Goal: Information Seeking & Learning: Compare options

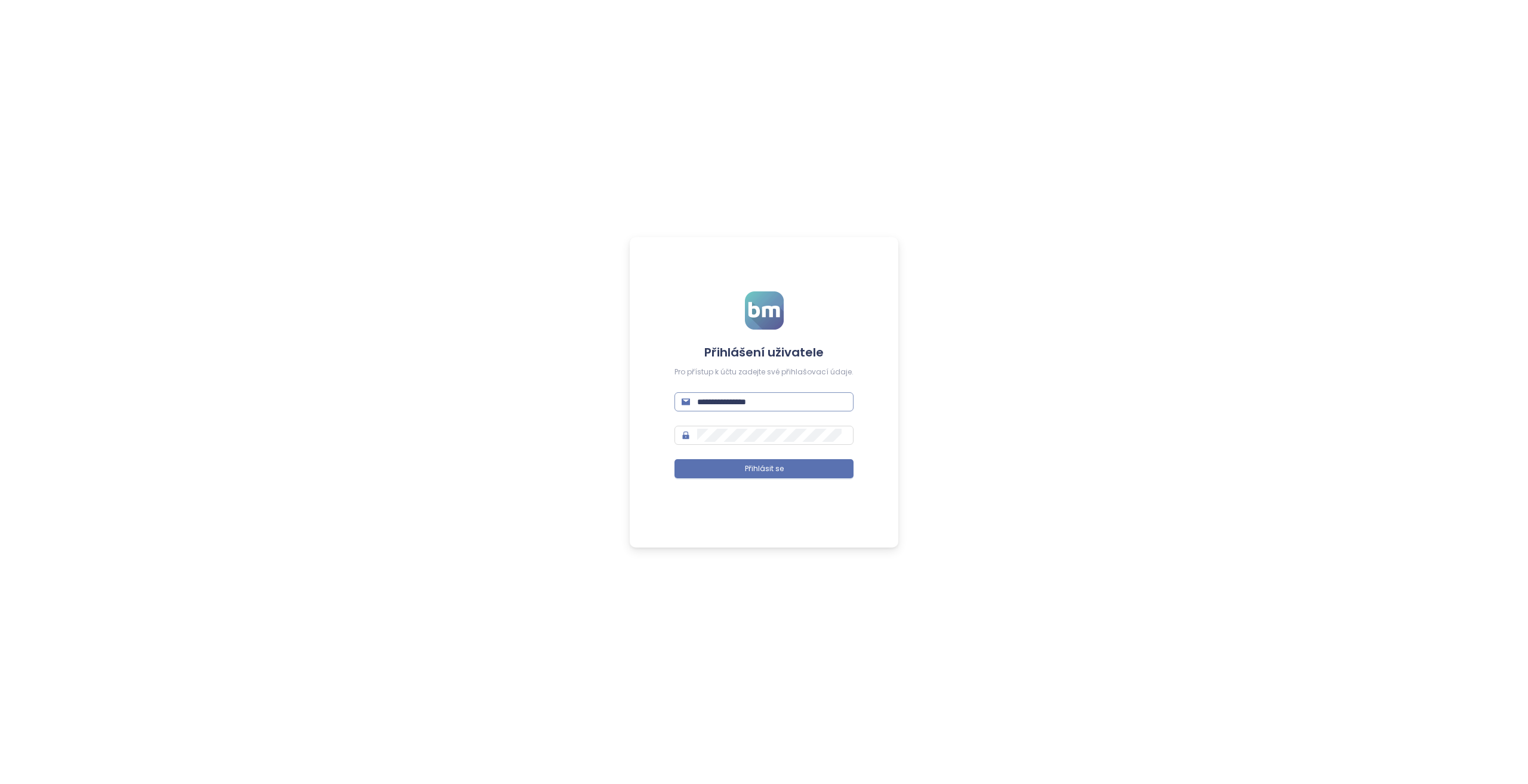
click at [763, 398] on input "**********" at bounding box center [772, 402] width 150 height 13
type input "**********"
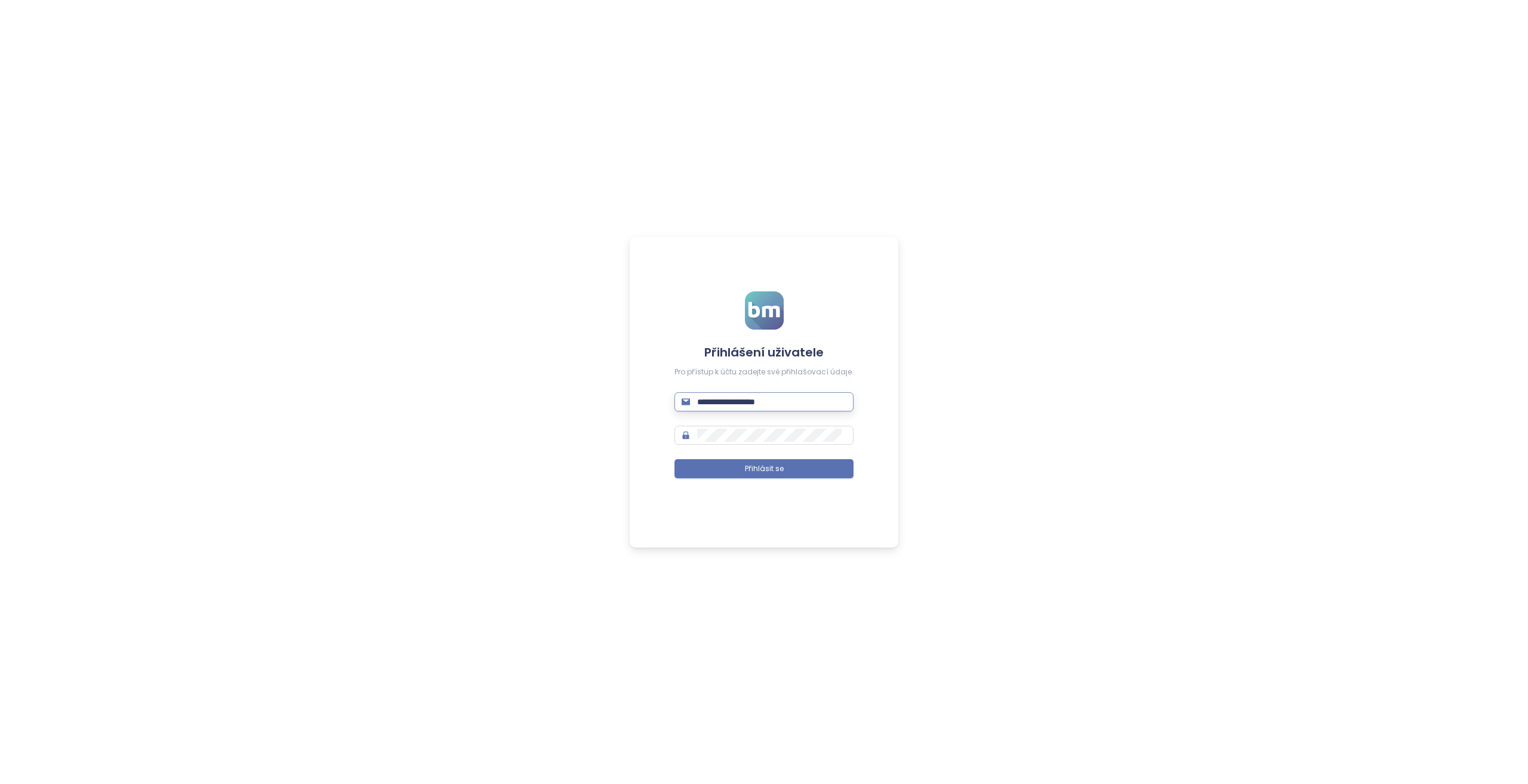
click at [675, 459] on button "Přihlásit se" at bounding box center [764, 468] width 179 height 19
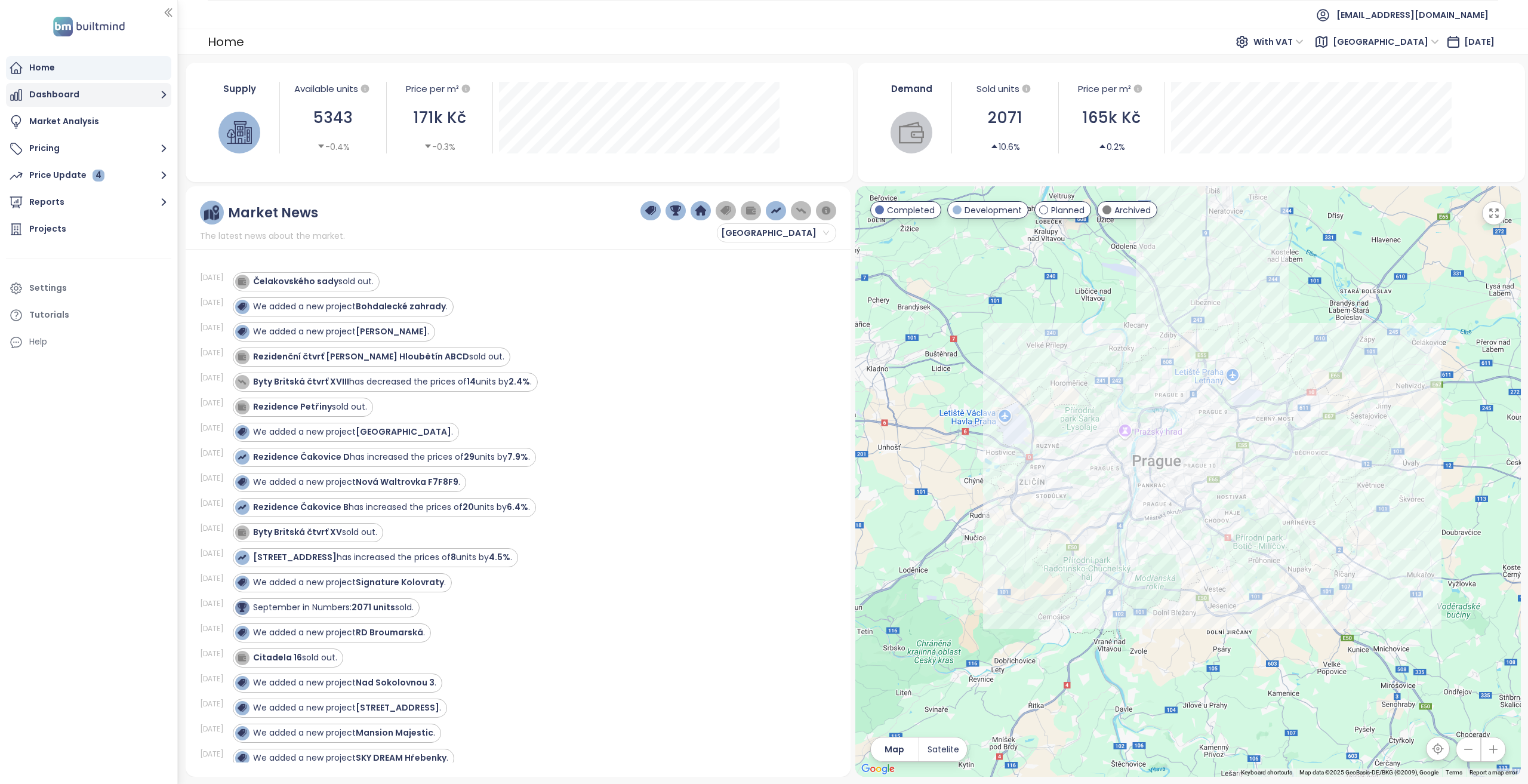
click at [71, 97] on button "Dashboard" at bounding box center [89, 95] width 165 height 24
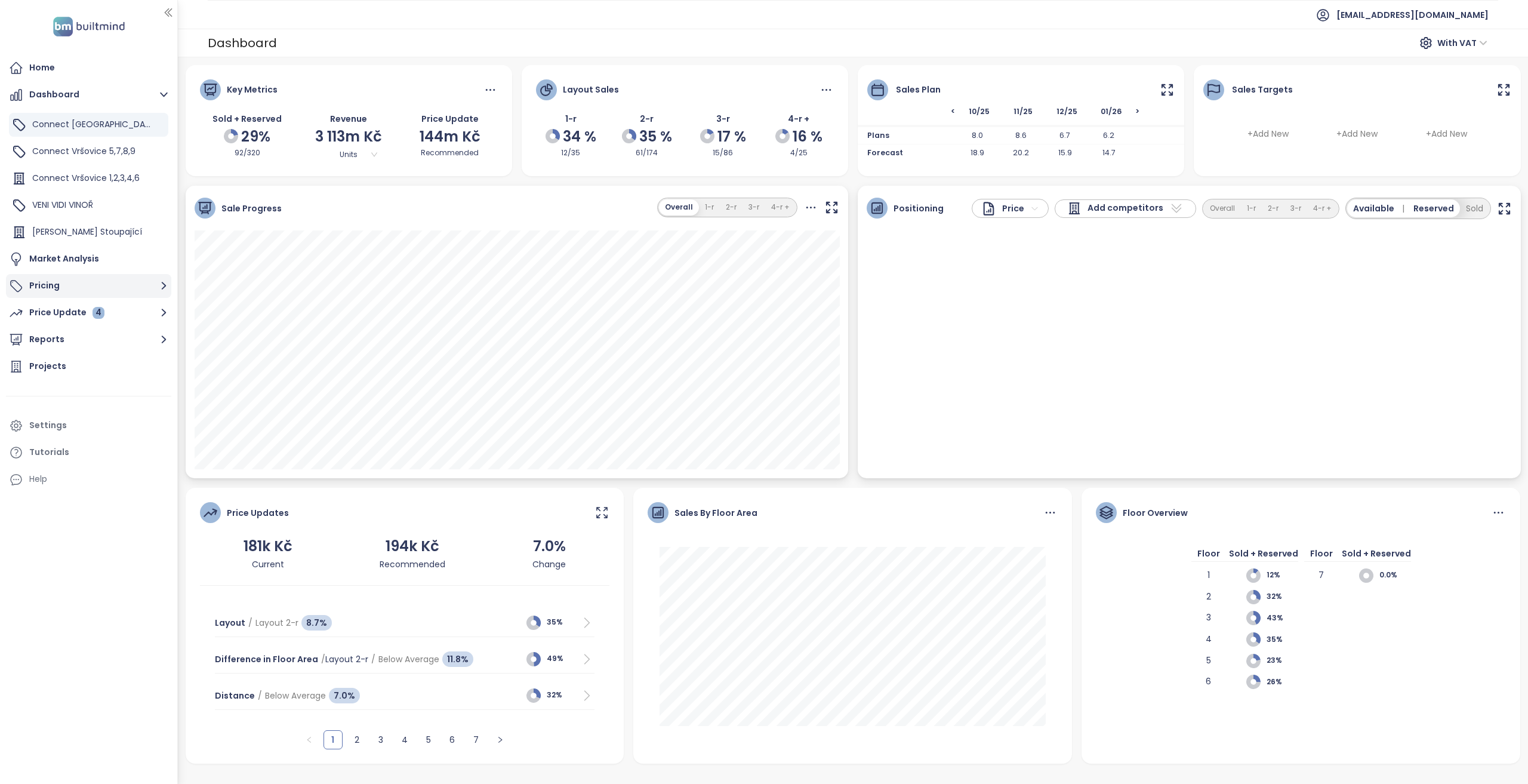
click at [62, 290] on button "Pricing" at bounding box center [89, 285] width 165 height 24
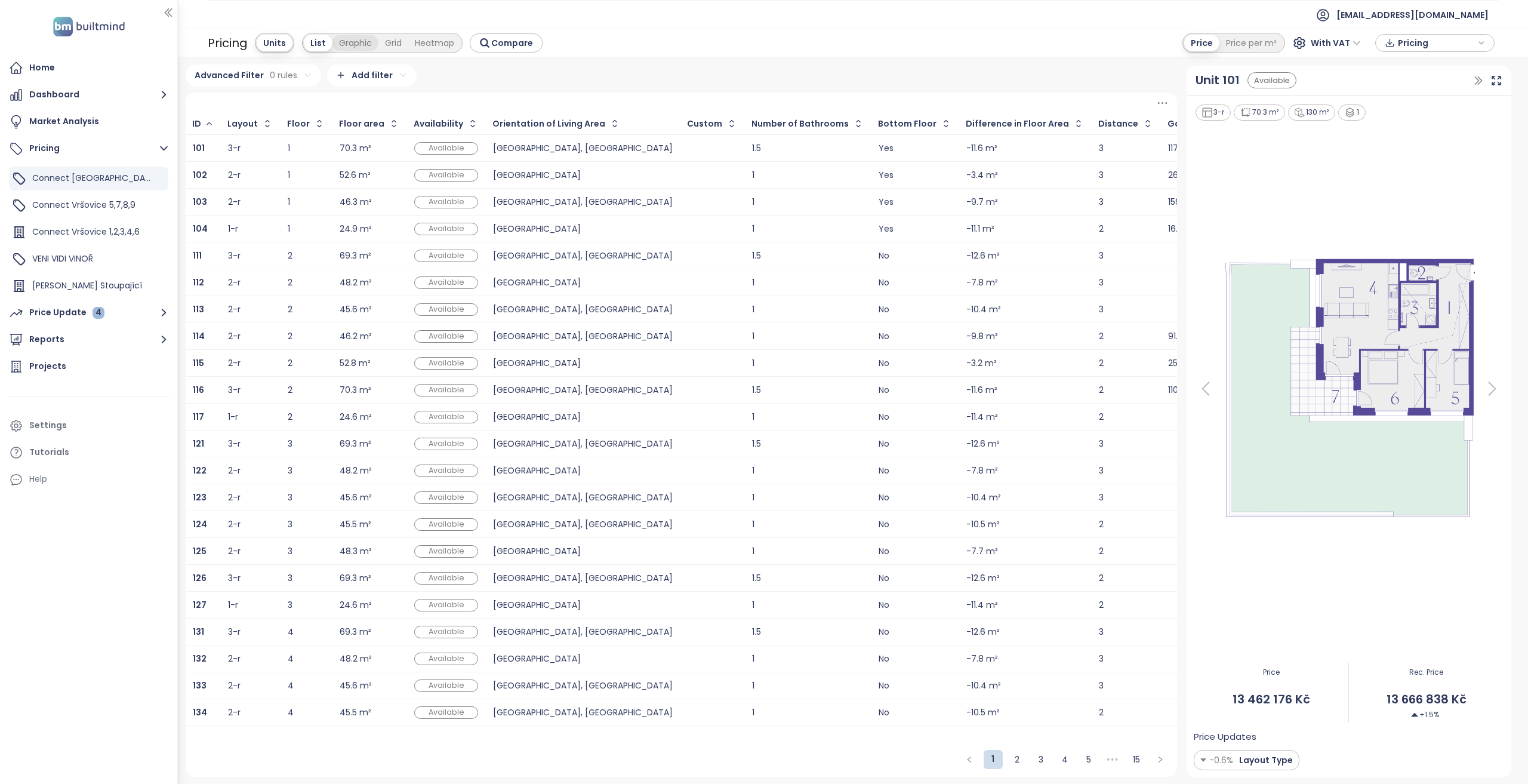
click at [369, 48] on div "Graphic" at bounding box center [355, 43] width 46 height 17
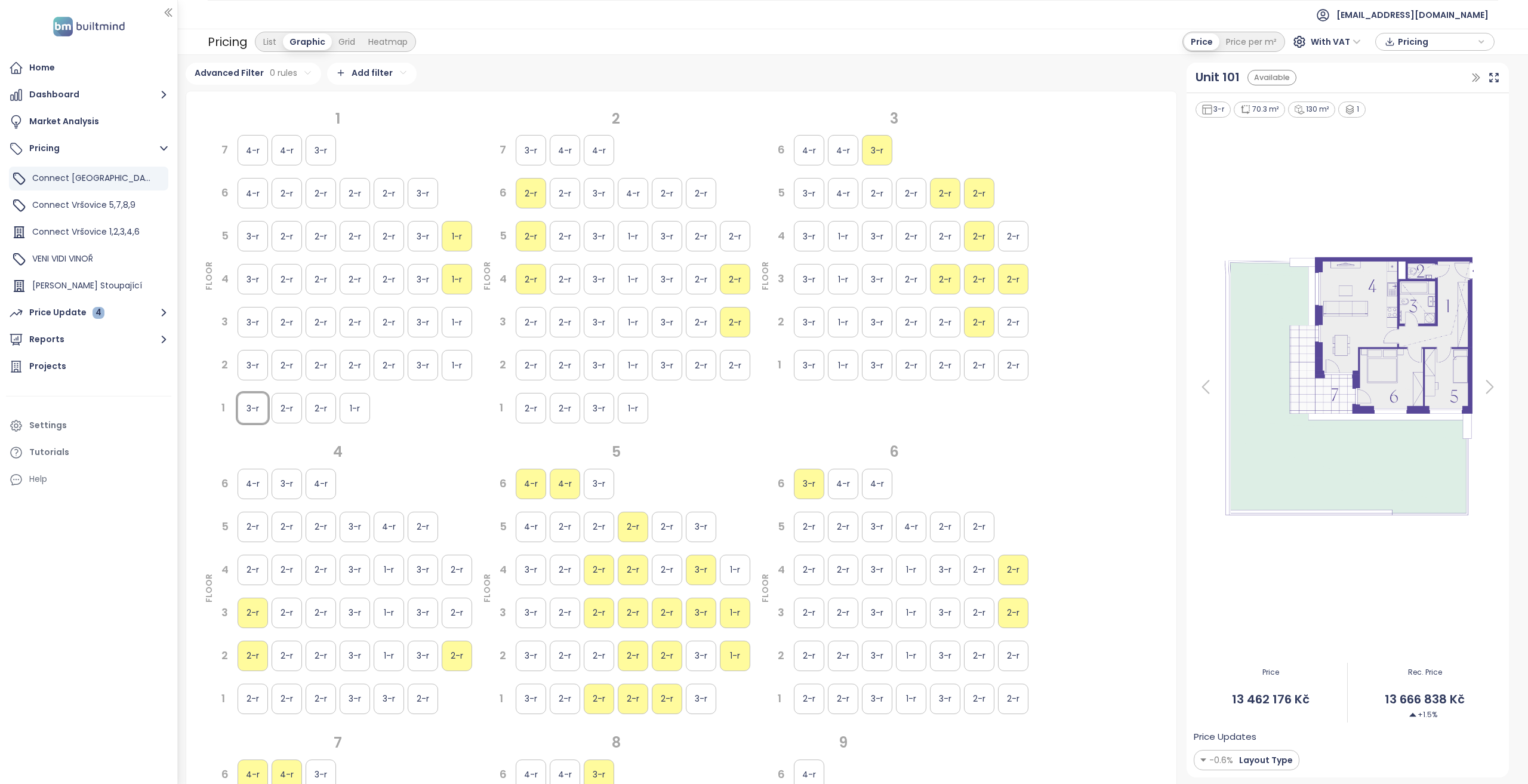
click at [247, 150] on div "4-r" at bounding box center [252, 150] width 30 height 30
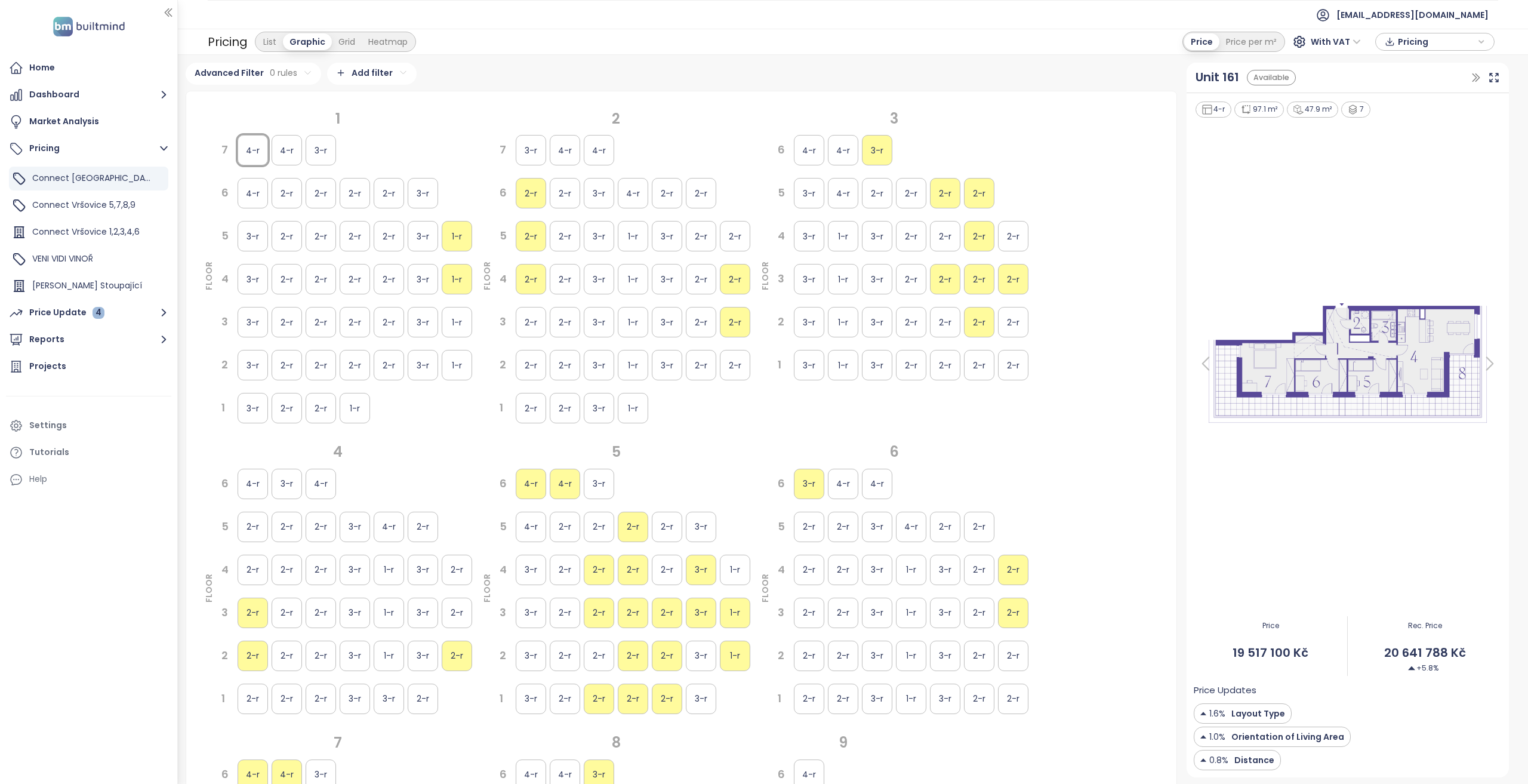
click at [307, 233] on div "2-r" at bounding box center [320, 235] width 30 height 30
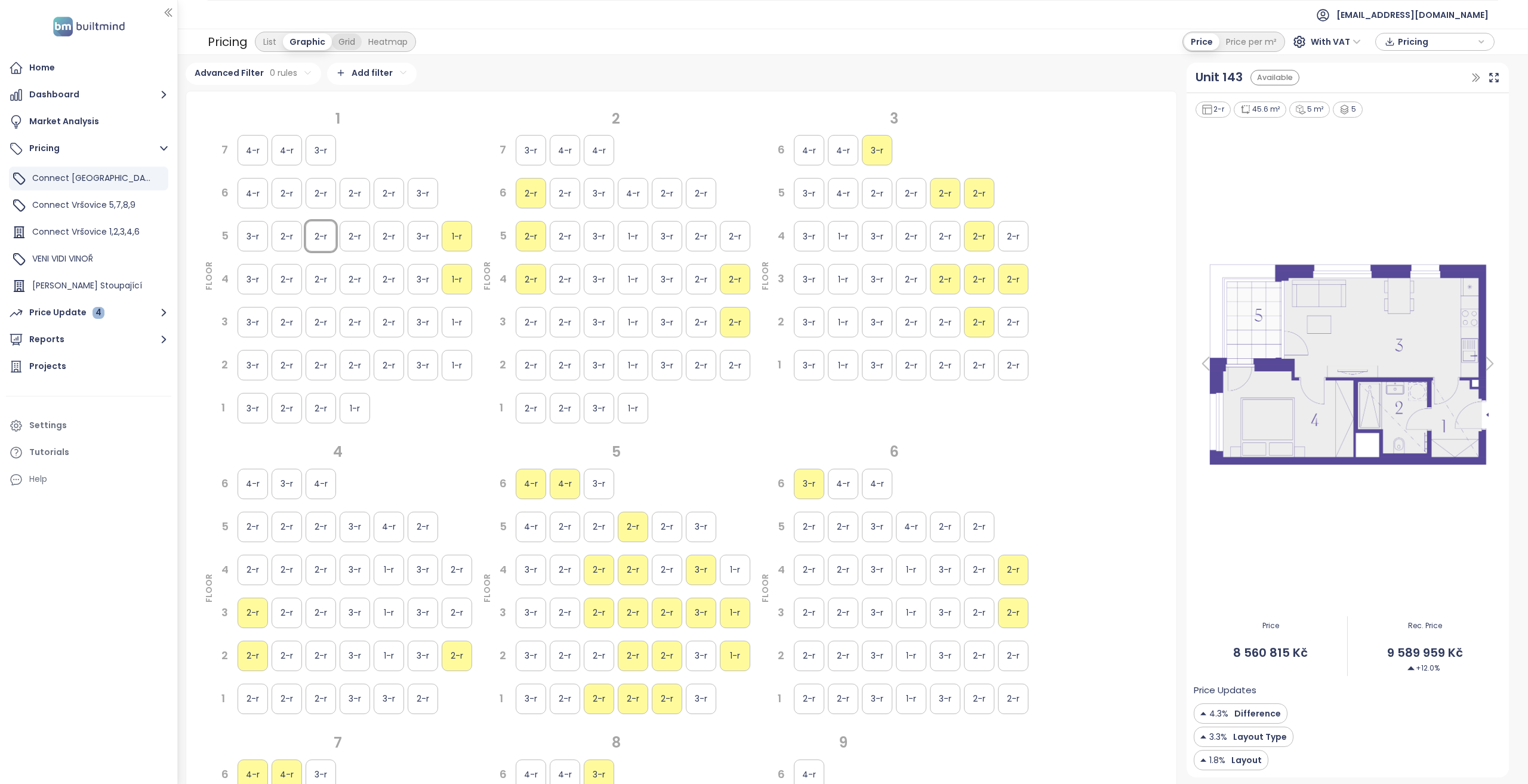
click at [358, 49] on div "List Graphic Grid Heatmap" at bounding box center [335, 42] width 161 height 20
click at [355, 42] on div "Grid" at bounding box center [347, 42] width 30 height 17
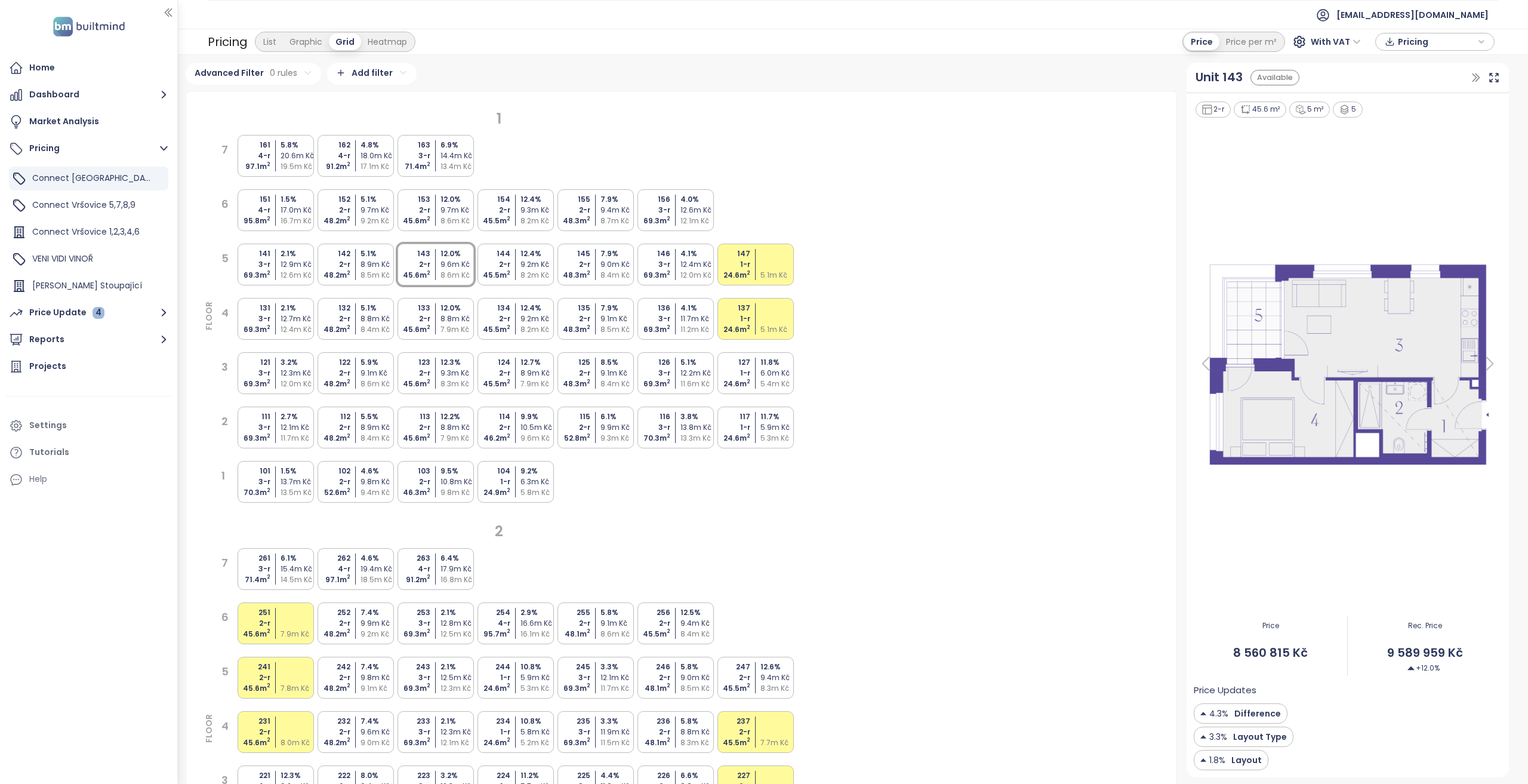
click at [288, 318] on div "12.7m Kč" at bounding box center [298, 318] width 35 height 11
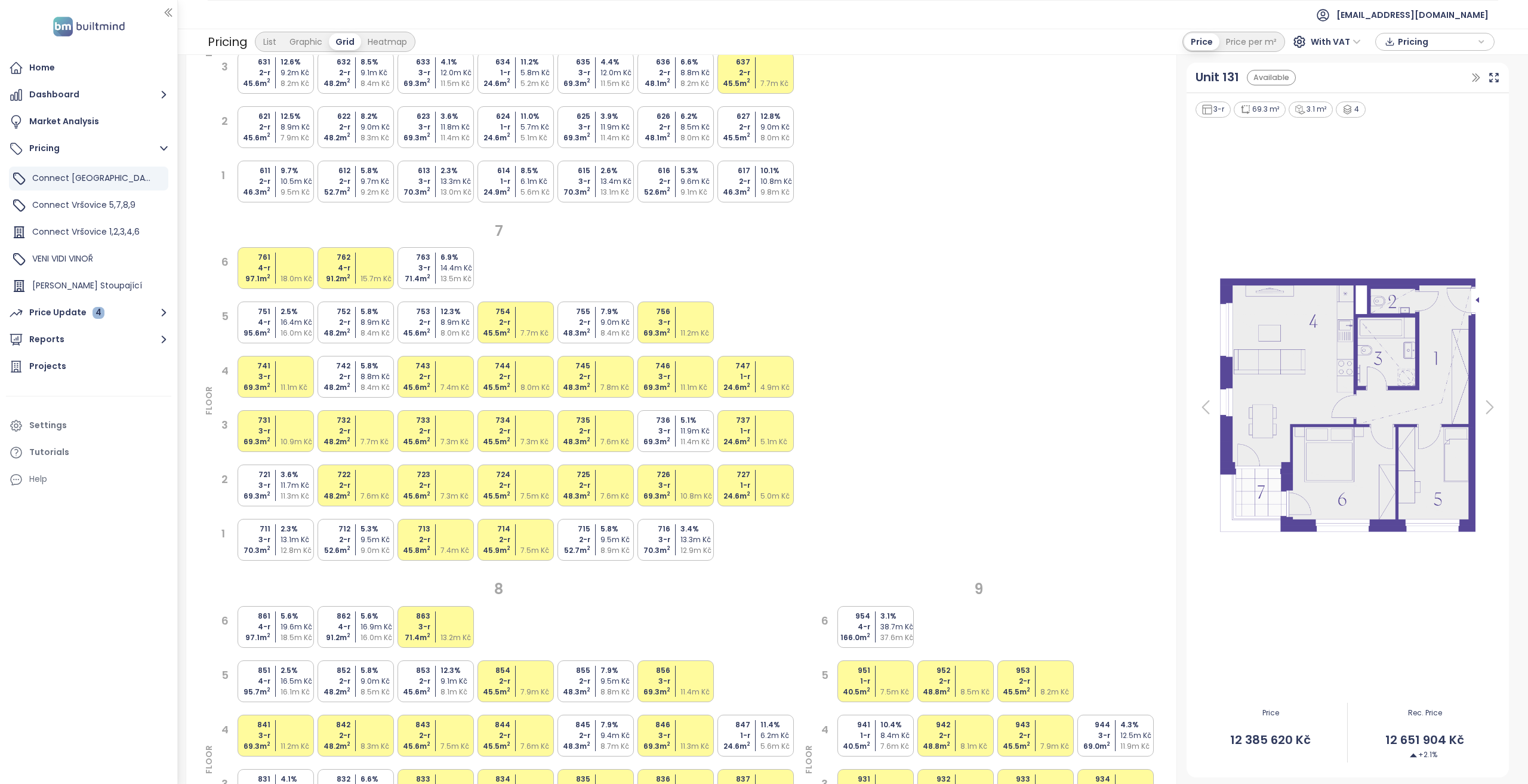
scroll to position [2148, 0]
click at [297, 271] on div at bounding box center [298, 267] width 35 height 11
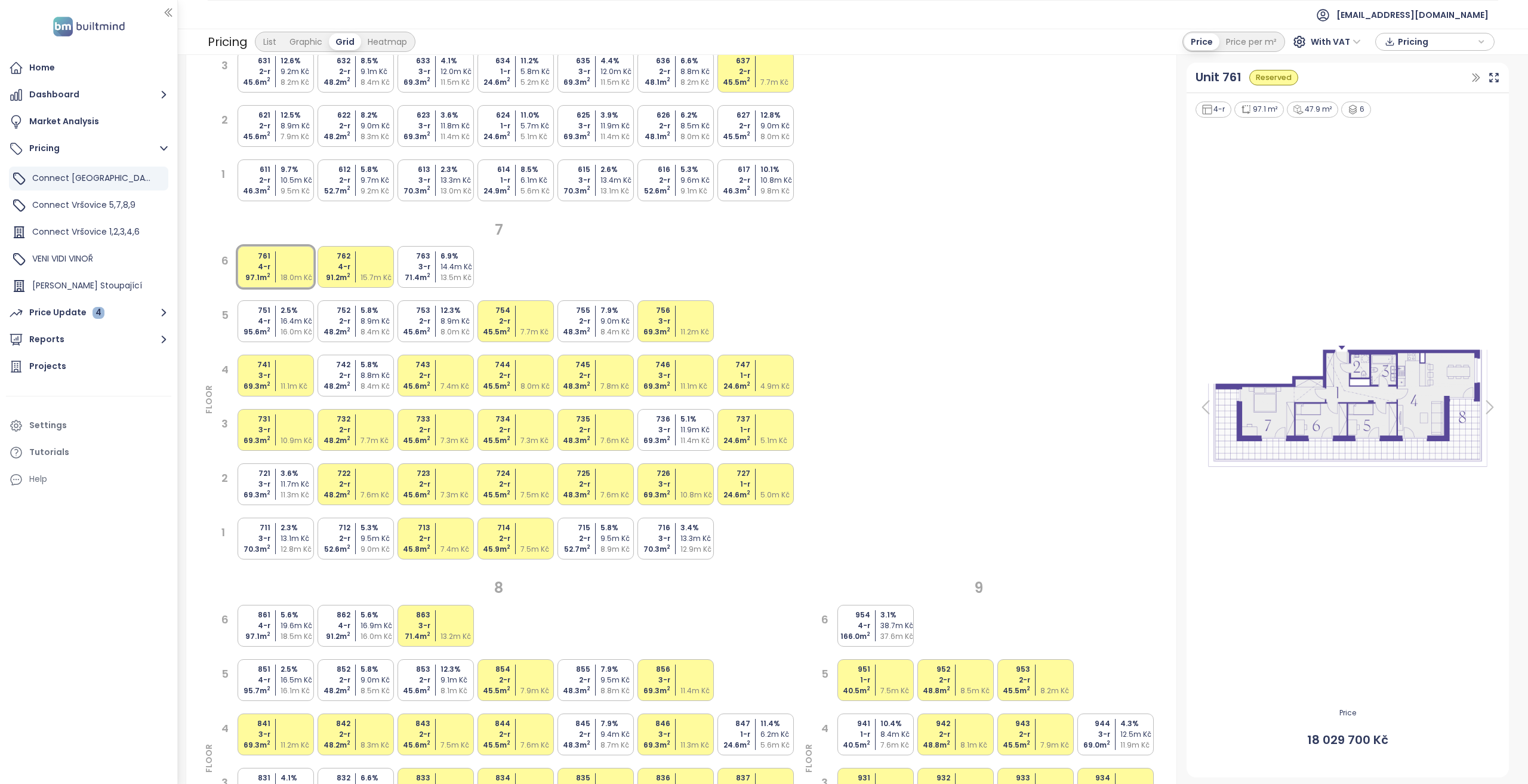
click at [281, 321] on div "16.4m Kč" at bounding box center [298, 321] width 35 height 11
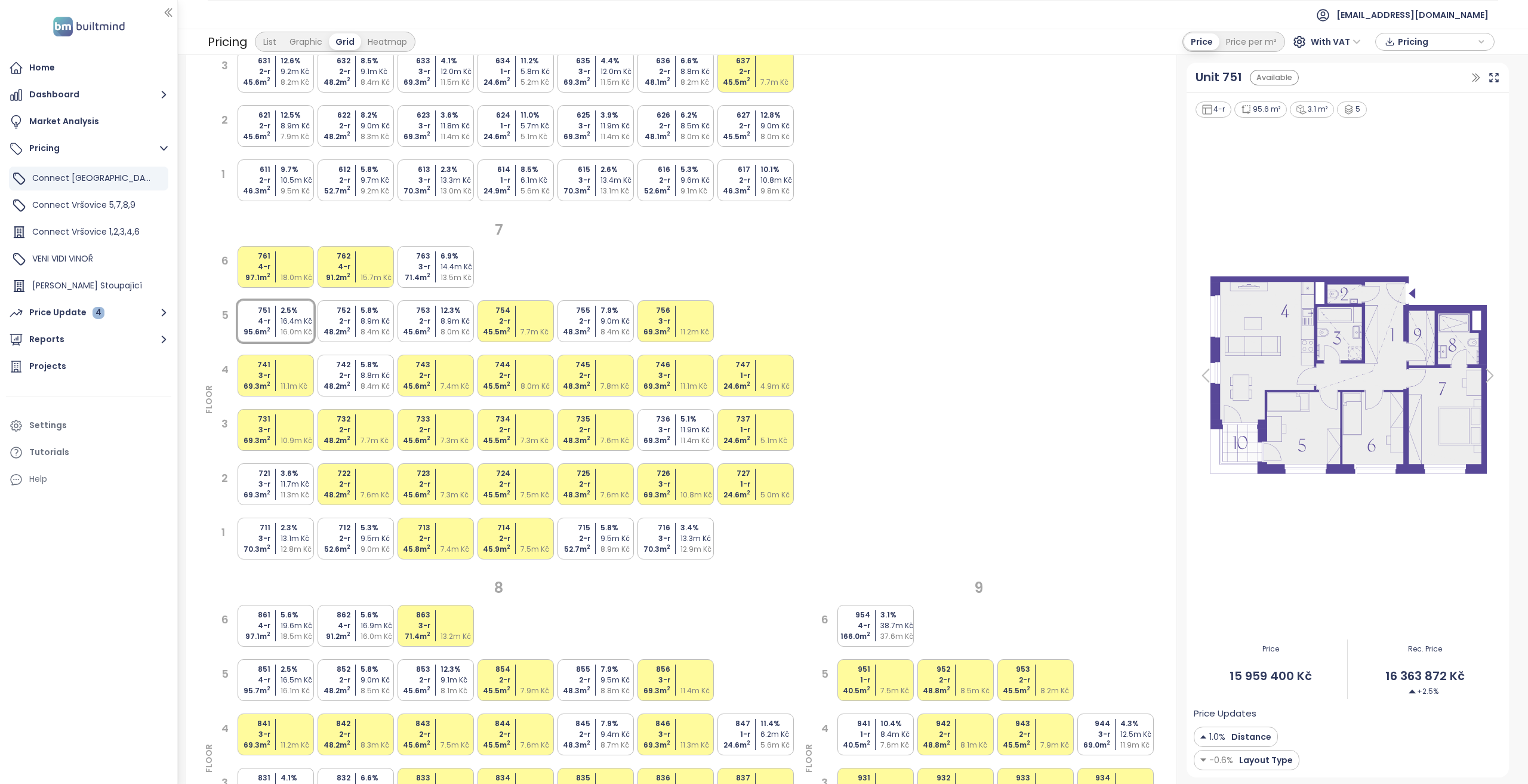
click at [337, 373] on div "2-r" at bounding box center [333, 375] width 35 height 11
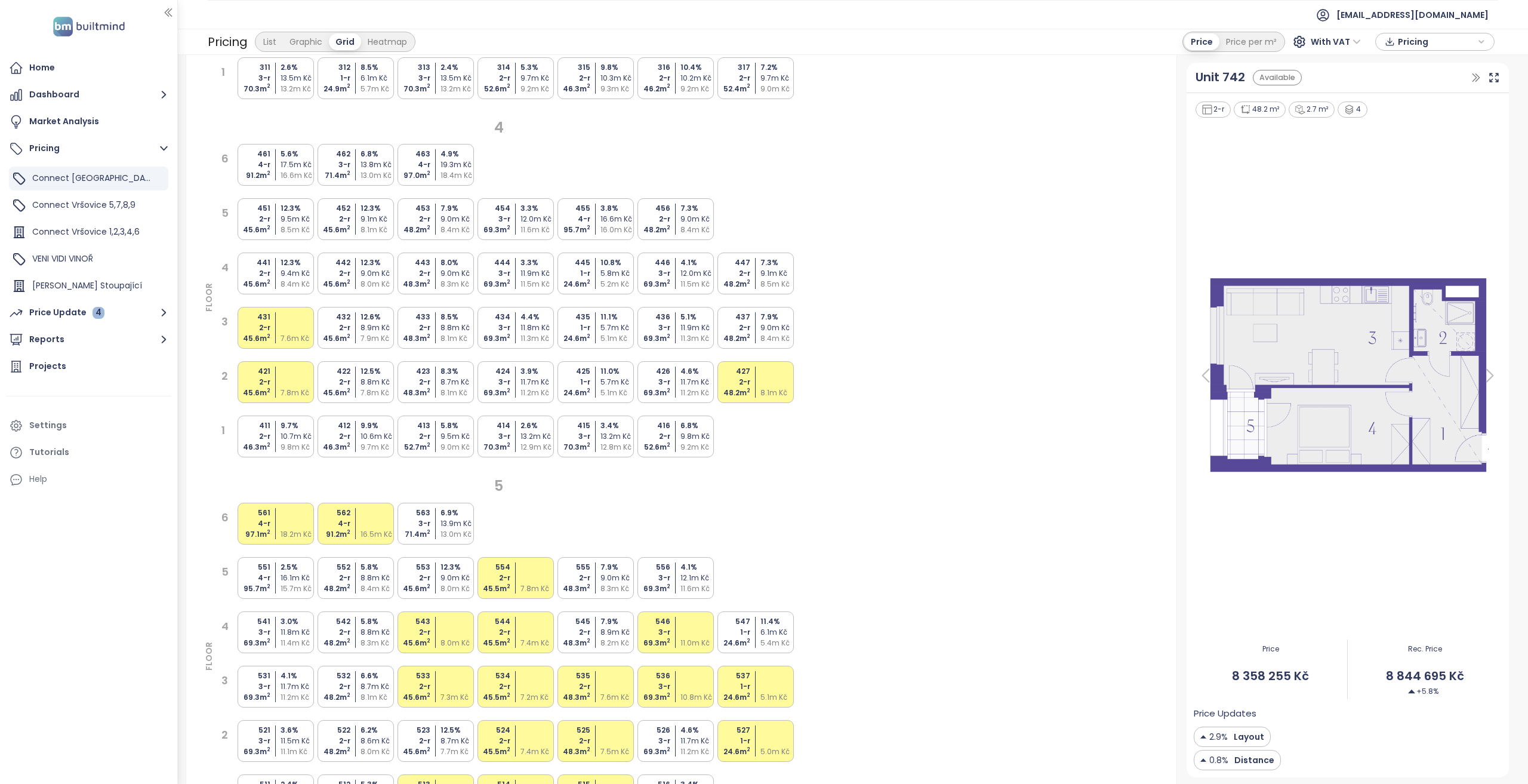
scroll to position [1075, 0]
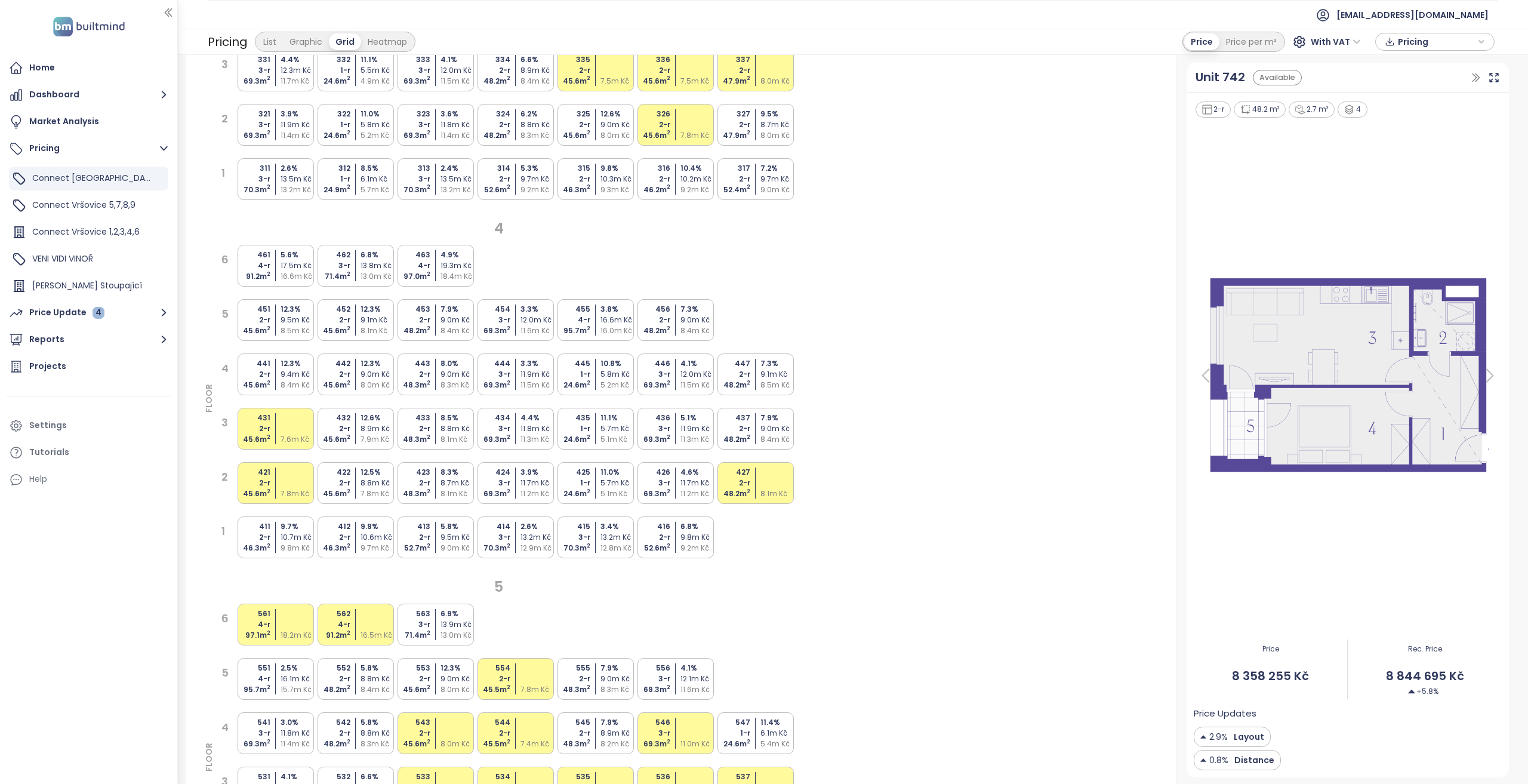
click at [377, 377] on div "9.0m Kč" at bounding box center [379, 375] width 35 height 11
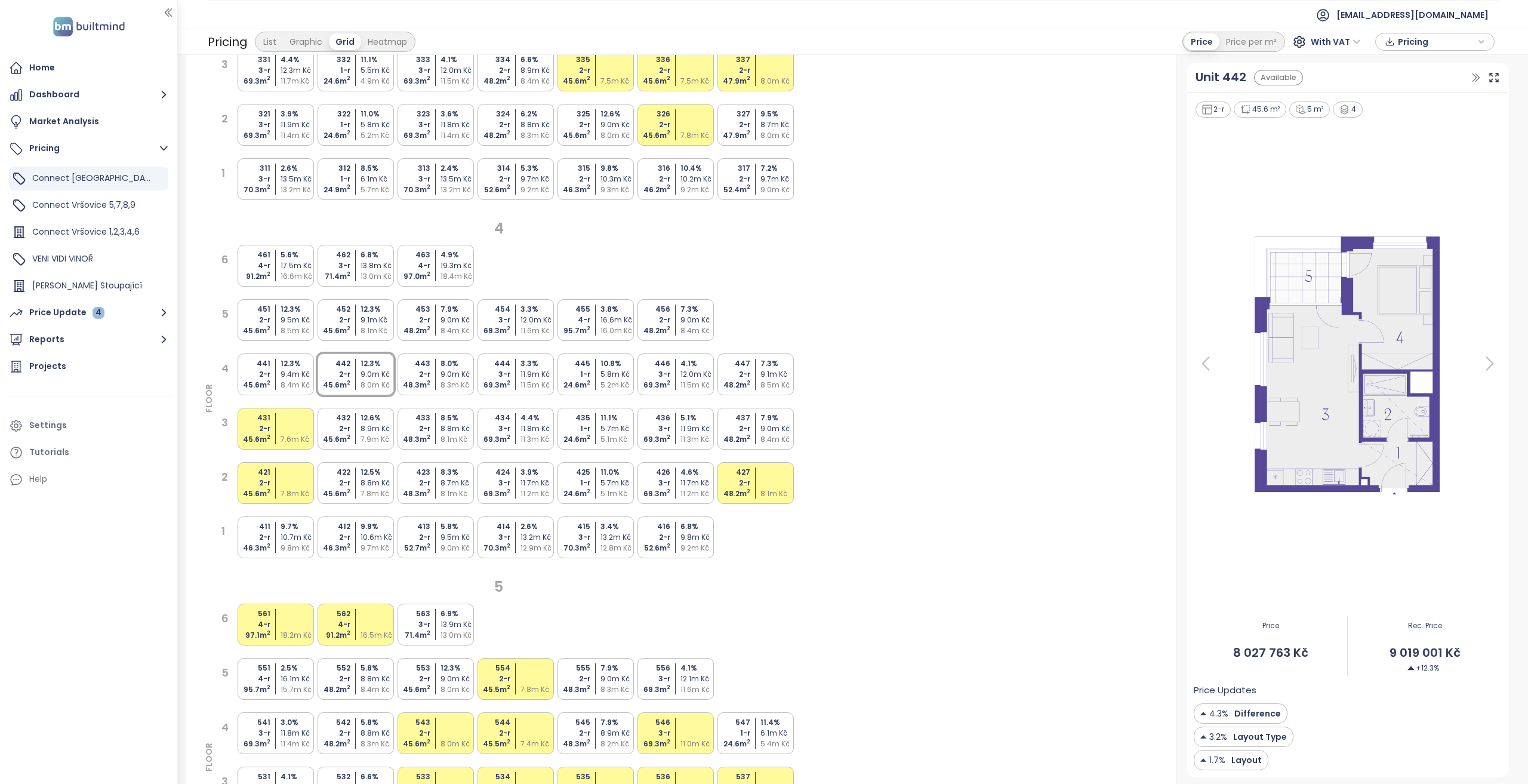
click at [453, 381] on div "8.3m Kč" at bounding box center [458, 385] width 35 height 11
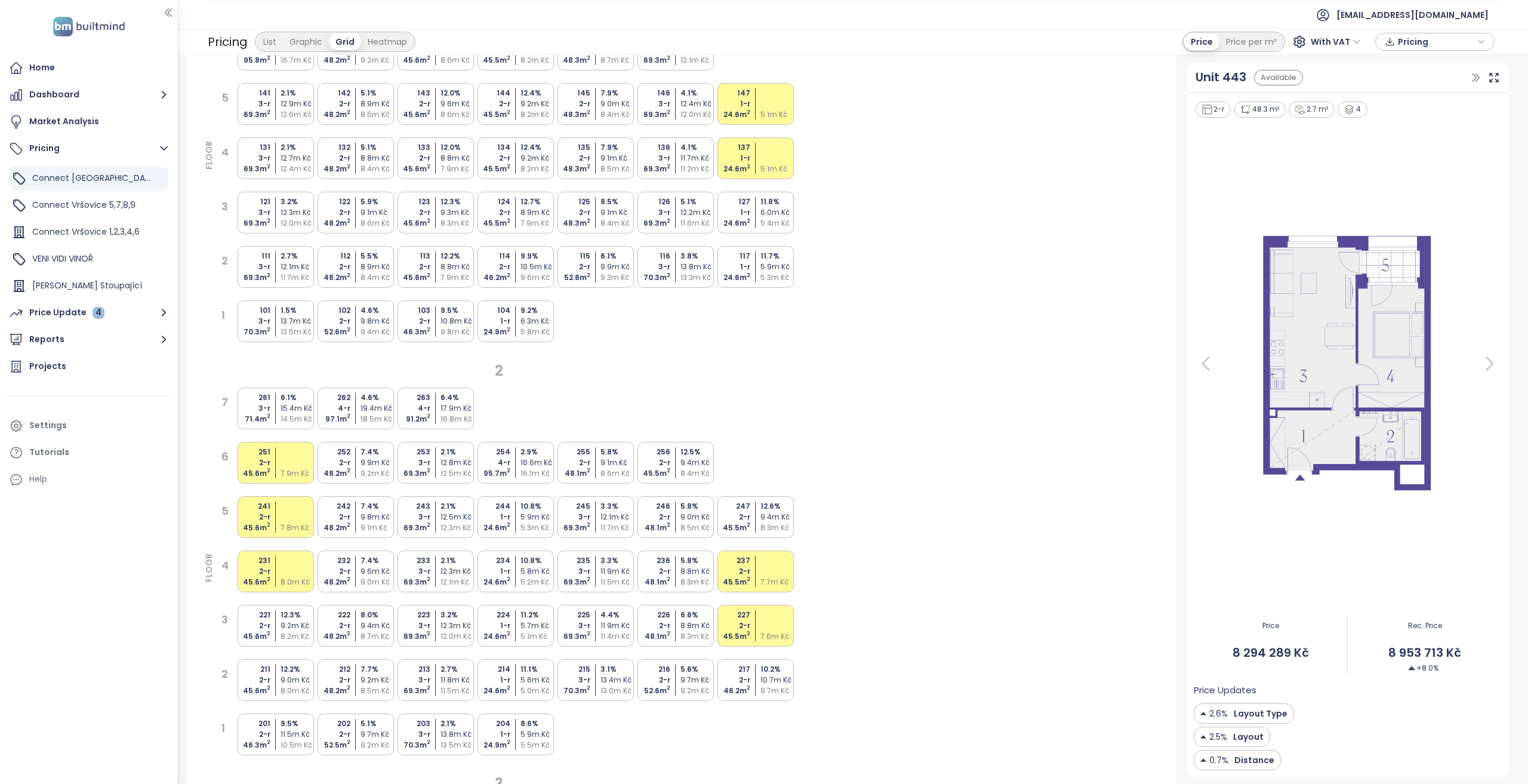
scroll to position [0, 0]
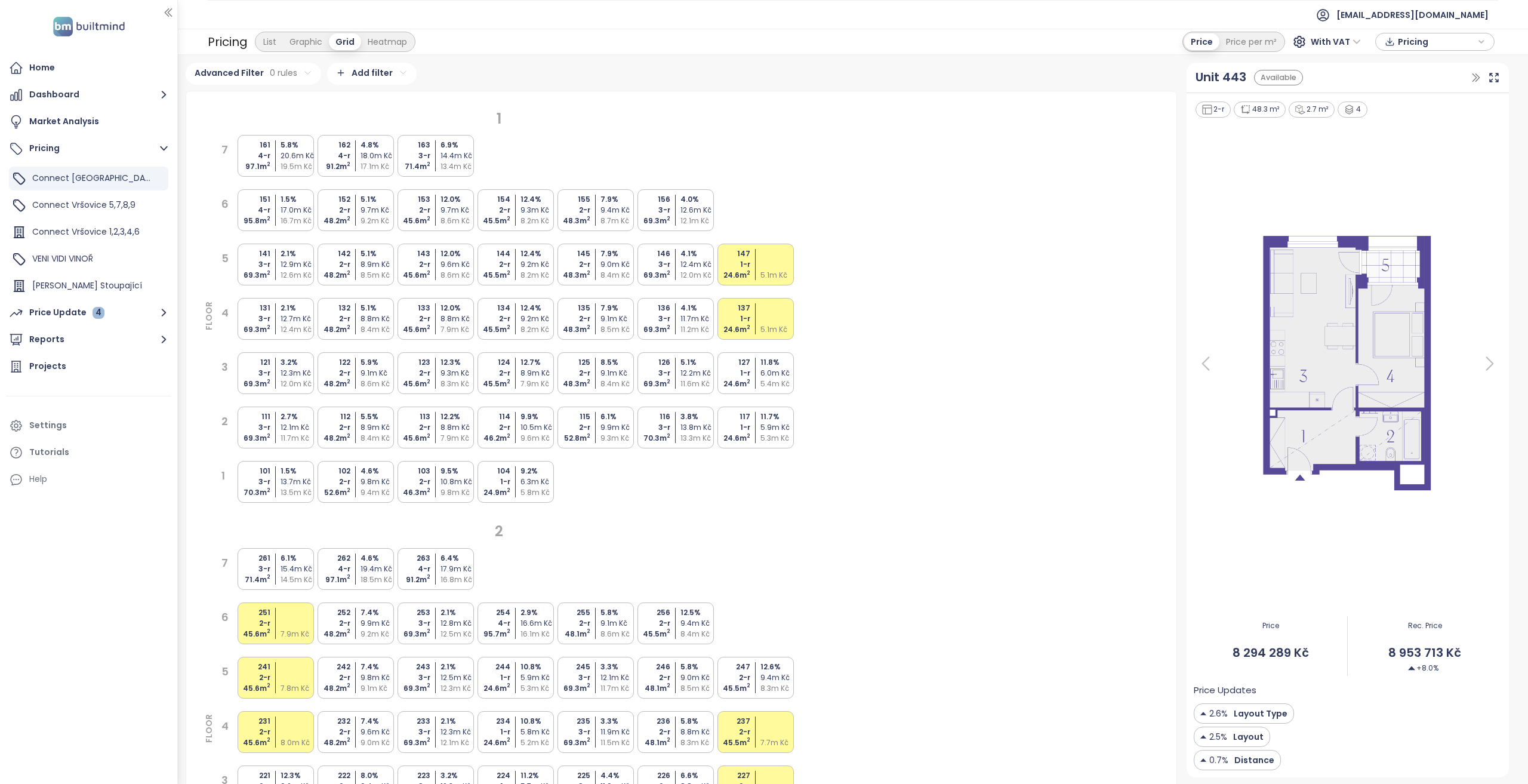
click at [366, 322] on div "5.1 % 8.8m Kč 8.4m Kč" at bounding box center [379, 319] width 35 height 32
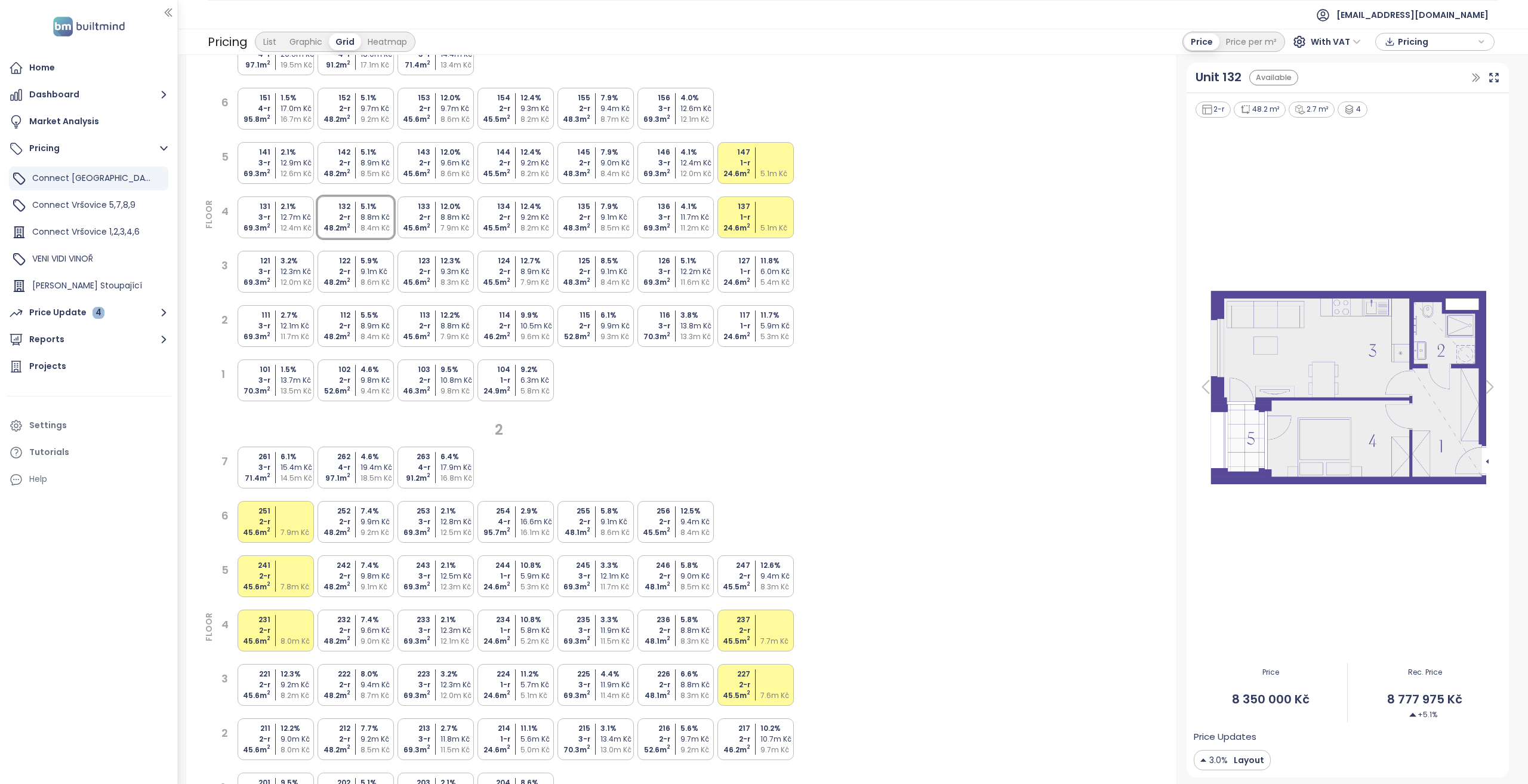
scroll to position [179, 0]
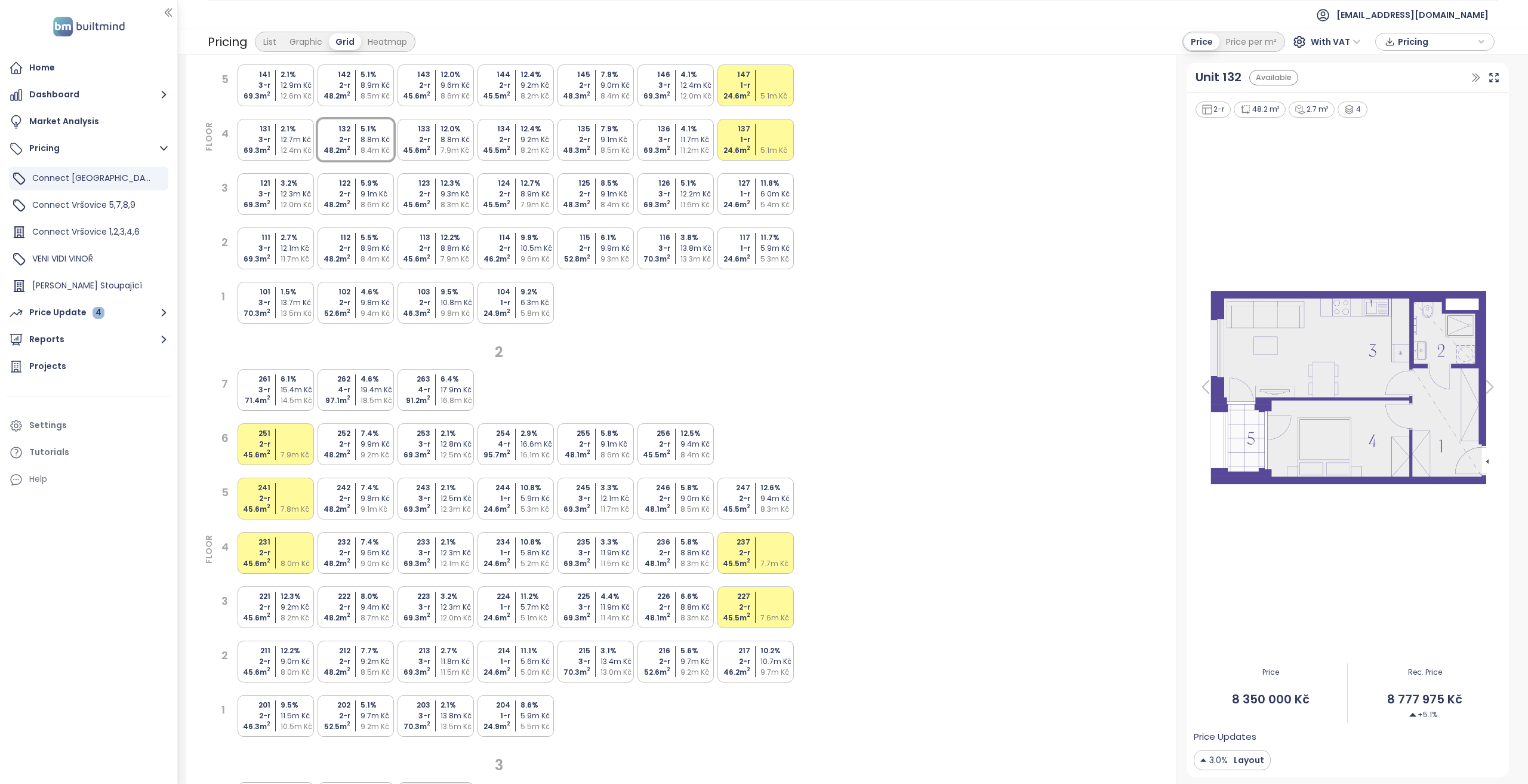
click at [373, 561] on div "9.0m Kč" at bounding box center [379, 564] width 35 height 11
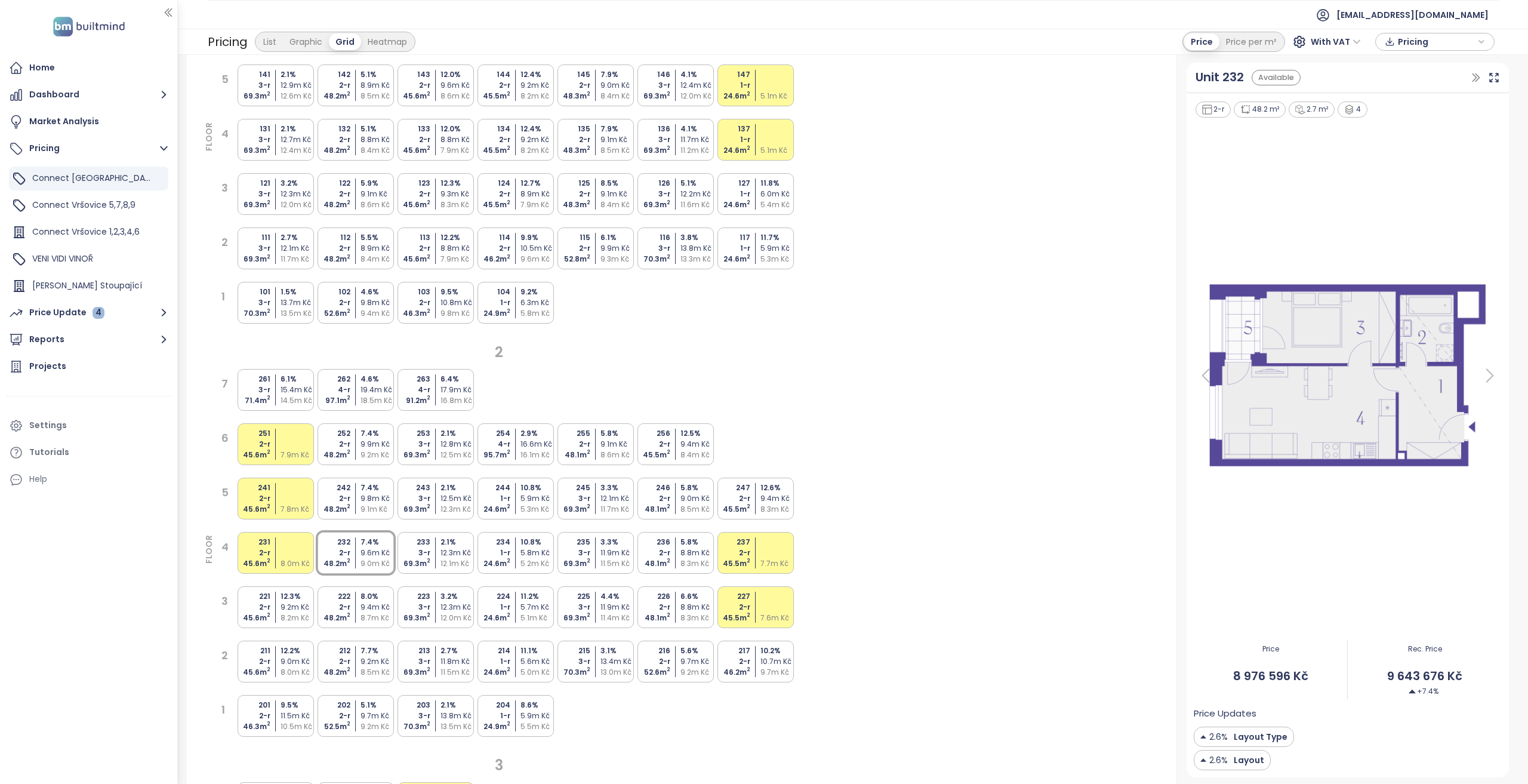
click at [369, 139] on div "8.8m Kč" at bounding box center [379, 140] width 35 height 11
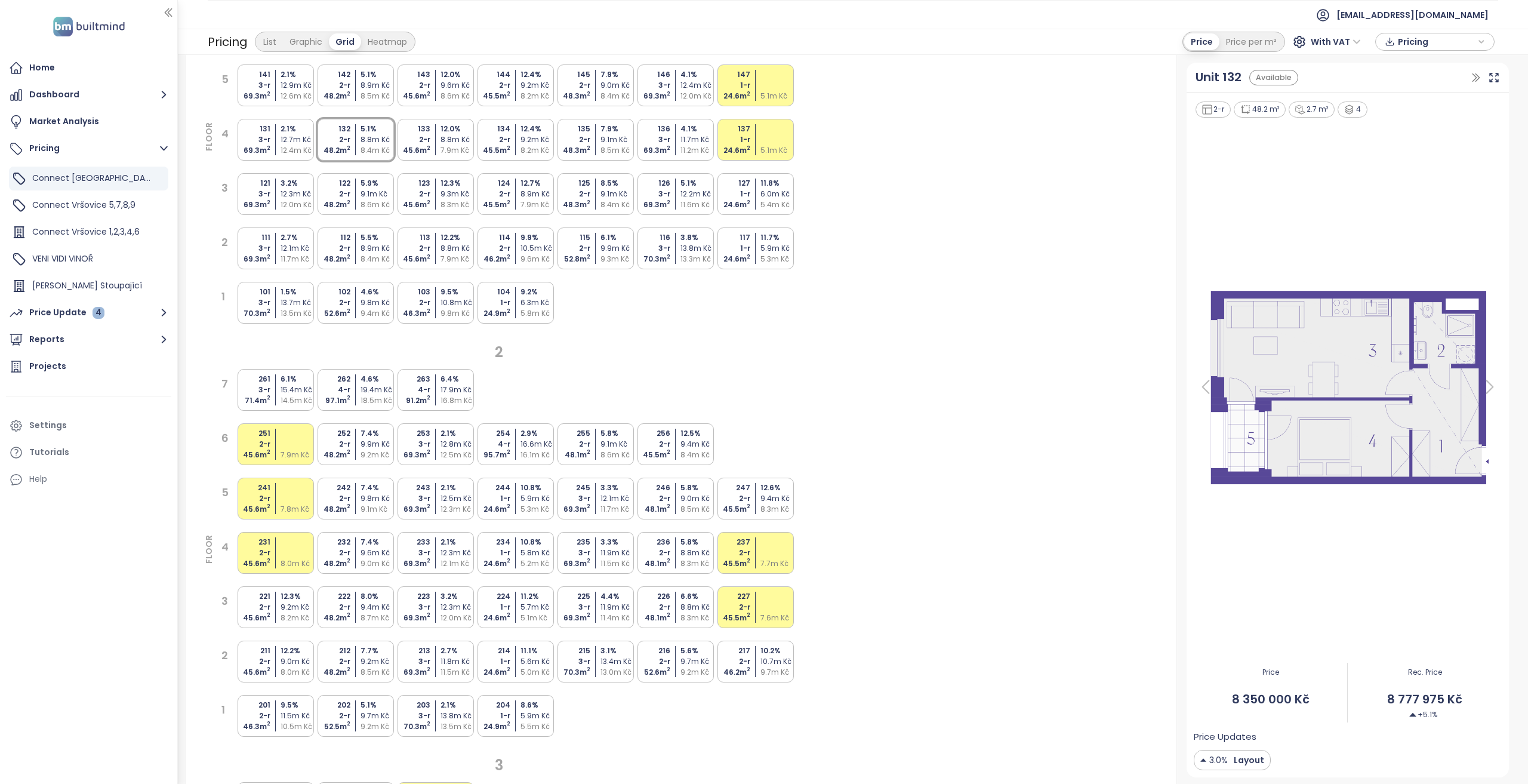
click at [374, 557] on div "9.6m Kč" at bounding box center [379, 553] width 35 height 11
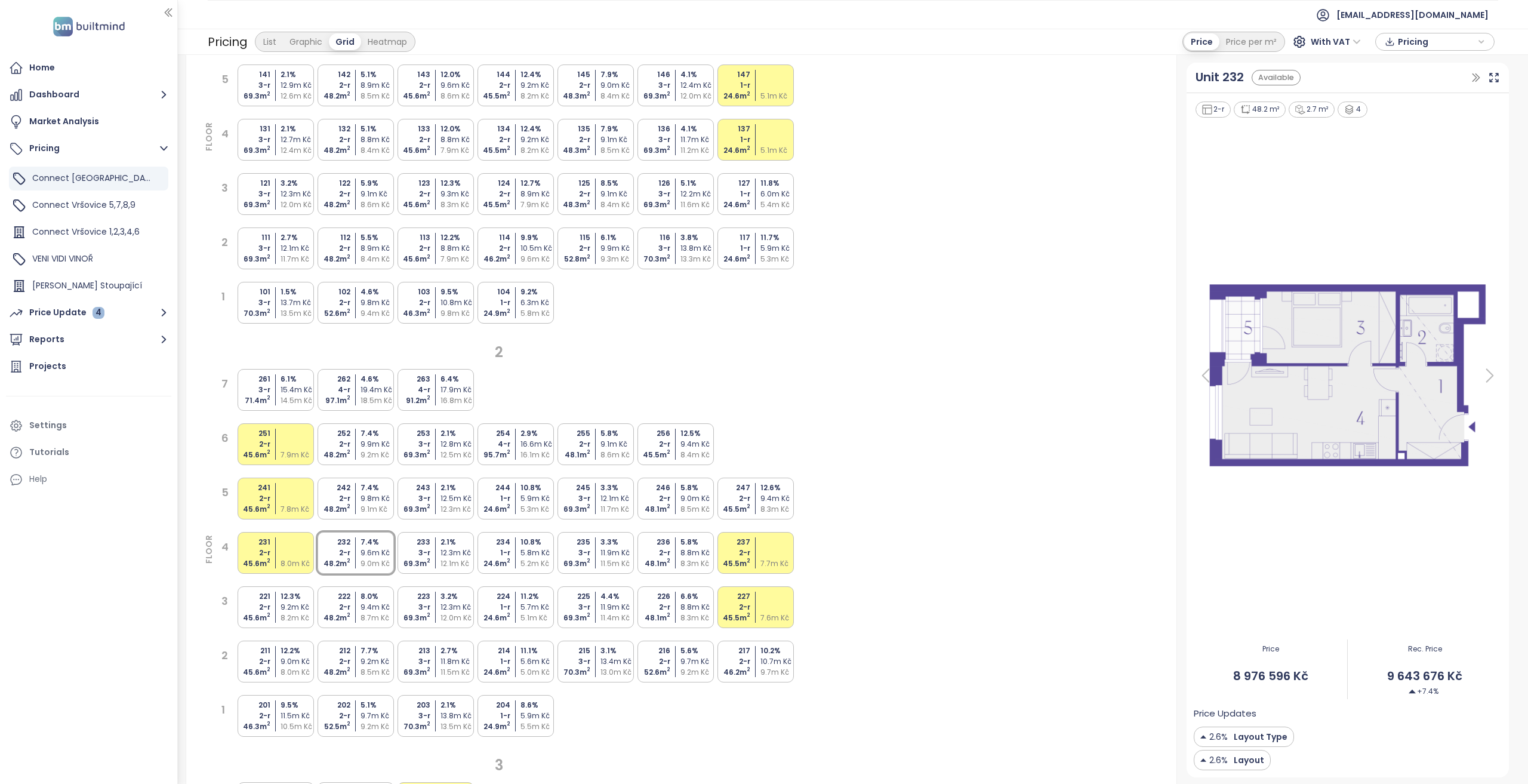
click at [370, 147] on div "8.4m Kč" at bounding box center [379, 150] width 35 height 11
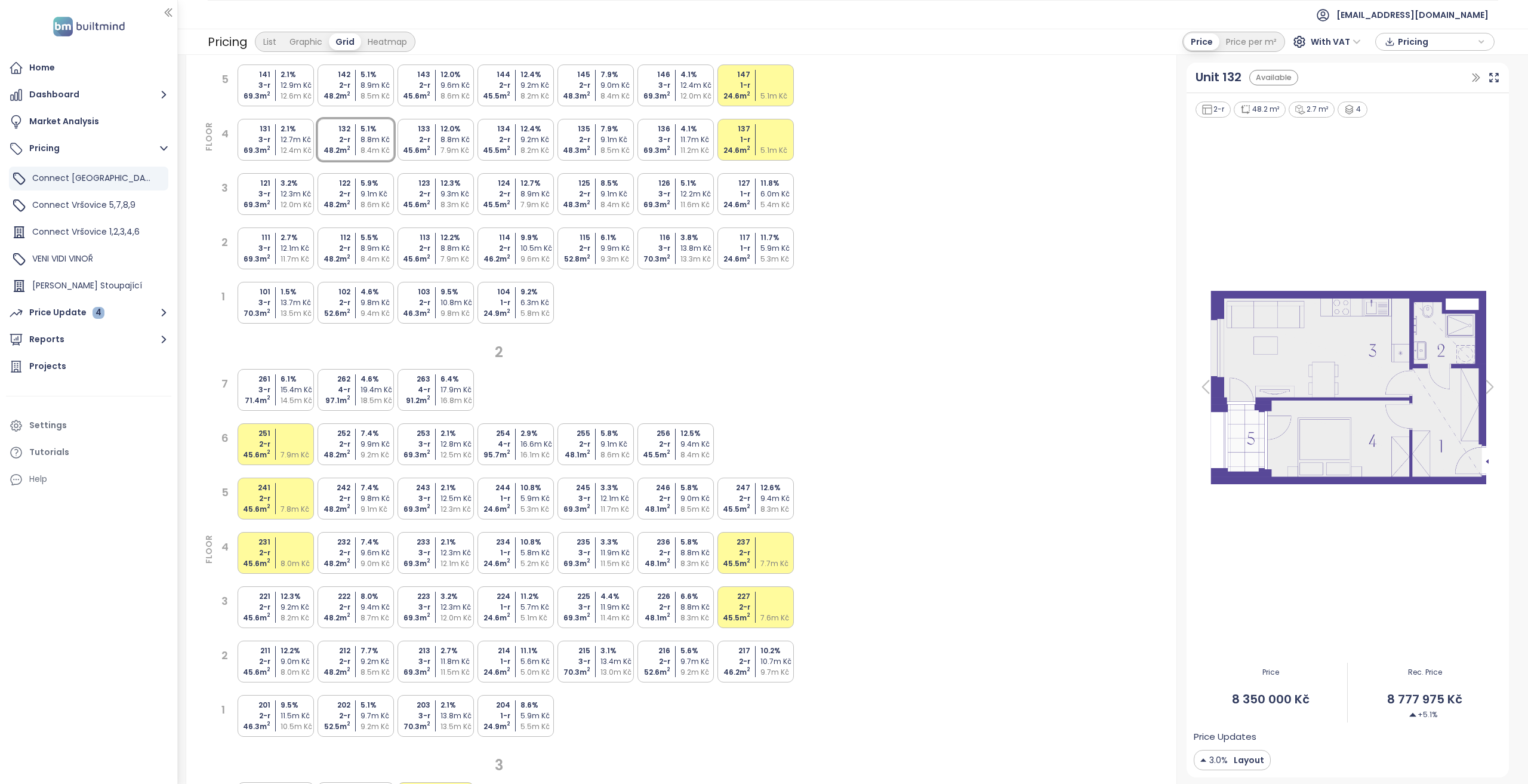
click at [379, 552] on div "9.6m Kč" at bounding box center [379, 553] width 35 height 11
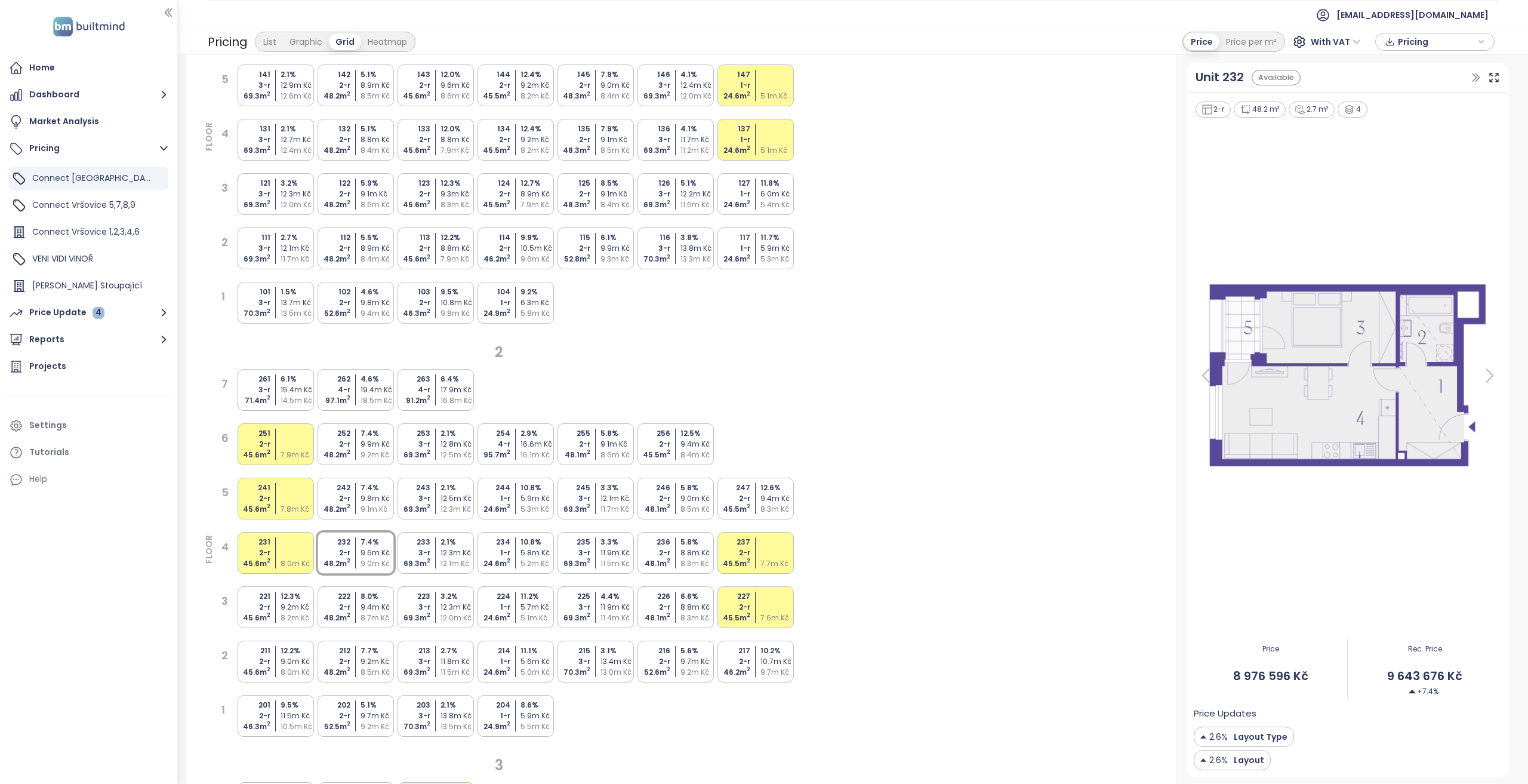
click at [368, 136] on div "8.8m Kč" at bounding box center [379, 140] width 35 height 11
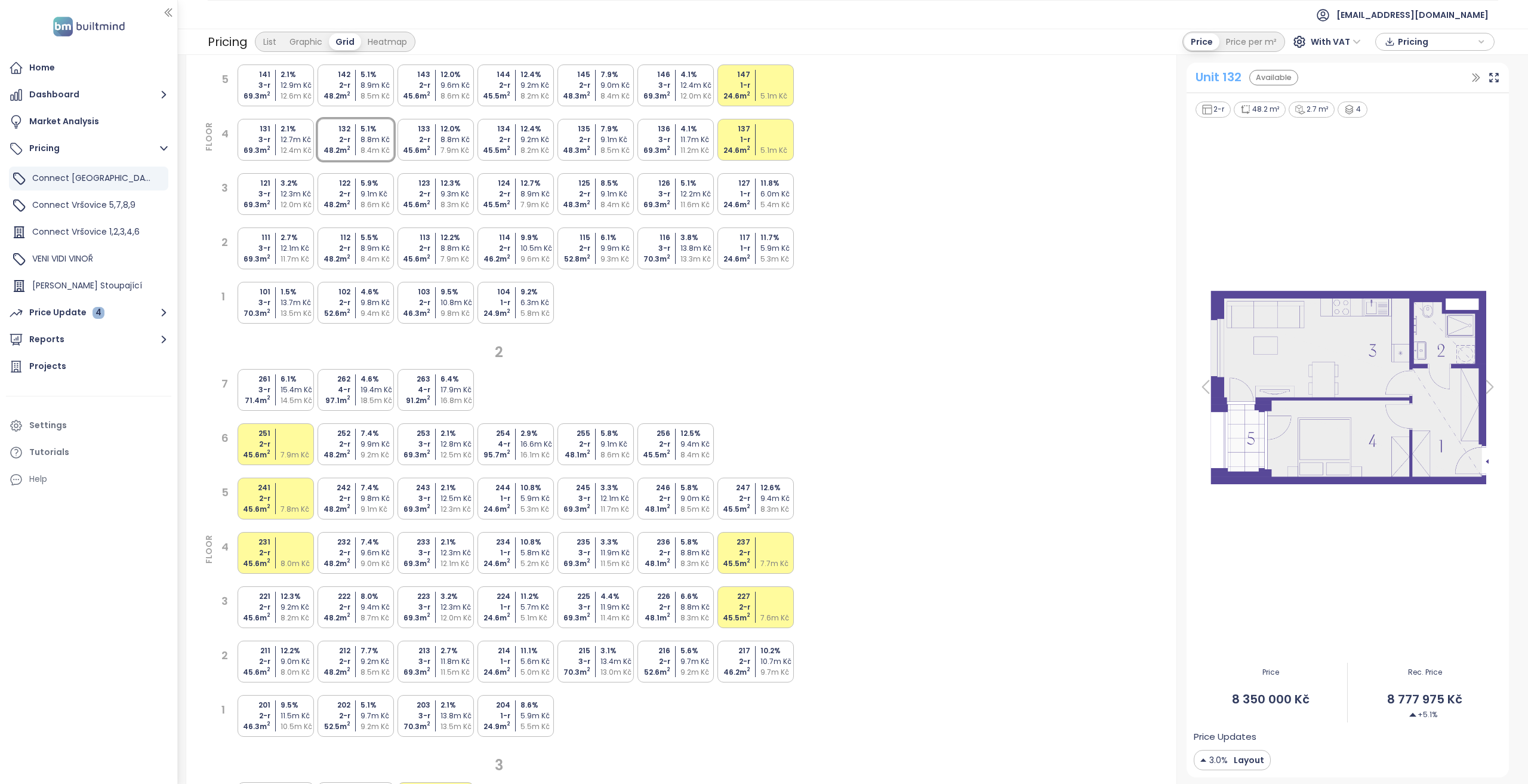
click at [1216, 72] on div "Unit 132" at bounding box center [1219, 77] width 46 height 19
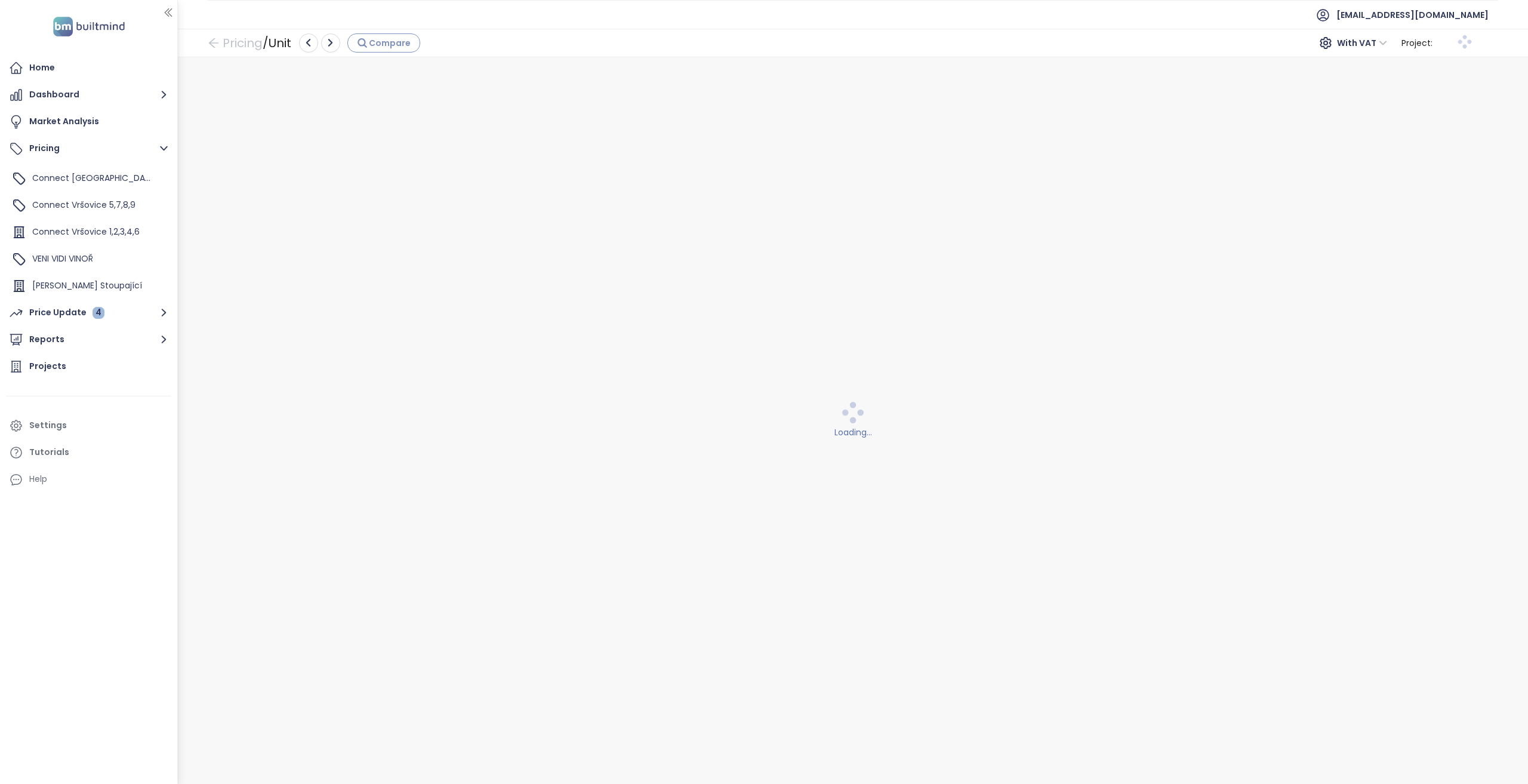
click at [389, 45] on div "Compare" at bounding box center [384, 42] width 54 height 13
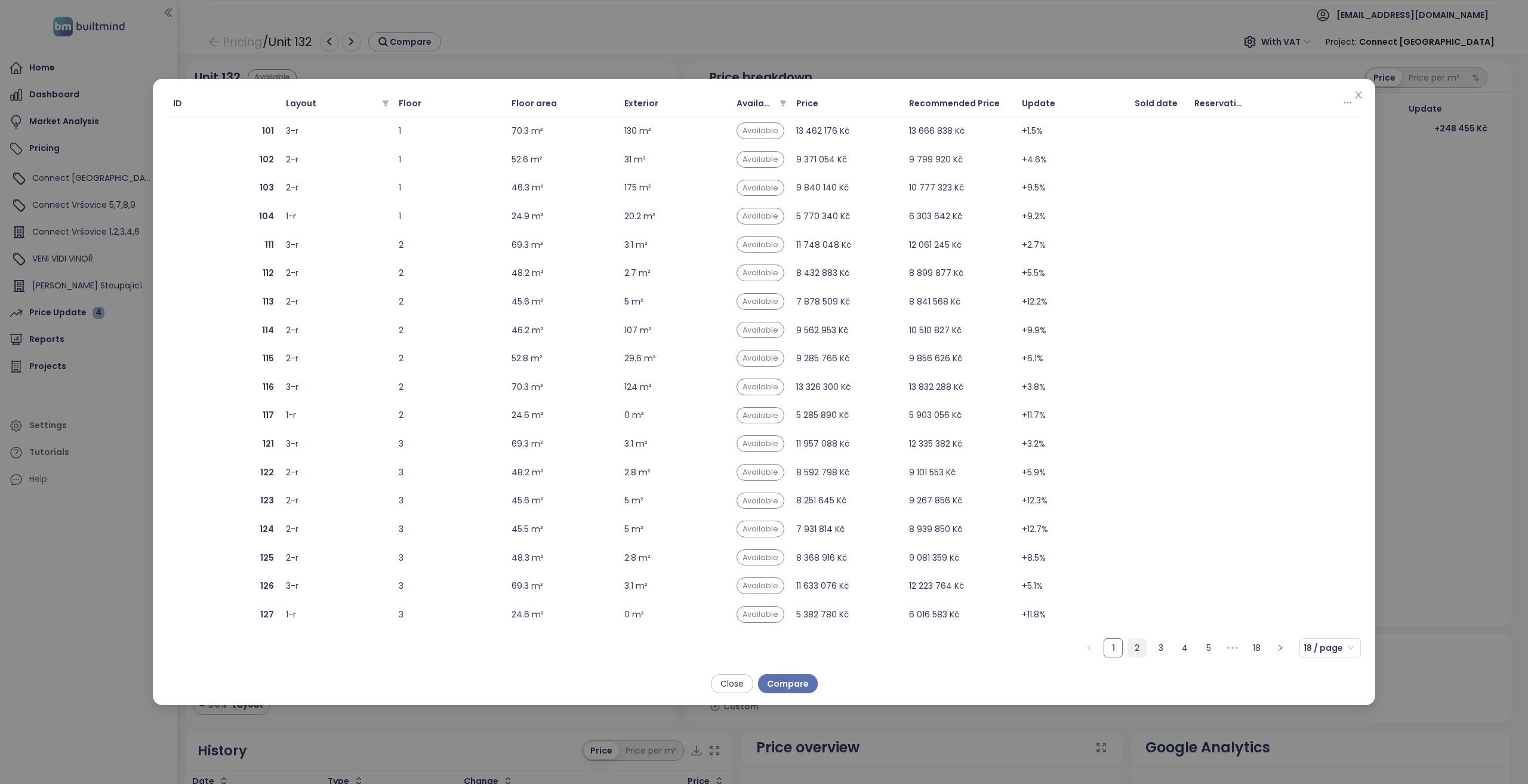
click at [1136, 647] on link "2" at bounding box center [1136, 647] width 18 height 18
click at [1163, 641] on link "3" at bounding box center [1160, 647] width 18 height 18
click at [1185, 644] on link "4" at bounding box center [1184, 647] width 18 height 18
click at [226, 300] on span "232" at bounding box center [224, 301] width 101 height 13
click at [799, 680] on span "Compare" at bounding box center [788, 683] width 42 height 13
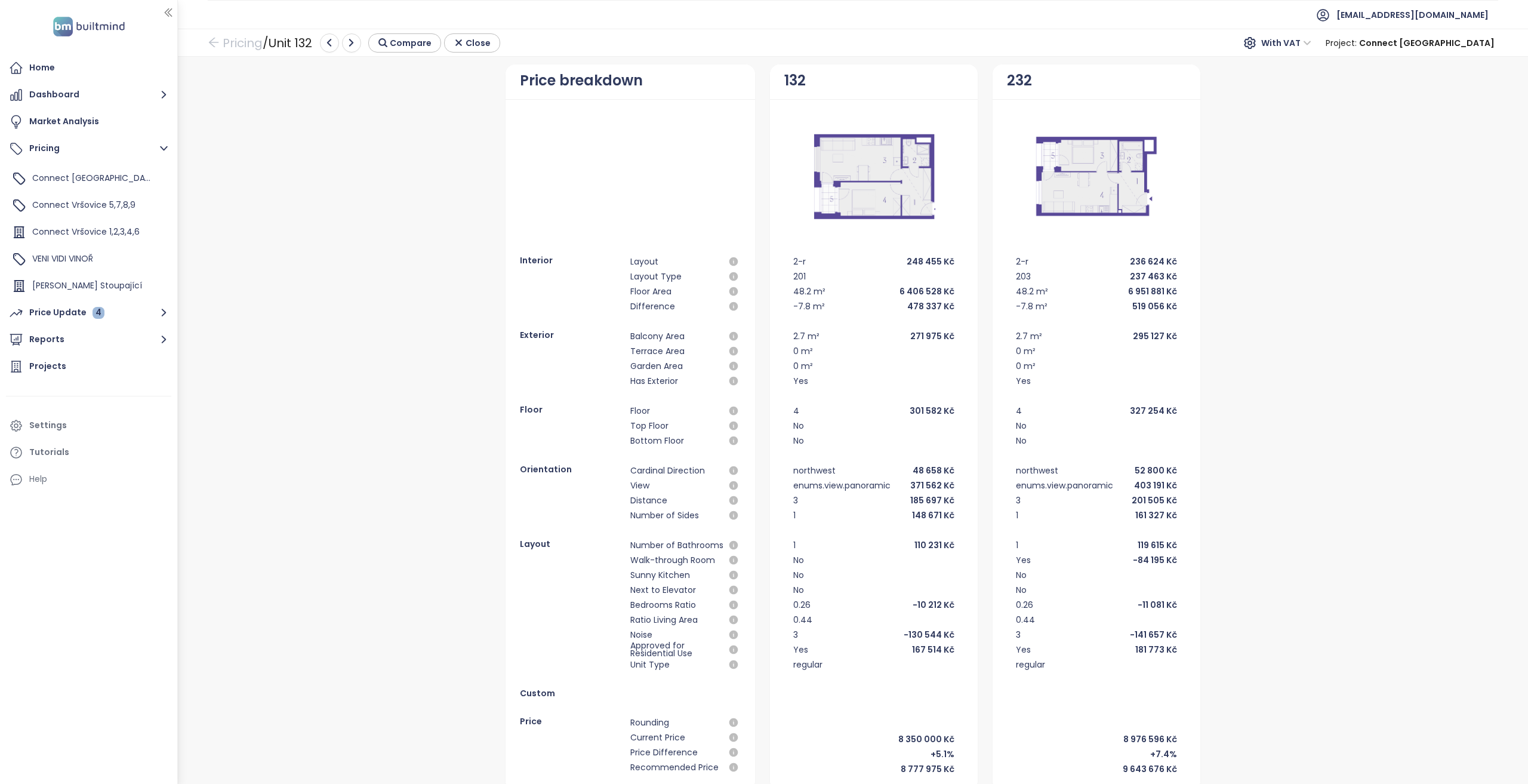
click at [333, 308] on div "Price breakdown Interior Layout Layout Type Floor Area Difference Exterior Balc…" at bounding box center [853, 428] width 1335 height 726
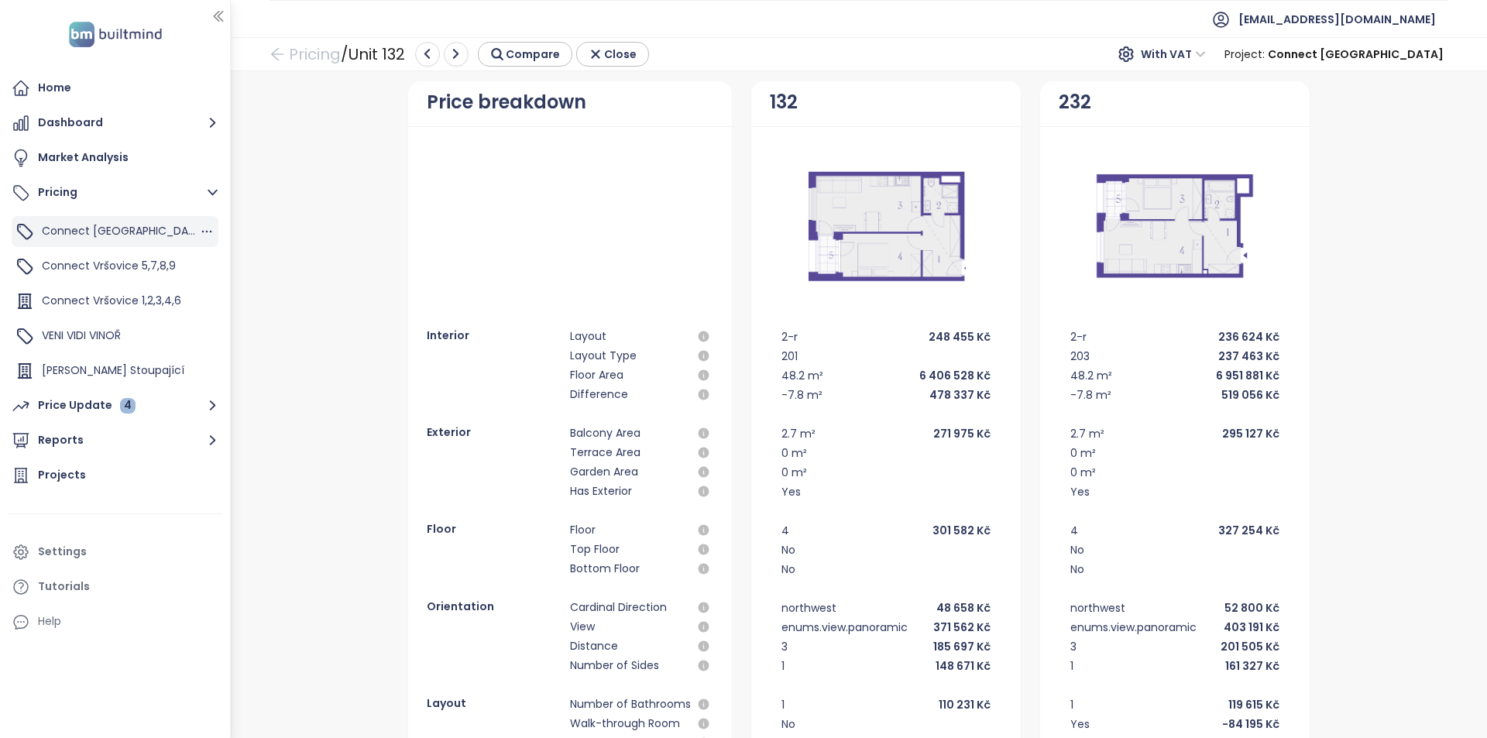
click at [86, 238] on span "Connect [GEOGRAPHIC_DATA]" at bounding box center [124, 230] width 165 height 15
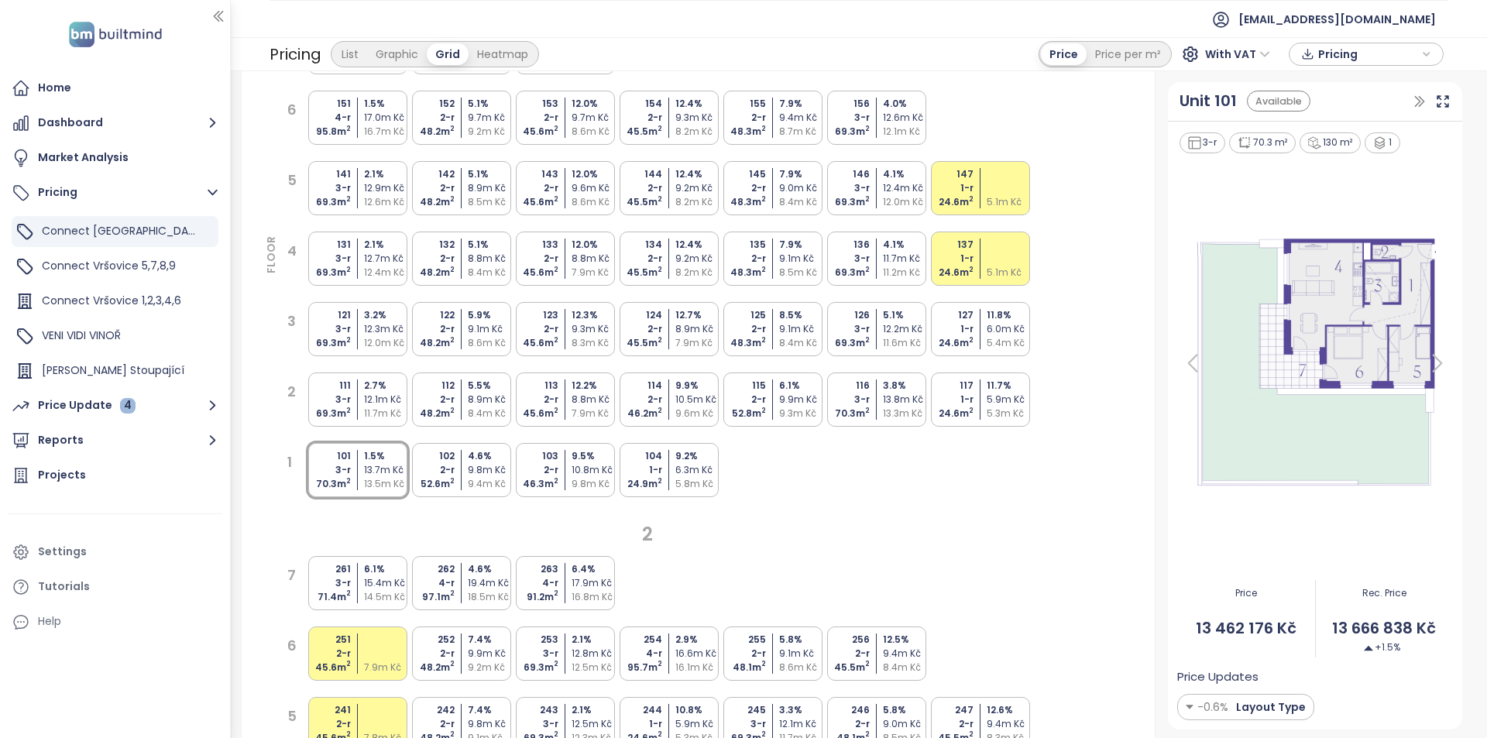
scroll to position [387, 0]
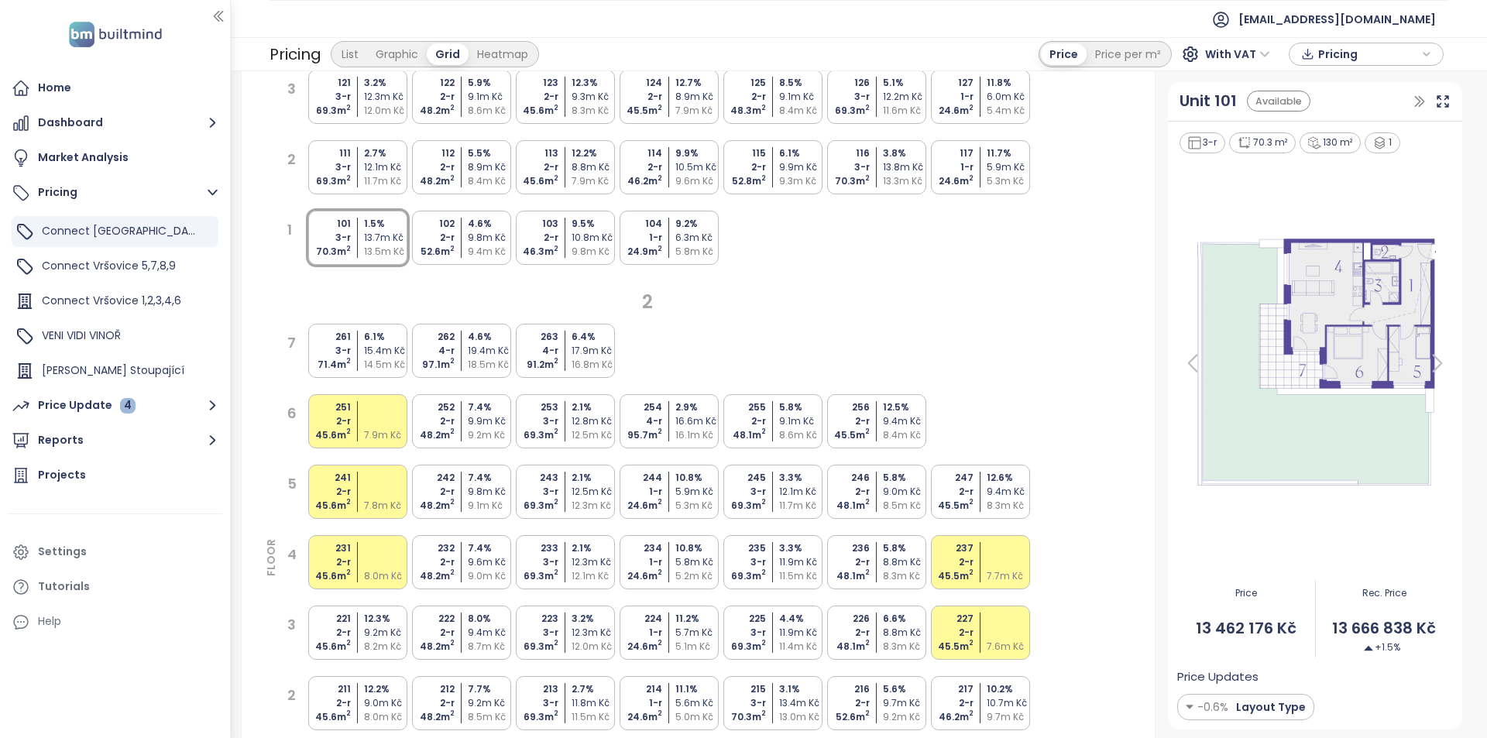
click at [458, 543] on div "232 2-r 48.2 m 2 7.4 % 9.6m Kč 9.0m Kč" at bounding box center [461, 562] width 99 height 54
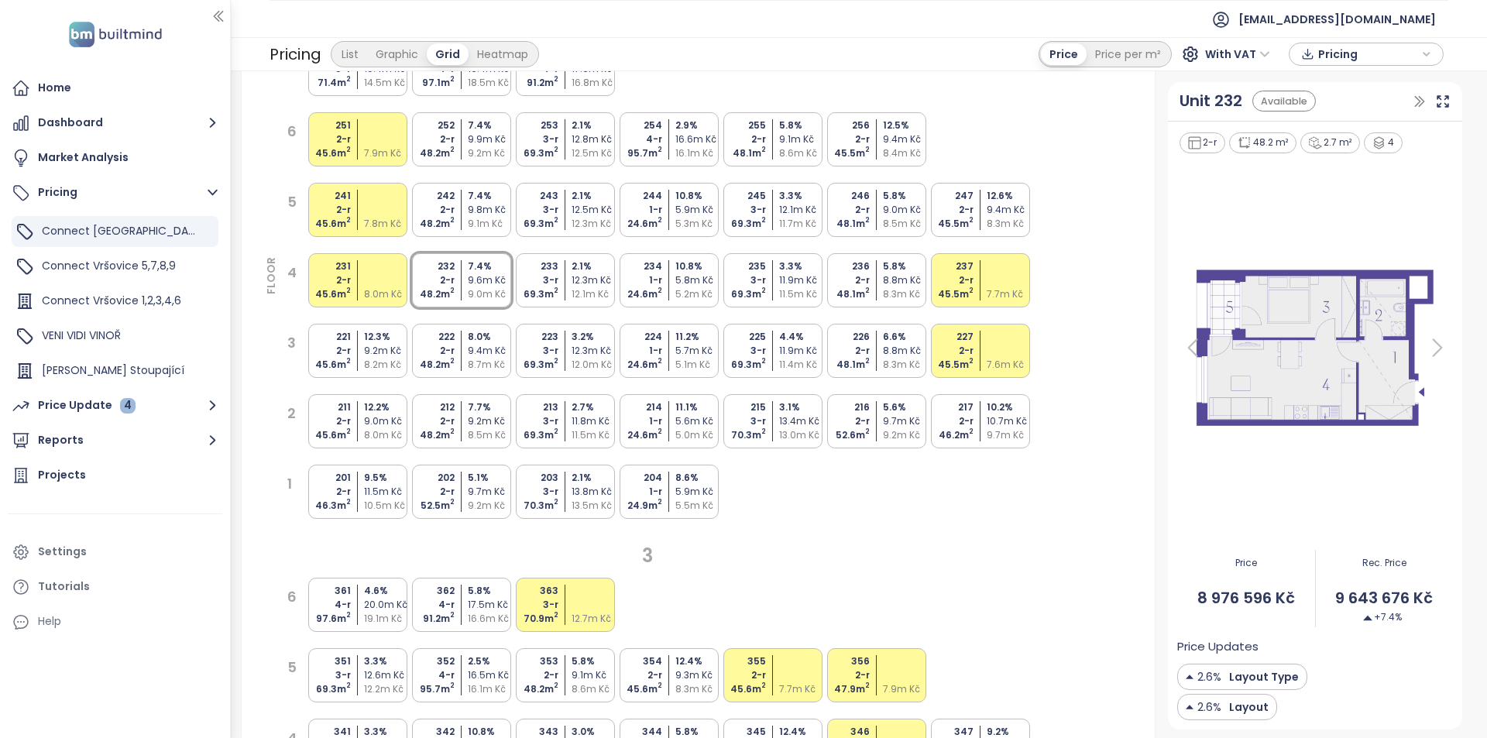
scroll to position [697, 0]
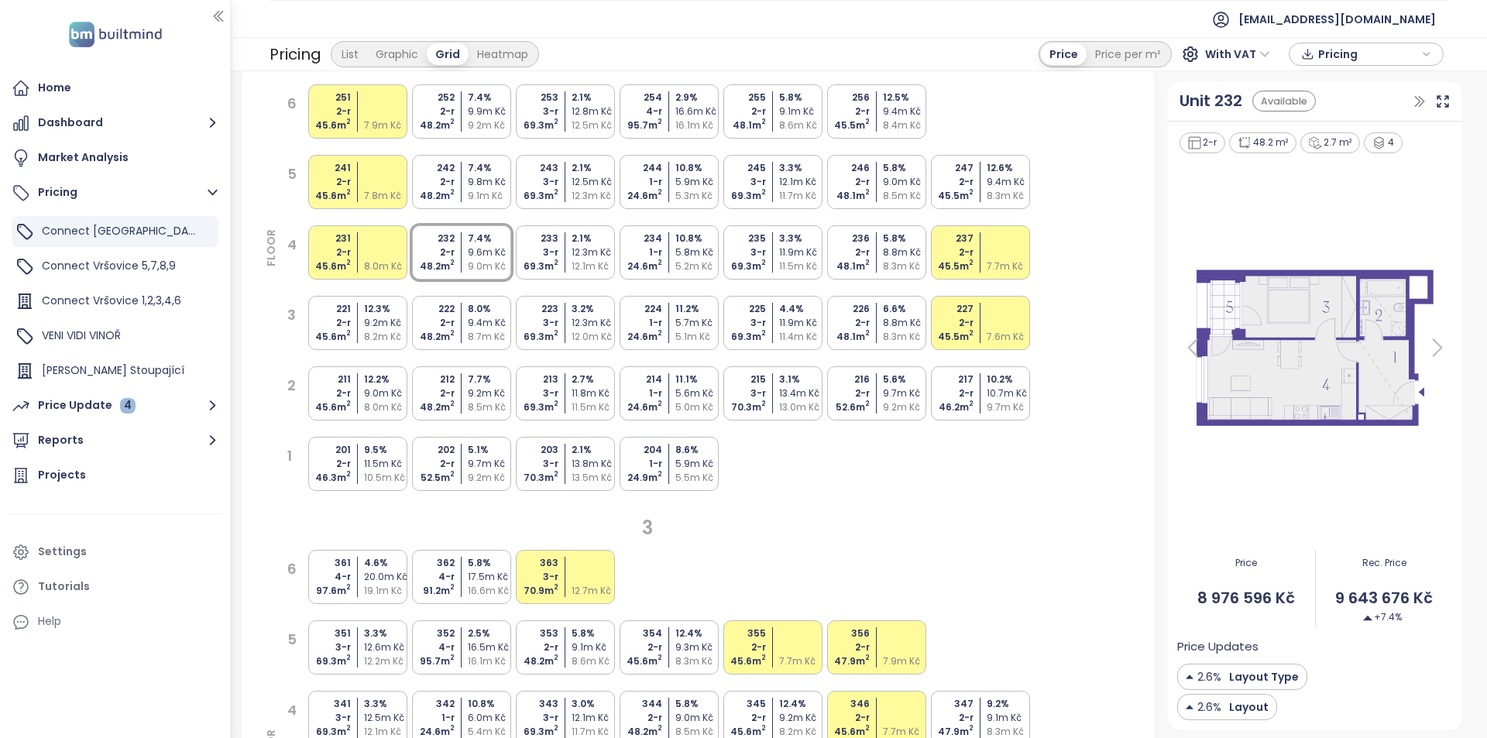
click at [903, 521] on div "3" at bounding box center [647, 527] width 770 height 29
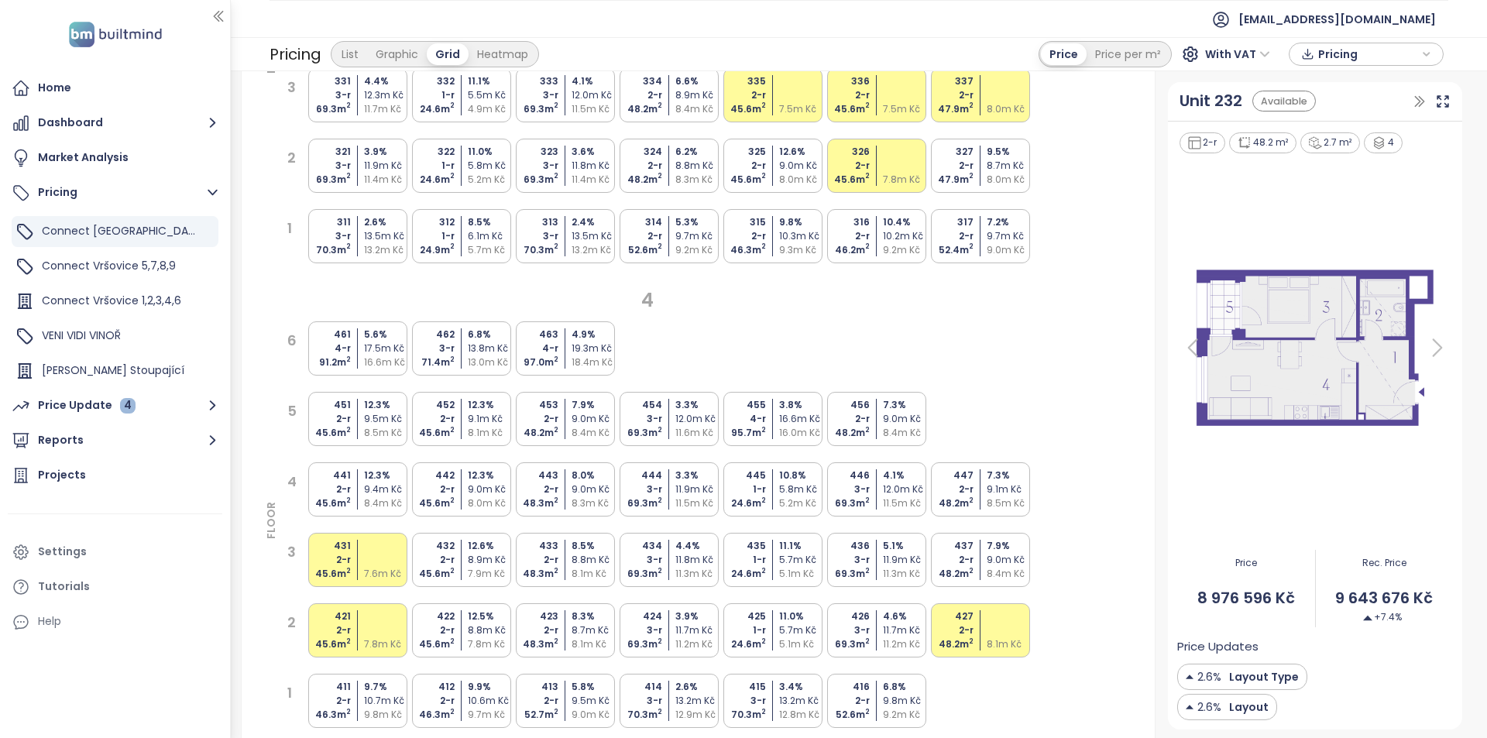
scroll to position [1703, 0]
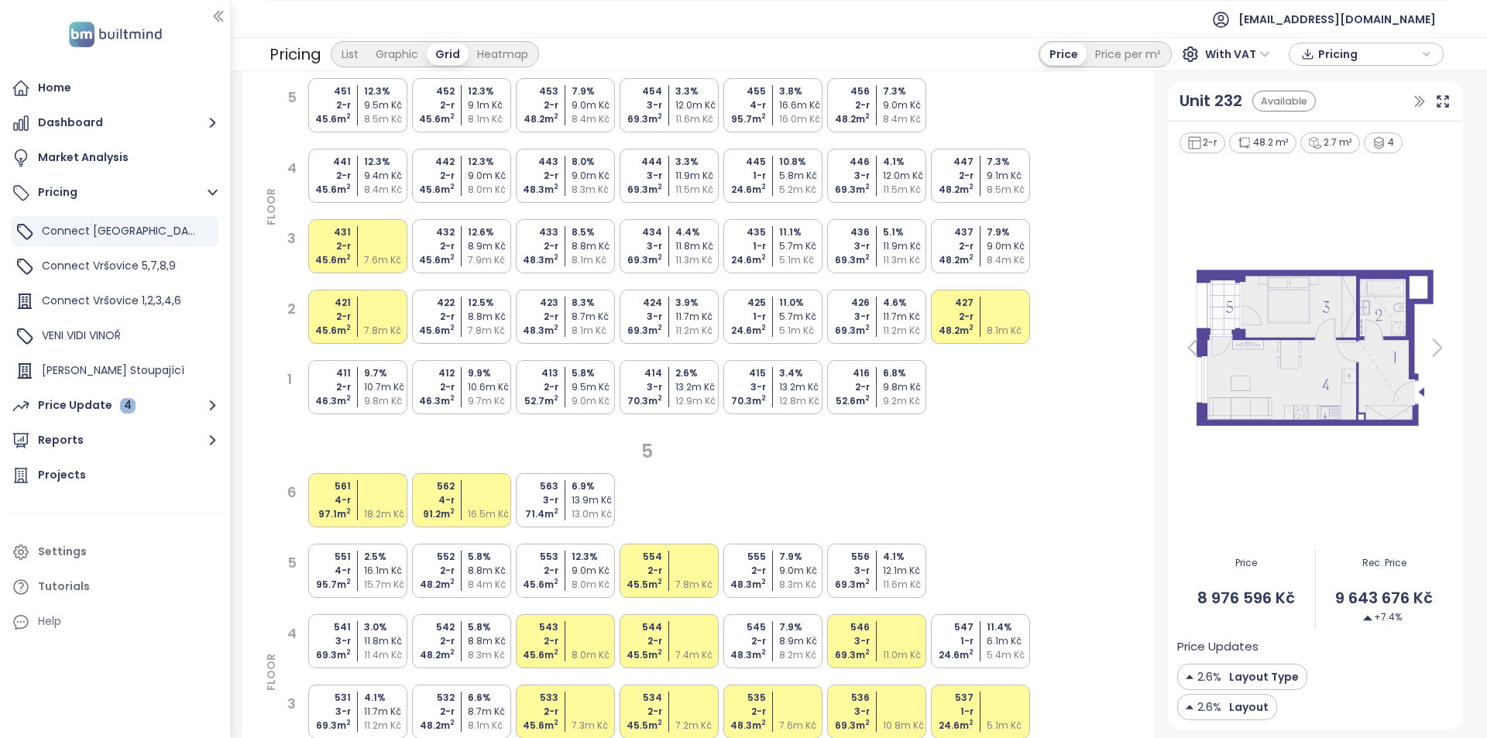
click at [909, 568] on div "12.1m Kč" at bounding box center [906, 571] width 46 height 14
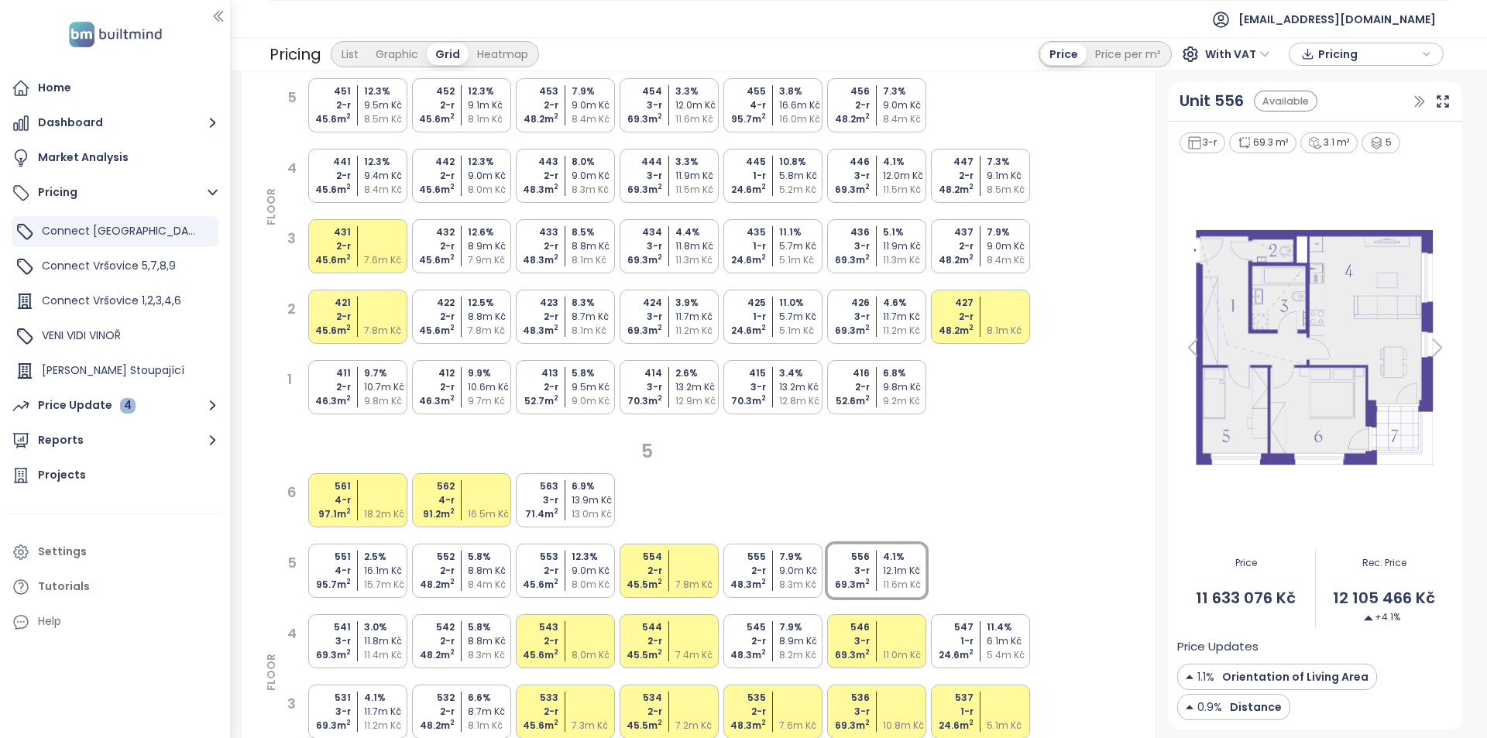
click at [580, 580] on div "8.0m Kč" at bounding box center [594, 585] width 46 height 14
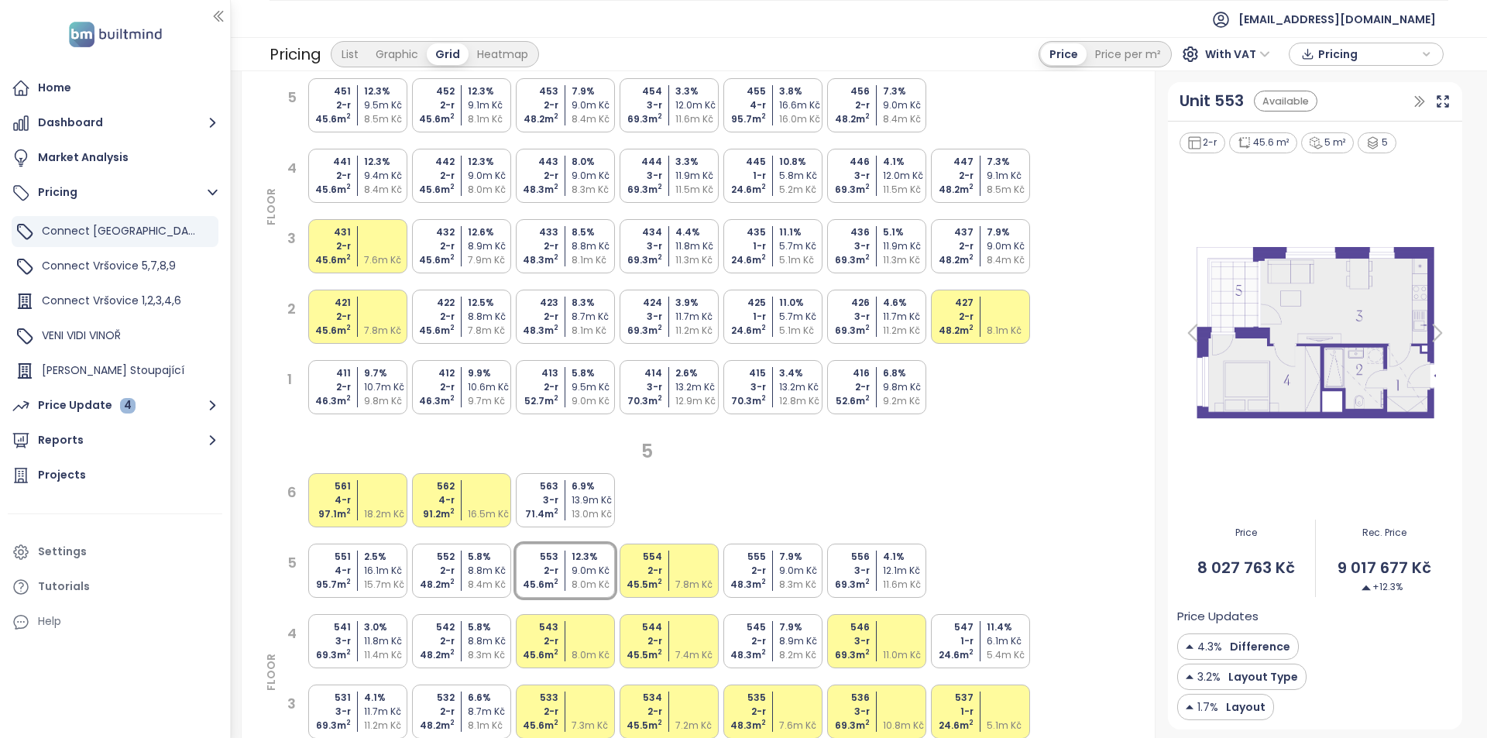
click at [468, 581] on div "8.4m Kč" at bounding box center [491, 585] width 46 height 14
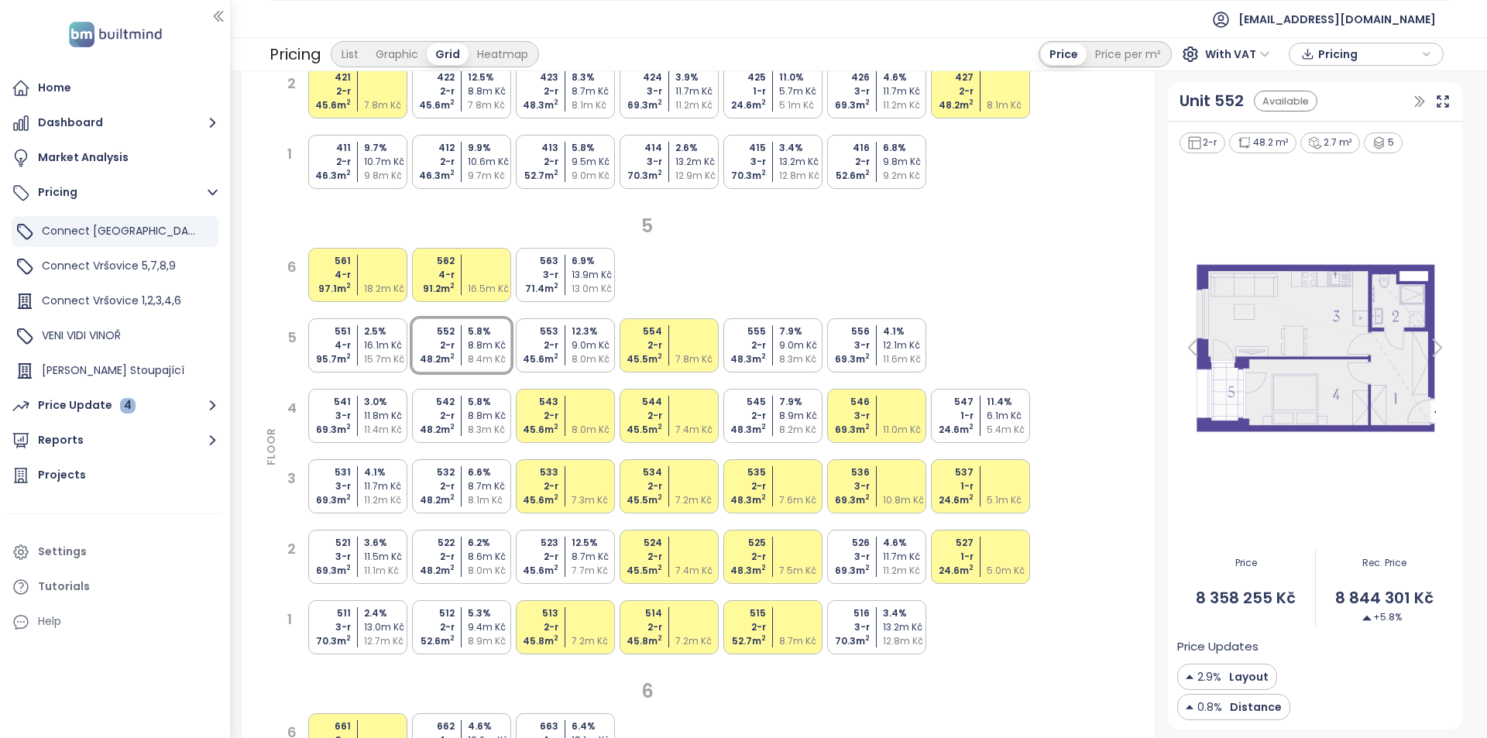
scroll to position [1936, 0]
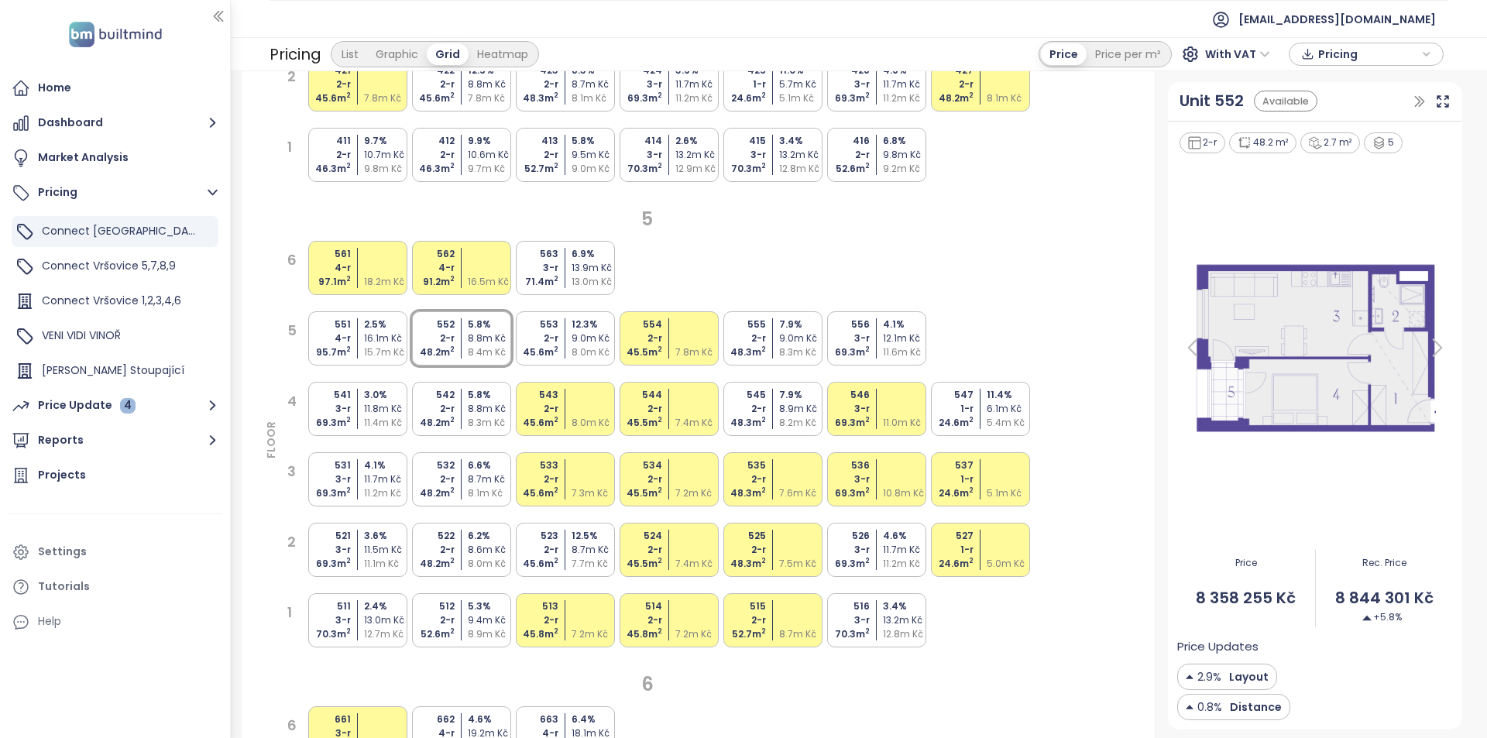
click at [501, 422] on div "8.3m Kč" at bounding box center [491, 423] width 46 height 14
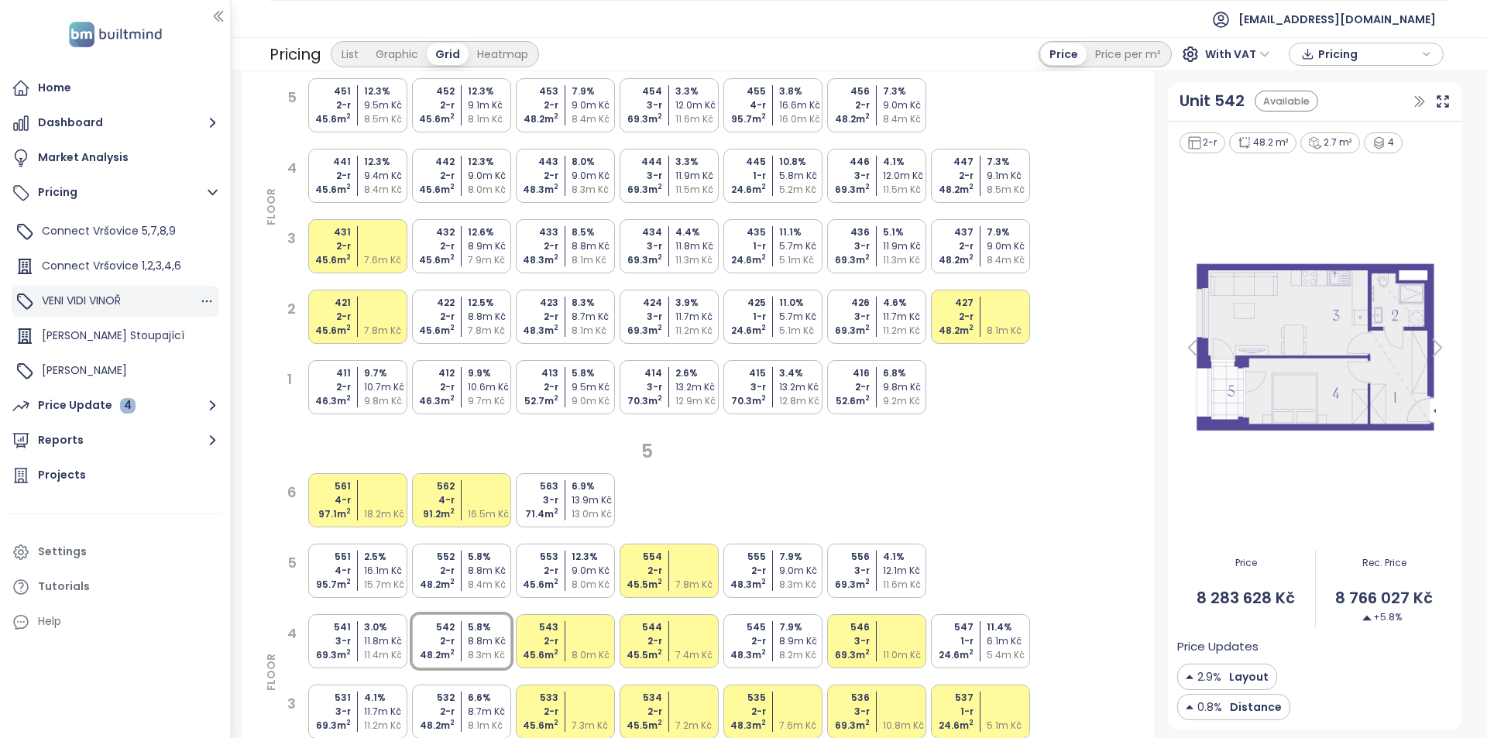
scroll to position [0, 0]
click at [458, 645] on div "542 2-r 48.2 m 2 5.8 % 8.8m Kč 8.3m Kč" at bounding box center [461, 641] width 99 height 54
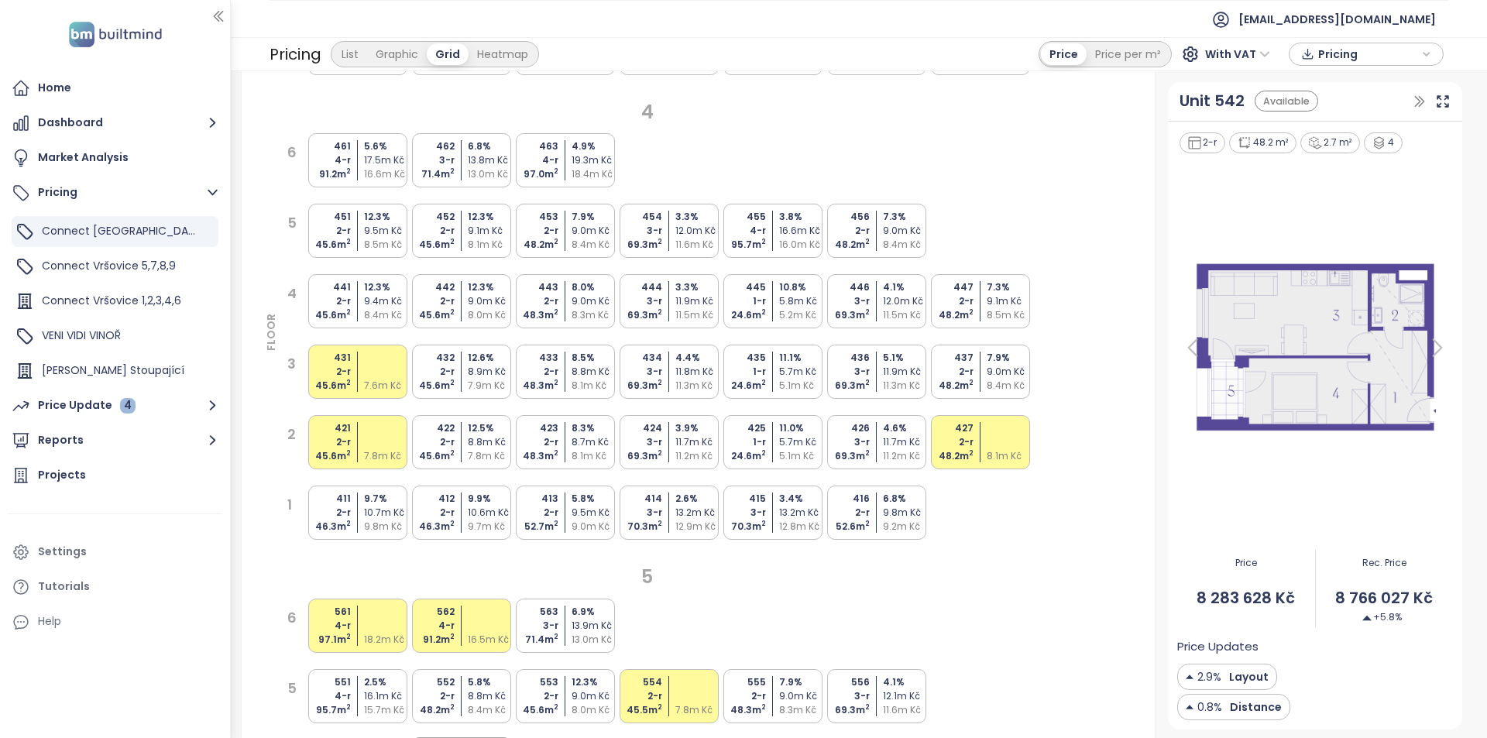
scroll to position [1703, 0]
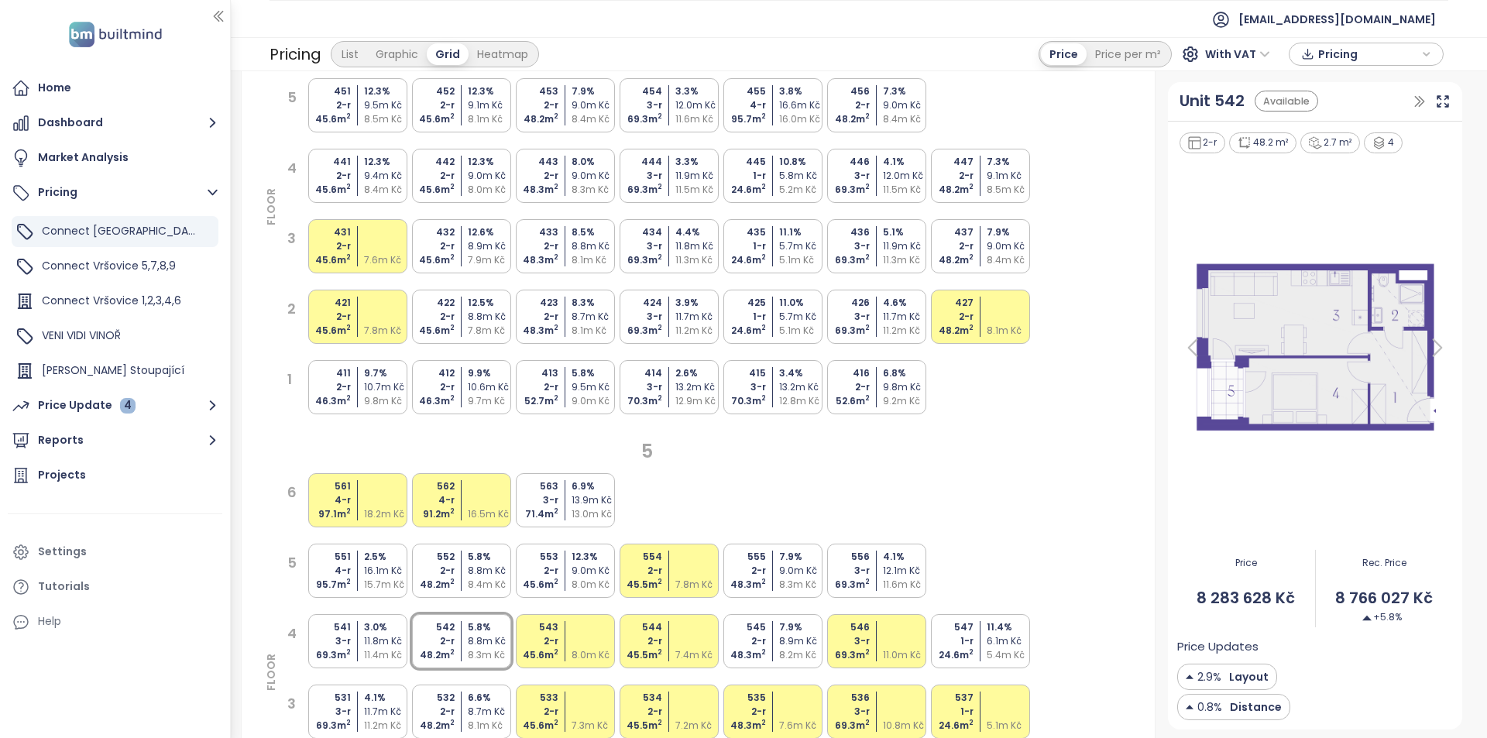
click at [490, 181] on div "9.0m Kč" at bounding box center [491, 176] width 46 height 14
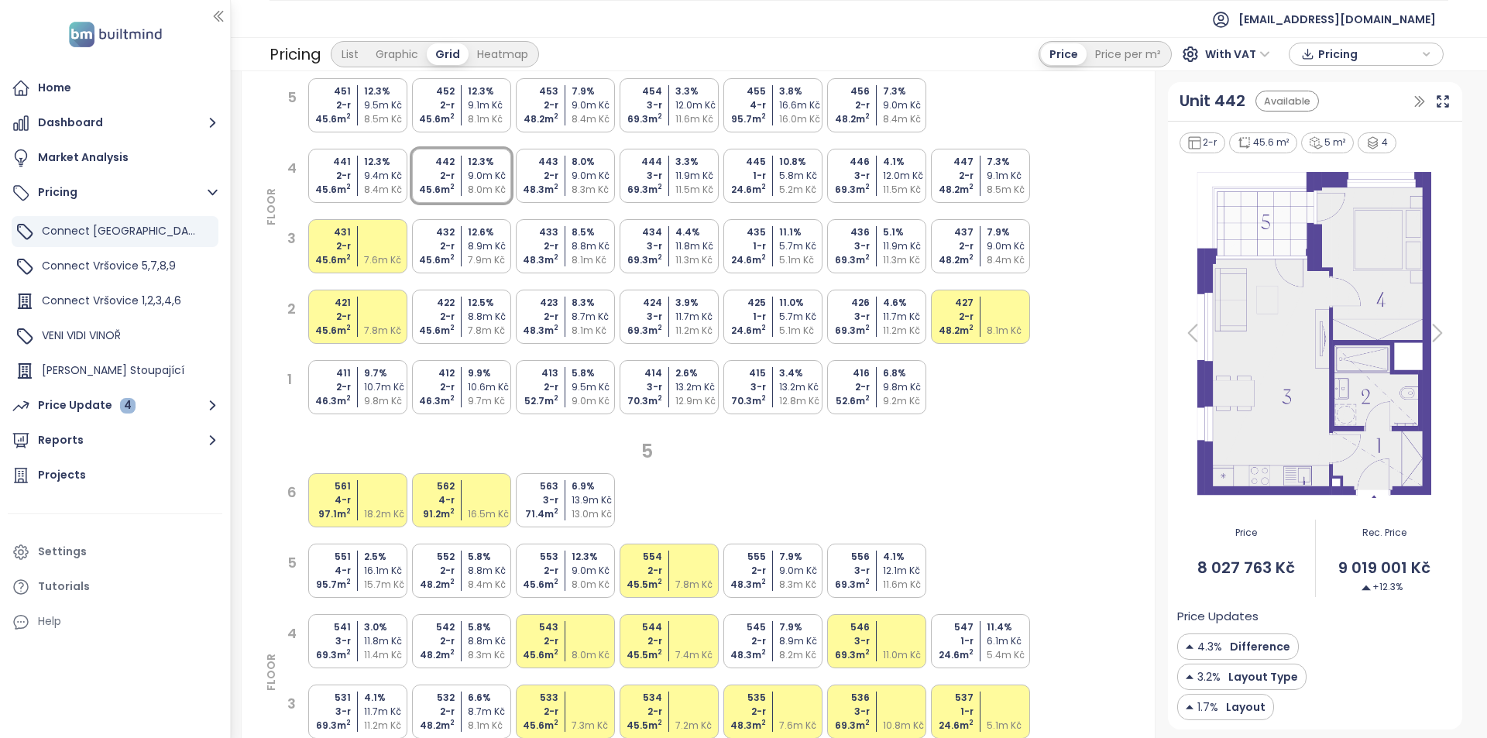
click at [481, 640] on div "8.8m Kč" at bounding box center [491, 641] width 46 height 14
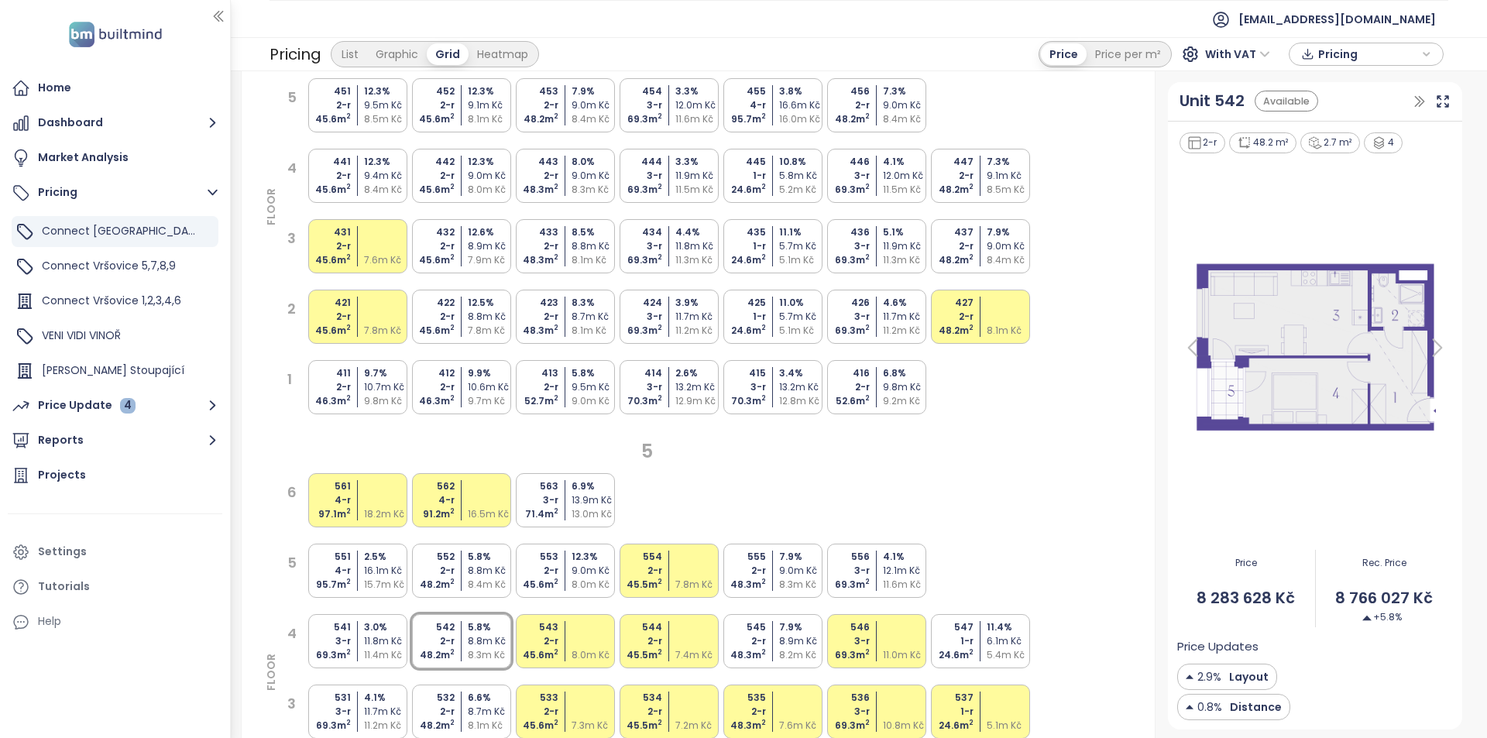
click at [495, 176] on div "9.0m Kč" at bounding box center [491, 176] width 46 height 14
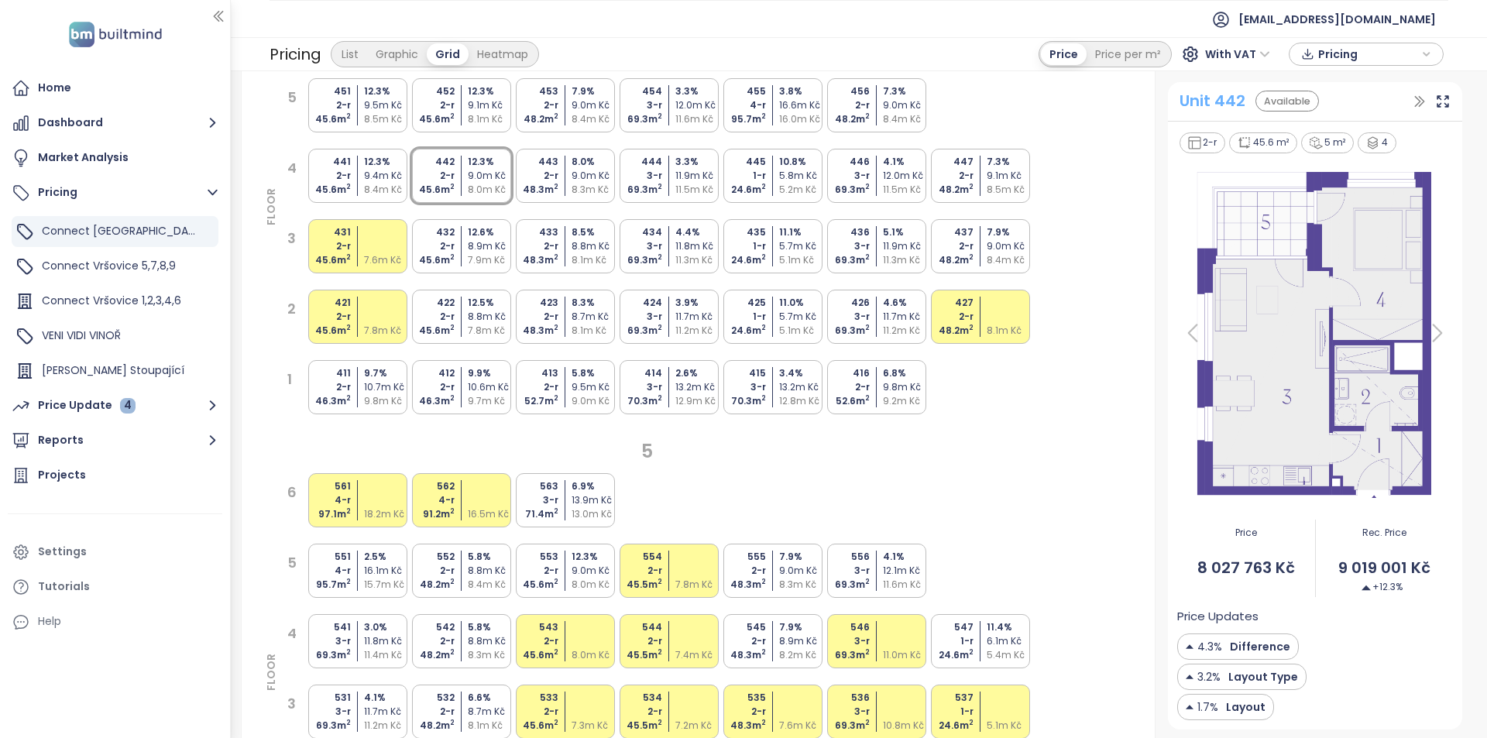
click at [1194, 101] on div "Unit 442" at bounding box center [1212, 101] width 66 height 24
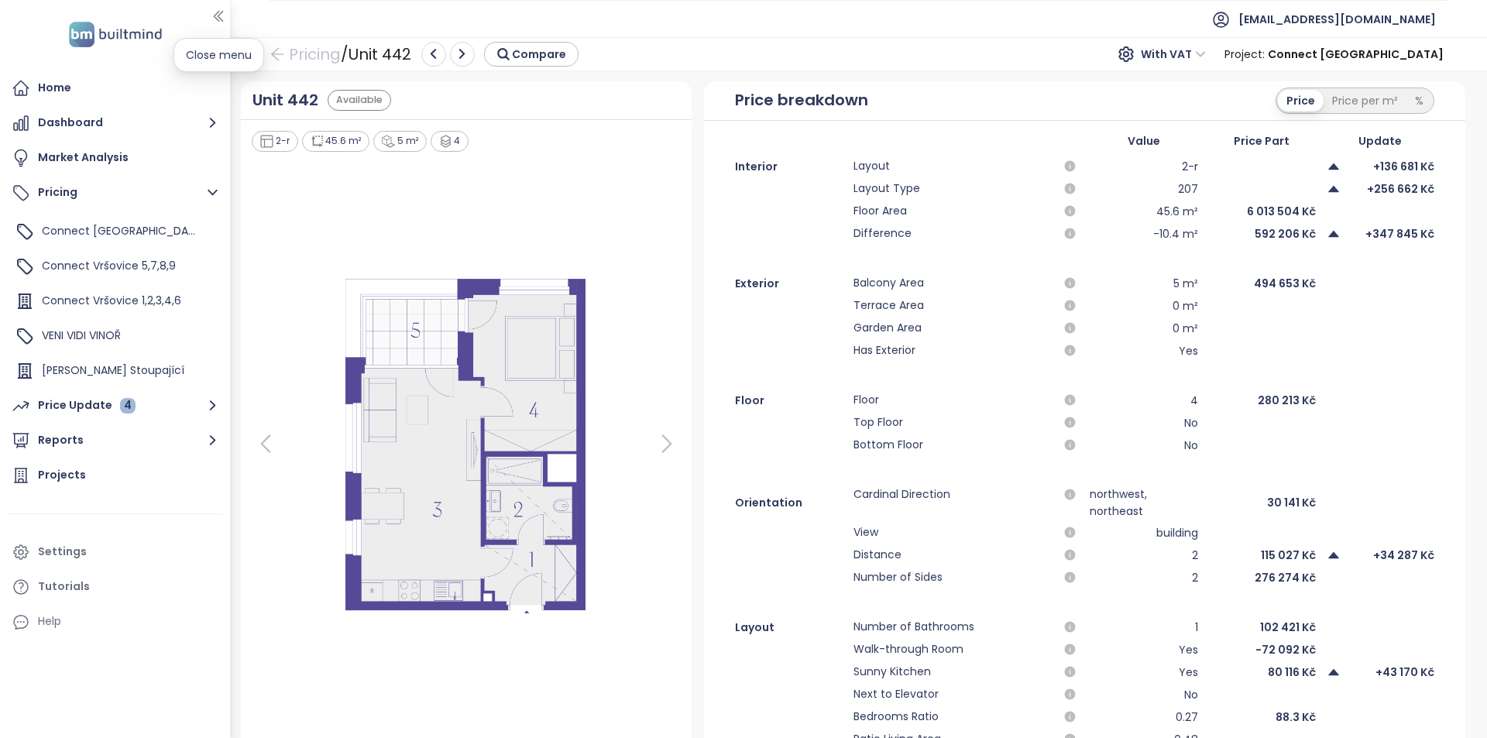
click at [215, 20] on icon "button" at bounding box center [218, 16] width 15 height 15
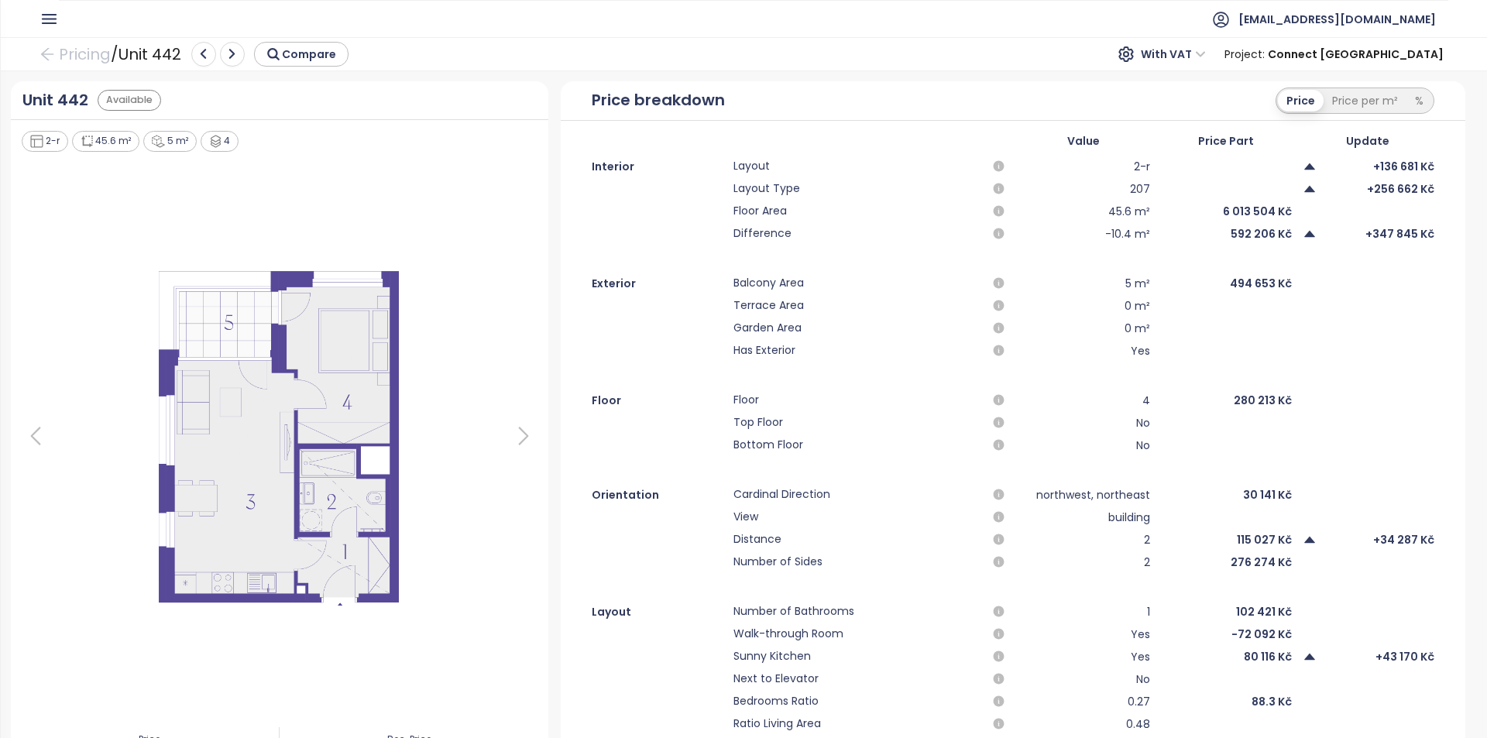
click at [53, 19] on icon "button" at bounding box center [49, 19] width 13 height 9
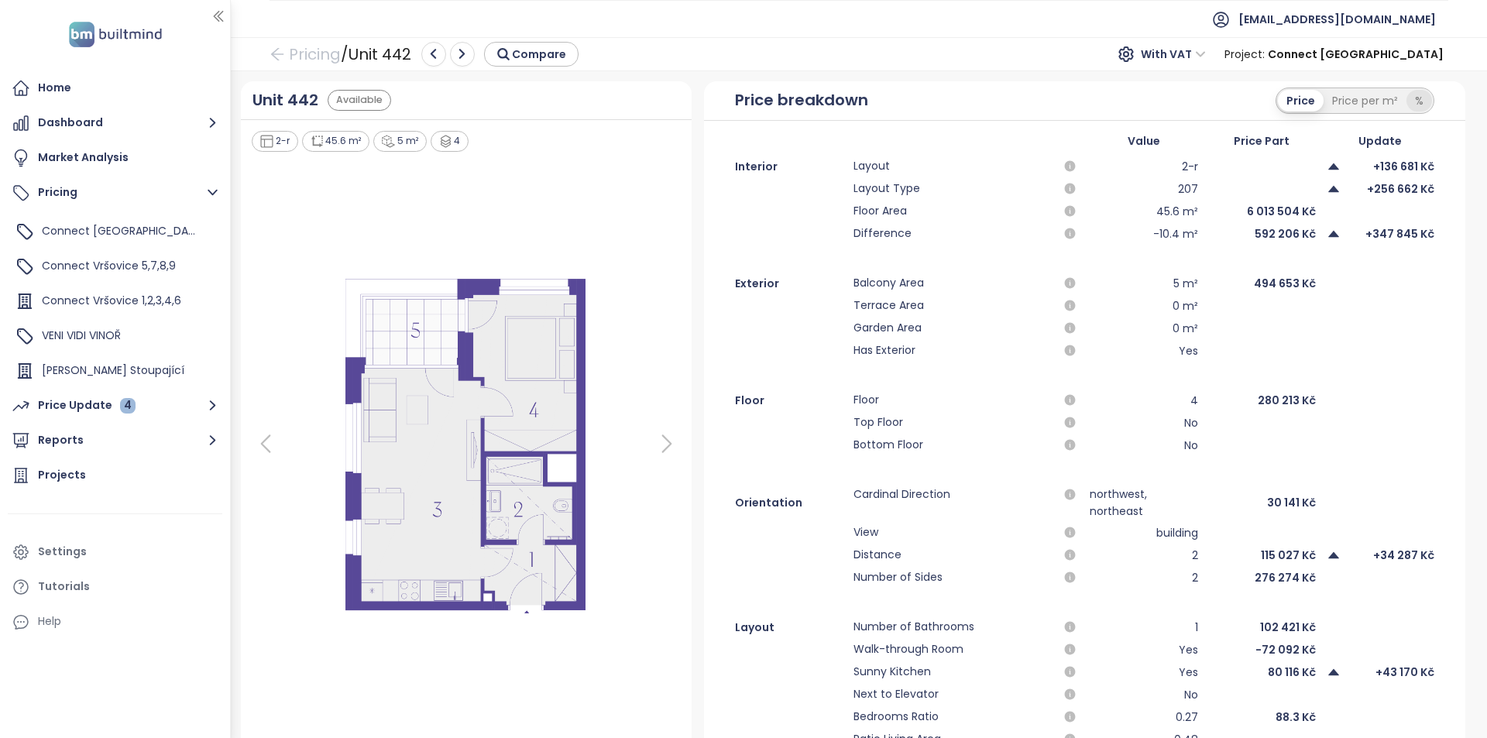
click at [1408, 100] on div "%" at bounding box center [1419, 101] width 26 height 22
drag, startPoint x: 1423, startPoint y: 193, endPoint x: 1377, endPoint y: 186, distance: 47.0
click at [1377, 186] on div "Layout Type 207 +3.2%" at bounding box center [1084, 189] width 760 height 19
click at [321, 54] on link "Pricing" at bounding box center [304, 54] width 71 height 28
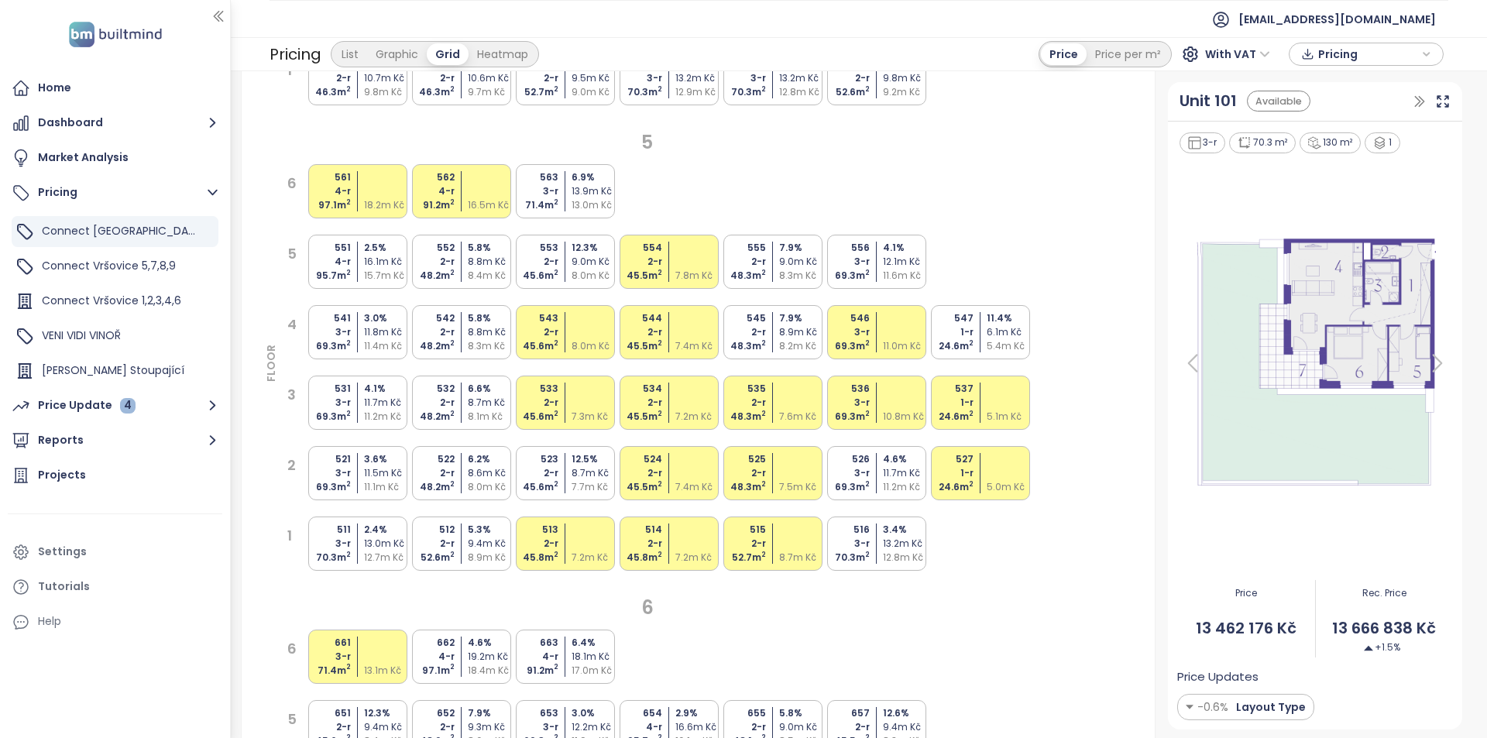
scroll to position [2013, 0]
click at [456, 266] on div "552 2-r 48.2 m 2 5.8 % 8.8m Kč 8.4m Kč" at bounding box center [461, 261] width 99 height 54
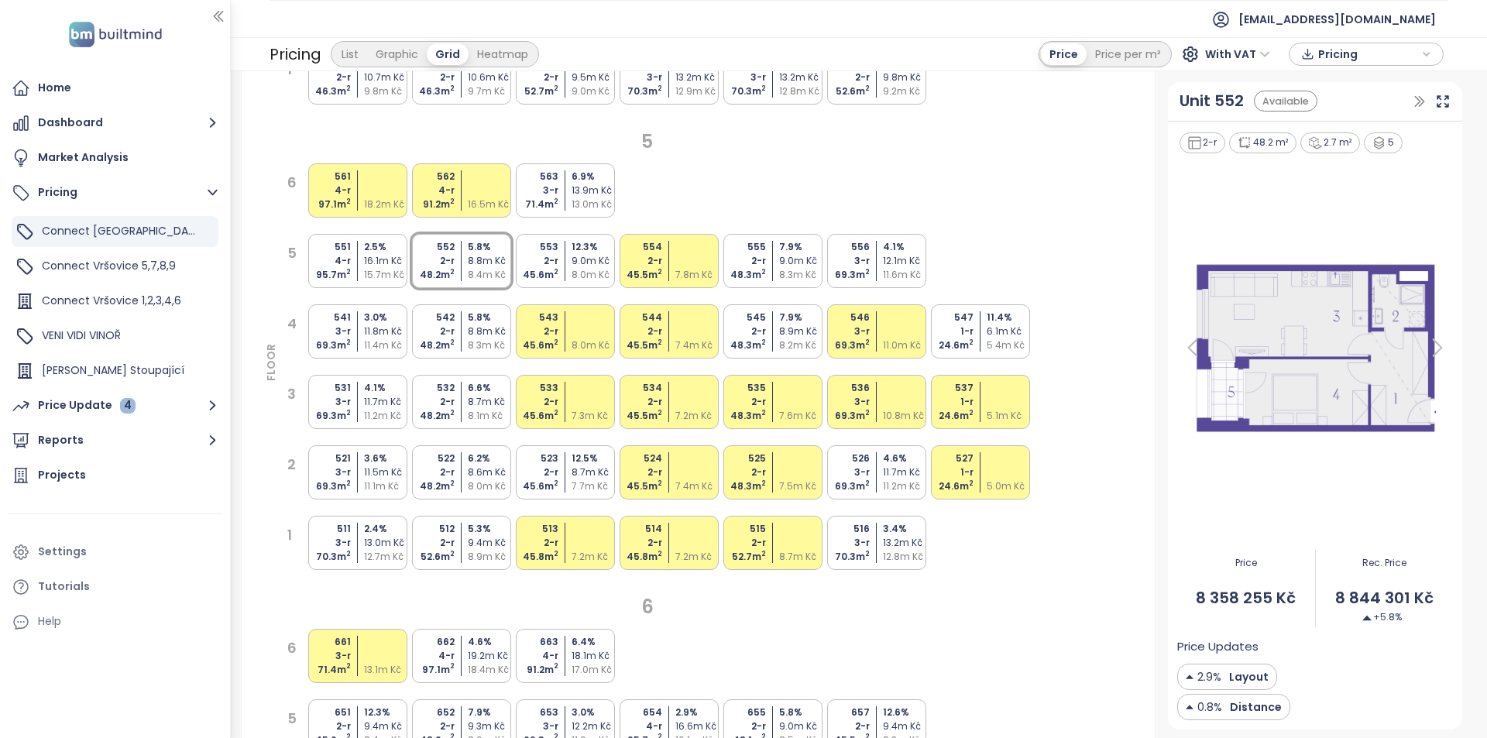
click at [441, 336] on div "2-r" at bounding box center [432, 331] width 46 height 14
click at [451, 262] on div "2-r" at bounding box center [432, 261] width 46 height 14
click at [448, 323] on div "542" at bounding box center [432, 317] width 46 height 14
click at [460, 286] on div "552 2-r 48.2 m 2 5.8 % 8.8m Kč 8.4m Kč" at bounding box center [461, 261] width 99 height 54
click at [455, 324] on div "542 2-r 48.2 m 2 5.8 % 8.8m Kč 8.3m Kč" at bounding box center [461, 331] width 99 height 54
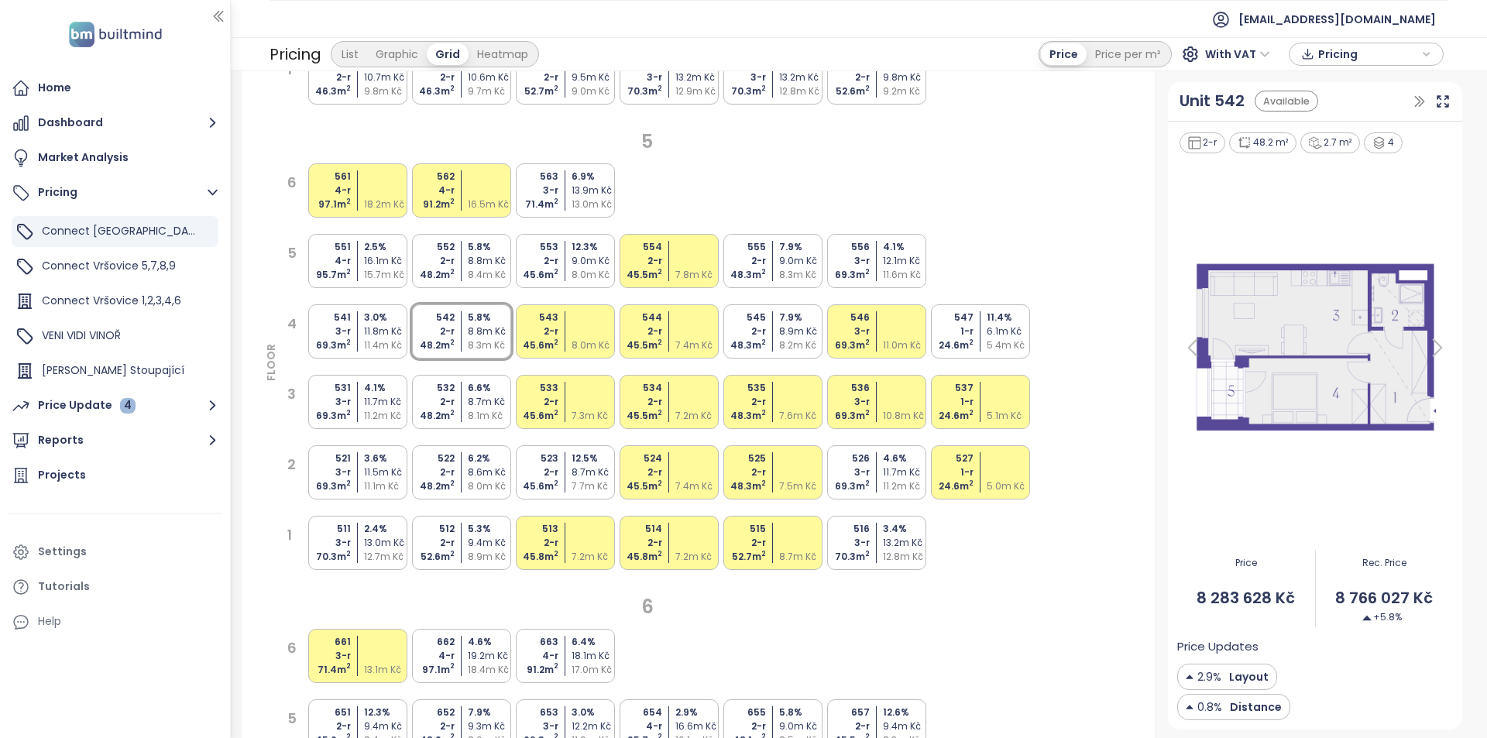
click at [461, 276] on div "552 2-r 48.2 m 2 5.8 % 8.8m Kč 8.4m Kč" at bounding box center [461, 261] width 99 height 54
click at [434, 341] on div "48.2 m 2" at bounding box center [432, 345] width 46 height 14
click at [428, 379] on div "532 2-r 48.2 m 2 6.6 % 8.7m Kč 8.1m Kč" at bounding box center [461, 402] width 99 height 54
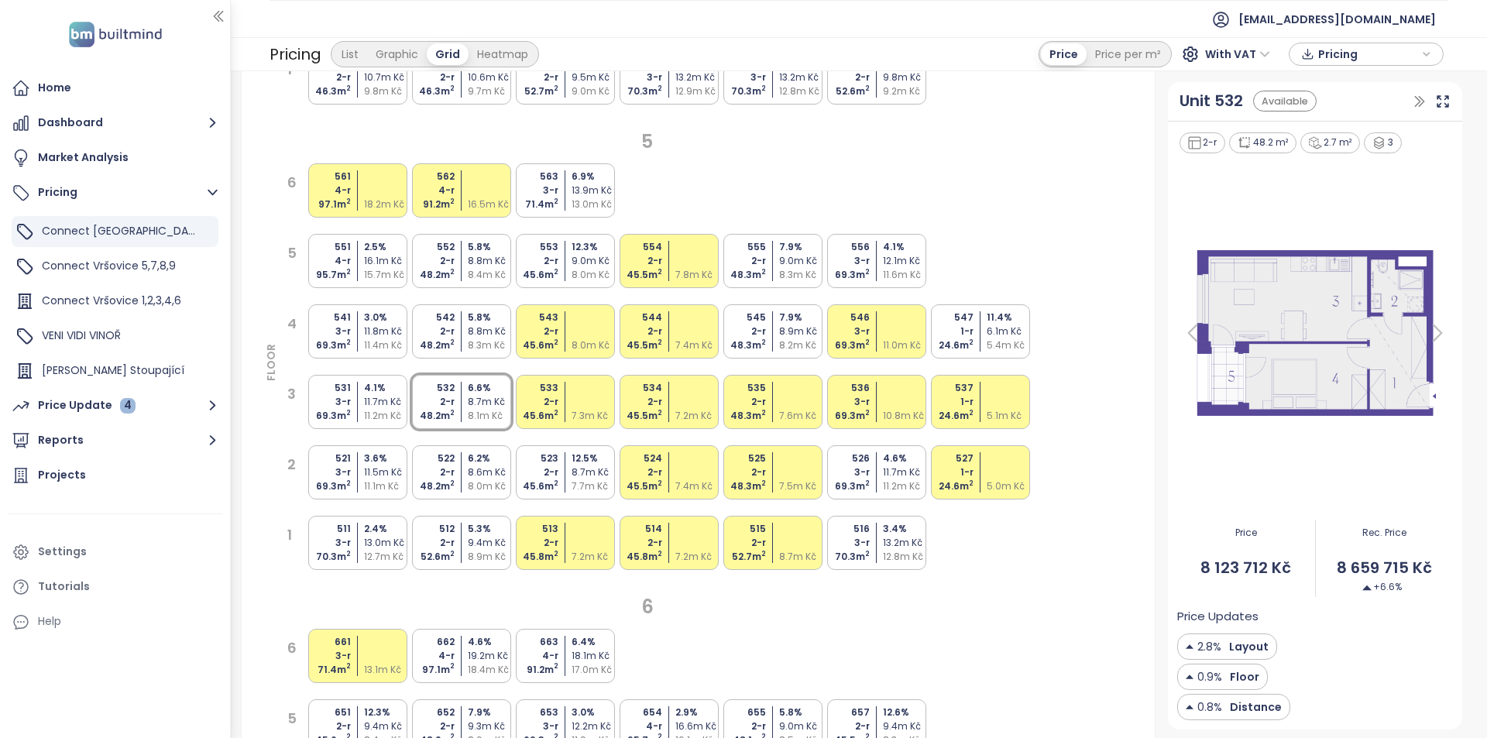
click at [449, 333] on div "2-r" at bounding box center [432, 331] width 46 height 14
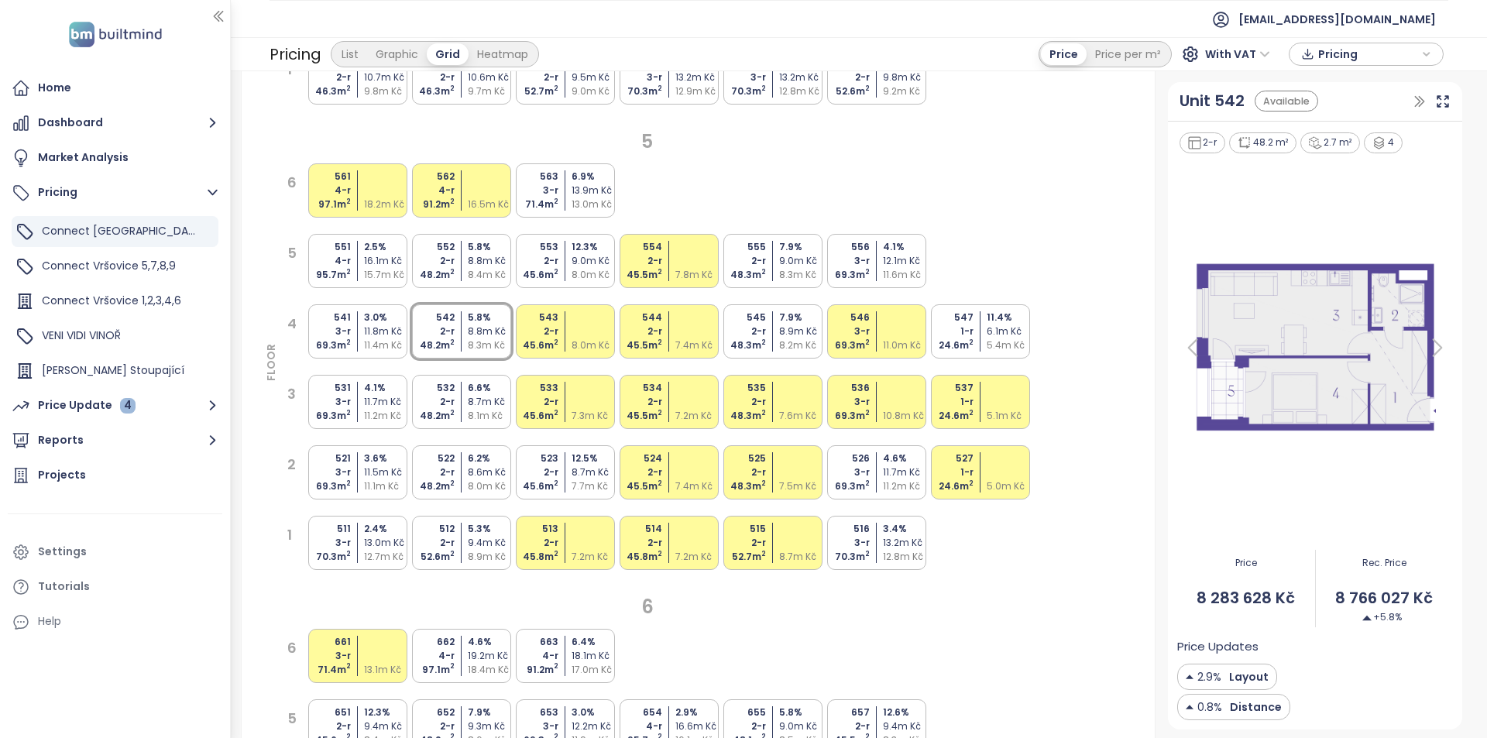
click at [469, 253] on div "5.8 %" at bounding box center [491, 247] width 46 height 14
click at [463, 317] on div "542 2-r 48.2 m 2 5.8 % 8.8m Kč 8.3m Kč" at bounding box center [461, 331] width 99 height 54
click at [483, 402] on div "8.7m Kč" at bounding box center [491, 402] width 46 height 14
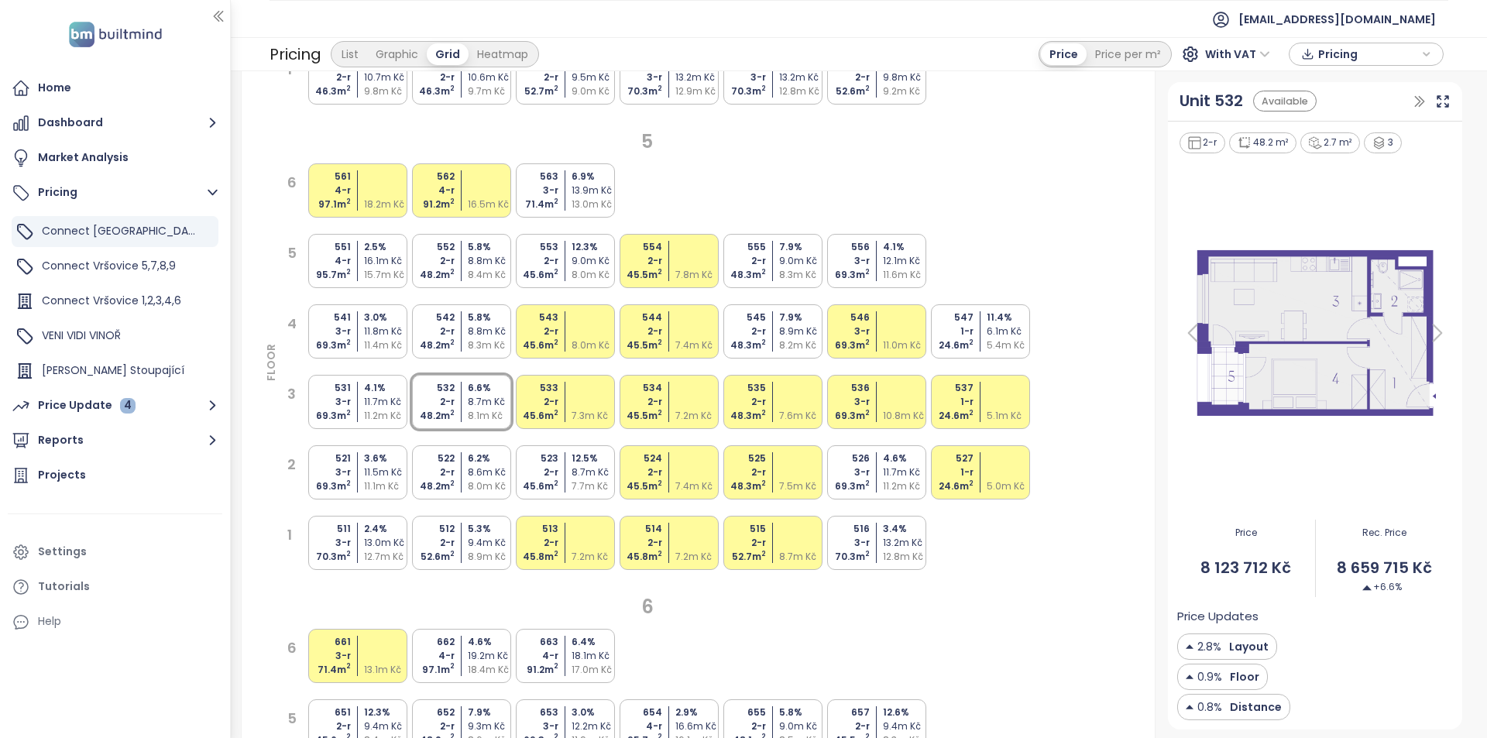
click at [484, 340] on div "8.3m Kč" at bounding box center [491, 345] width 46 height 14
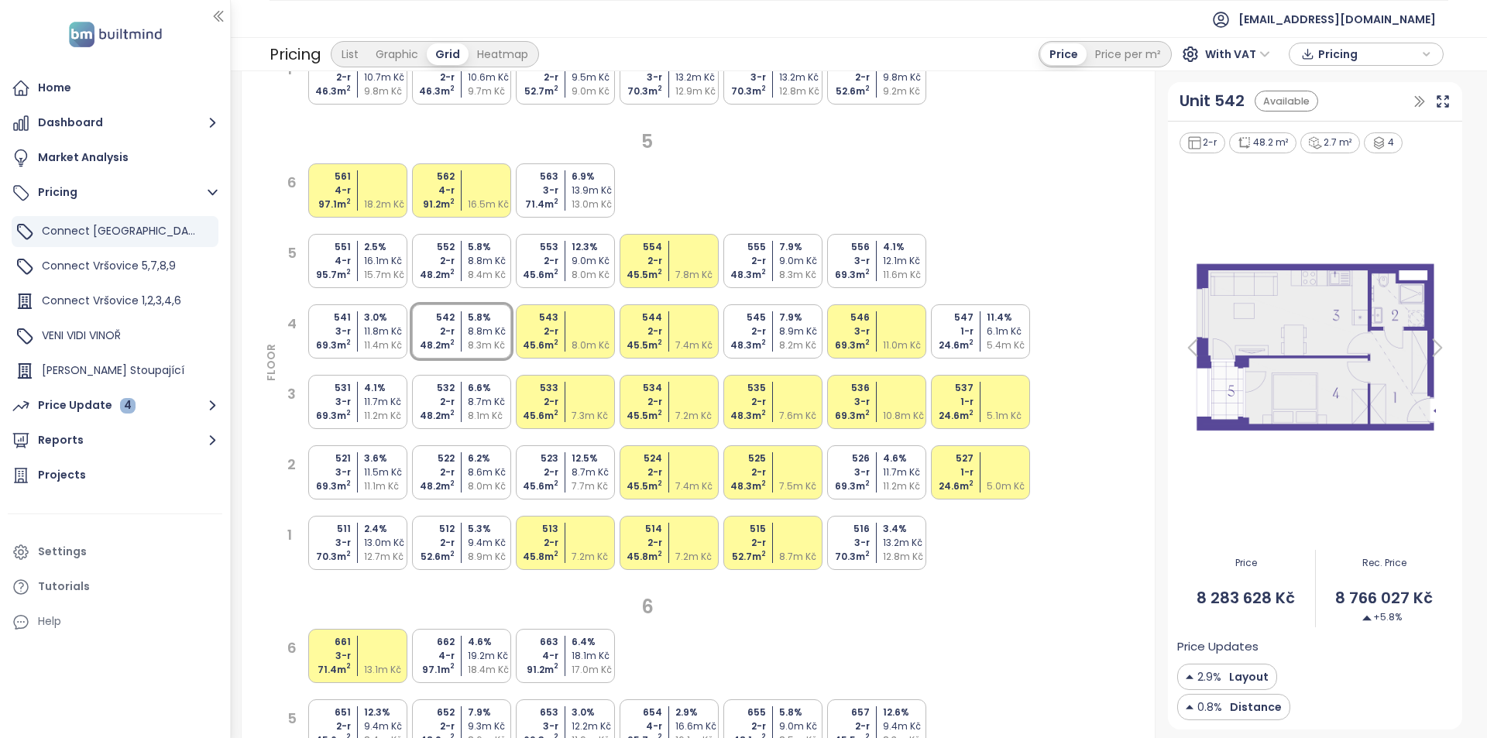
click at [482, 286] on div "552 2-r 48.2 m 2 5.8 % 8.8m Kč 8.4m Kč" at bounding box center [461, 261] width 99 height 54
click at [468, 341] on div "8.3m Kč" at bounding box center [491, 345] width 46 height 14
click at [460, 400] on div "532 2-r 48.2 m 2 6.6 % 8.7m Kč 8.1m Kč" at bounding box center [461, 402] width 99 height 54
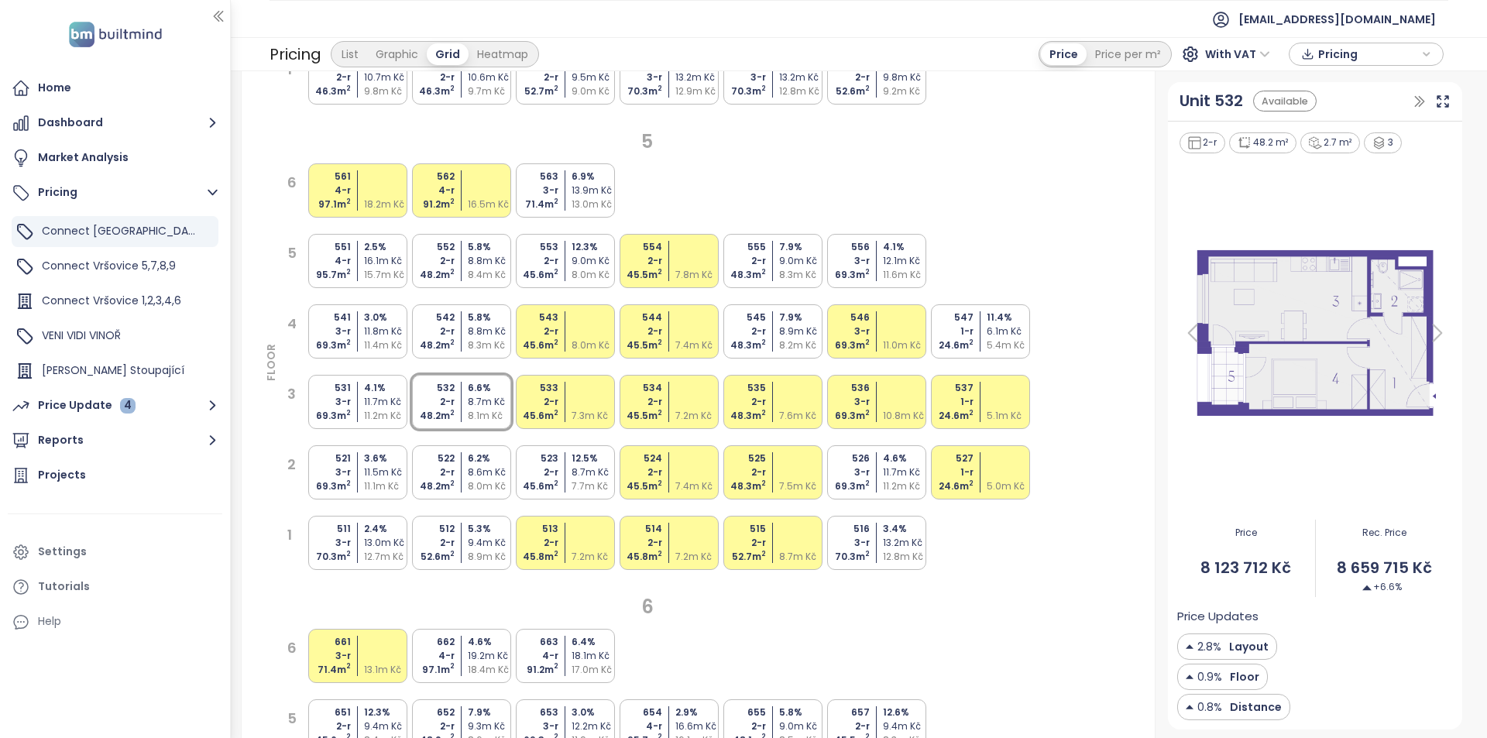
click at [469, 341] on div "8.3m Kč" at bounding box center [491, 345] width 46 height 14
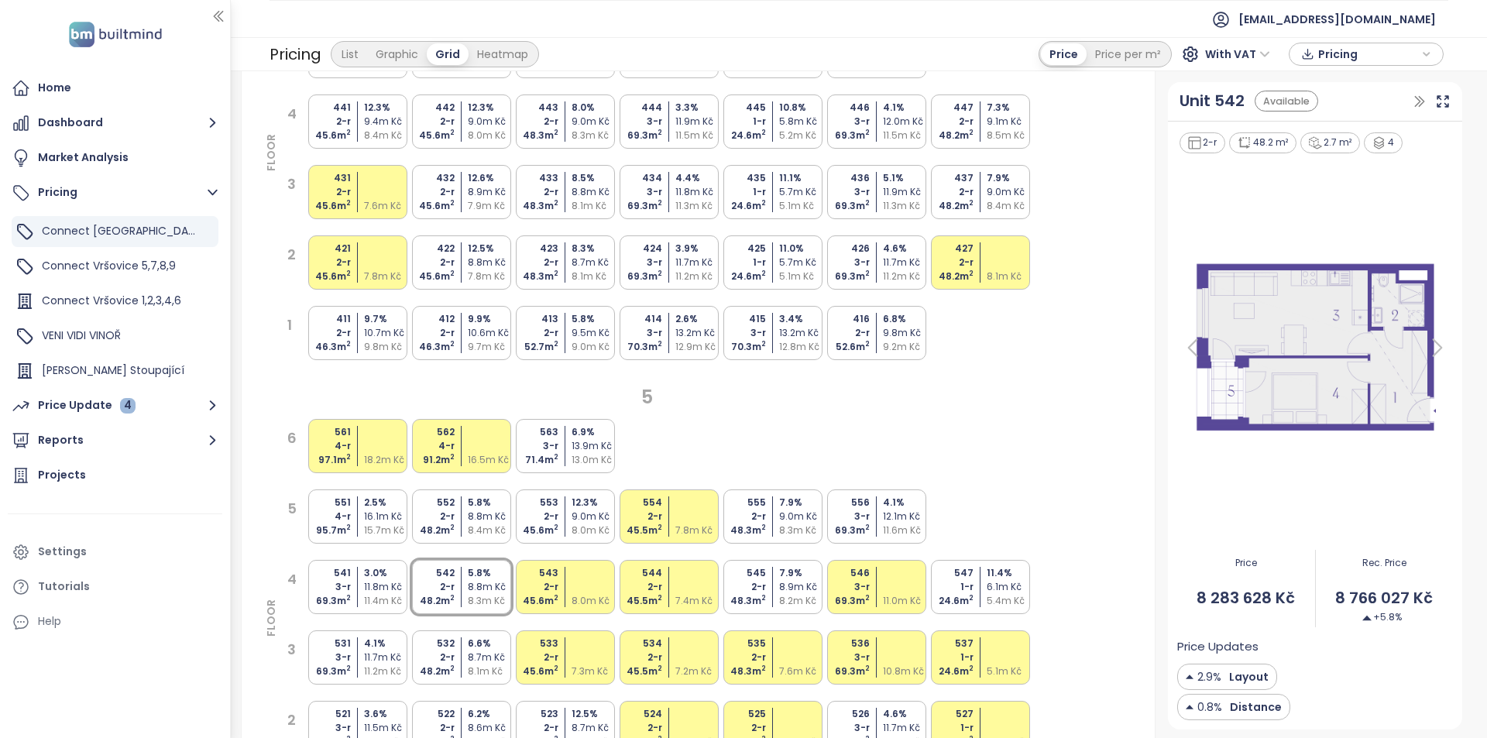
scroll to position [1781, 0]
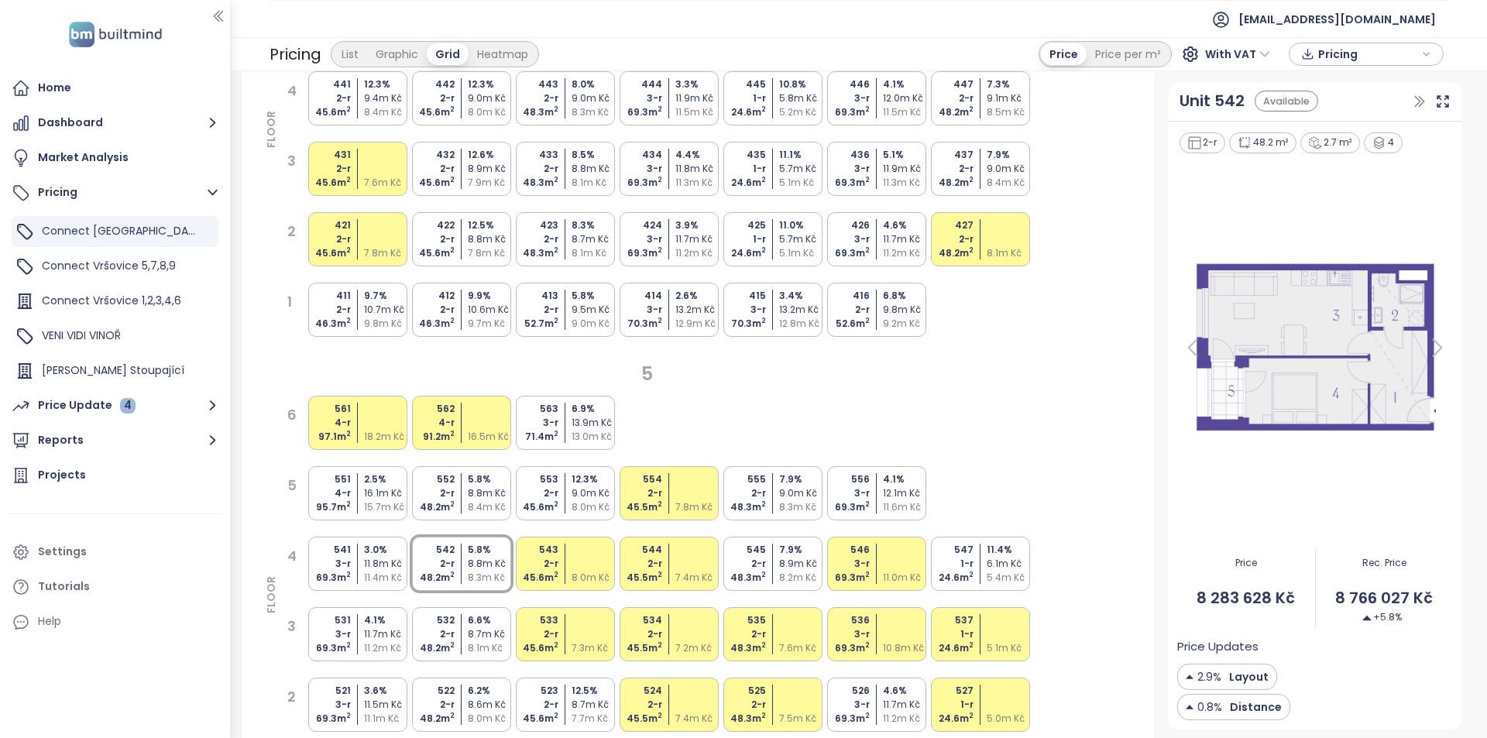
click at [480, 100] on div "9.0m Kč" at bounding box center [491, 98] width 46 height 14
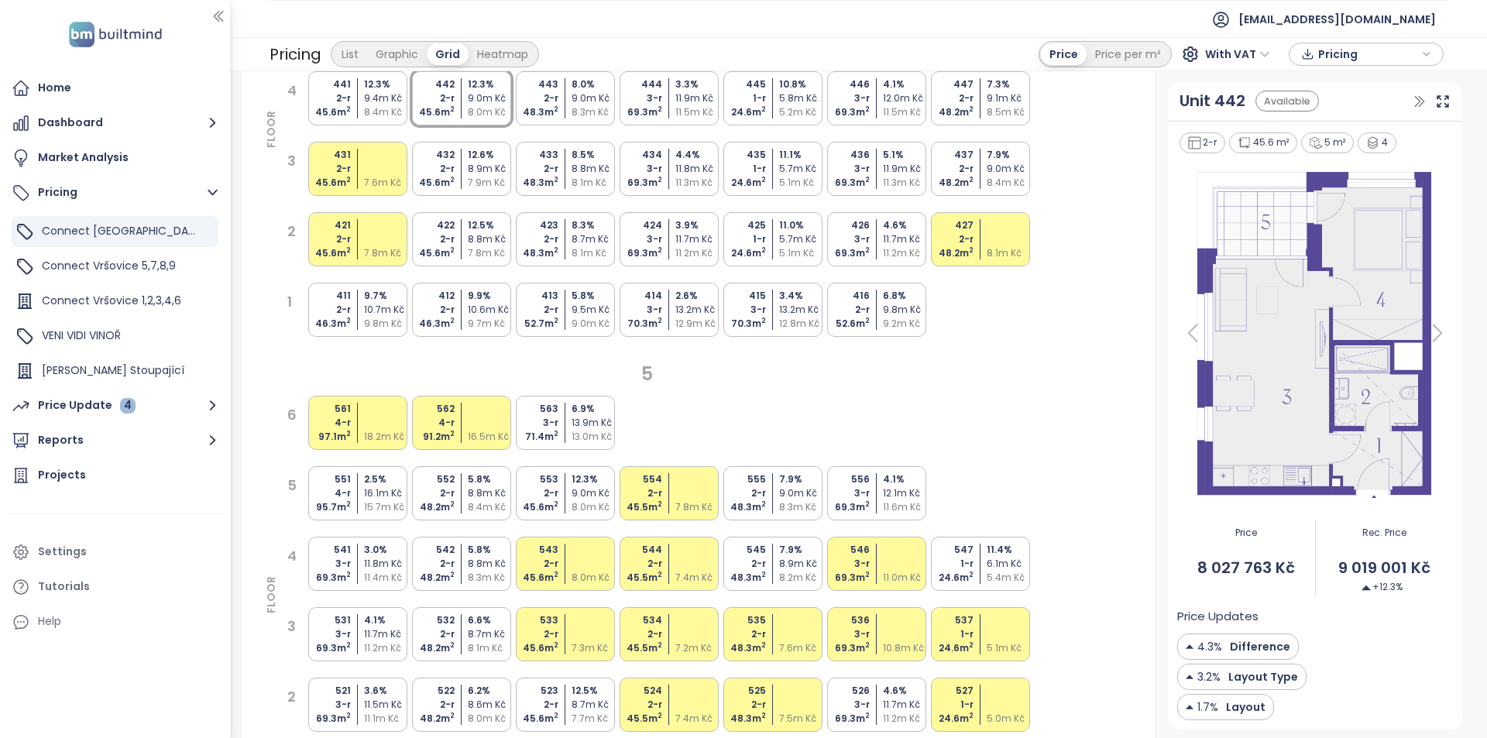
click at [441, 572] on div "48.2 m 2" at bounding box center [432, 578] width 46 height 14
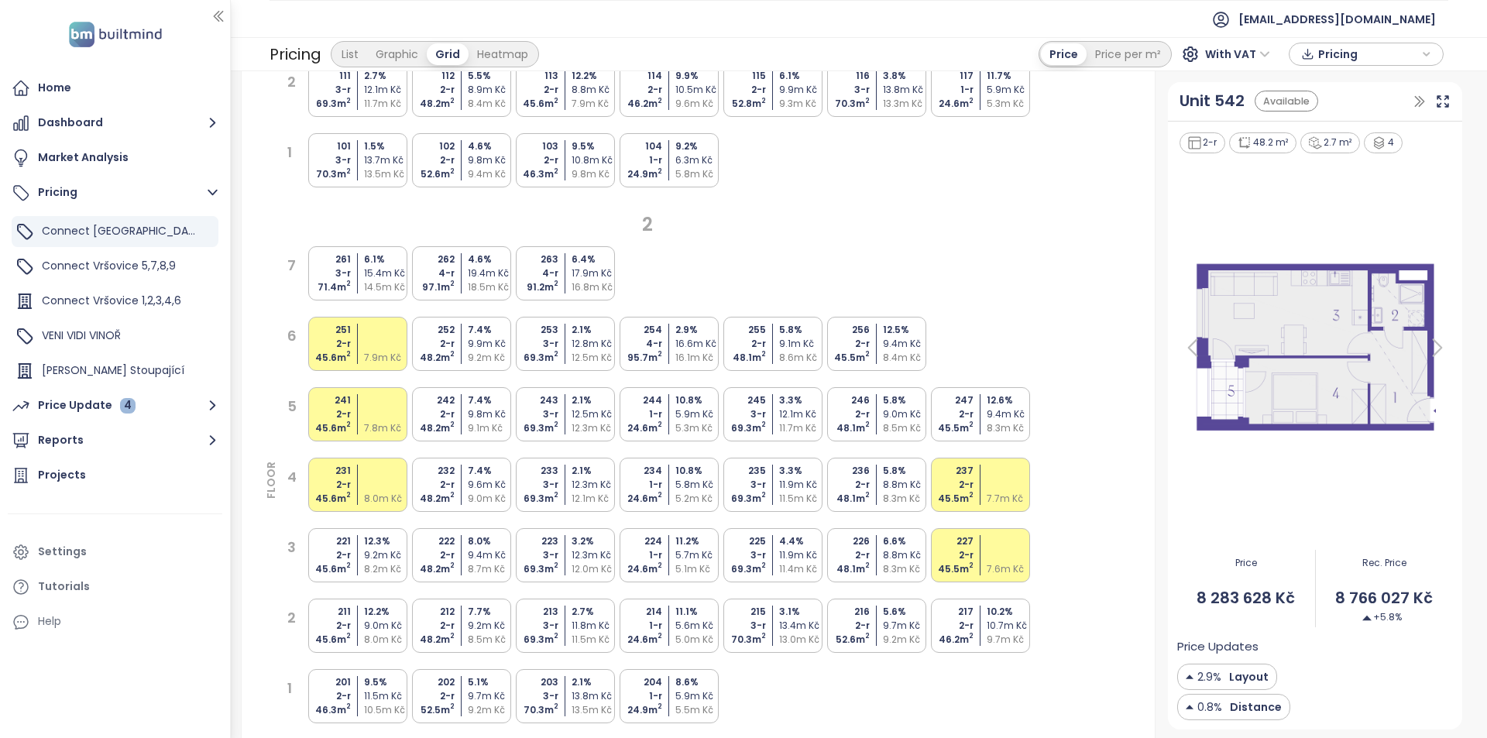
scroll to position [0, 0]
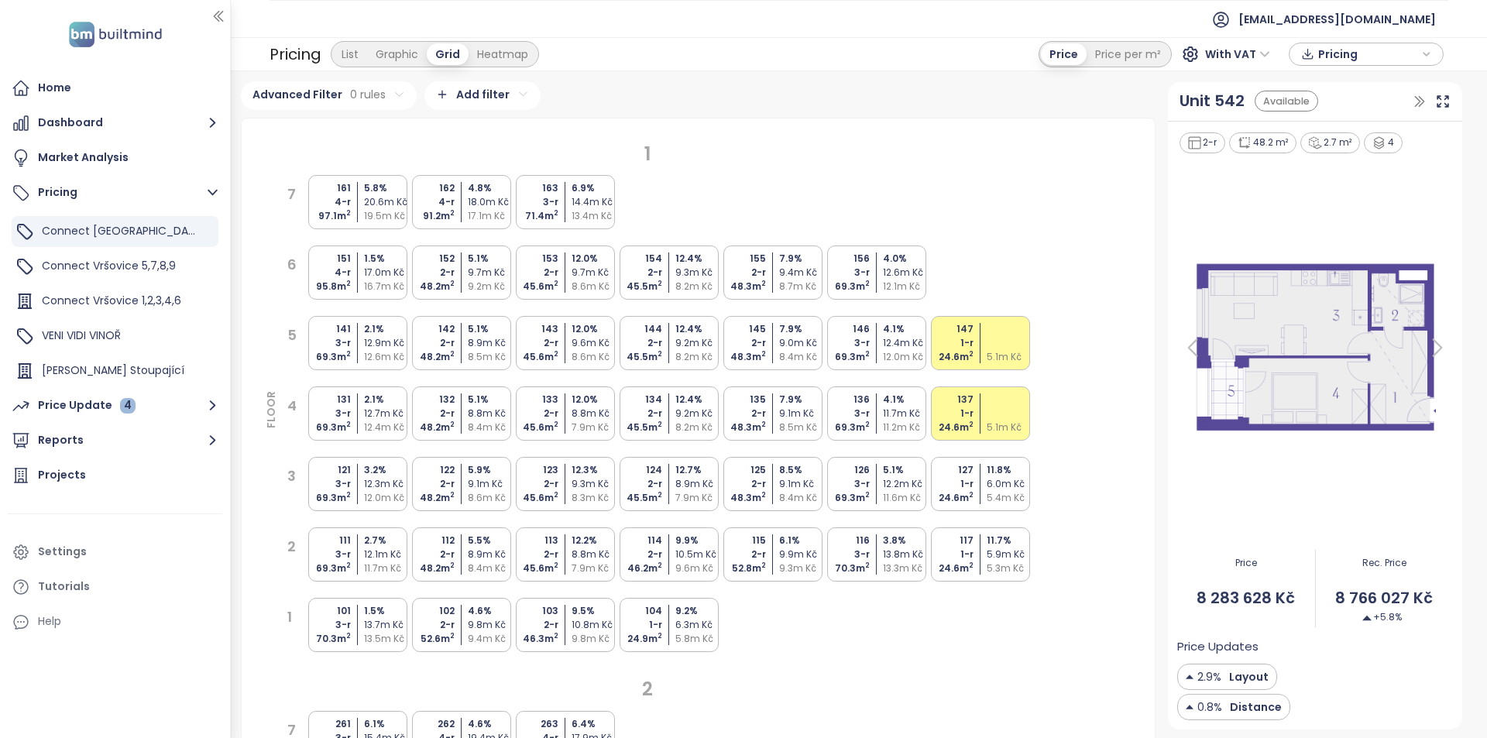
click at [602, 347] on div "9.6m Kč" at bounding box center [594, 343] width 46 height 14
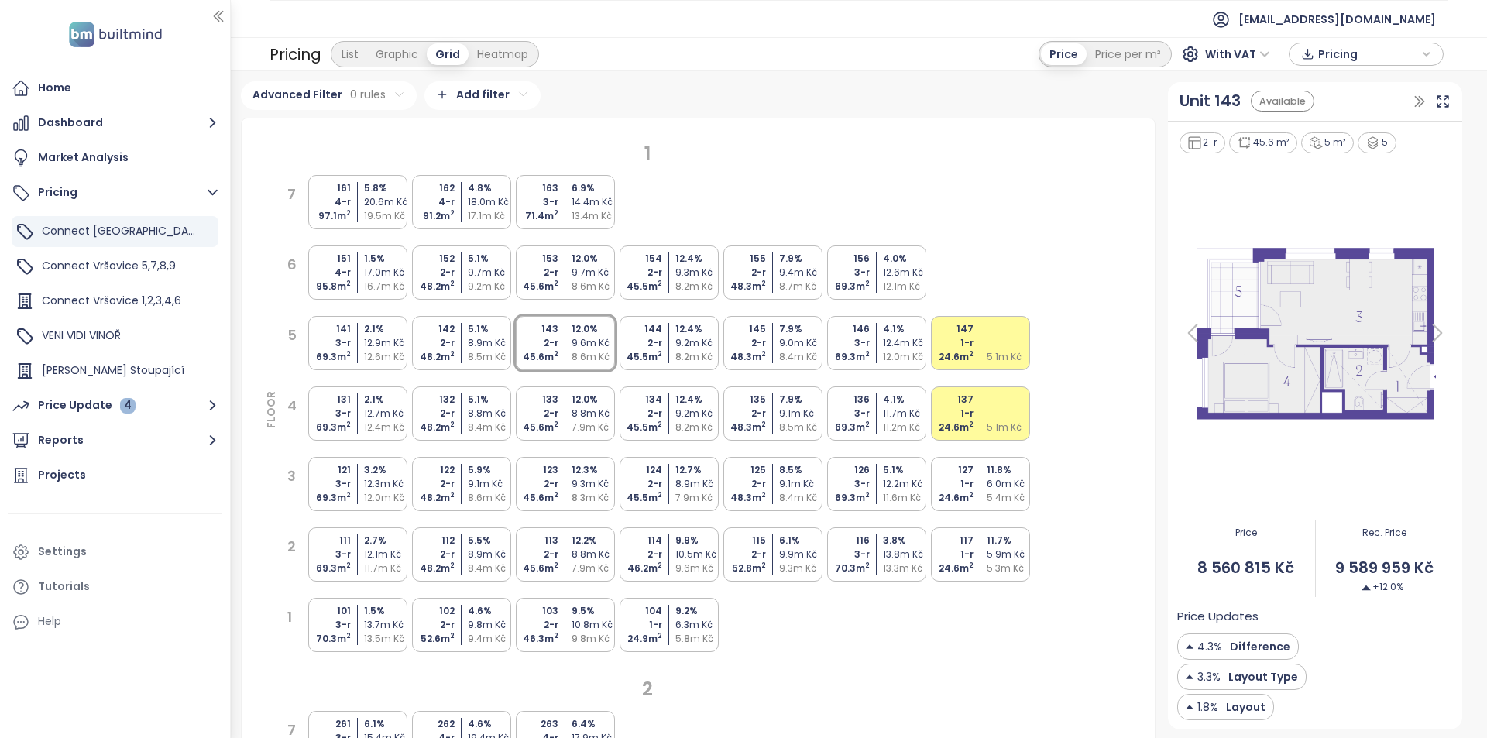
click at [593, 274] on div "9.7m Kč" at bounding box center [594, 273] width 46 height 14
click at [496, 286] on div "9.2m Kč" at bounding box center [491, 287] width 46 height 14
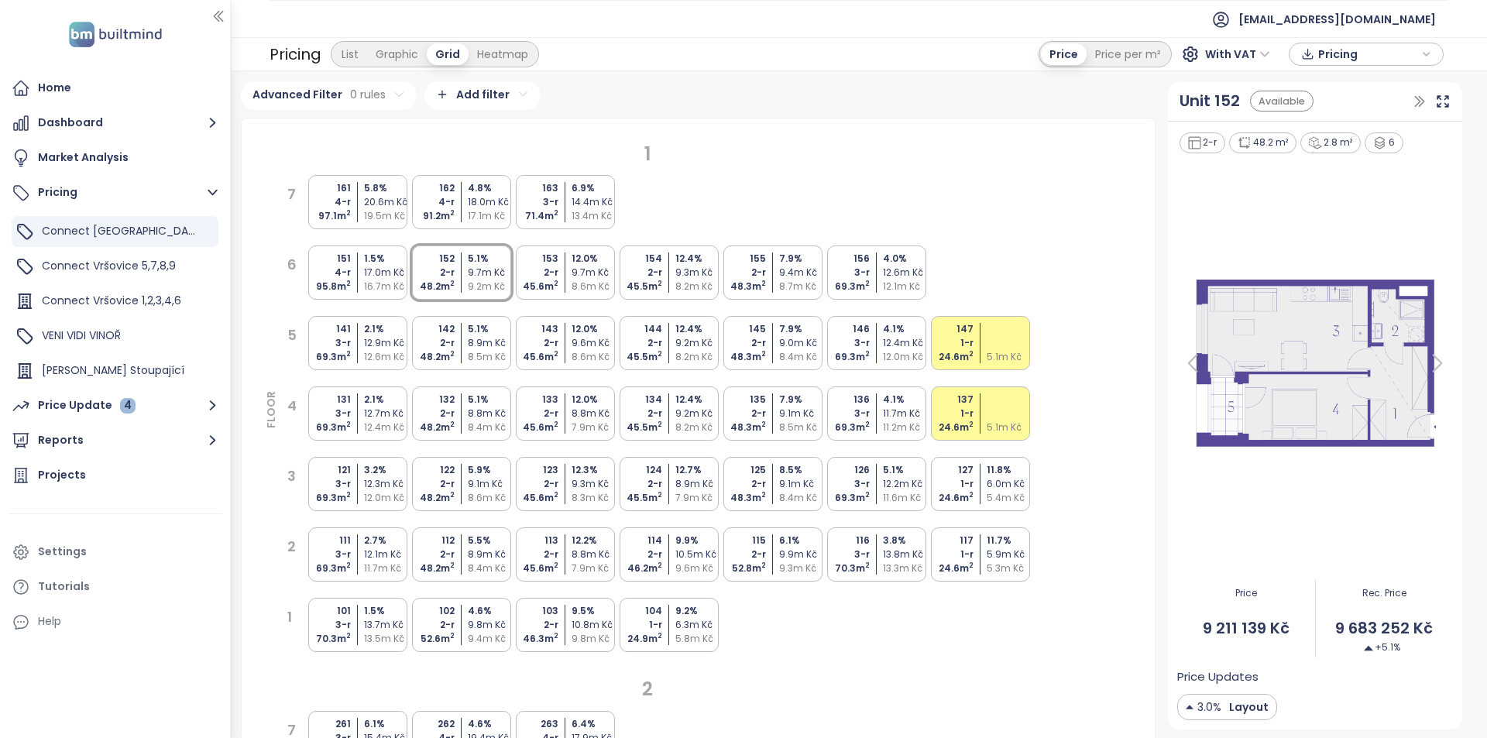
click at [481, 342] on div "8.9m Kč" at bounding box center [491, 343] width 46 height 14
click at [495, 275] on div "9.7m Kč" at bounding box center [491, 273] width 46 height 14
click at [492, 337] on div "8.9m Kč" at bounding box center [491, 343] width 46 height 14
click at [488, 386] on div "132 2-r 48.2 m 2 5.1 % 8.8m Kč 8.4m Kč" at bounding box center [461, 413] width 99 height 54
click at [487, 422] on div "8.4m Kč" at bounding box center [491, 427] width 46 height 14
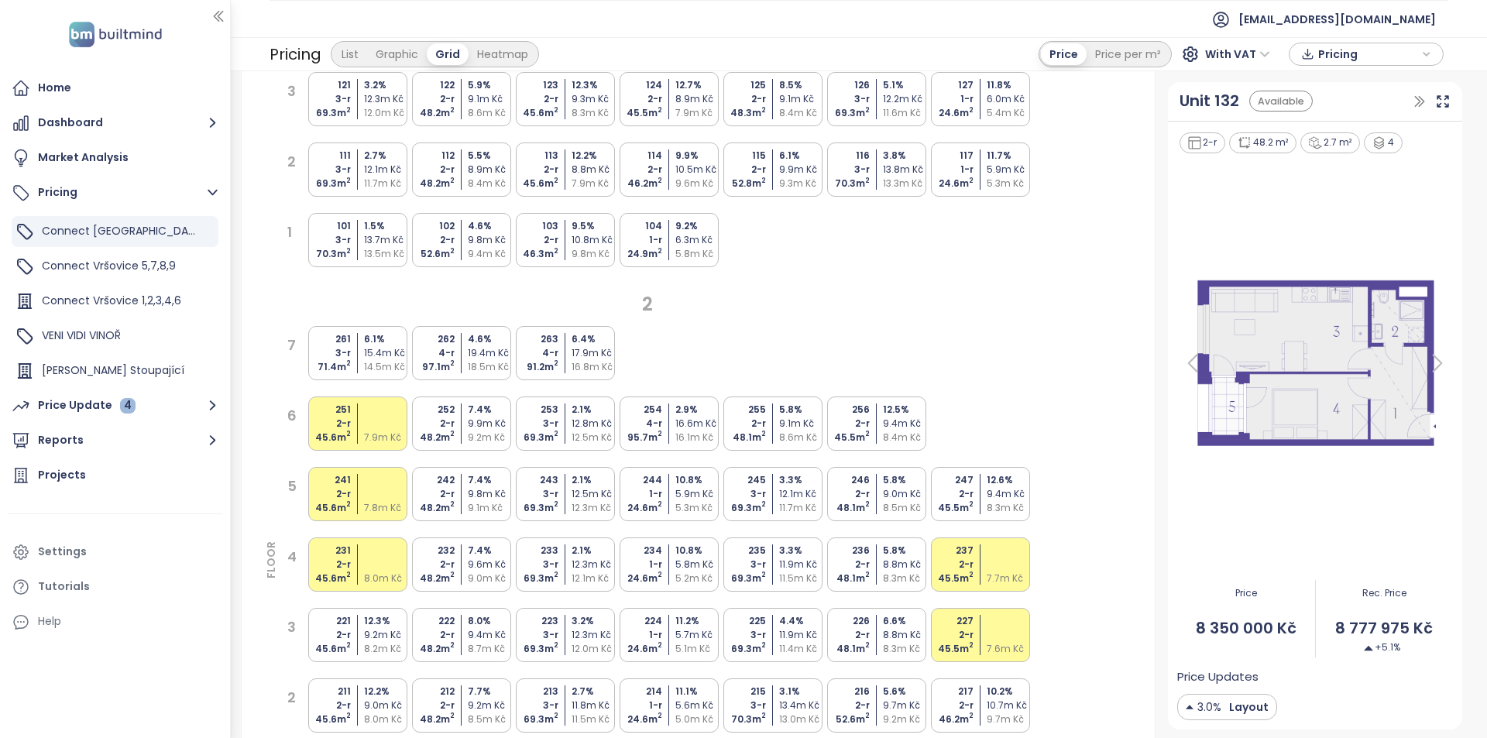
scroll to position [310, 0]
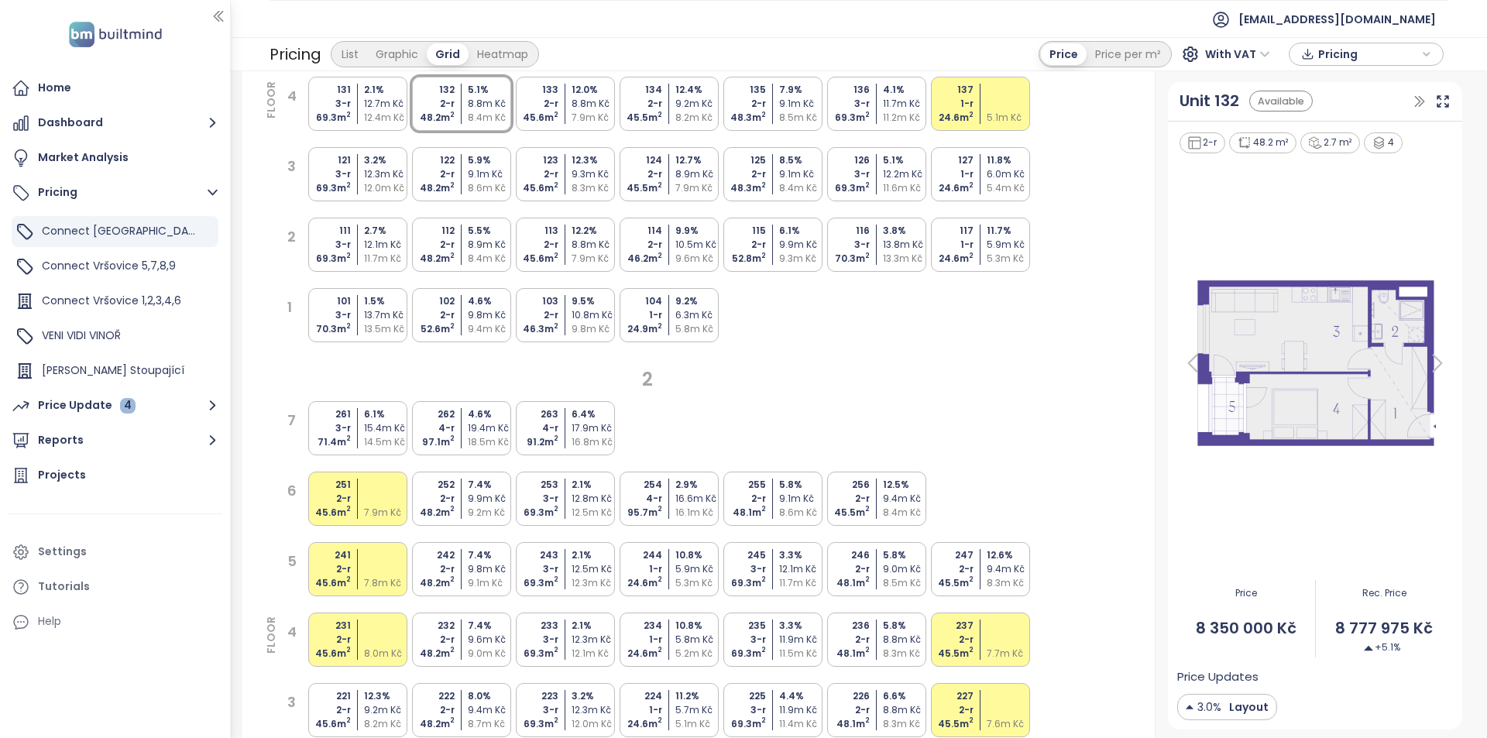
click at [475, 647] on div "9.0m Kč" at bounding box center [491, 654] width 46 height 14
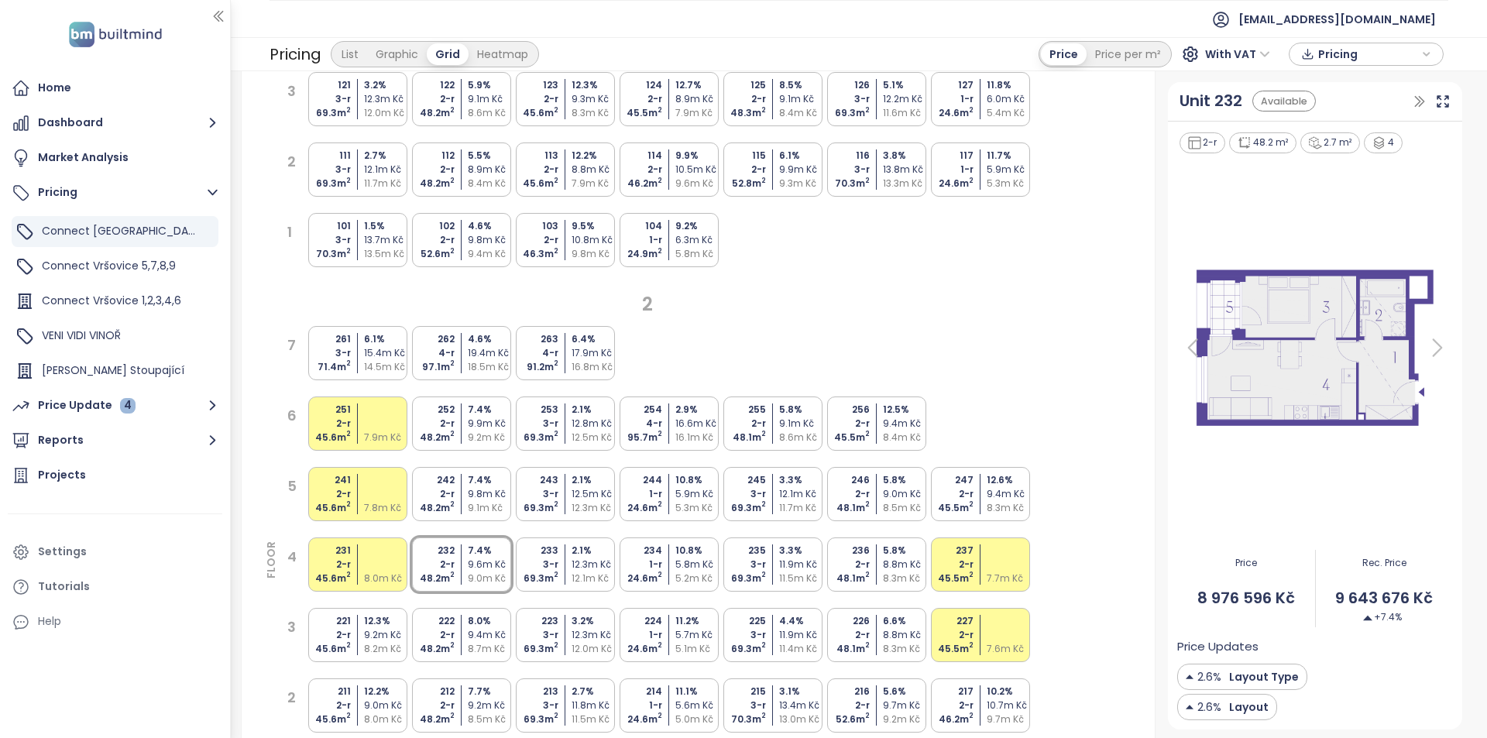
scroll to position [774, 0]
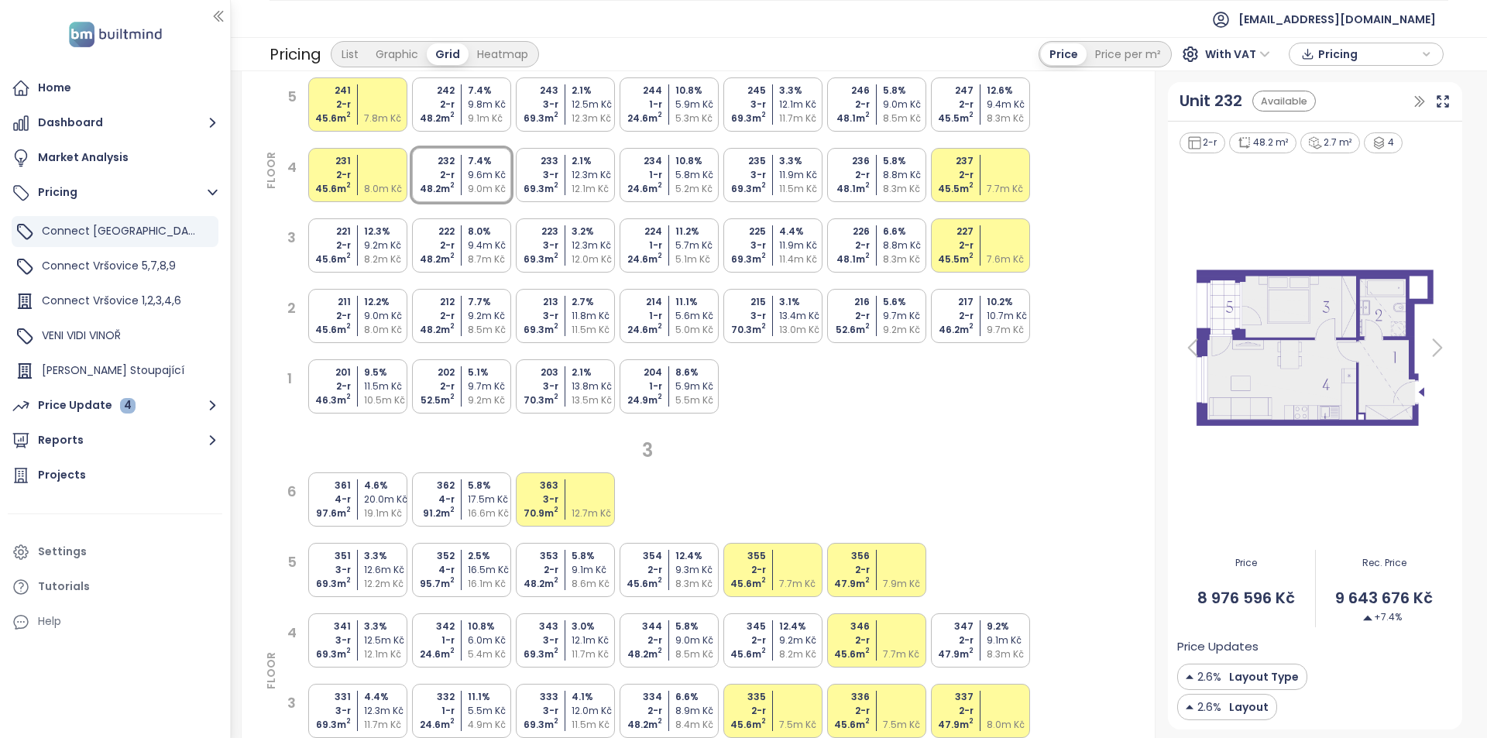
click at [662, 635] on div "344 2-r 48.2 m 2 5.8 % 9.0m Kč 8.5m Kč" at bounding box center [668, 640] width 99 height 54
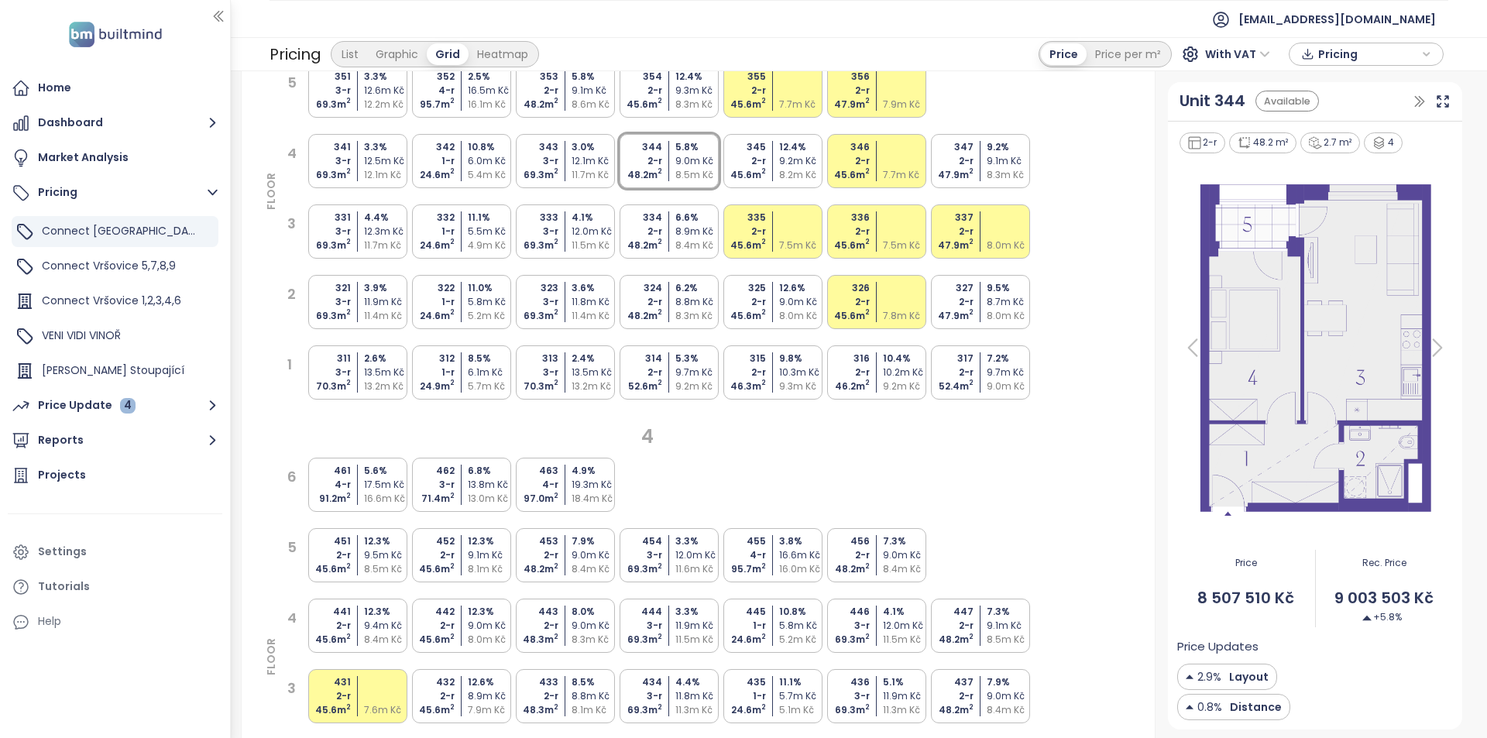
scroll to position [1394, 0]
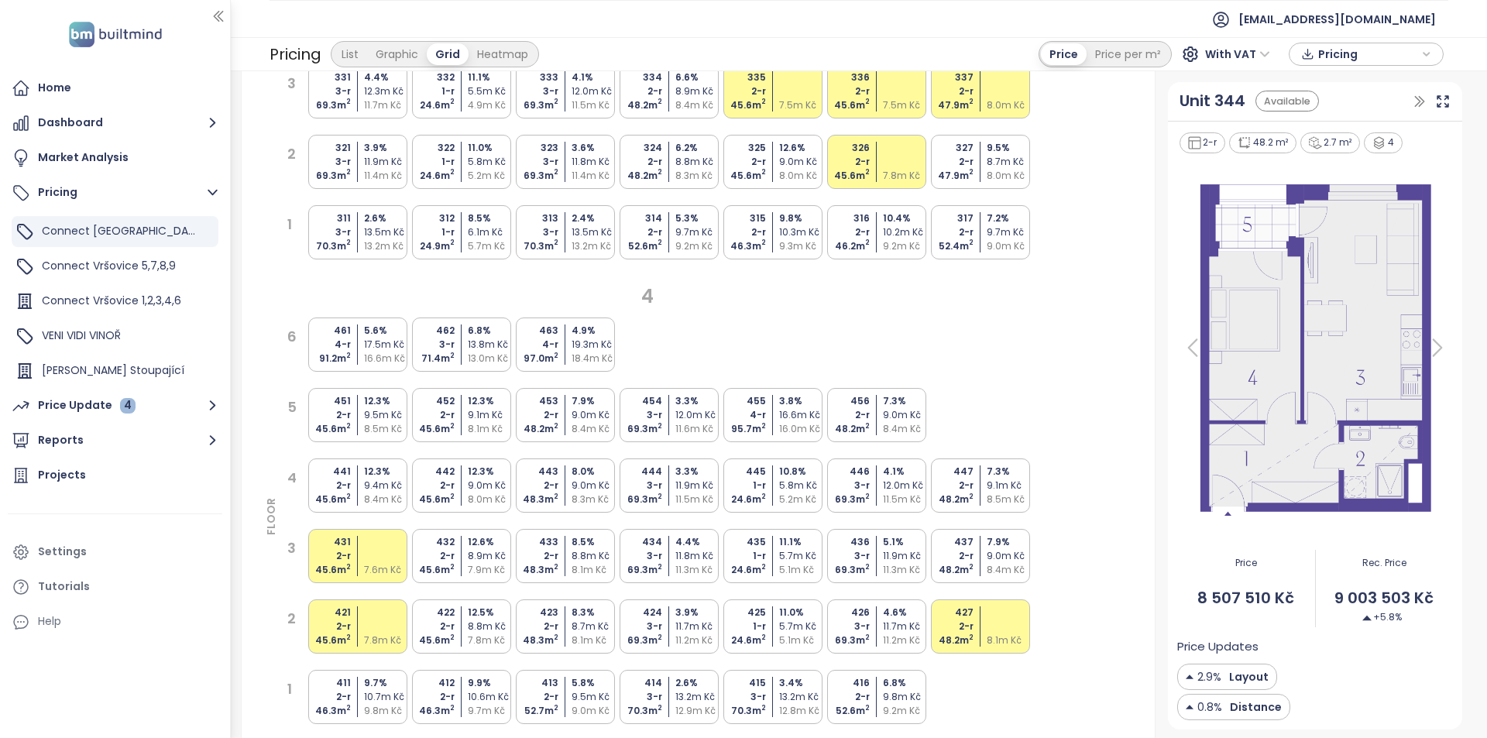
click at [976, 483] on div "447 2-r 48.2 m 2 7.3 % 9.1m Kč 8.5m Kč" at bounding box center [980, 485] width 99 height 54
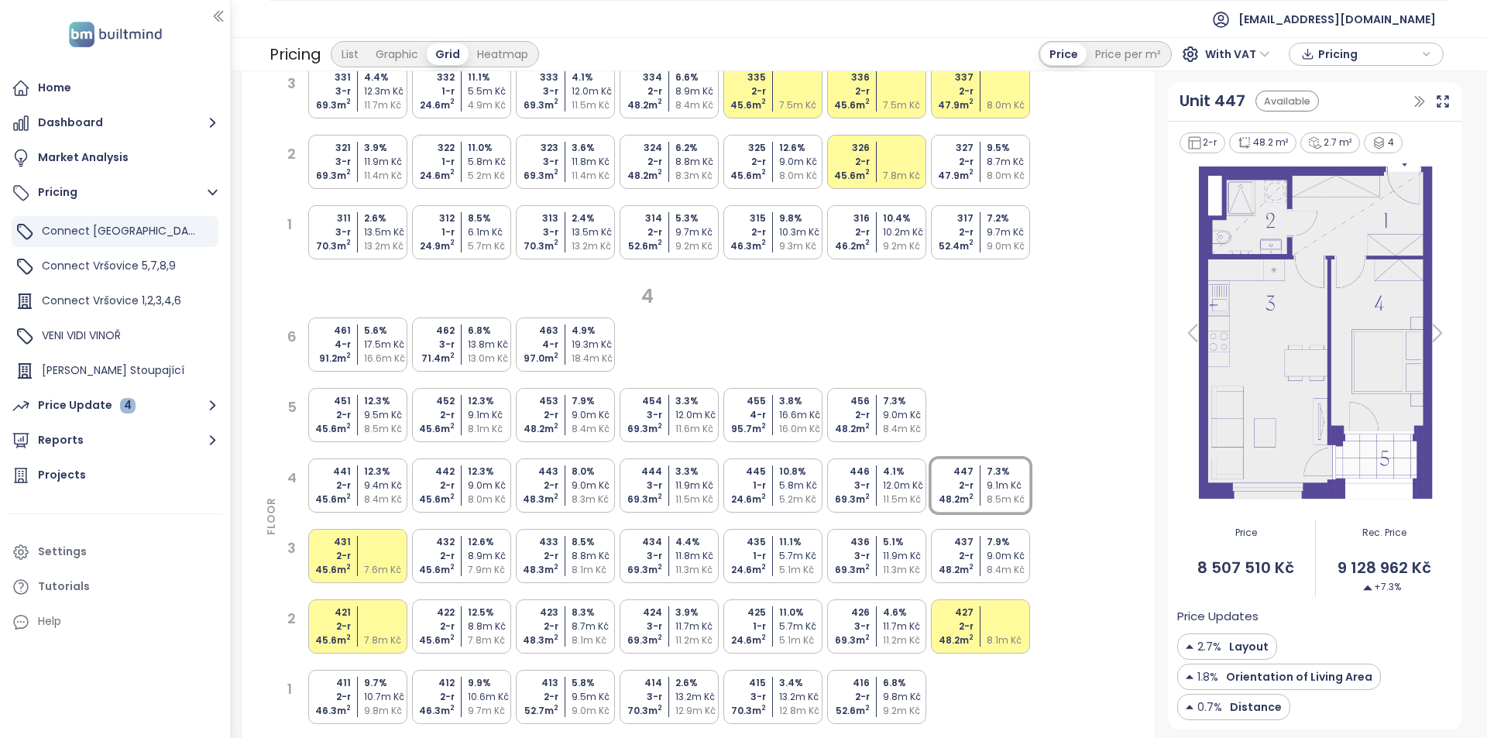
click at [567, 487] on div "443 2-r 48.3 m 2 8.0 % 9.0m Kč 8.3m Kč" at bounding box center [565, 485] width 99 height 54
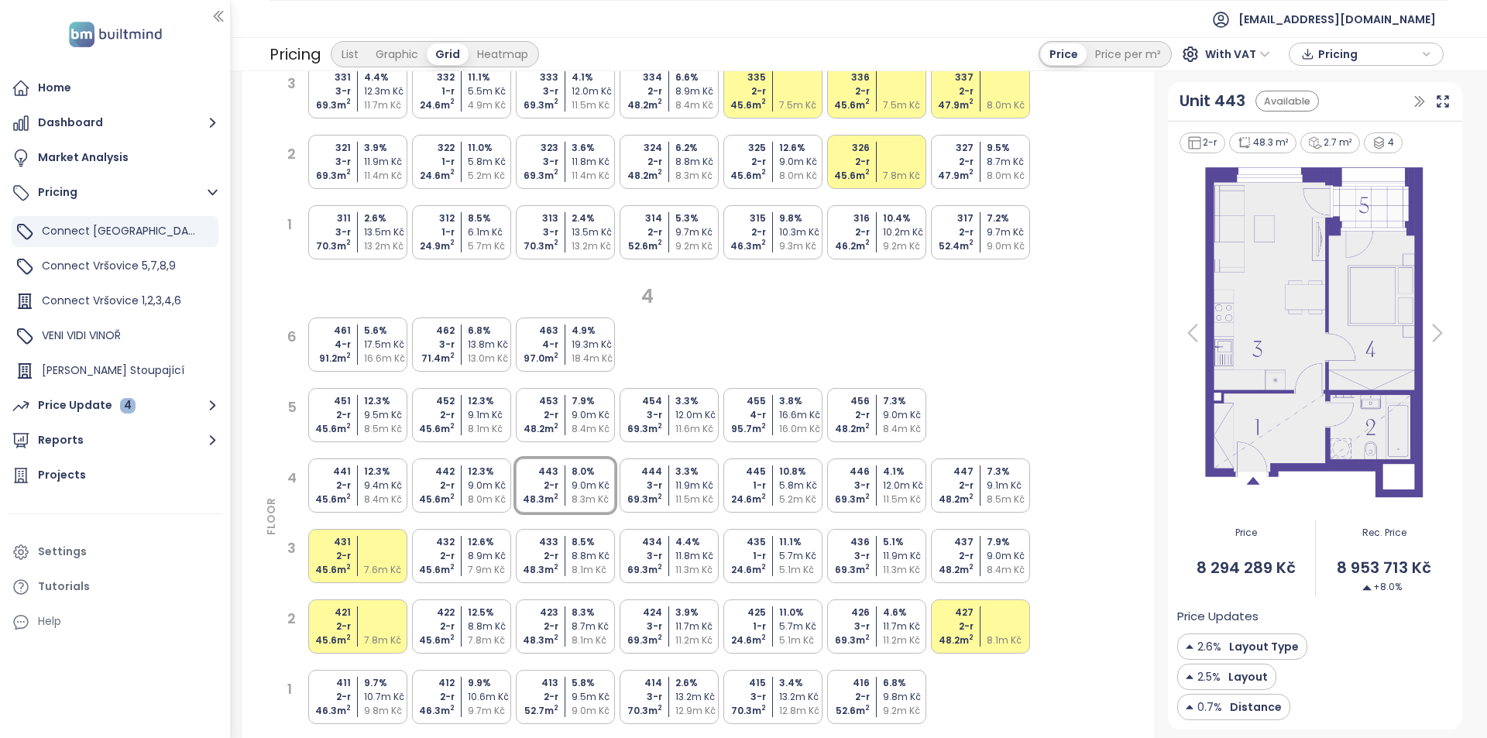
click at [1005, 485] on div "9.1m Kč" at bounding box center [1009, 486] width 46 height 14
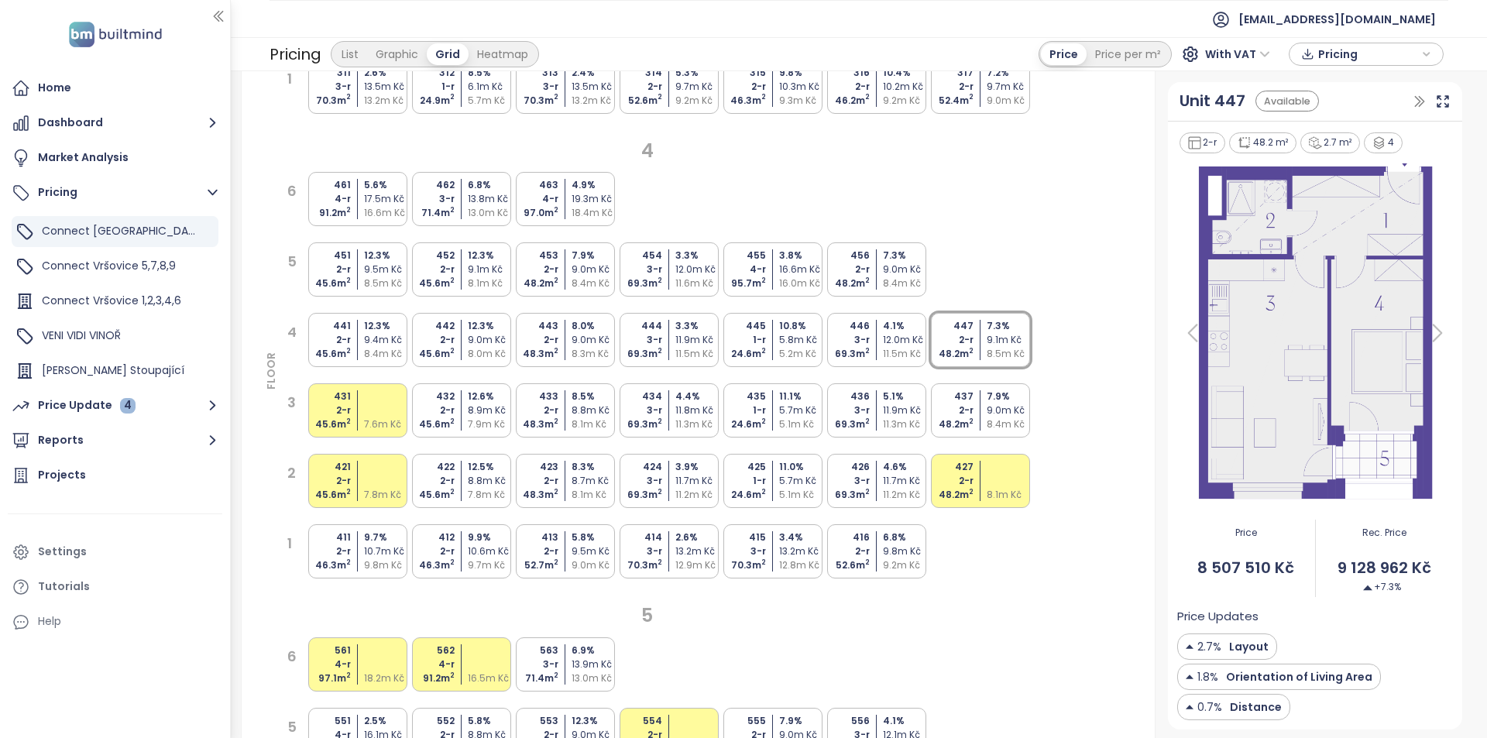
scroll to position [1781, 0]
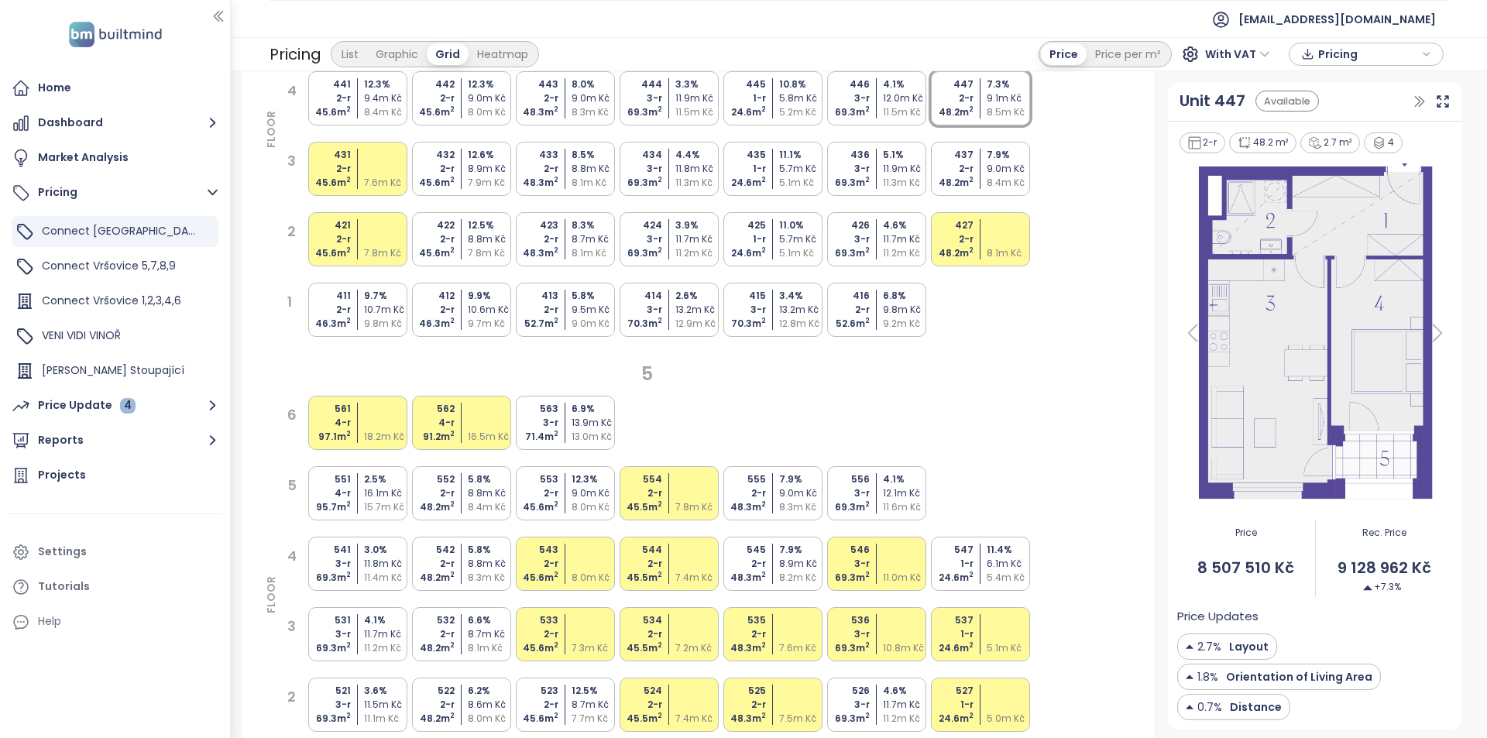
click at [444, 582] on div "48.2 m 2" at bounding box center [432, 578] width 46 height 14
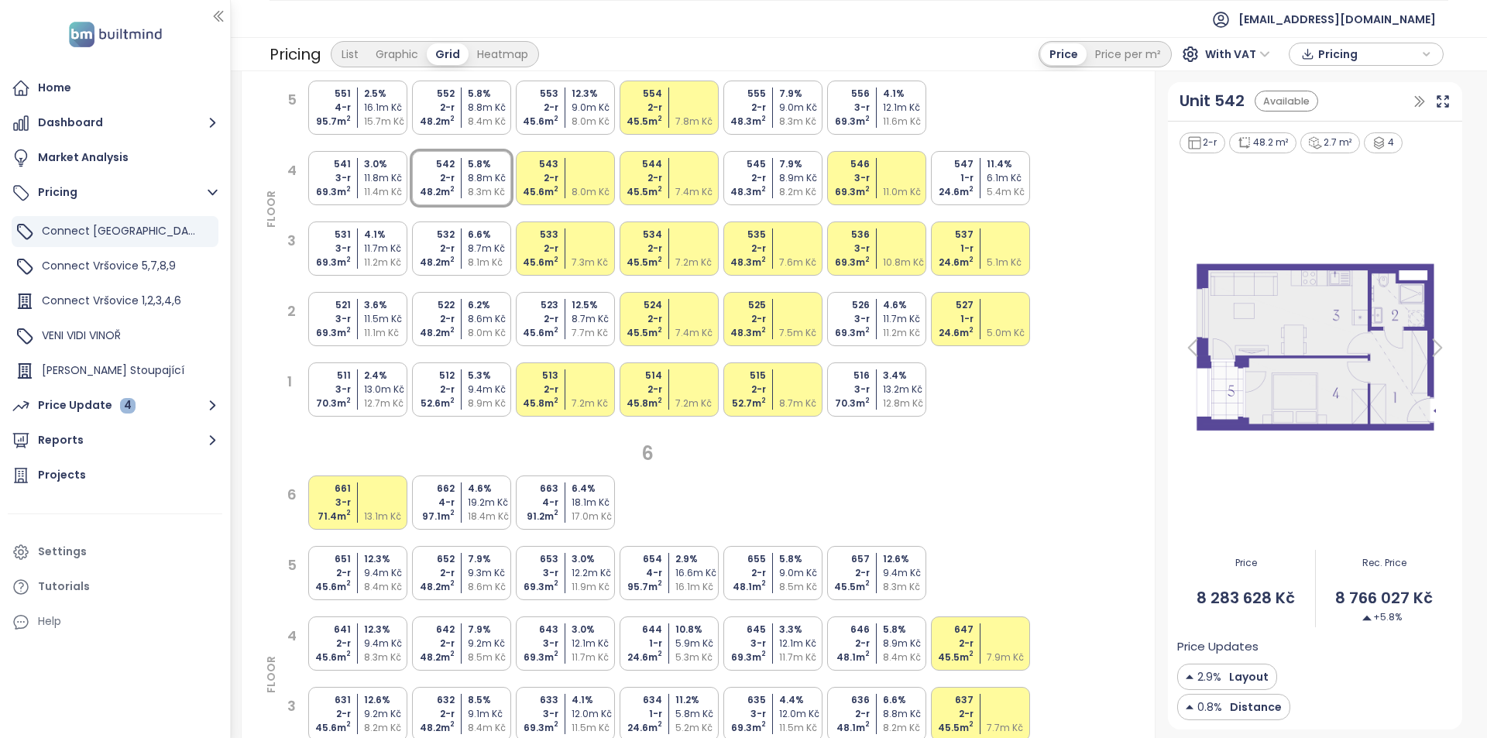
scroll to position [2168, 0]
click at [461, 581] on div "652 2-r 48.2 m 2 7.9 % 9.3m Kč 8.6m Kč" at bounding box center [461, 571] width 99 height 54
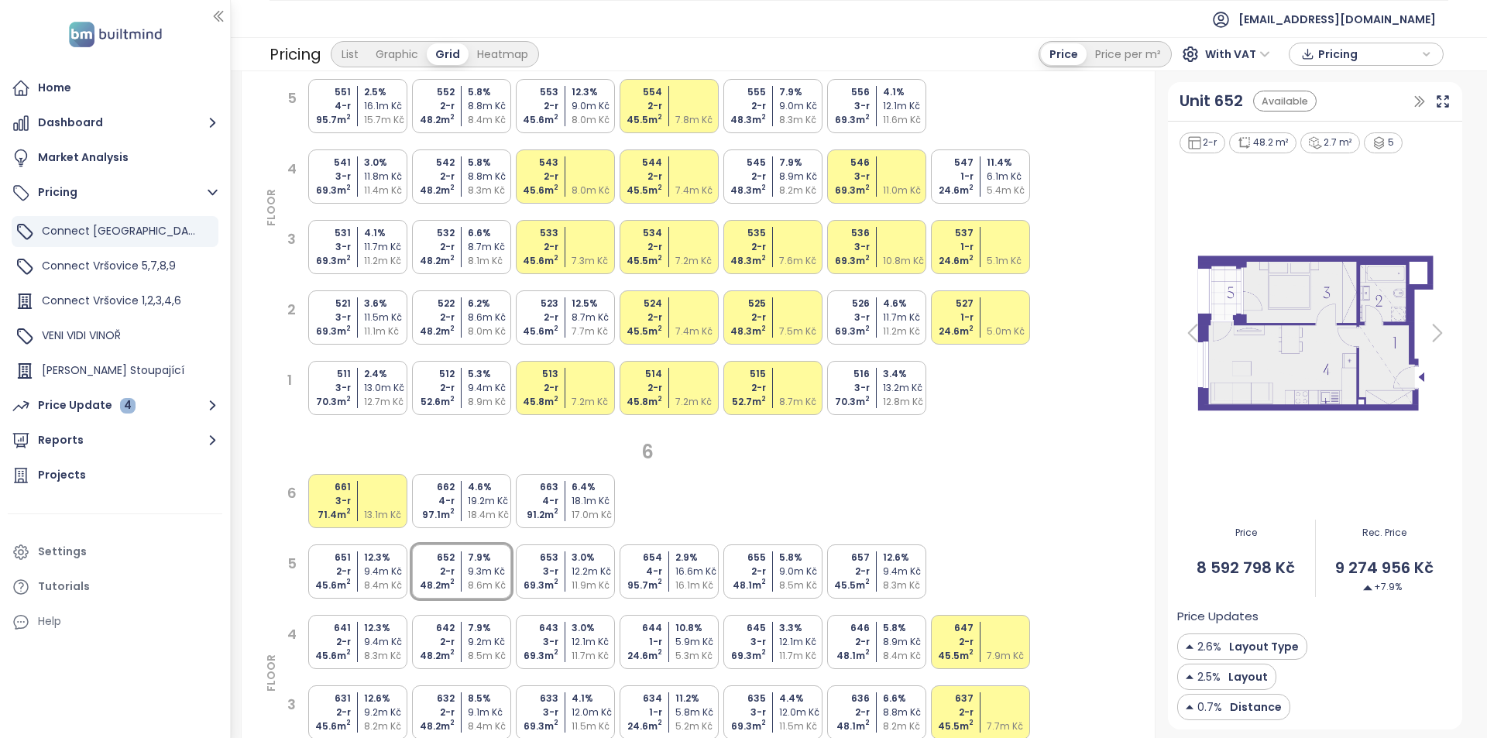
click at [389, 565] on div "9.4m Kč" at bounding box center [387, 571] width 46 height 14
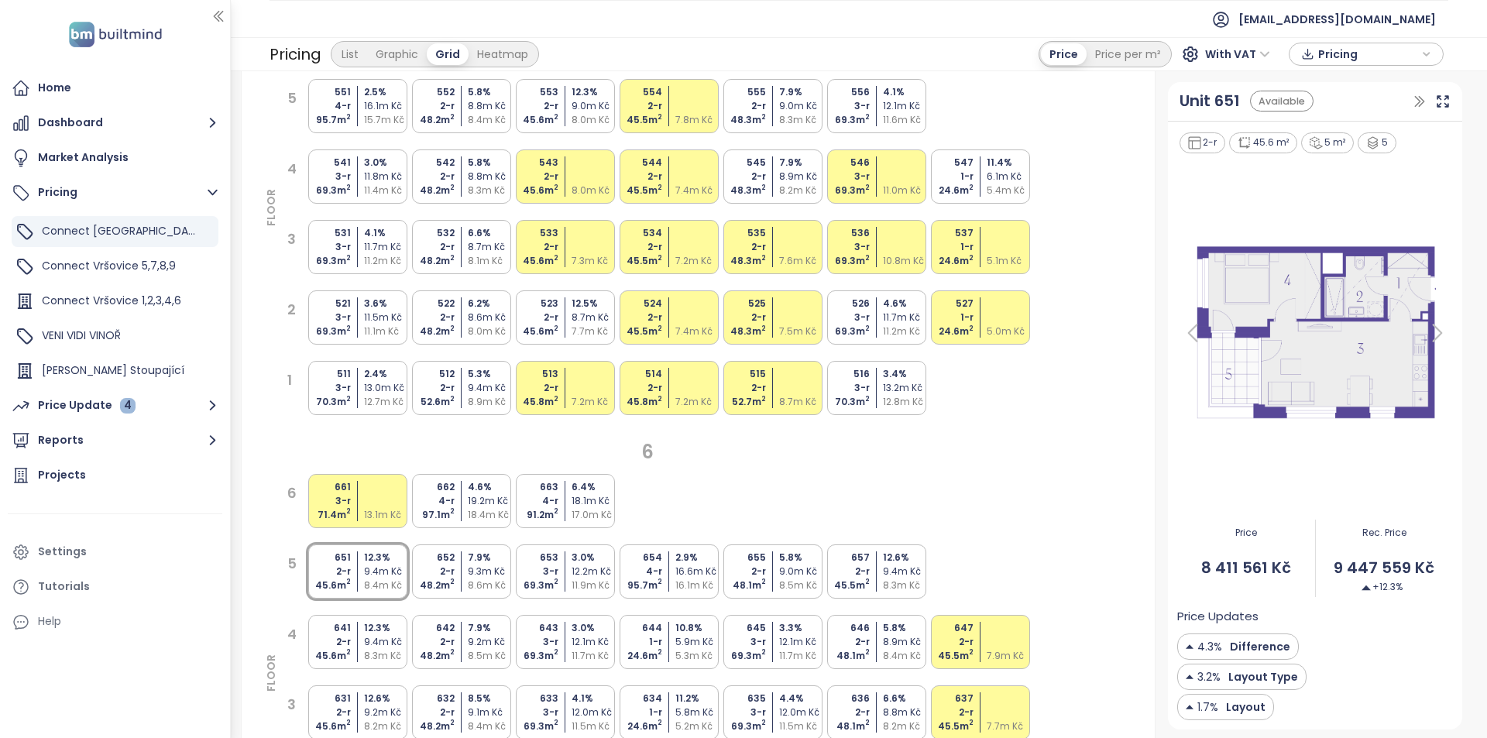
click at [473, 558] on div "7.9 %" at bounding box center [491, 558] width 46 height 14
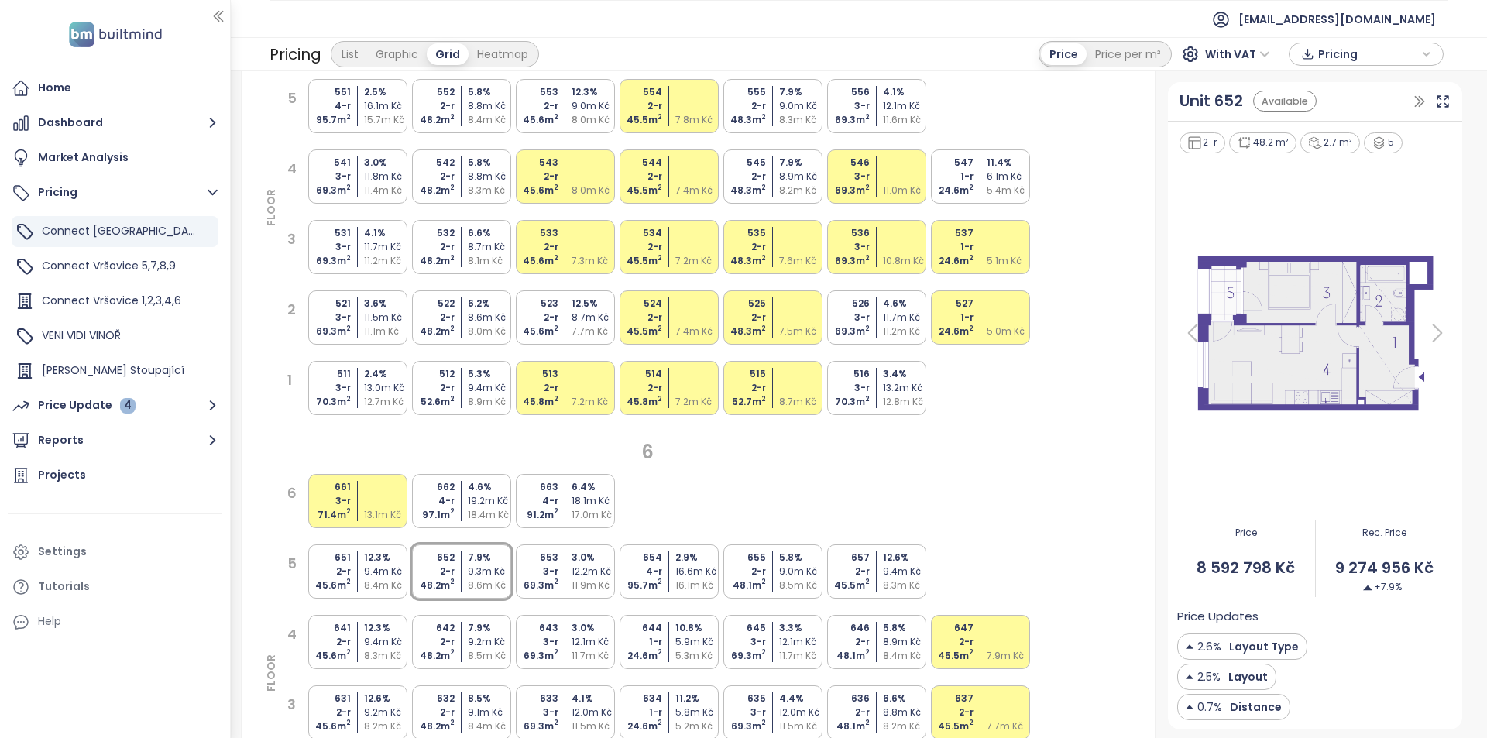
click at [483, 642] on div "9.2m Kč" at bounding box center [491, 642] width 46 height 14
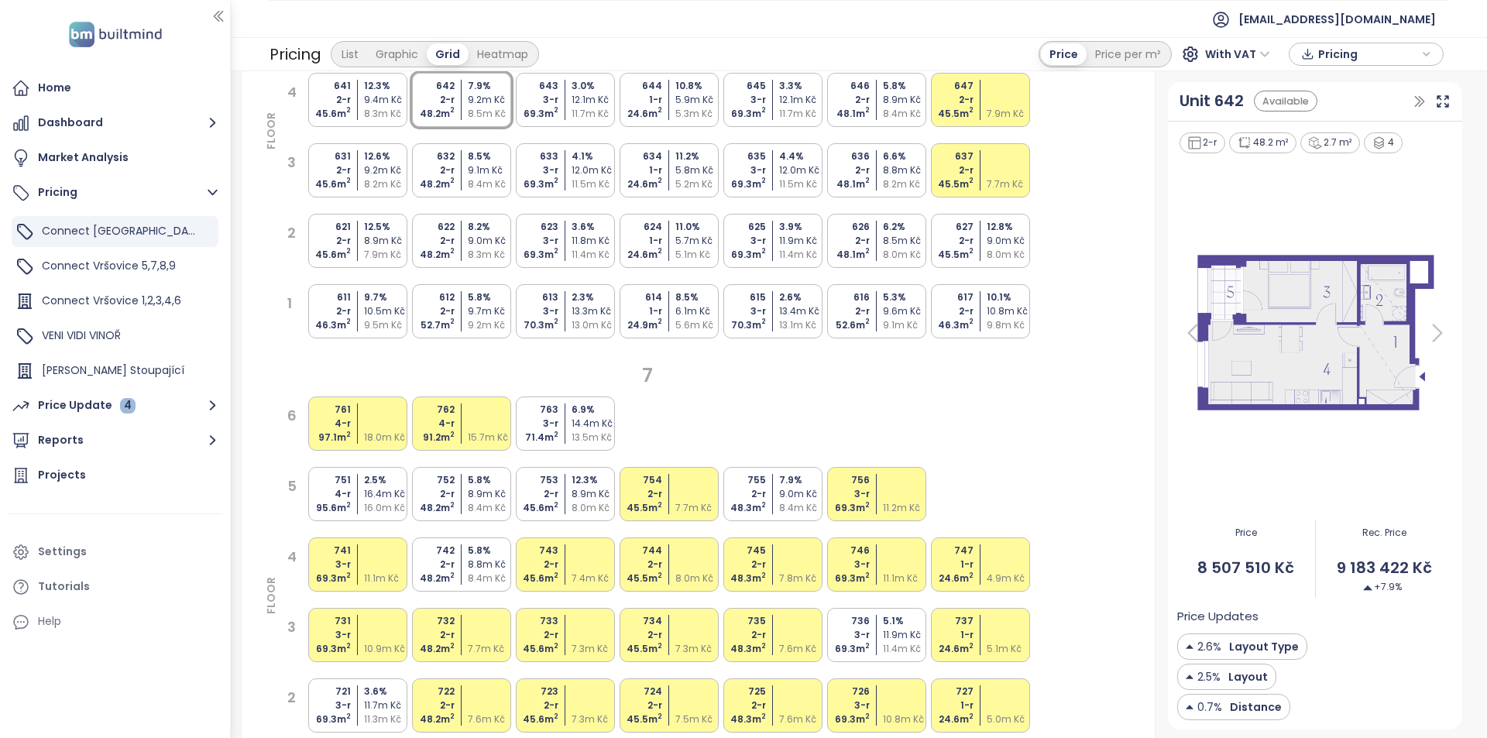
click at [472, 576] on div "8.4m Kč" at bounding box center [491, 578] width 46 height 14
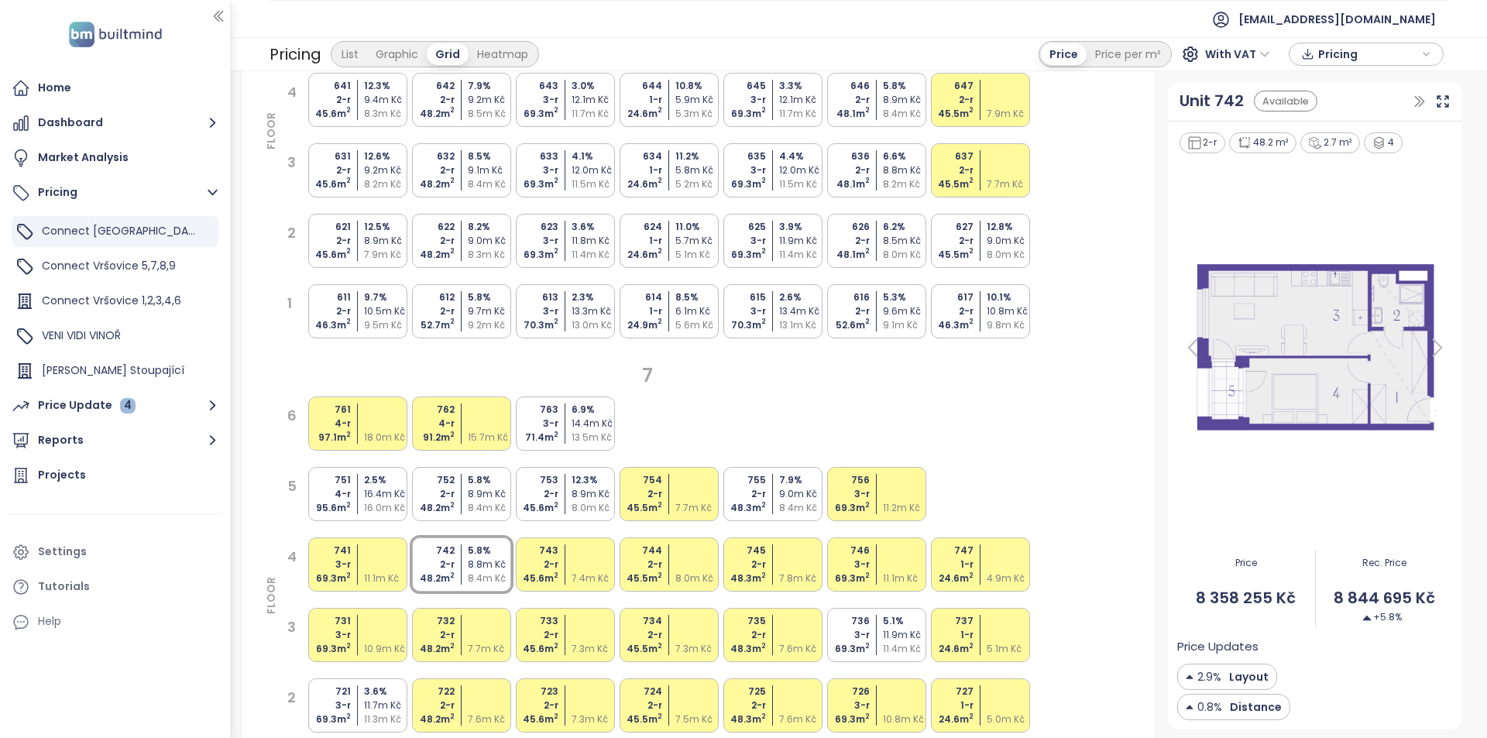
scroll to position [3097, 0]
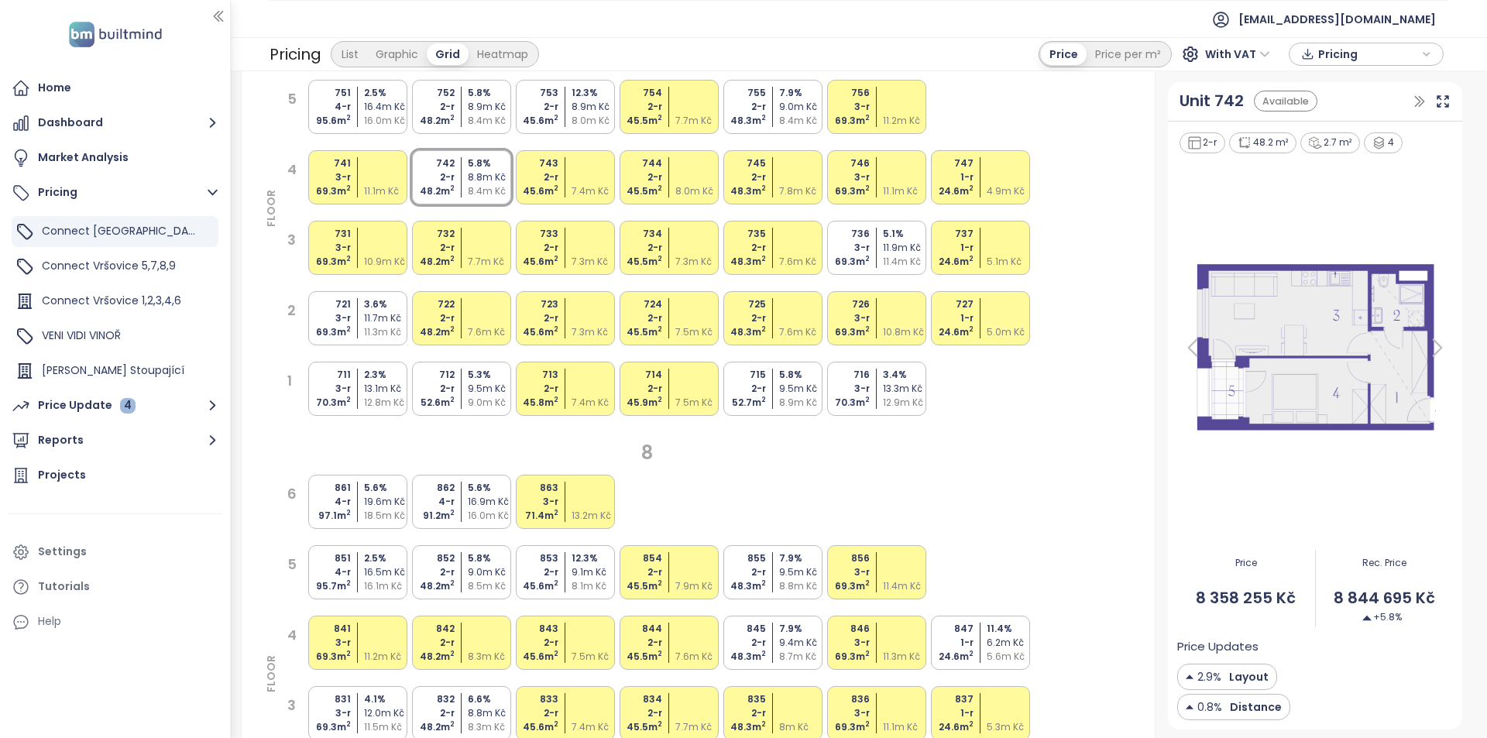
click at [470, 588] on div "8.5m Kč" at bounding box center [491, 586] width 46 height 14
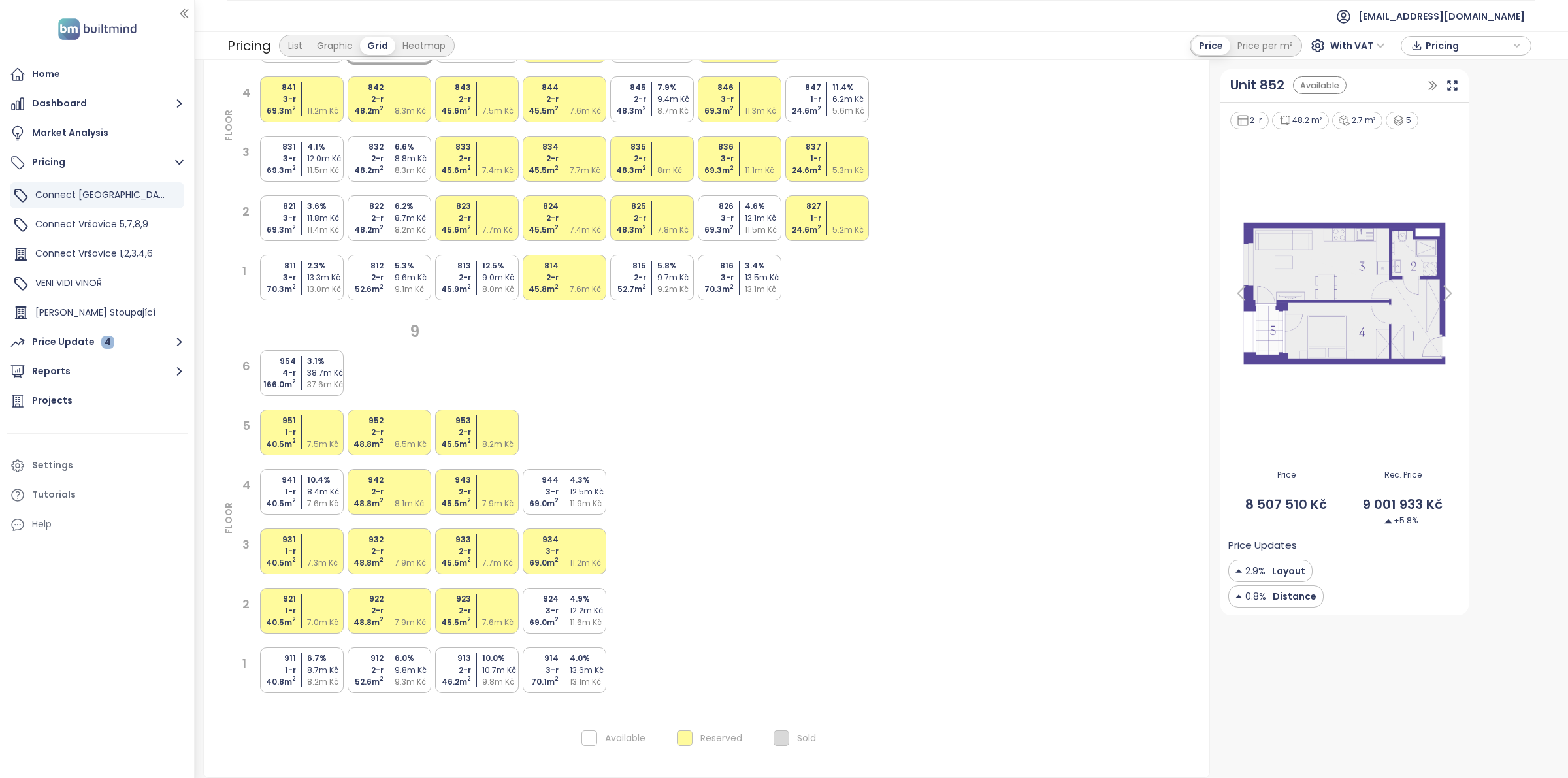
scroll to position [3055, 0]
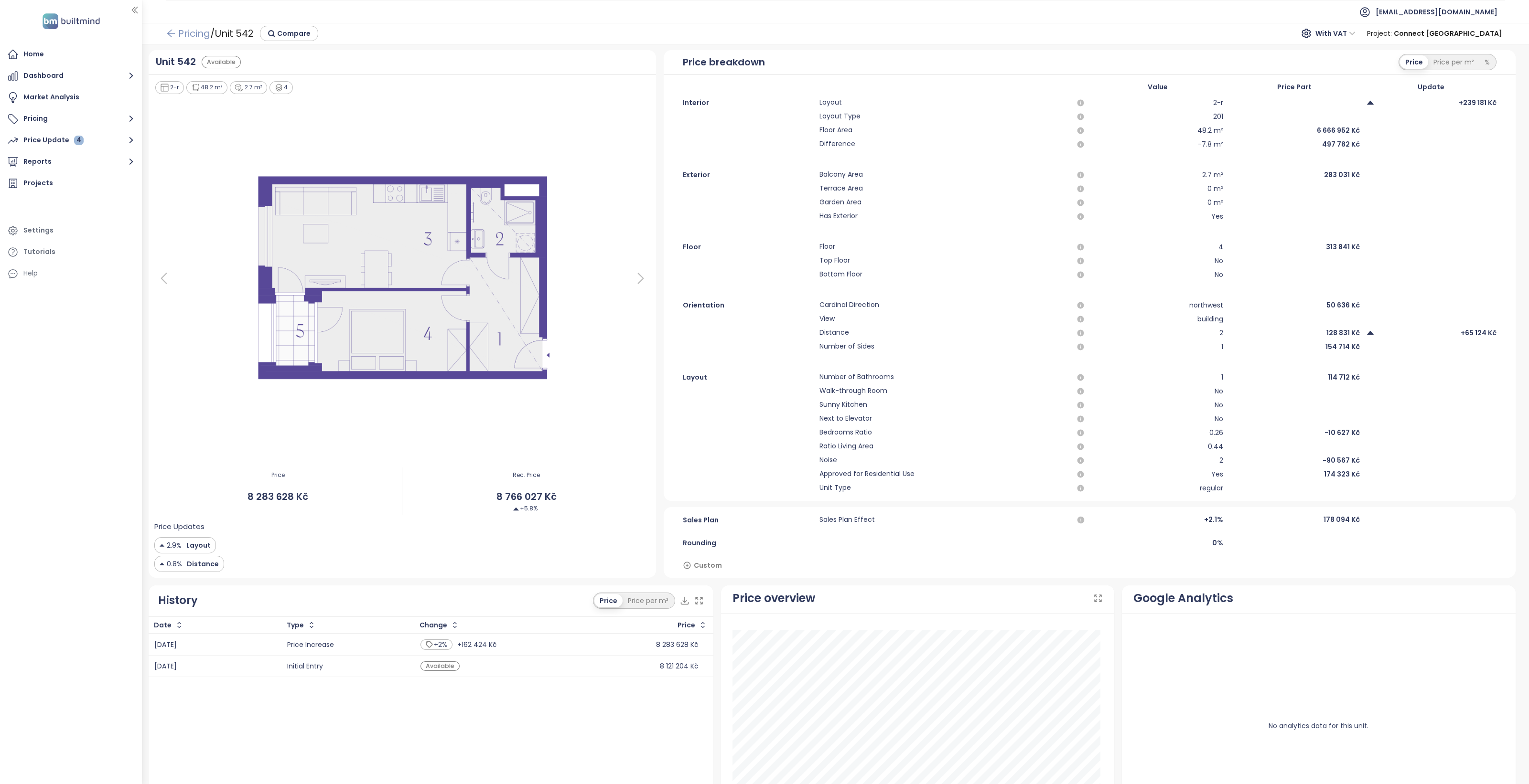
click at [179, 28] on link "Pricing" at bounding box center [188, 33] width 44 height 17
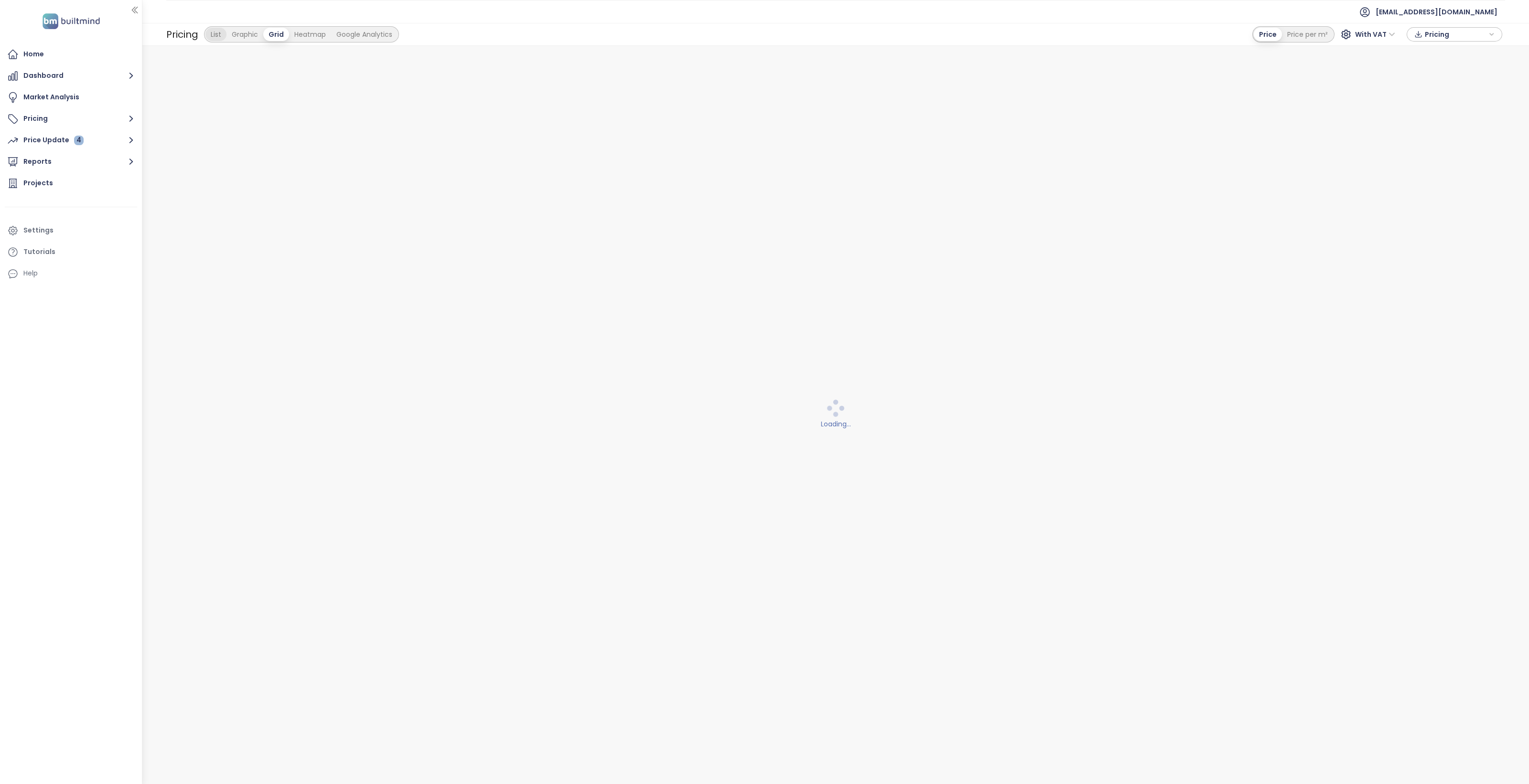
click at [215, 37] on div "List" at bounding box center [216, 35] width 21 height 14
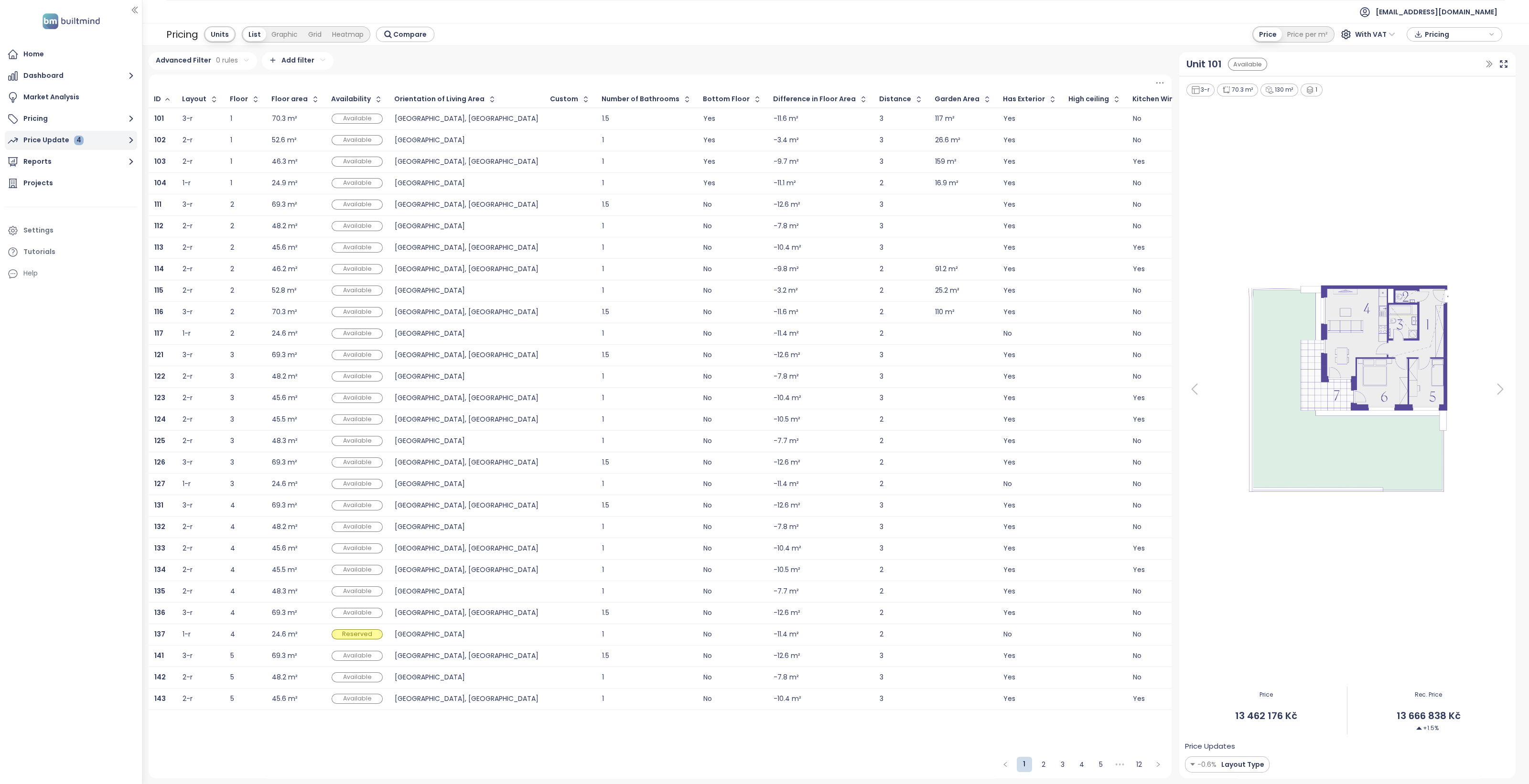
click at [68, 132] on button "Price Update 4" at bounding box center [71, 140] width 132 height 19
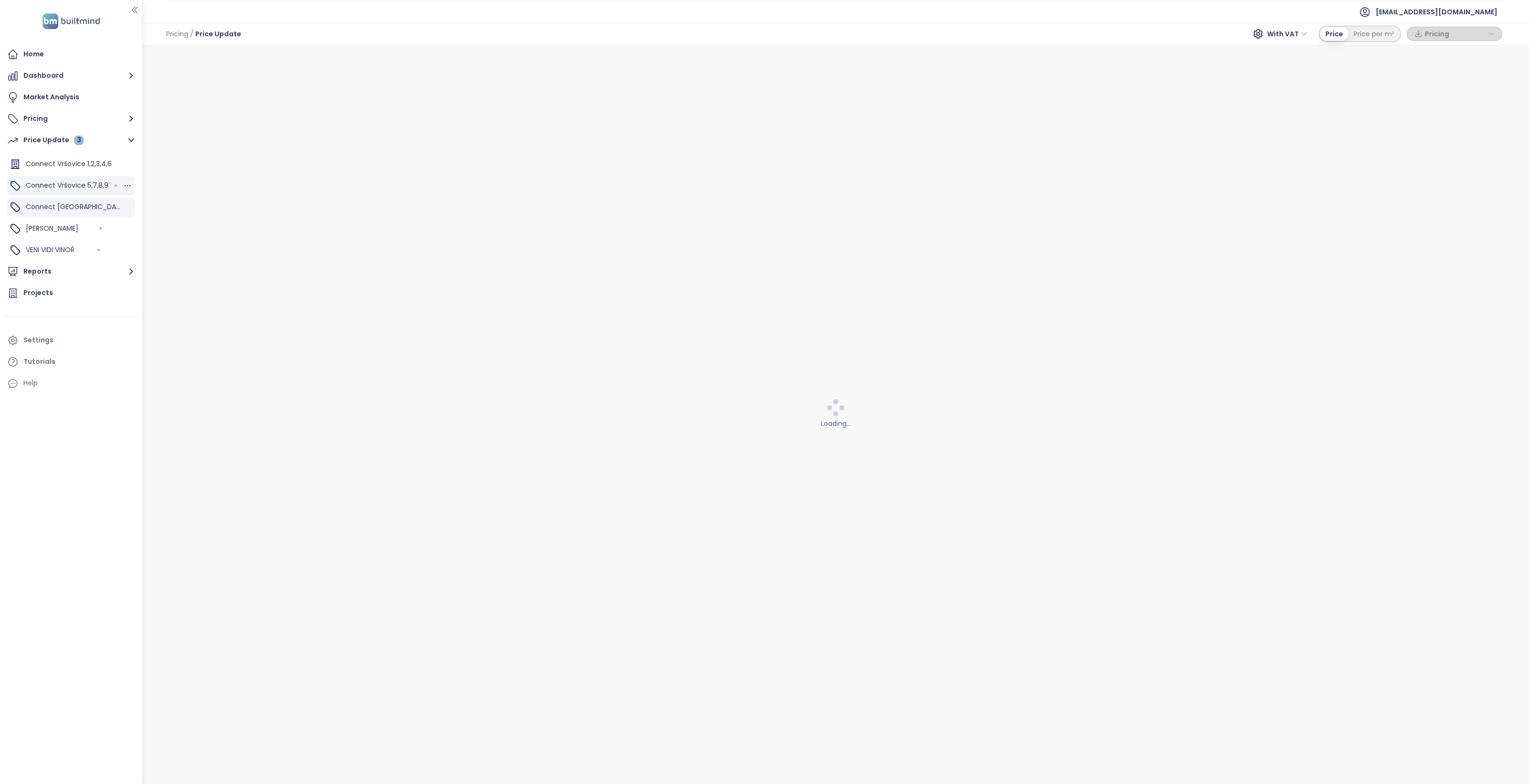
click at [107, 187] on div "Connect Vršovice 5,7,8,9" at bounding box center [71, 186] width 128 height 19
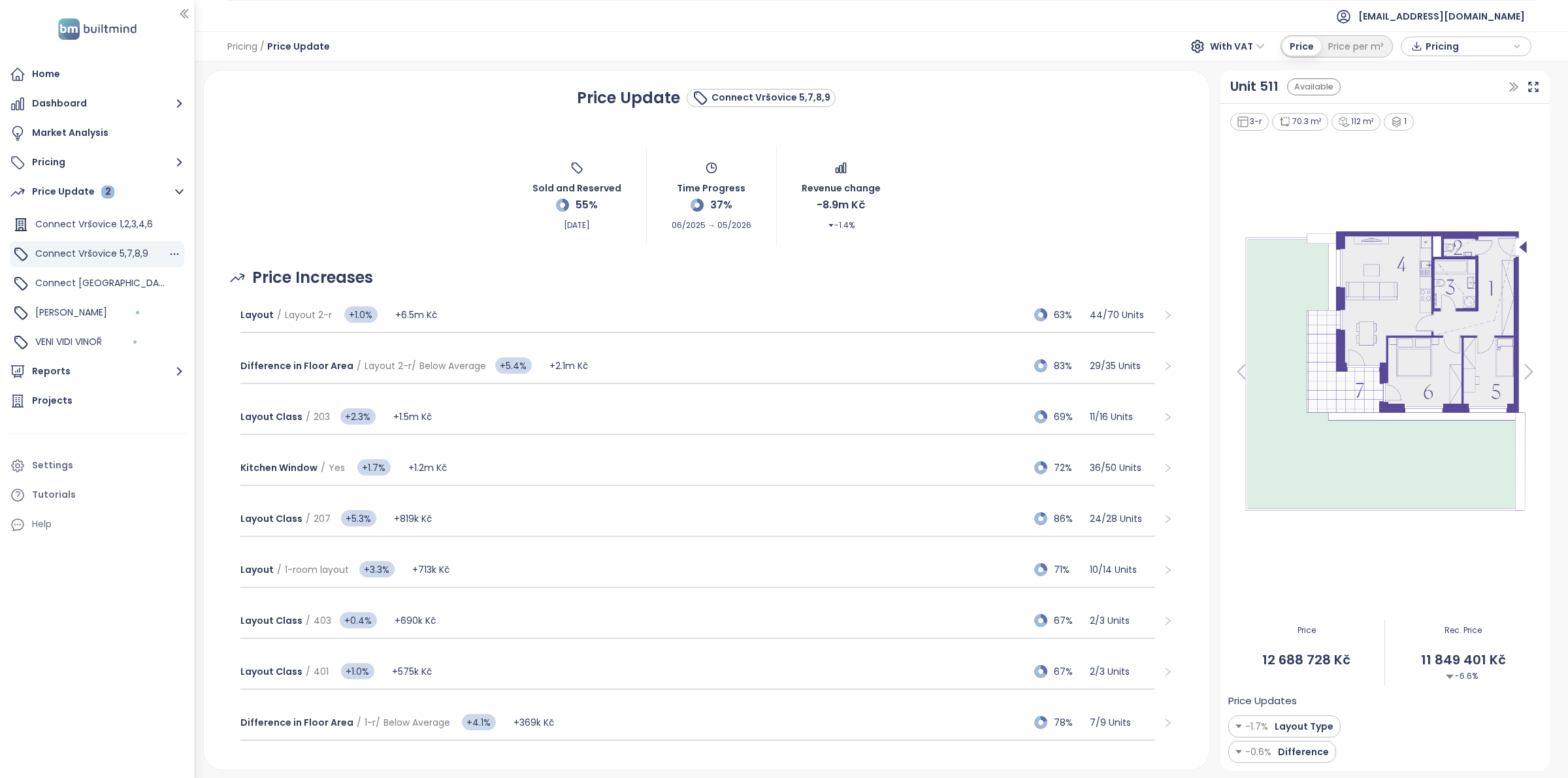
click at [72, 258] on span "Connect Vršovice 5,7,8,9" at bounding box center [92, 253] width 113 height 13
click at [80, 279] on span "Connect [GEOGRAPHIC_DATA]" at bounding box center [105, 283] width 139 height 13
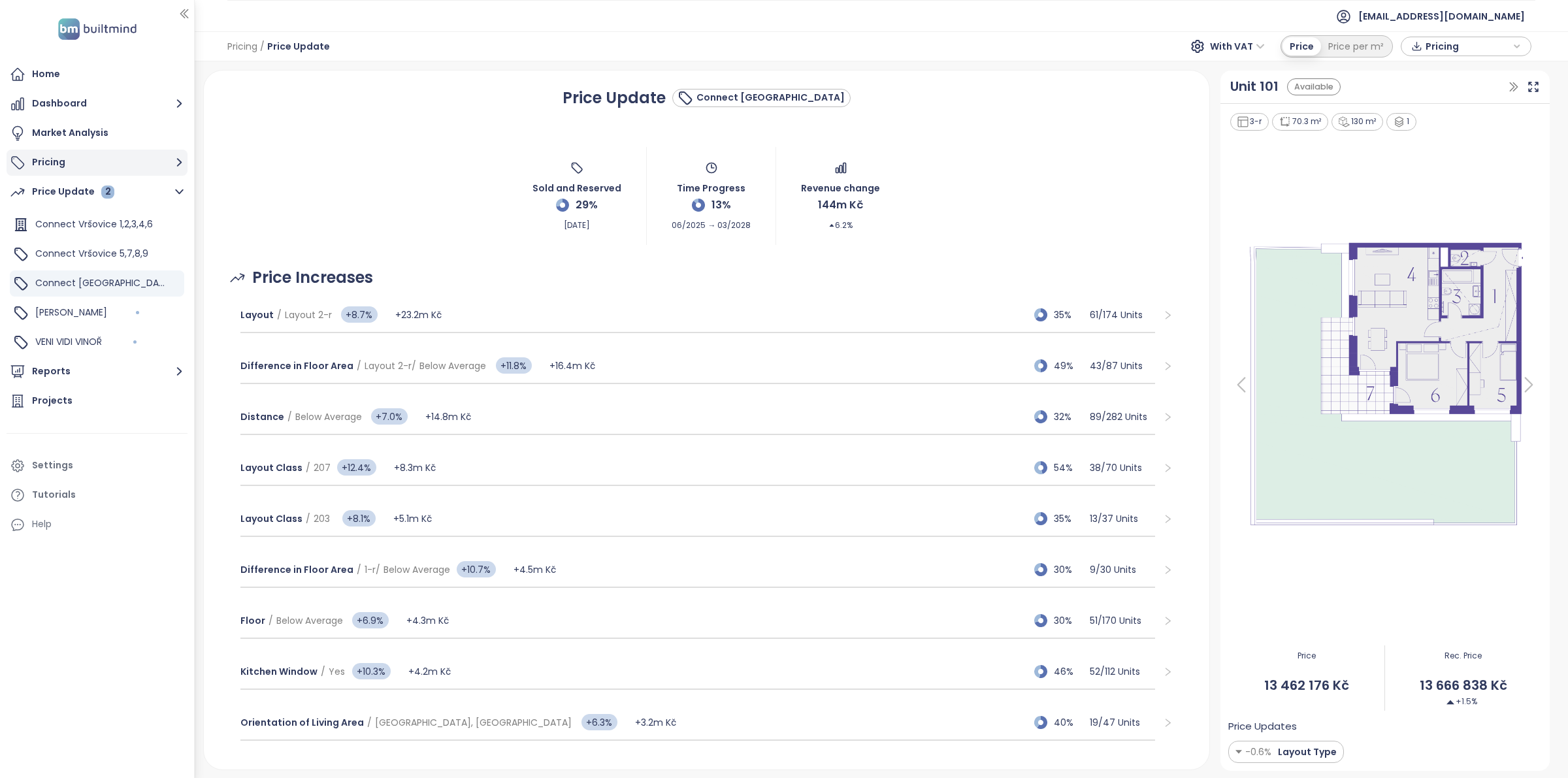
click at [90, 170] on button "Pricing" at bounding box center [97, 162] width 181 height 26
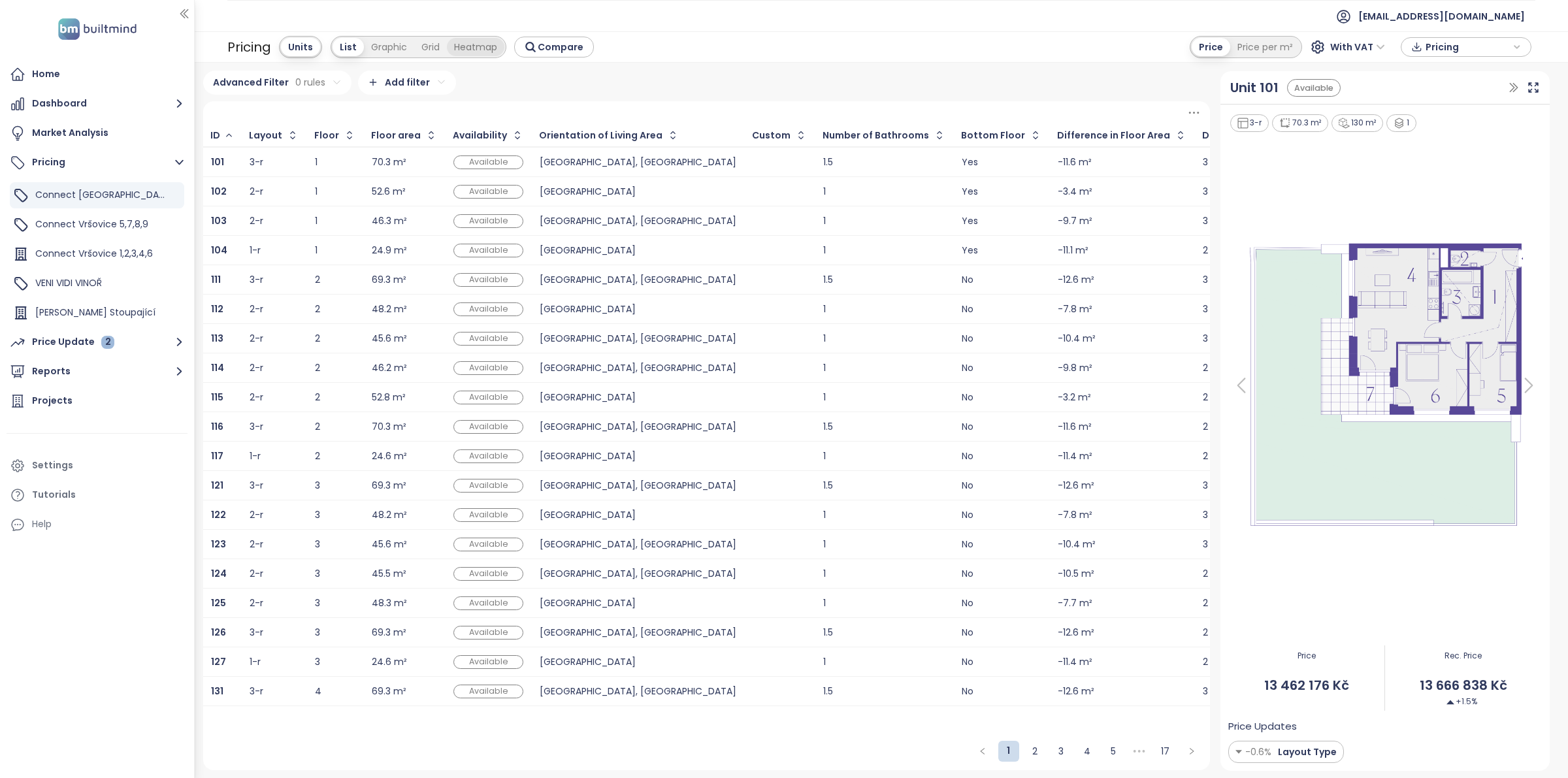
click at [439, 44] on div "Grid" at bounding box center [430, 47] width 33 height 19
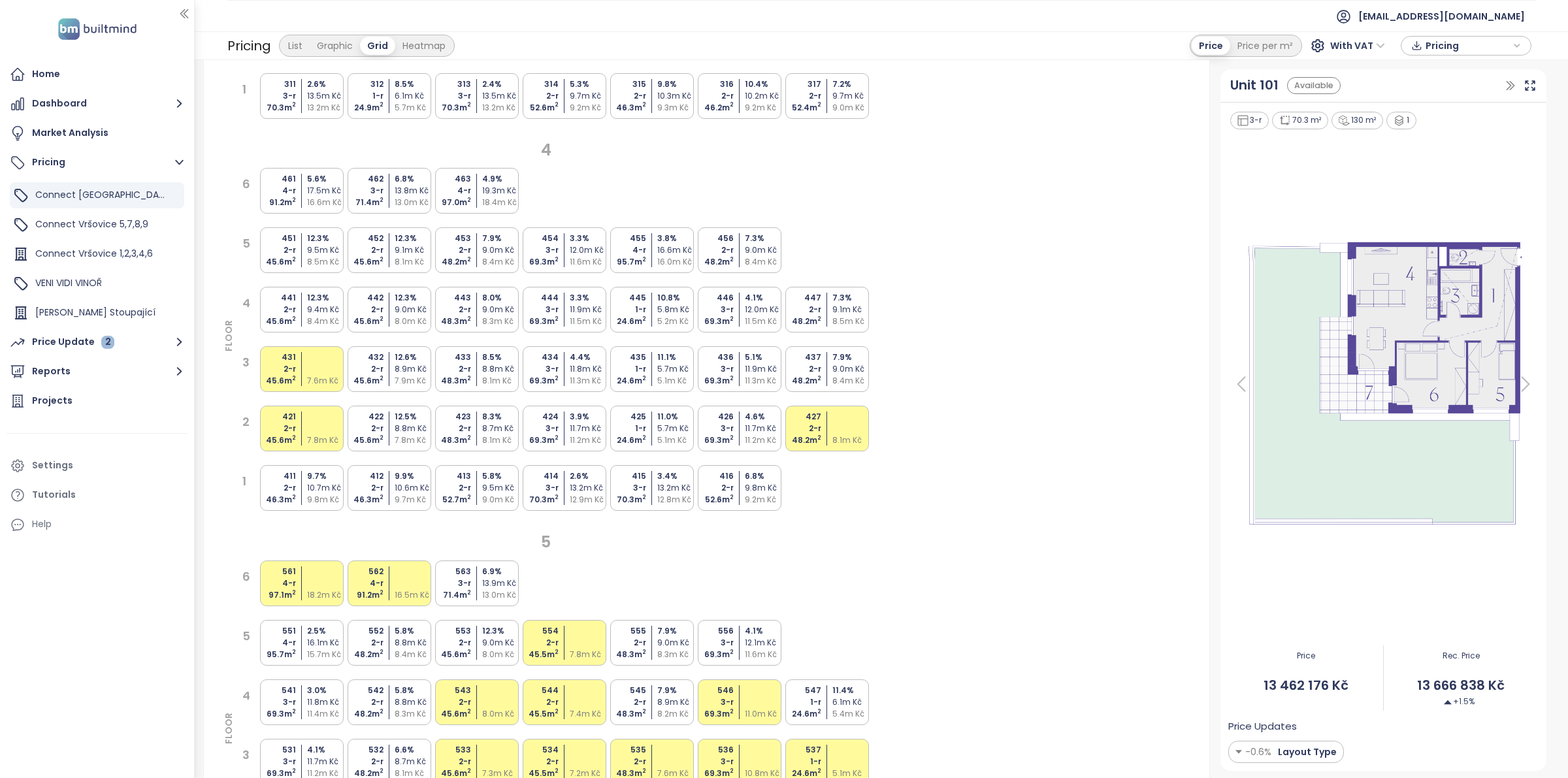
scroll to position [1634, 0]
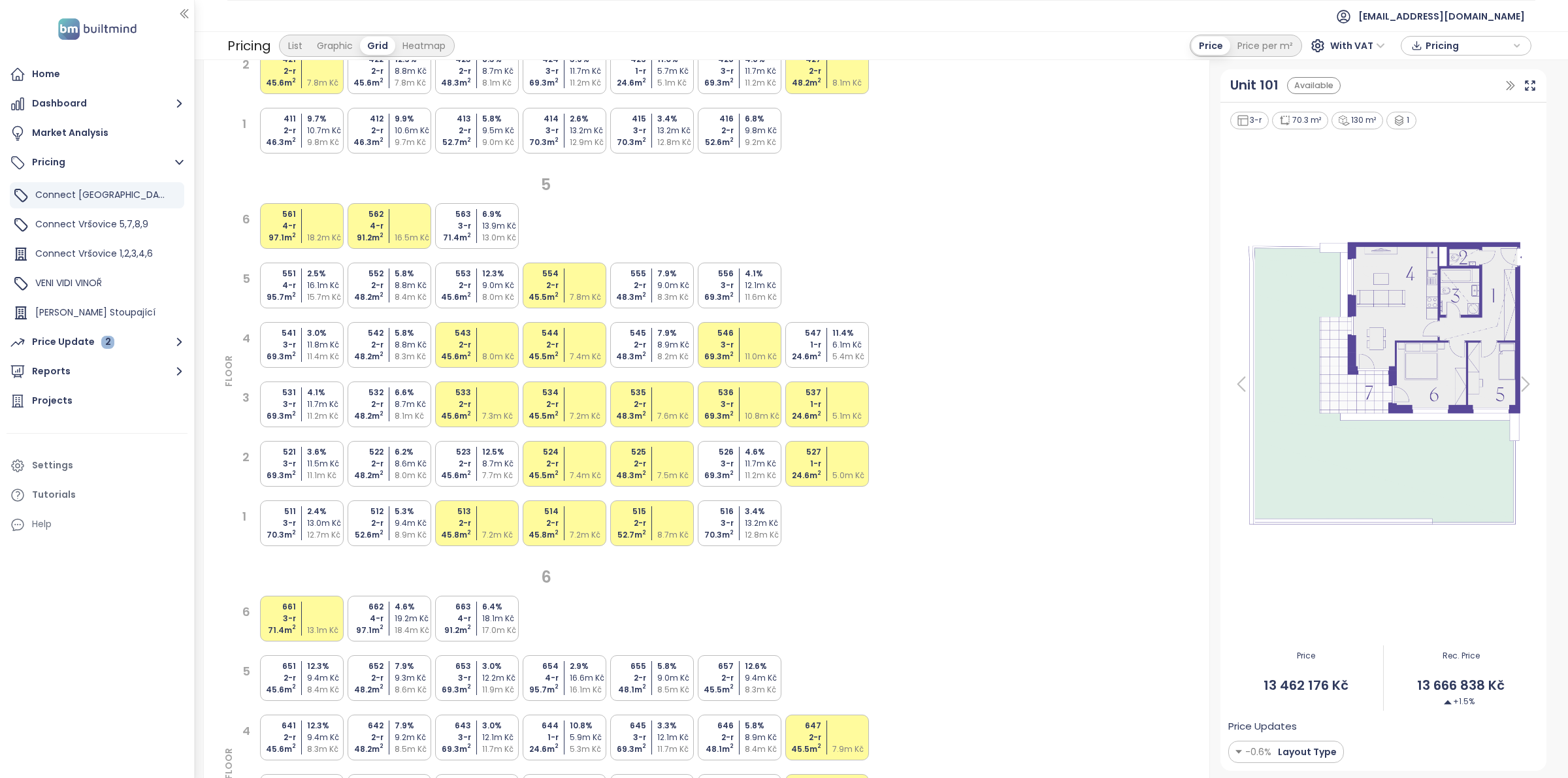
click at [409, 352] on div "8.3m Kč" at bounding box center [414, 357] width 39 height 12
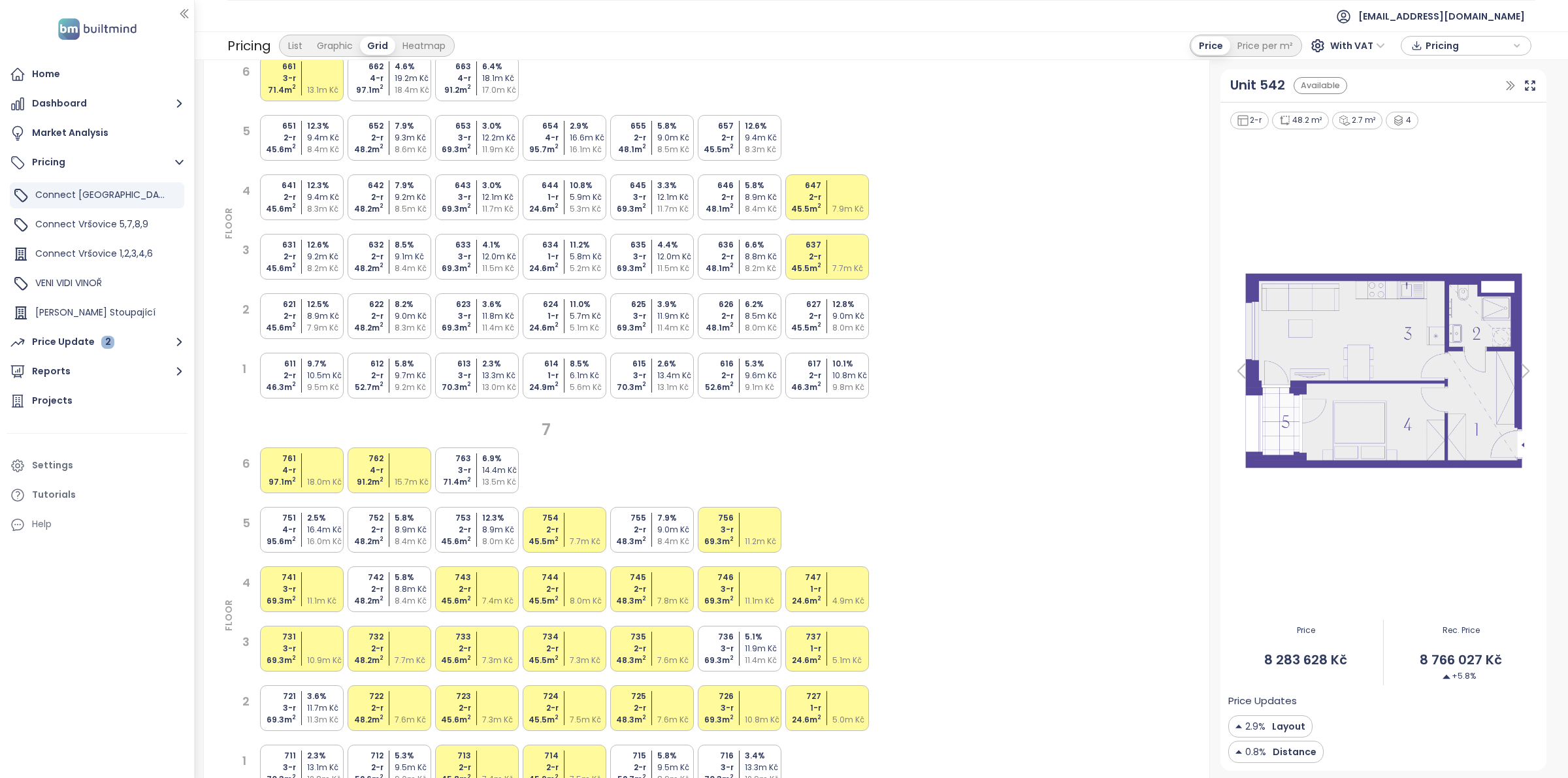
scroll to position [2205, 0]
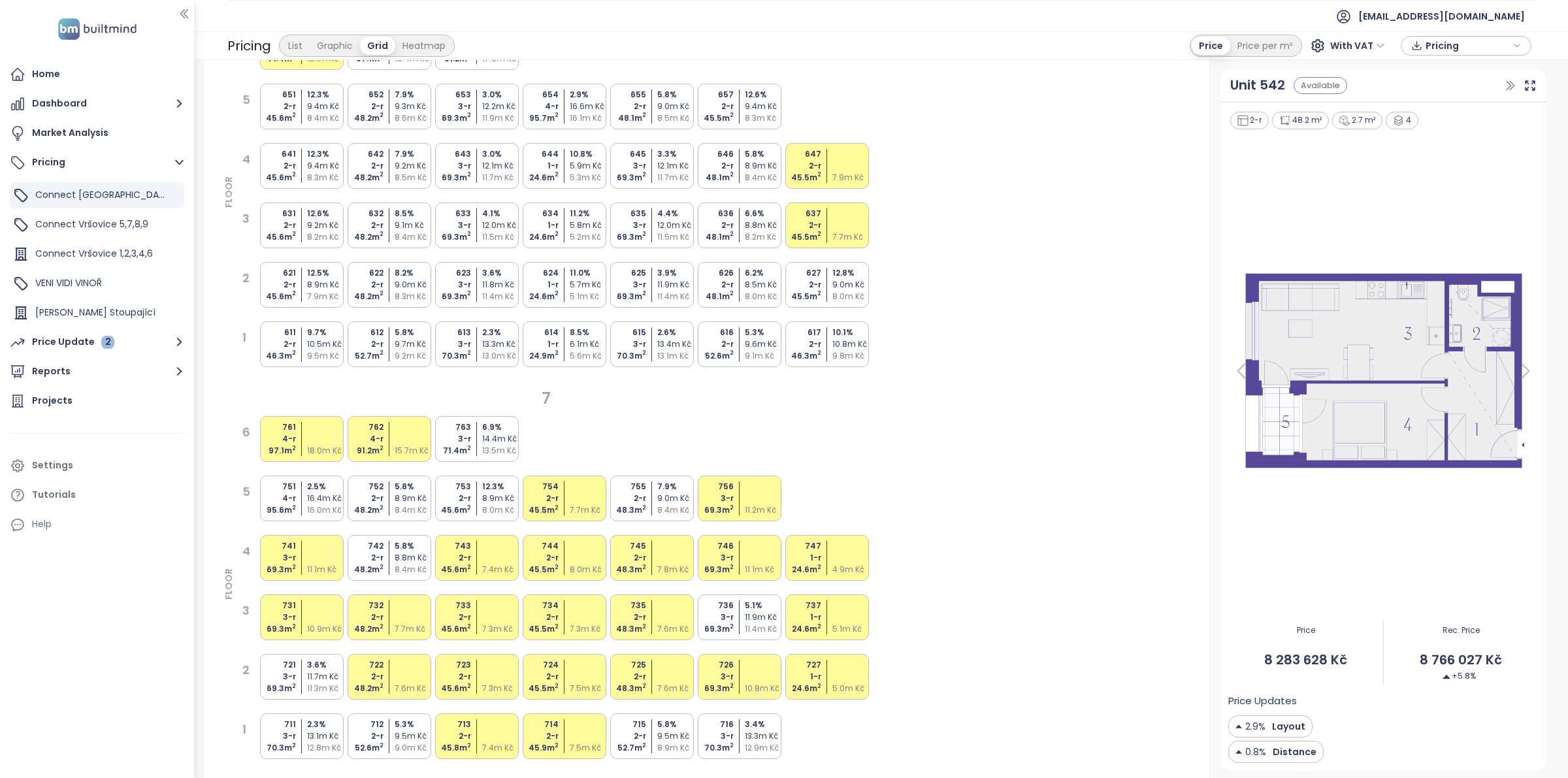
click at [387, 508] on div "752 2-r 48.2 m 2 5.8 % 8.9m Kč 8.4m Kč" at bounding box center [389, 499] width 84 height 46
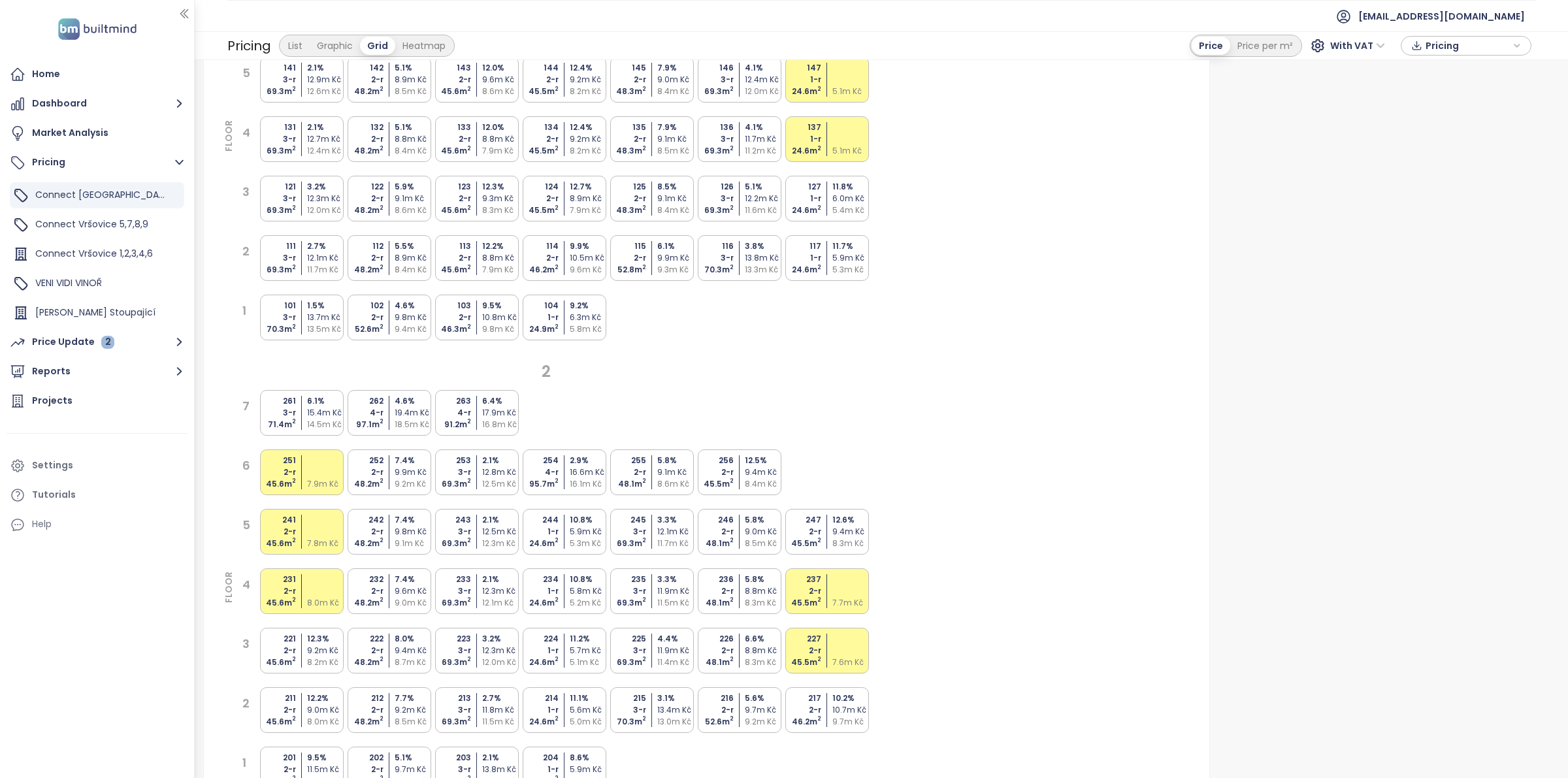
scroll to position [408, 0]
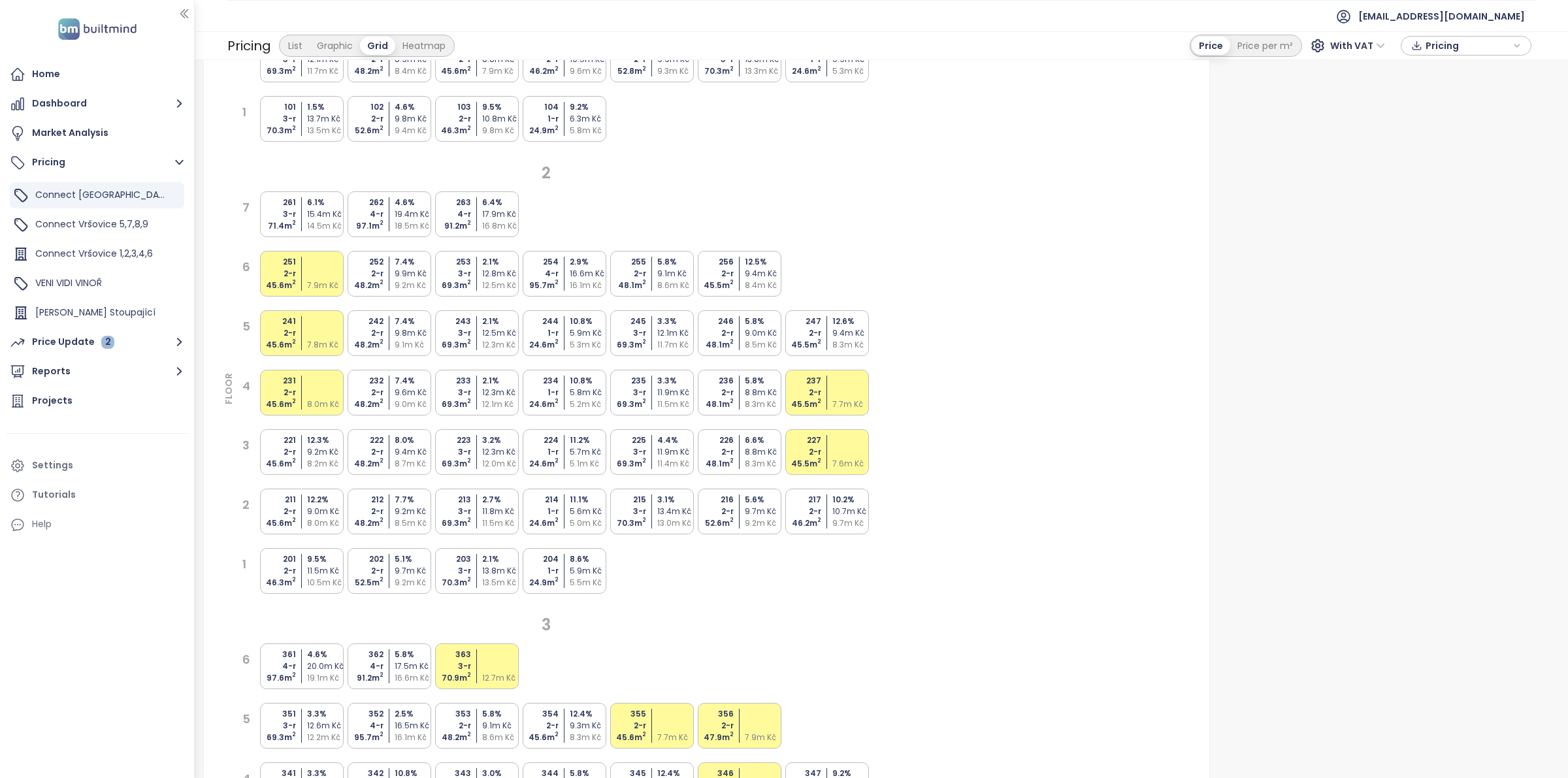
click at [315, 398] on div "8.0m Kč" at bounding box center [327, 404] width 39 height 12
click at [829, 402] on div "237 2-r 45.5 m 2 7.7m Kč" at bounding box center [827, 392] width 84 height 46
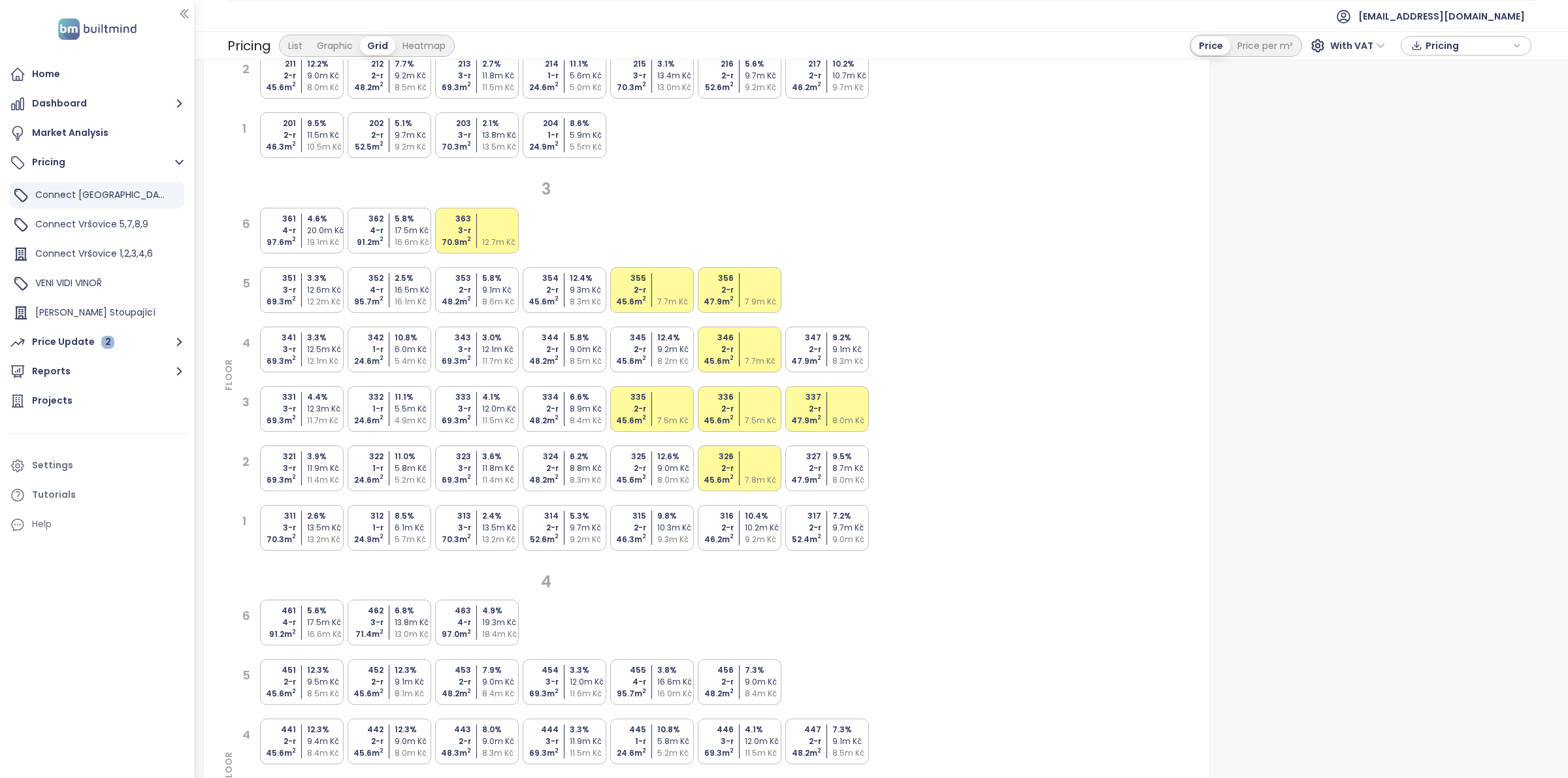
scroll to position [899, 0]
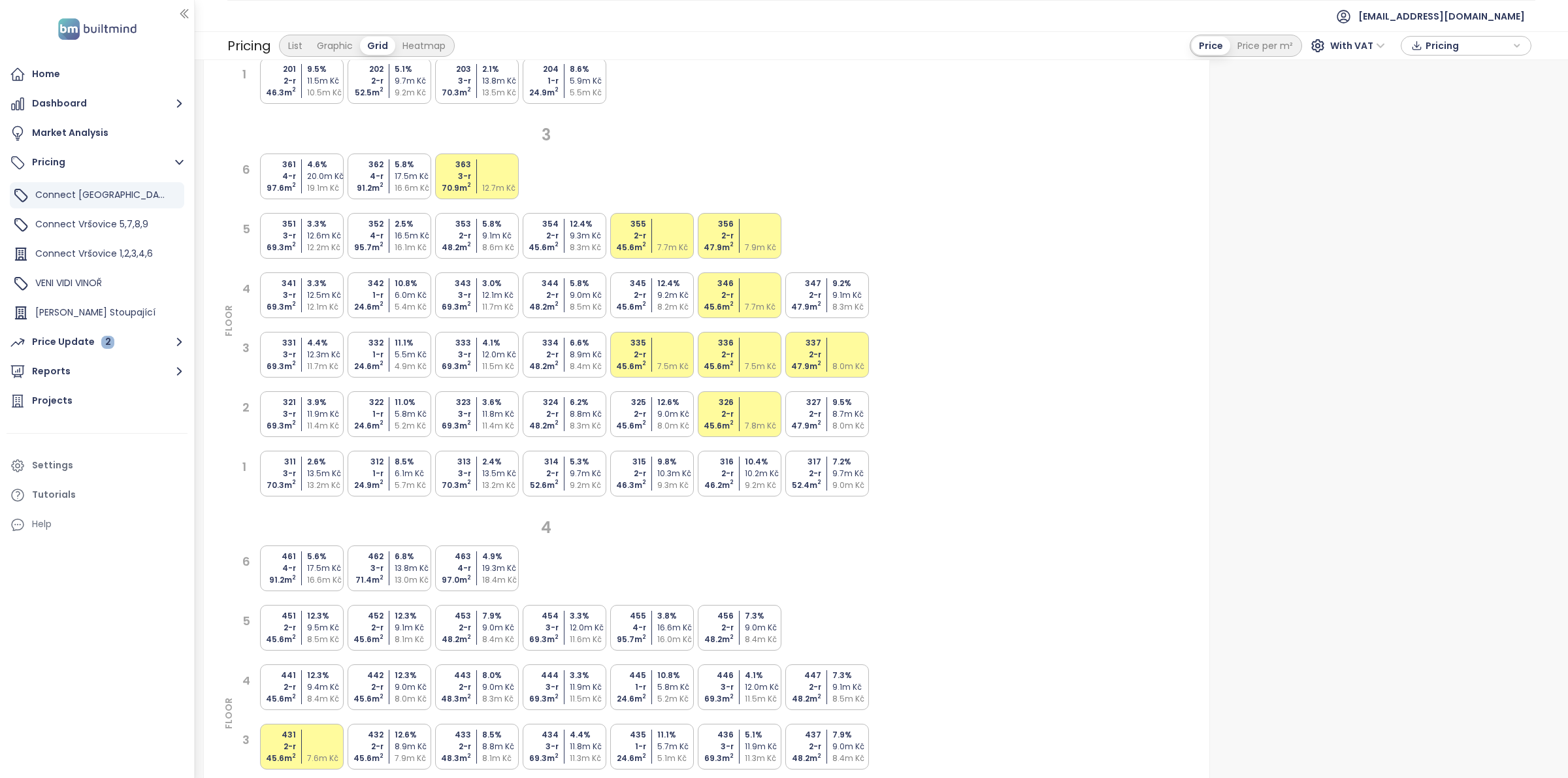
click at [814, 366] on div "47.9 m 2" at bounding box center [803, 366] width 39 height 12
click at [829, 301] on div "347 2-r 47.9 m 2 9.2 % 9.1m Kč 8.3m Kč" at bounding box center [827, 295] width 84 height 46
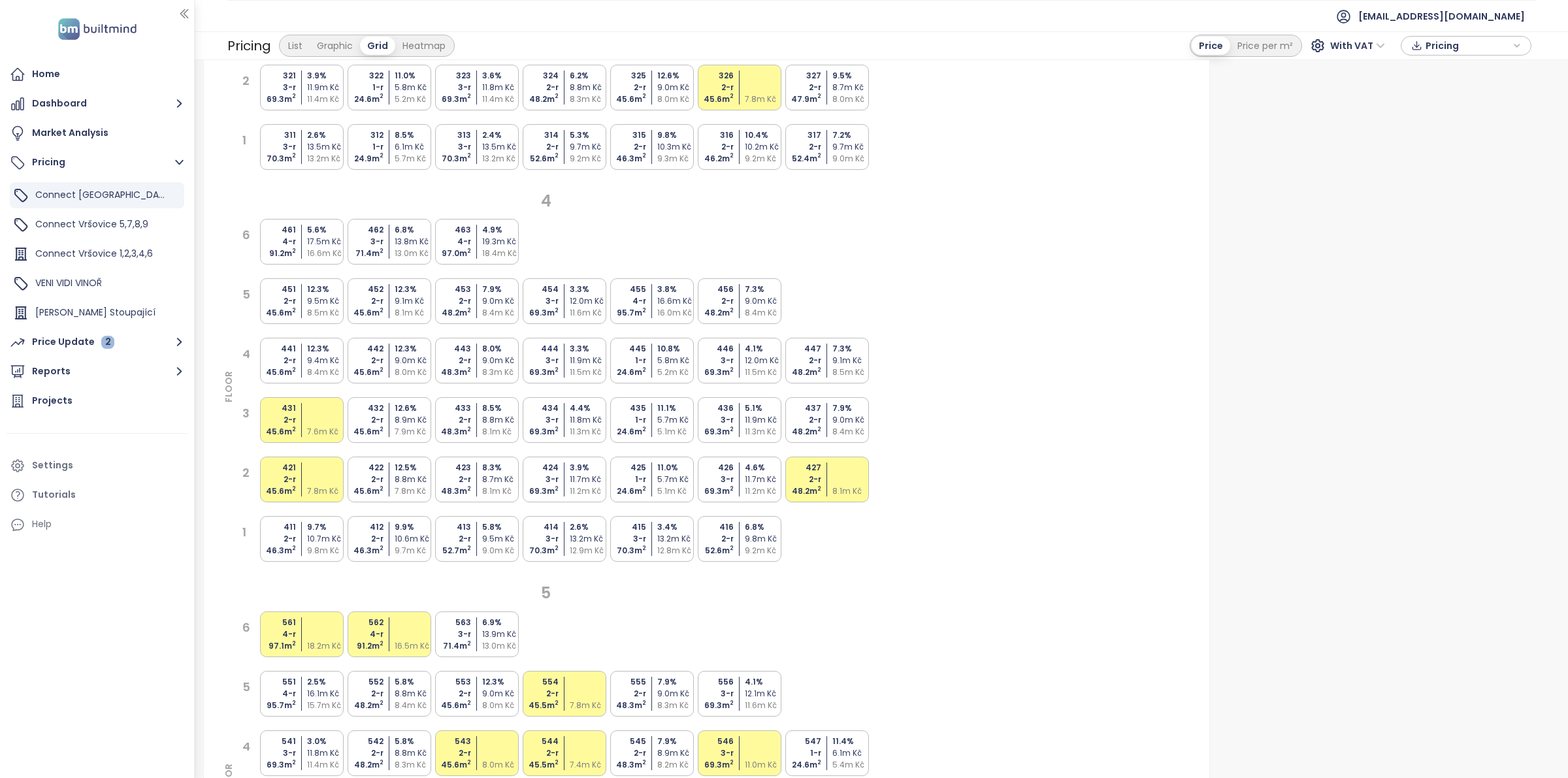
scroll to position [980, 0]
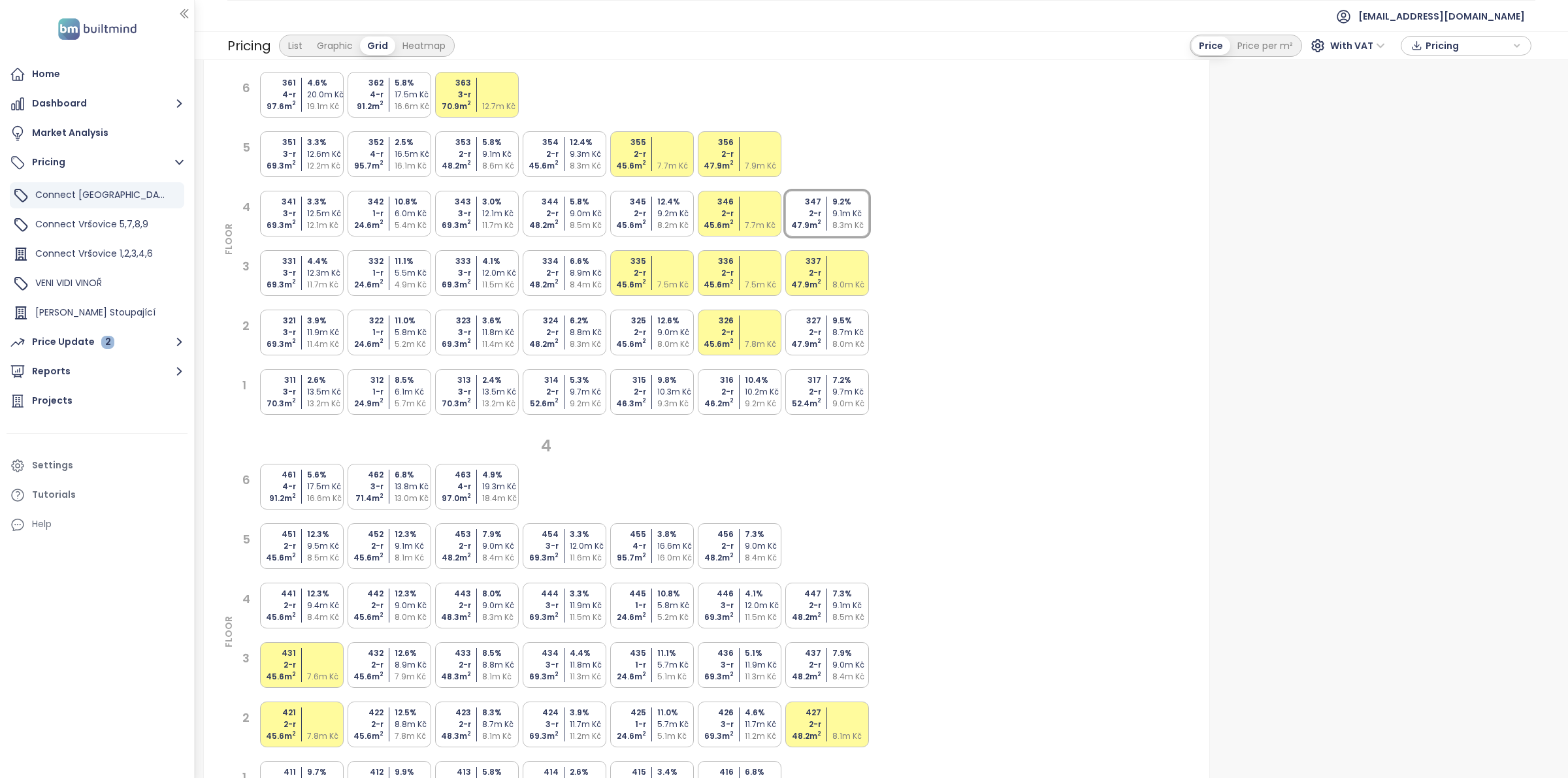
click at [597, 227] on div "8.5m Kč" at bounding box center [589, 225] width 39 height 12
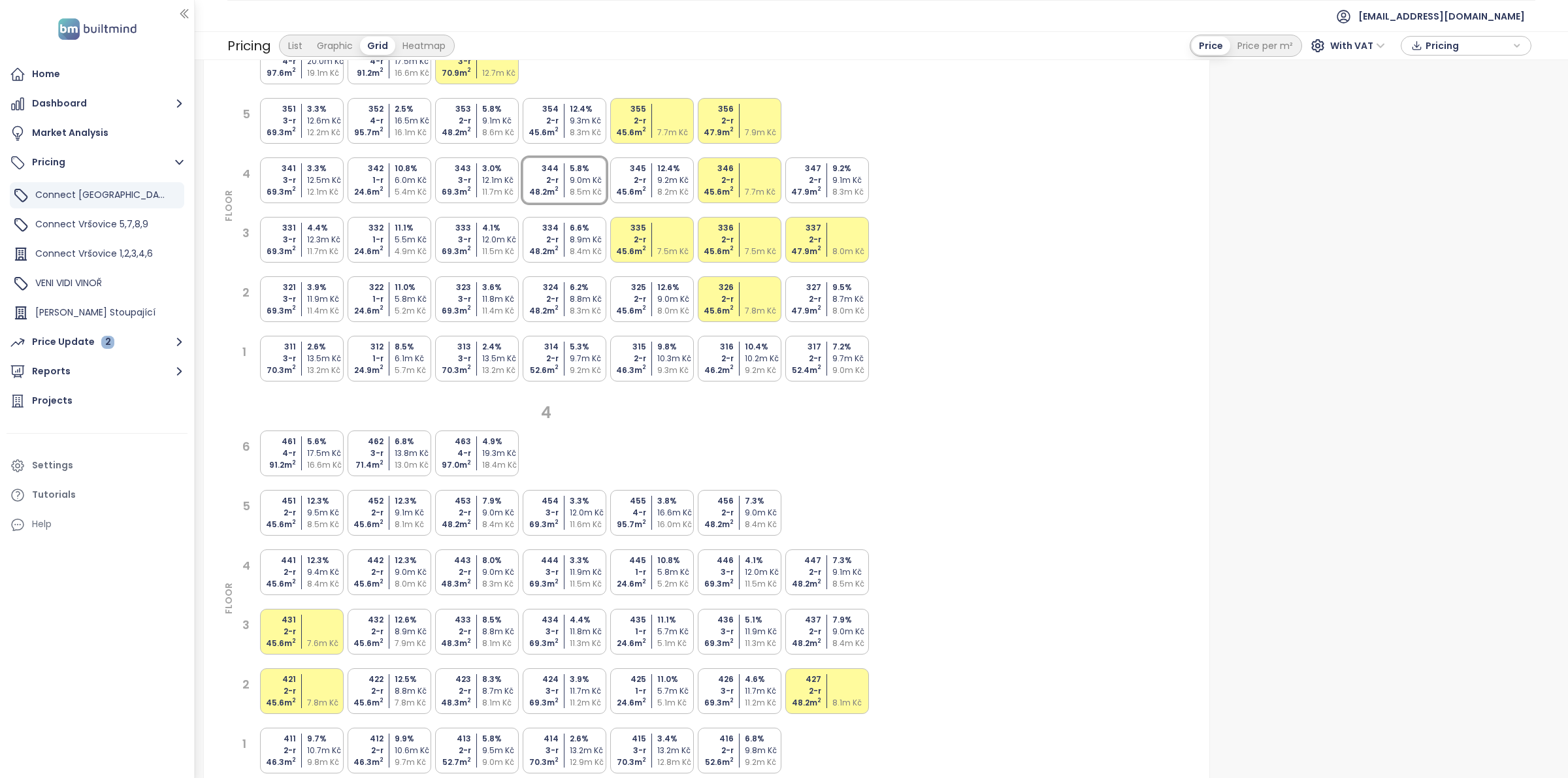
scroll to position [817, 0]
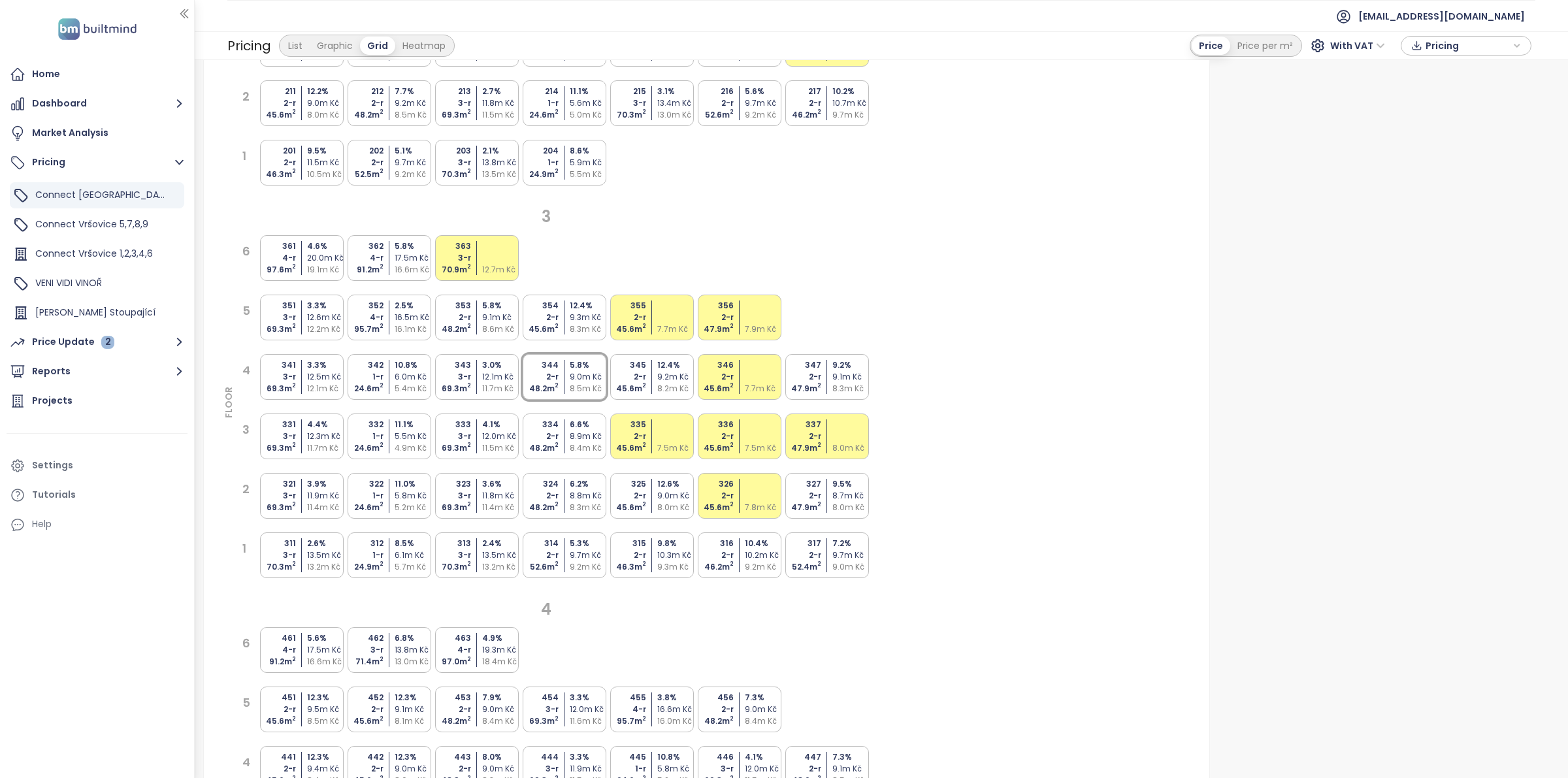
click at [587, 377] on div "9.0m Kč" at bounding box center [589, 377] width 39 height 12
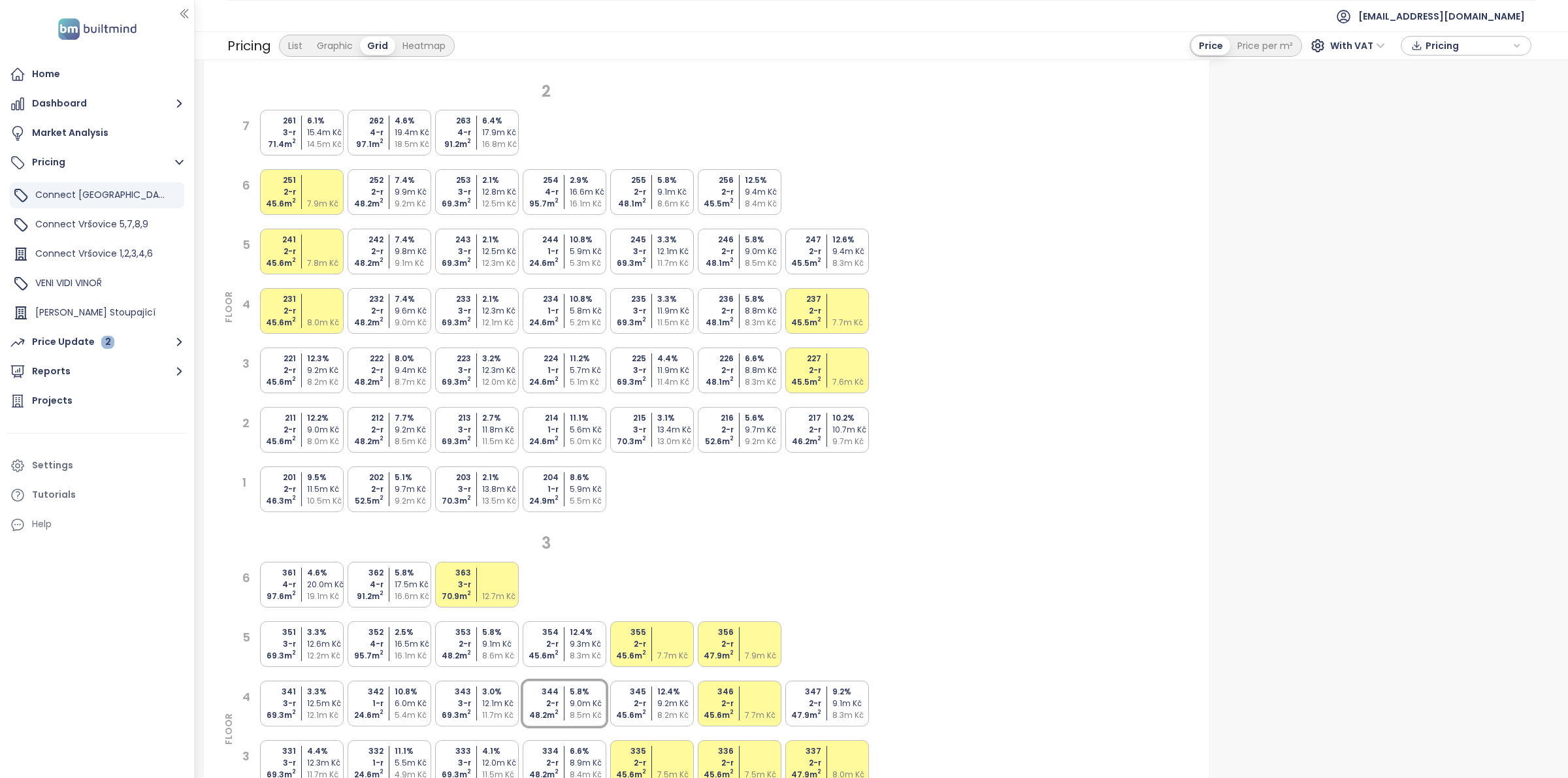
scroll to position [0, 0]
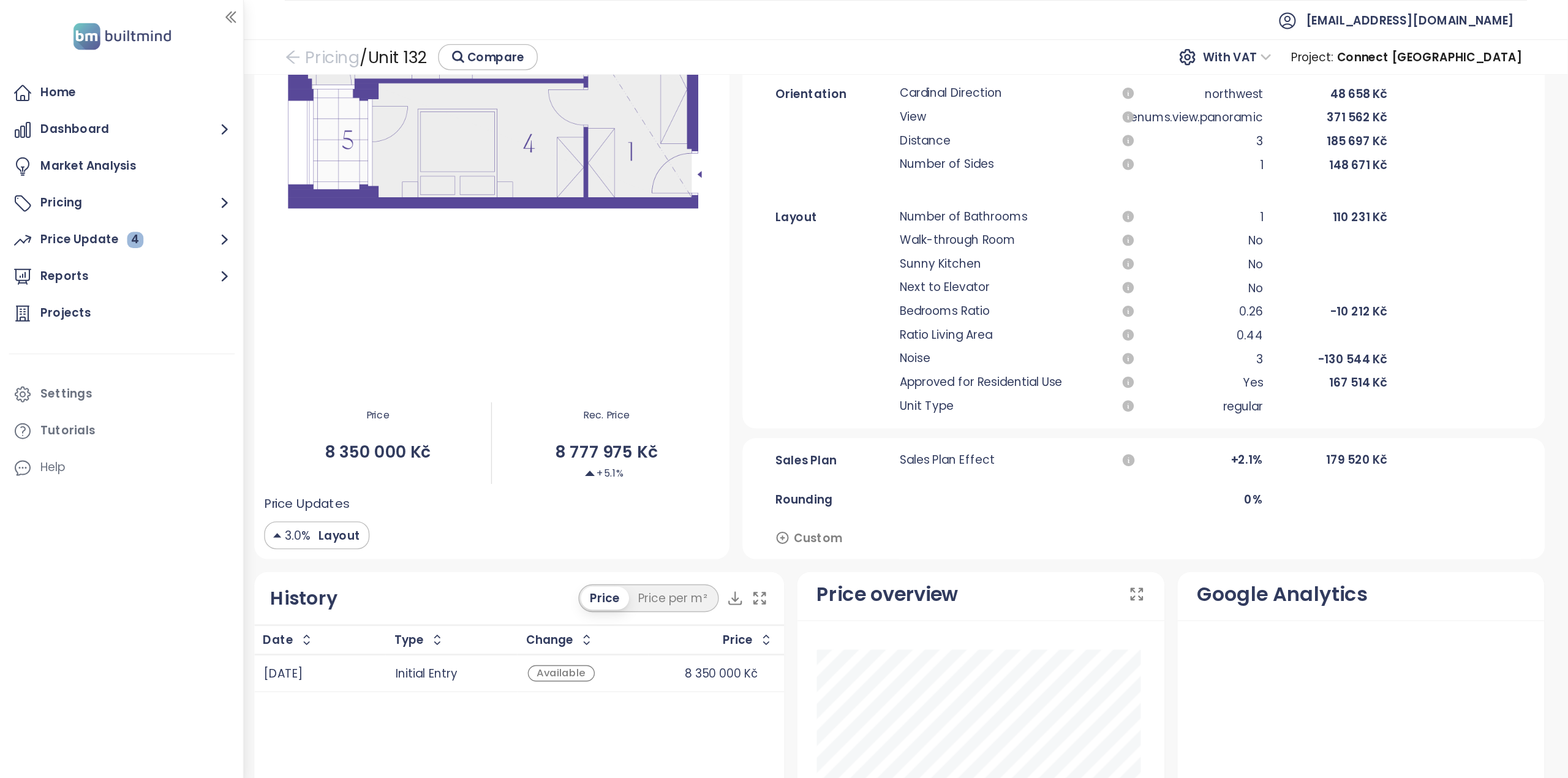
scroll to position [184, 0]
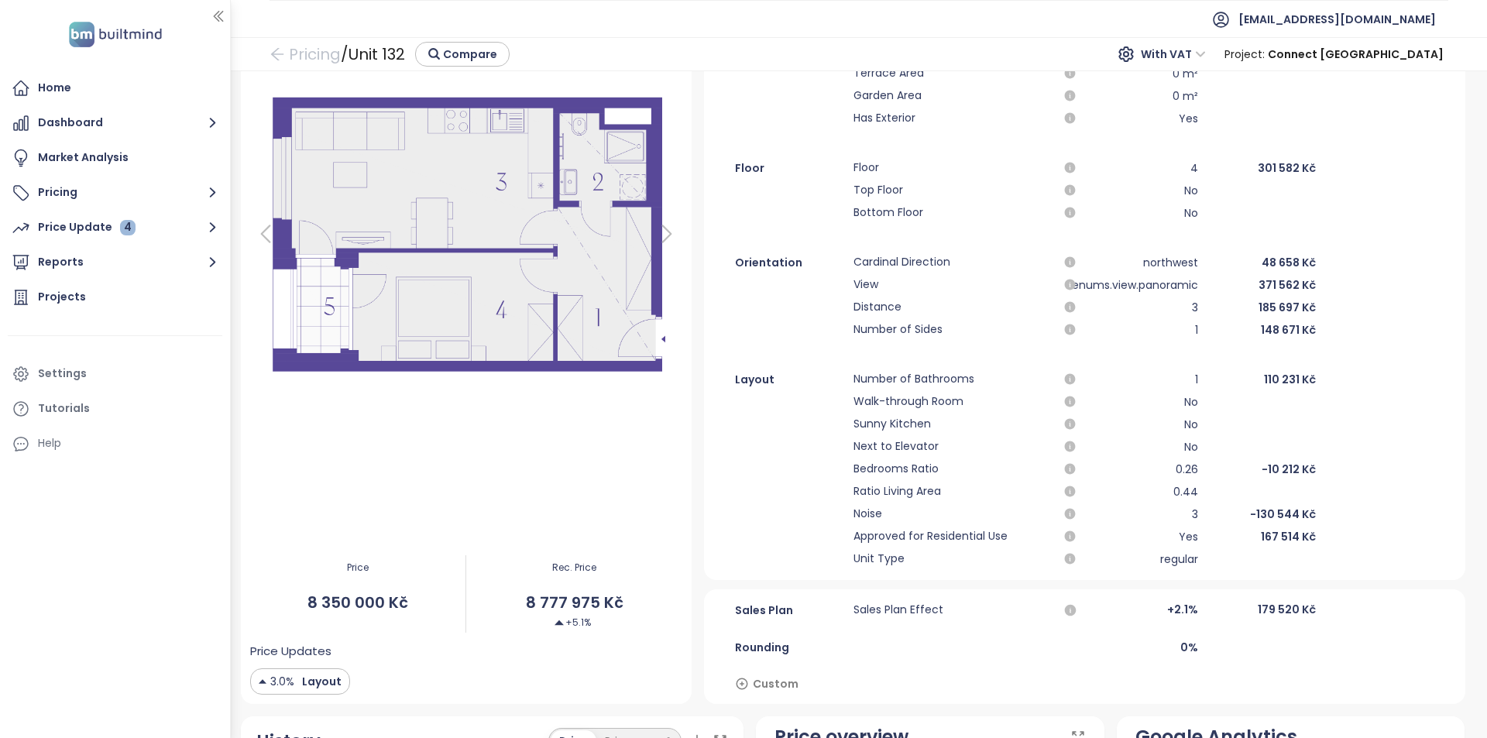
click at [508, 436] on div at bounding box center [466, 234] width 433 height 624
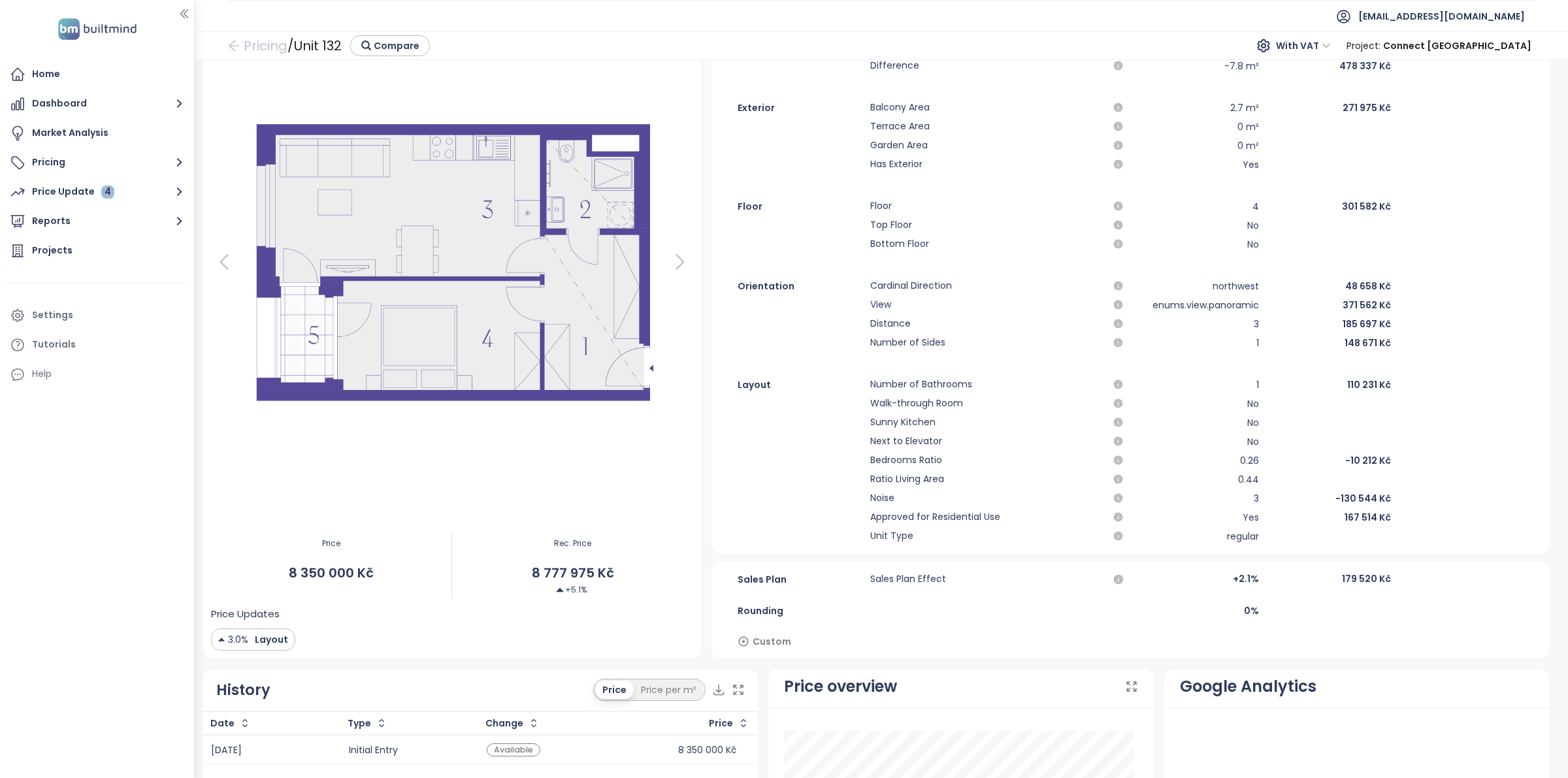
scroll to position [0, 0]
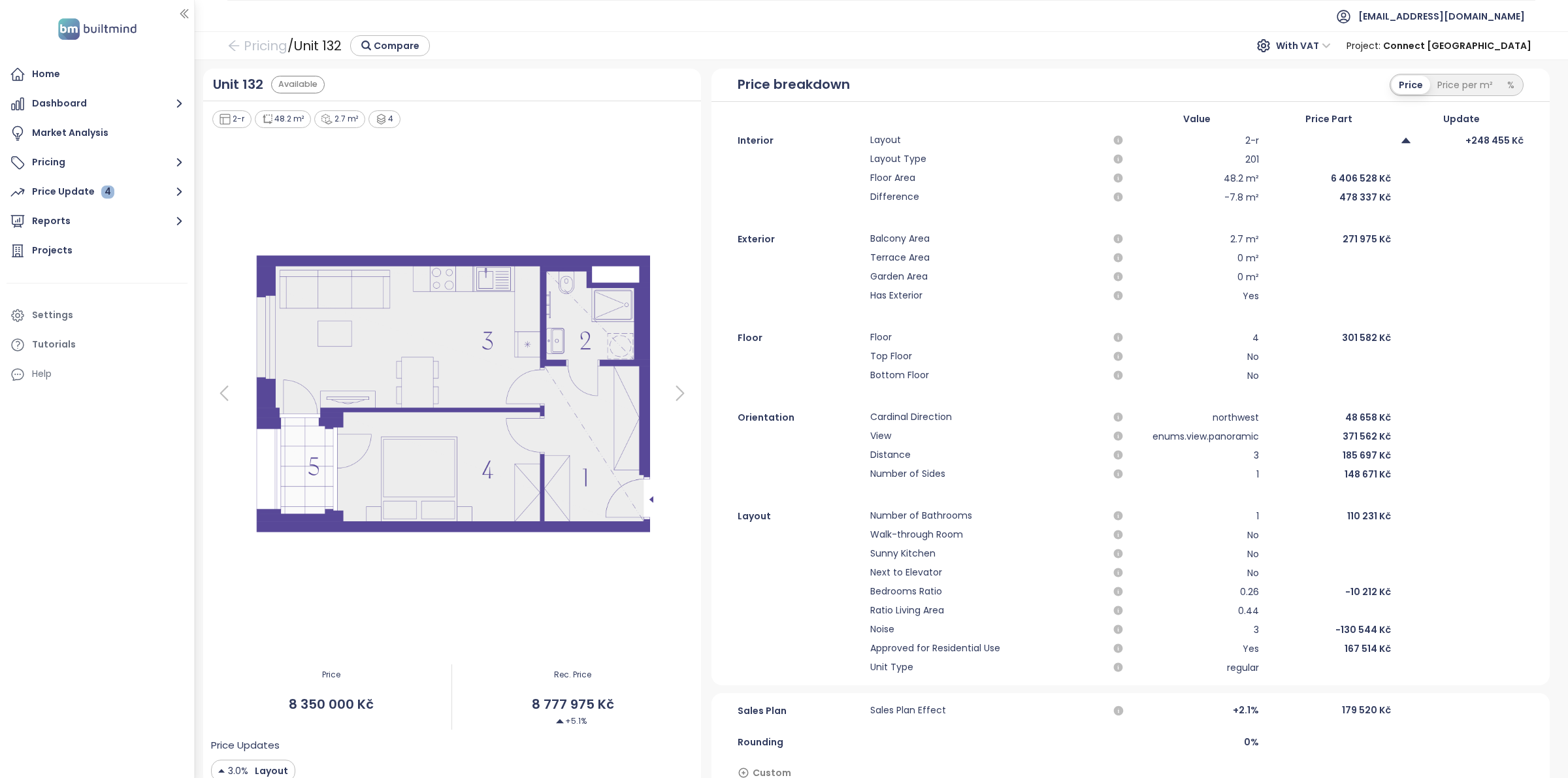
click at [948, 700] on div "Sales Plan Sales Plan Effect +2.1 % 179 520 Kč Rounding 0 % Custom" at bounding box center [1130, 742] width 838 height 97
drag, startPoint x: 949, startPoint y: 703, endPoint x: 949, endPoint y: 688, distance: 15.0
click at [668, 391] on icon at bounding box center [680, 393] width 26 height 26
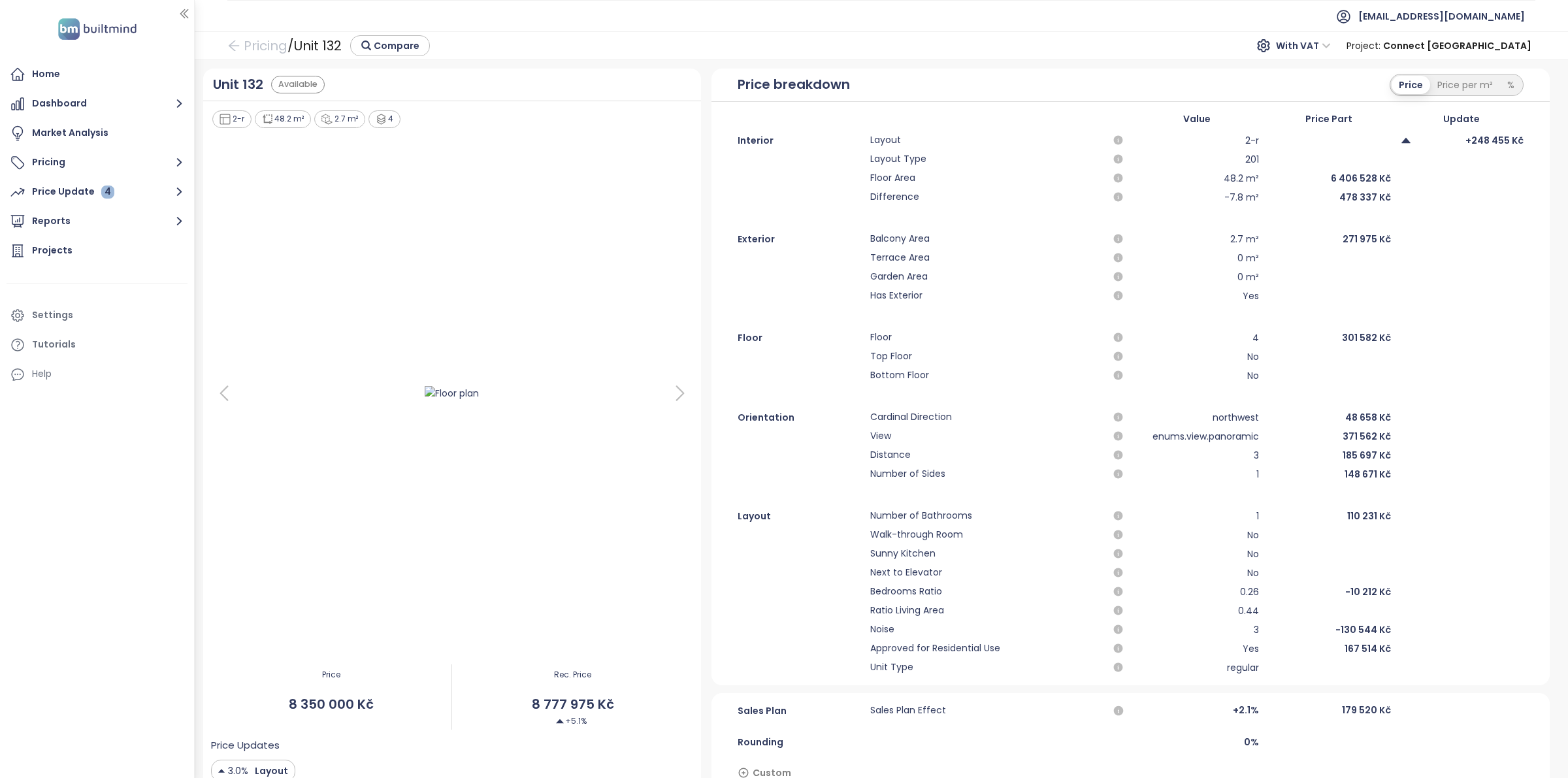
click at [670, 394] on icon at bounding box center [680, 393] width 26 height 26
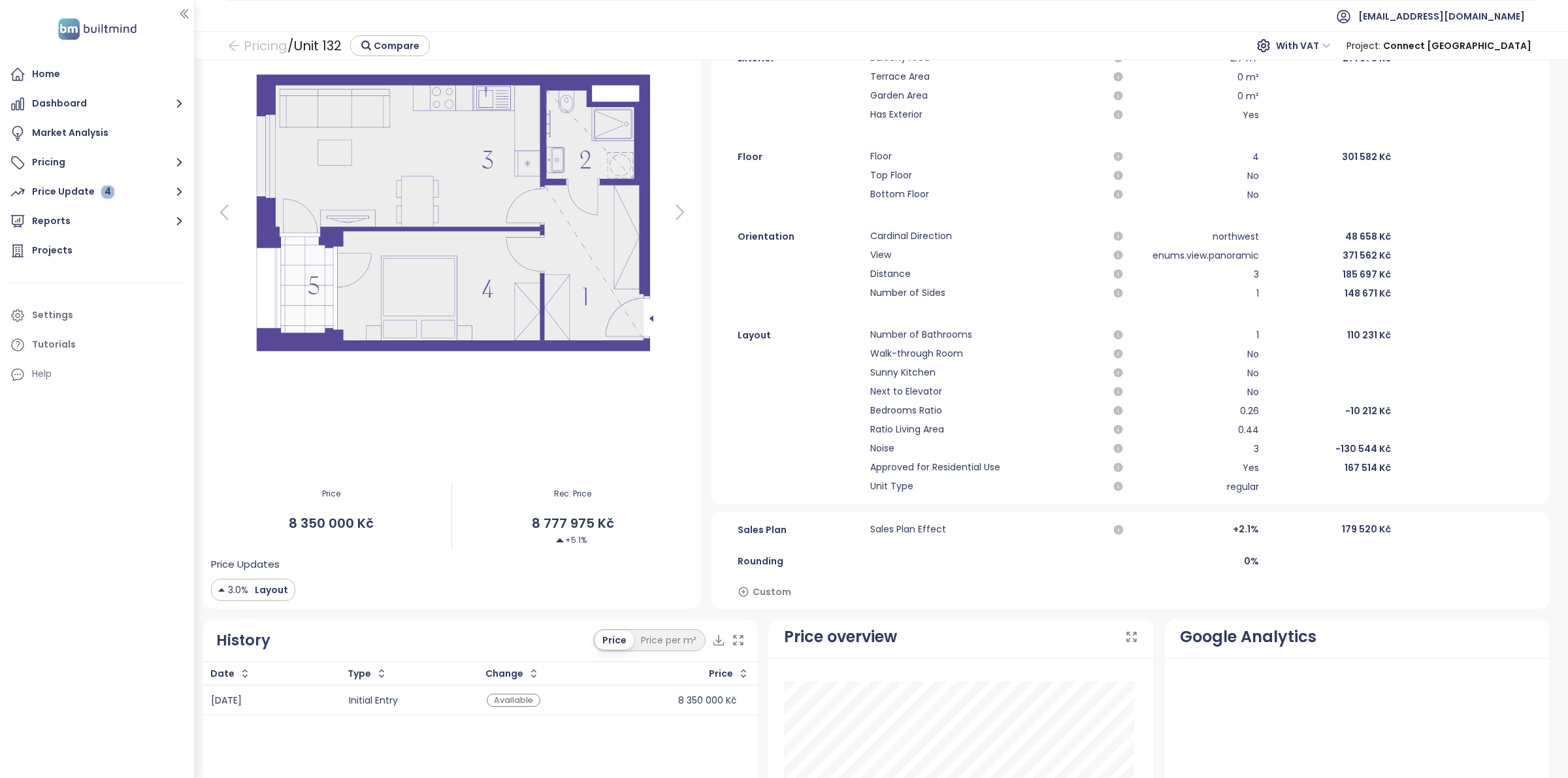
scroll to position [164, 0]
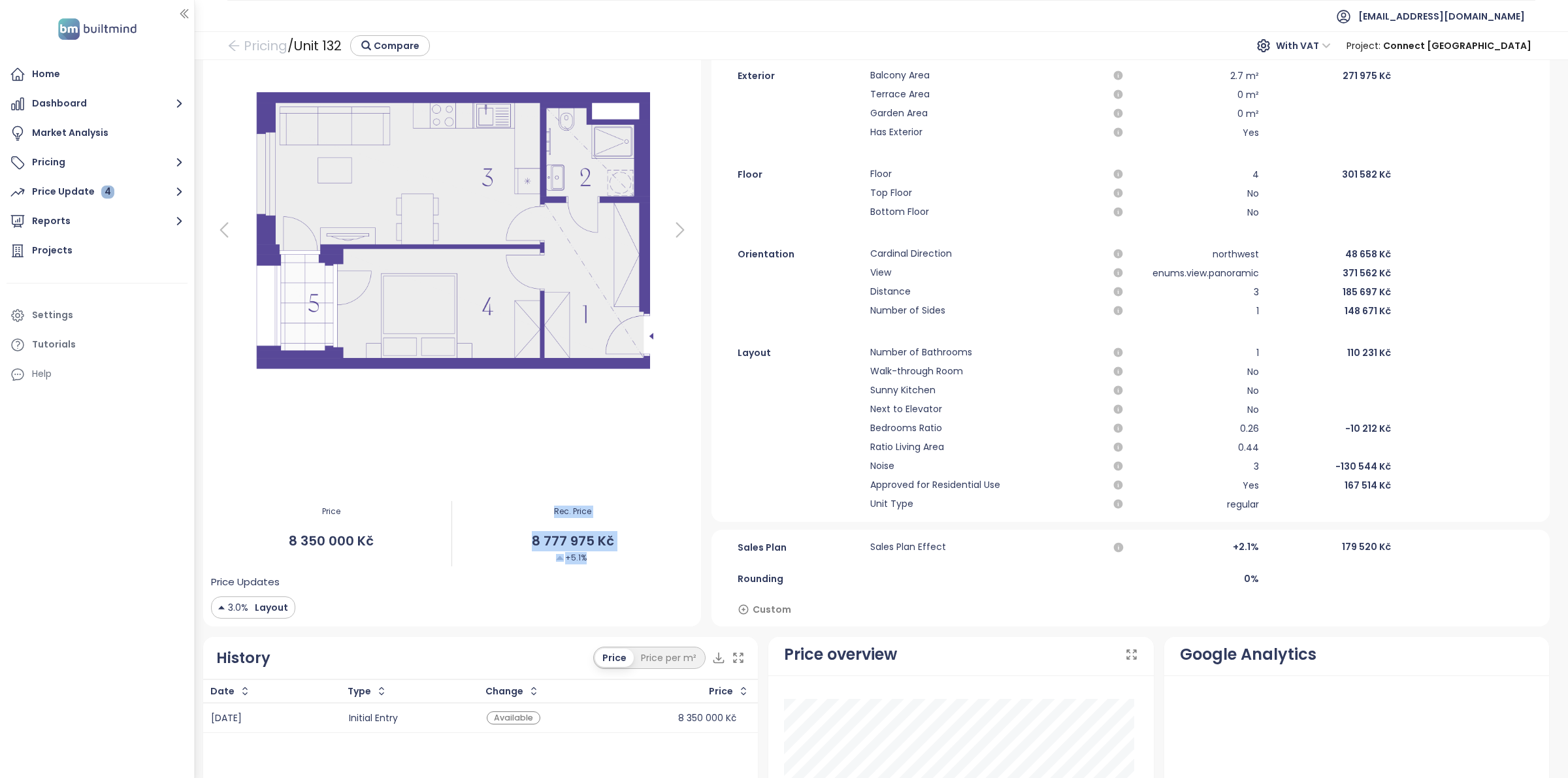
drag, startPoint x: 599, startPoint y: 571, endPoint x: 458, endPoint y: 515, distance: 151.7
click at [458, 515] on div "Rec. Price 8 777 975 Kč +5.1%" at bounding box center [573, 533] width 241 height 82
click at [332, 518] on div "Price 8 350 000 Kč" at bounding box center [332, 533] width 241 height 82
click at [332, 510] on span "Price" at bounding box center [332, 511] width 241 height 13
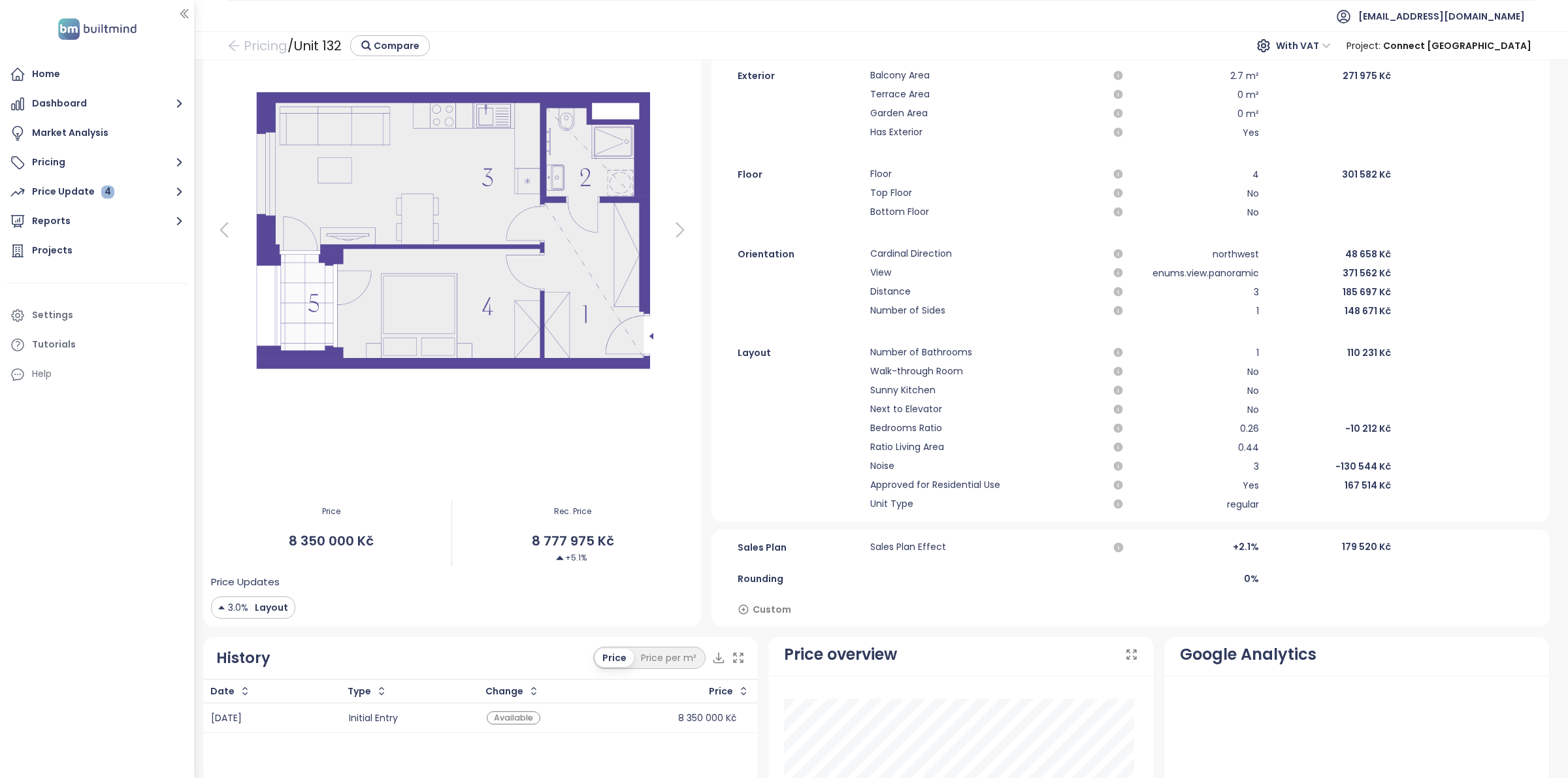
click at [948, 433] on span "Bedrooms Ratio" at bounding box center [987, 429] width 233 height 16
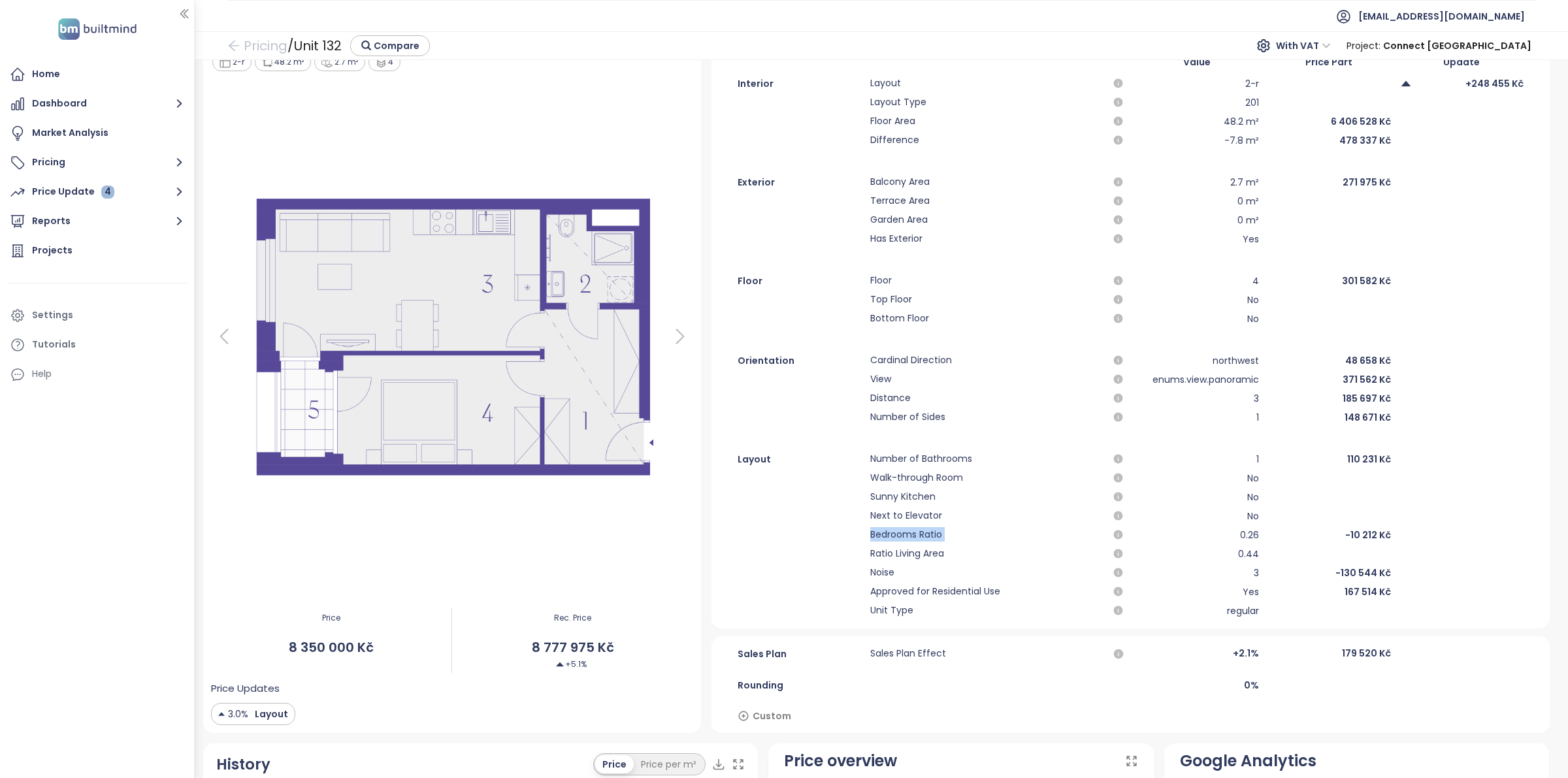
scroll to position [0, 0]
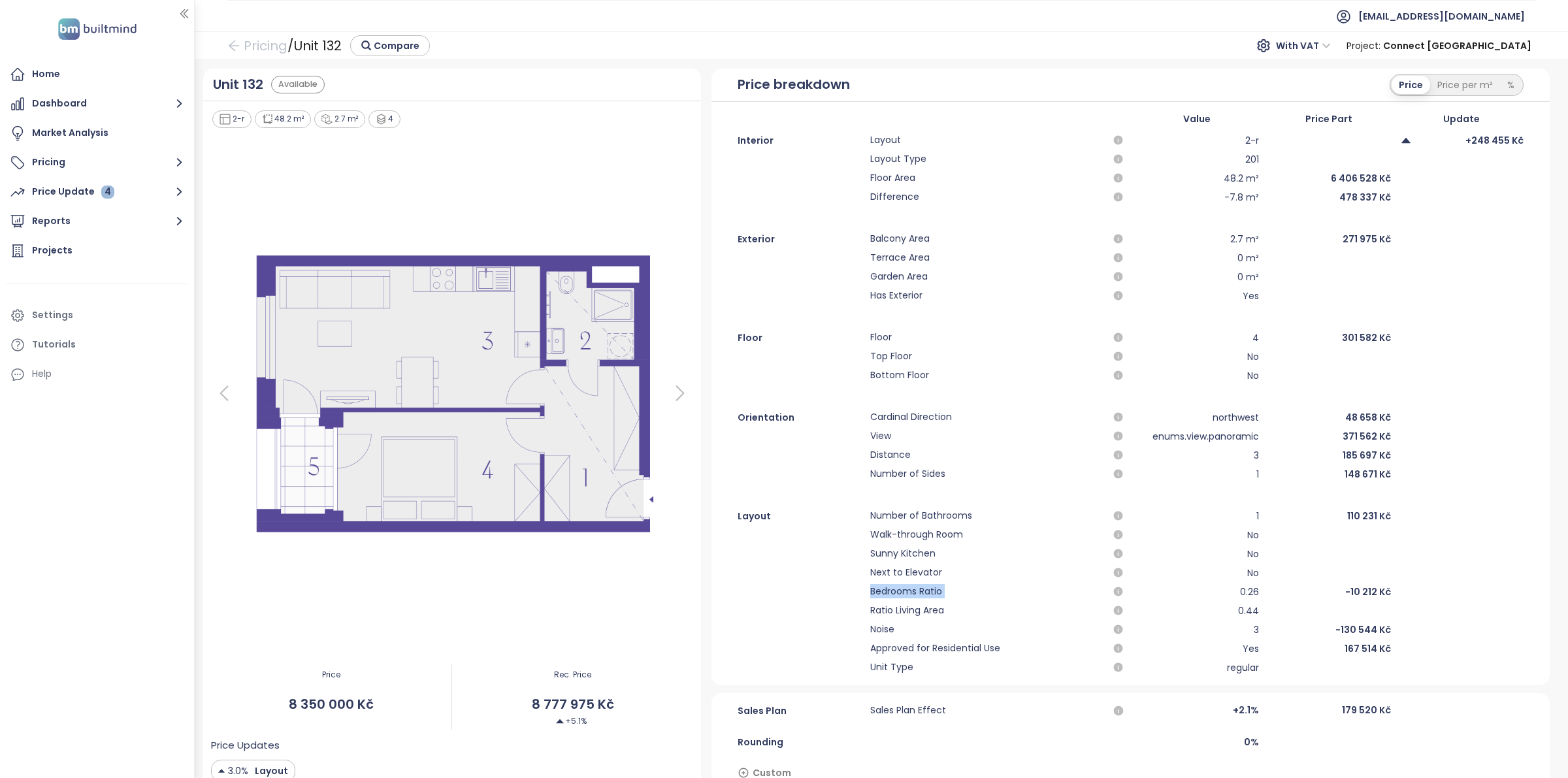
drag, startPoint x: 664, startPoint y: 651, endPoint x: 644, endPoint y: 218, distance: 433.5
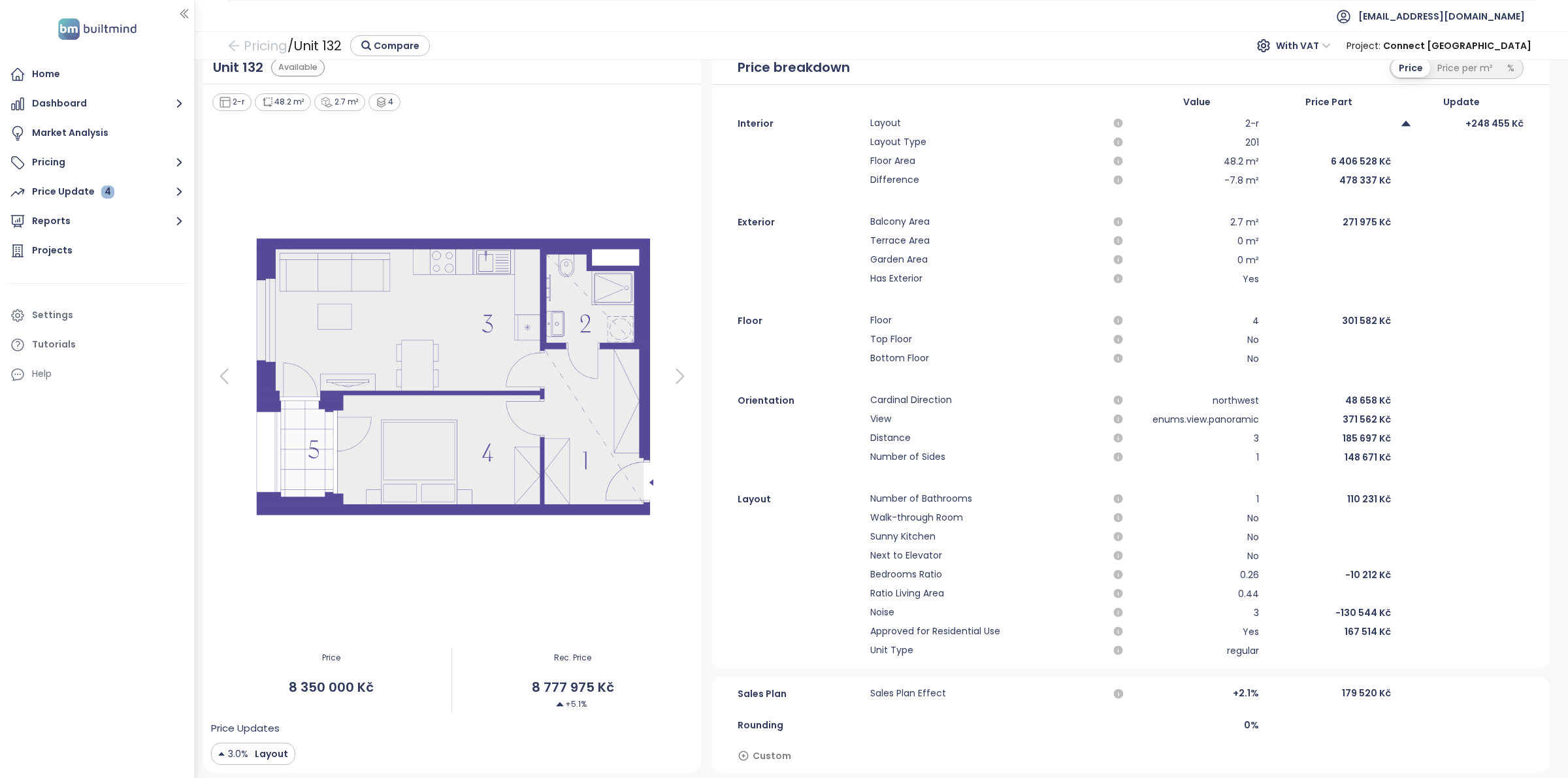
scroll to position [375, 0]
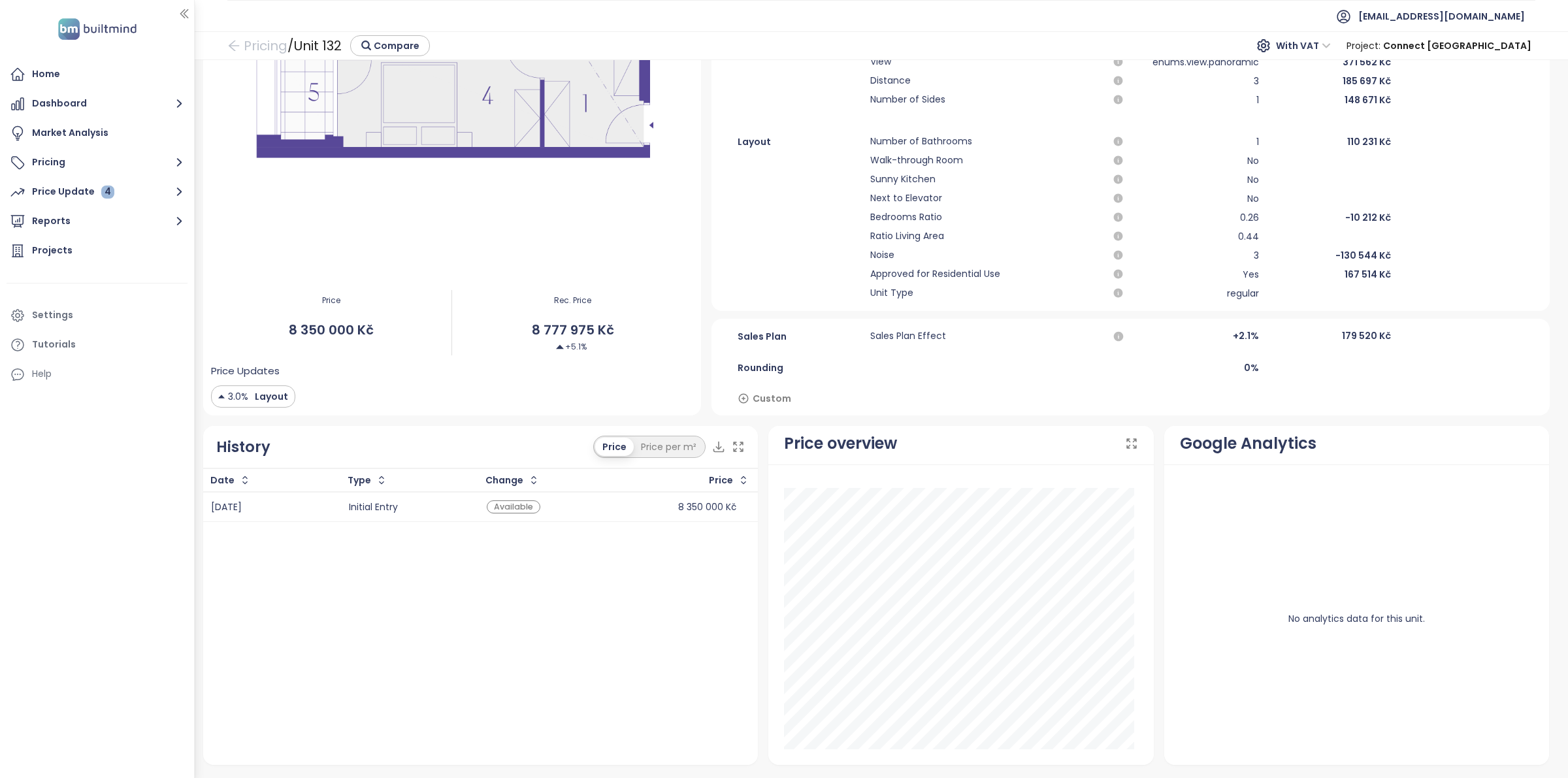
drag, startPoint x: 639, startPoint y: 564, endPoint x: 637, endPoint y: 571, distance: 7.3
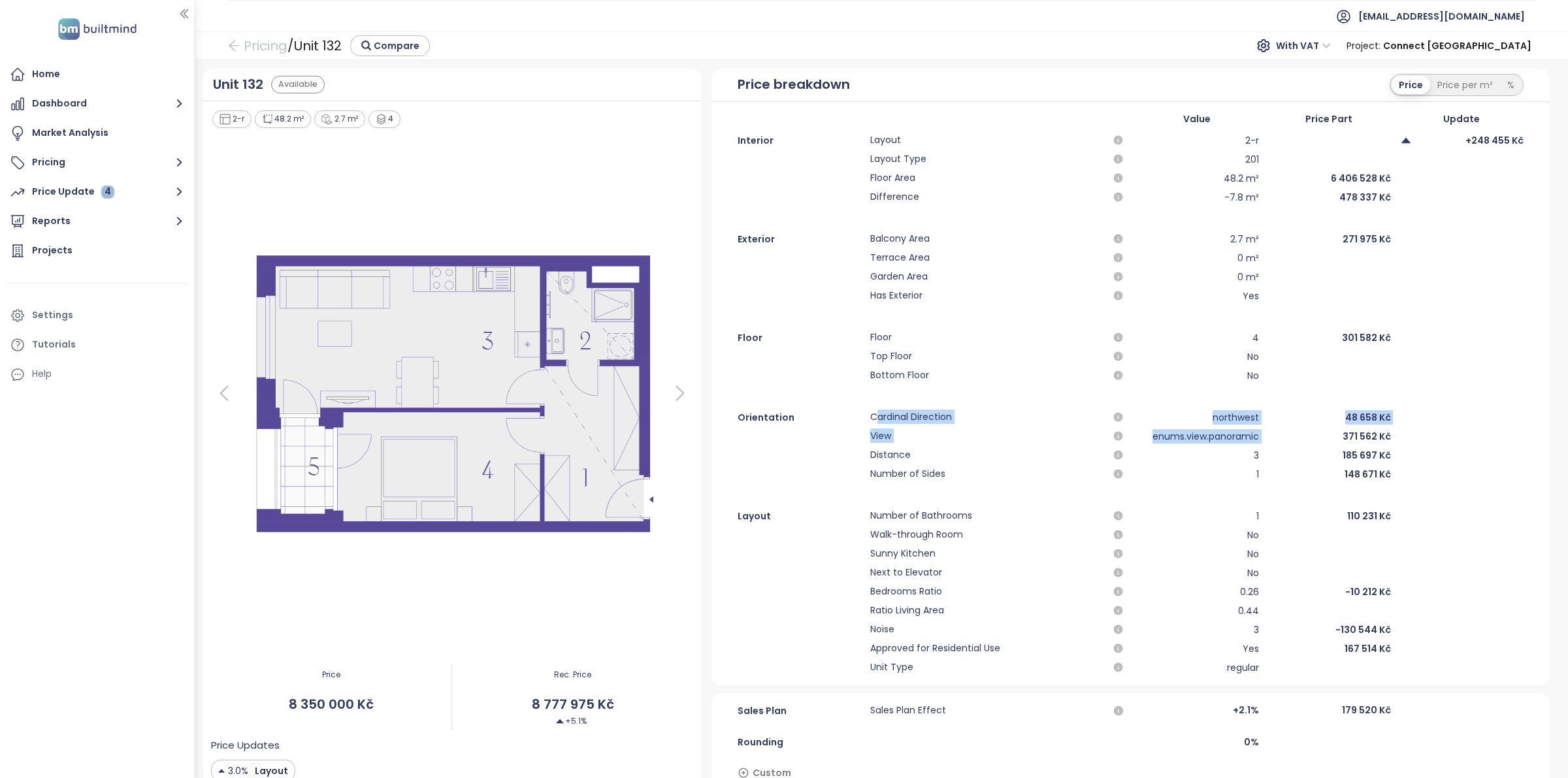
drag, startPoint x: 1257, startPoint y: 430, endPoint x: 868, endPoint y: 422, distance: 389.1
click at [868, 422] on div "Orientation Cardinal Direction northwest 48 658 Kč View enums.view.panoramic 37…" at bounding box center [1130, 446] width 838 height 73
click at [870, 422] on span "Cardinal Direction" at bounding box center [987, 417] width 233 height 16
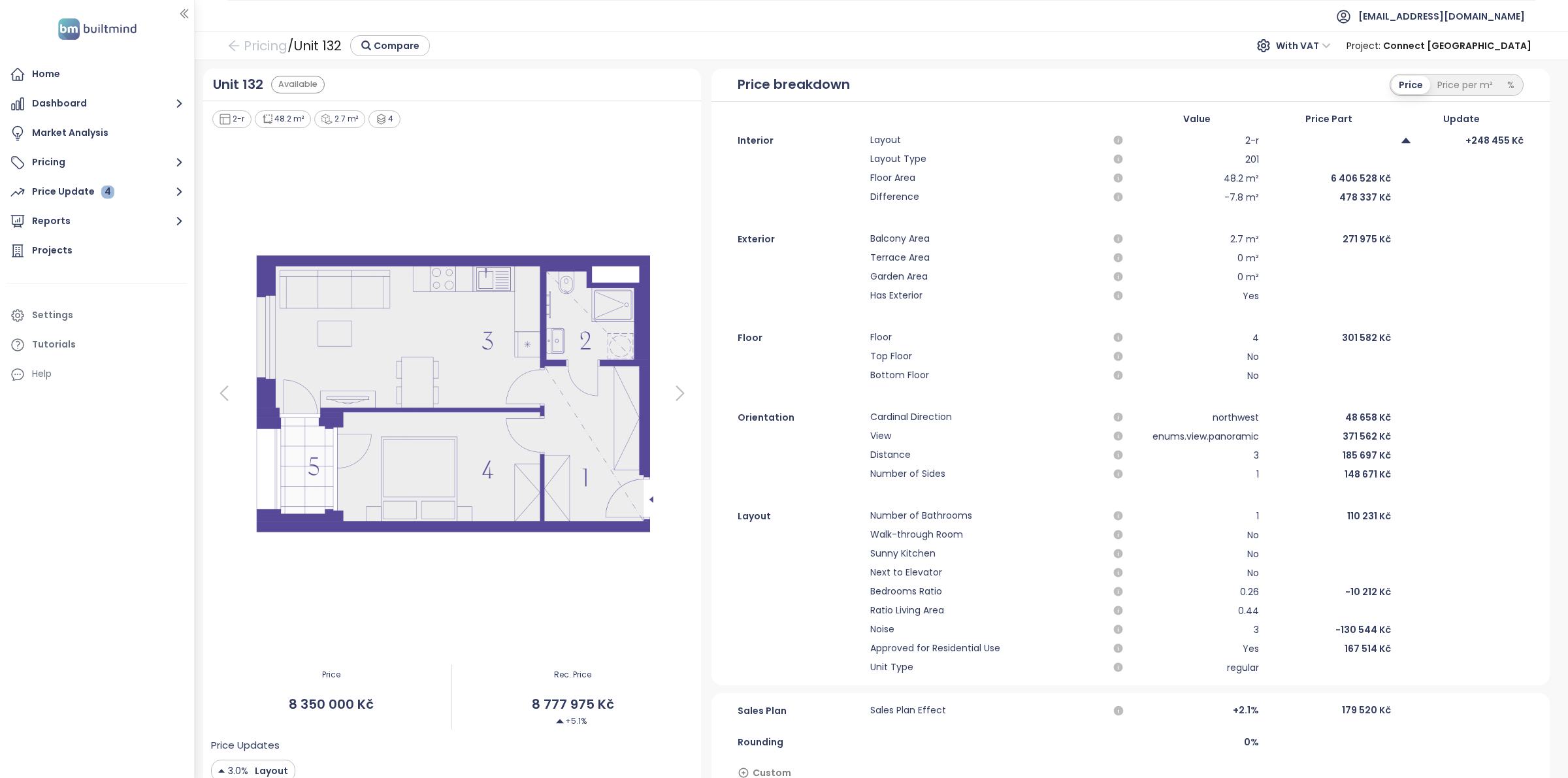
click at [765, 432] on div at bounding box center [799, 436] width 124 height 16
drag, startPoint x: 728, startPoint y: 412, endPoint x: 1257, endPoint y: 438, distance: 529.6
click at [1257, 438] on div "Orientation Cardinal Direction northwest 48 658 Kč View enums.view.panoramic 37…" at bounding box center [1130, 446] width 838 height 73
click at [1267, 438] on div "371 562 Kč" at bounding box center [1328, 436] width 124 height 16
drag, startPoint x: 1269, startPoint y: 435, endPoint x: 722, endPoint y: 412, distance: 547.5
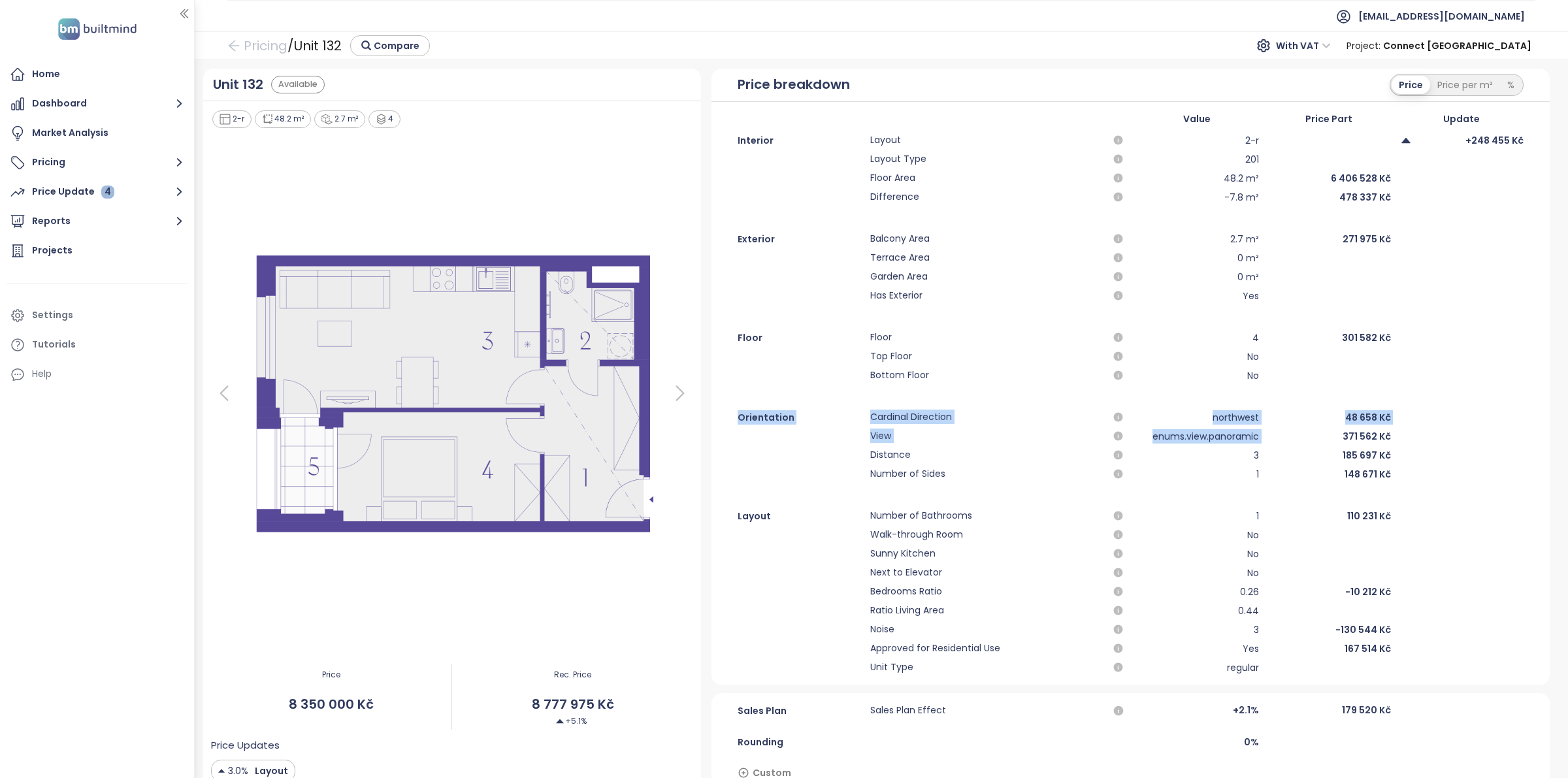
click at [722, 412] on div "Orientation Cardinal Direction northwest 48 658 Kč View enums.view.panoramic 37…" at bounding box center [1130, 446] width 838 height 73
click at [1140, 556] on div "No" at bounding box center [1197, 554] width 124 height 16
click at [271, 47] on link "Pricing" at bounding box center [257, 46] width 60 height 24
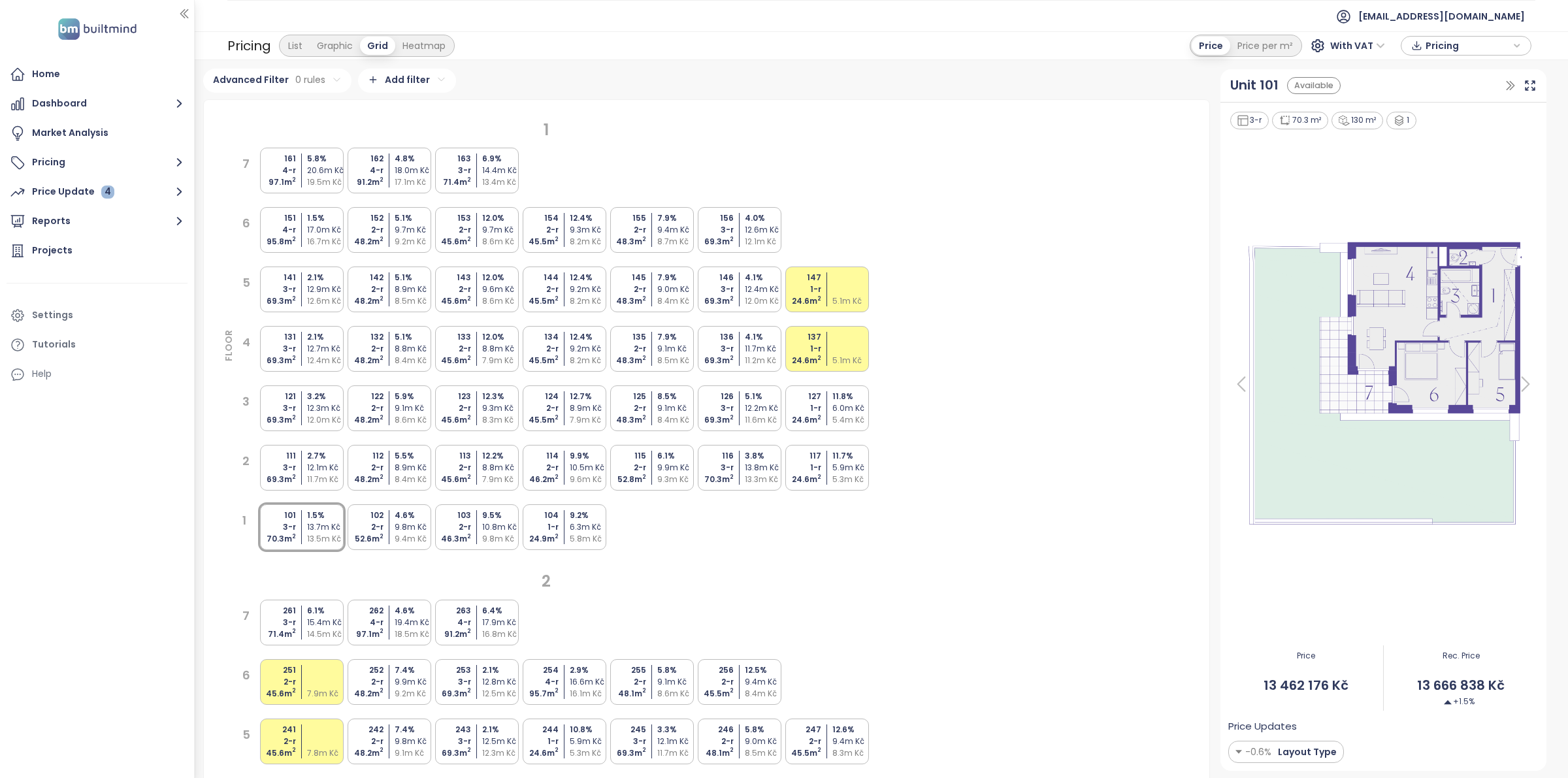
click at [405, 404] on div "9.1m Kč" at bounding box center [414, 408] width 39 height 12
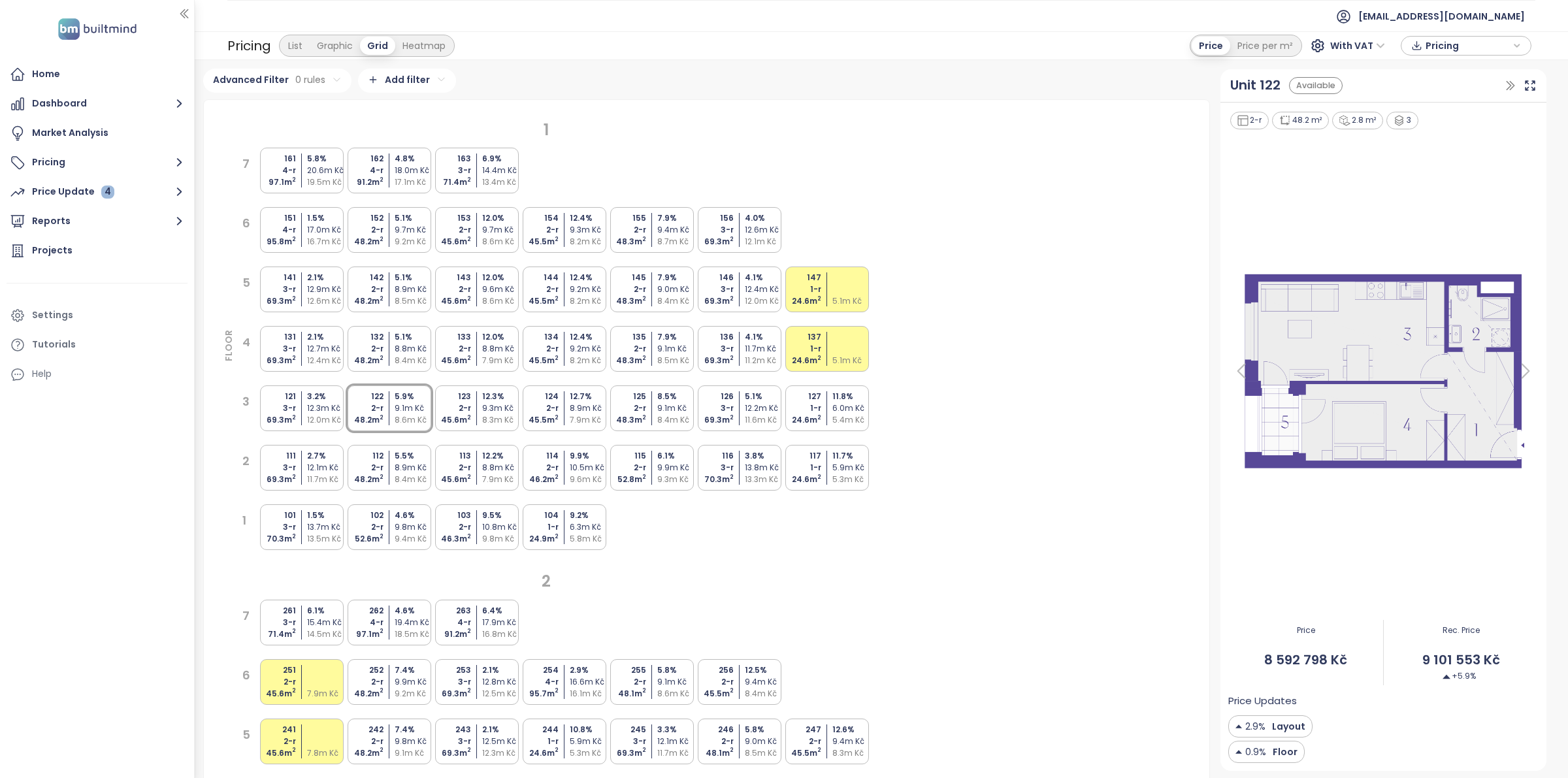
click at [419, 338] on div "5.1 %" at bounding box center [414, 338] width 39 height 12
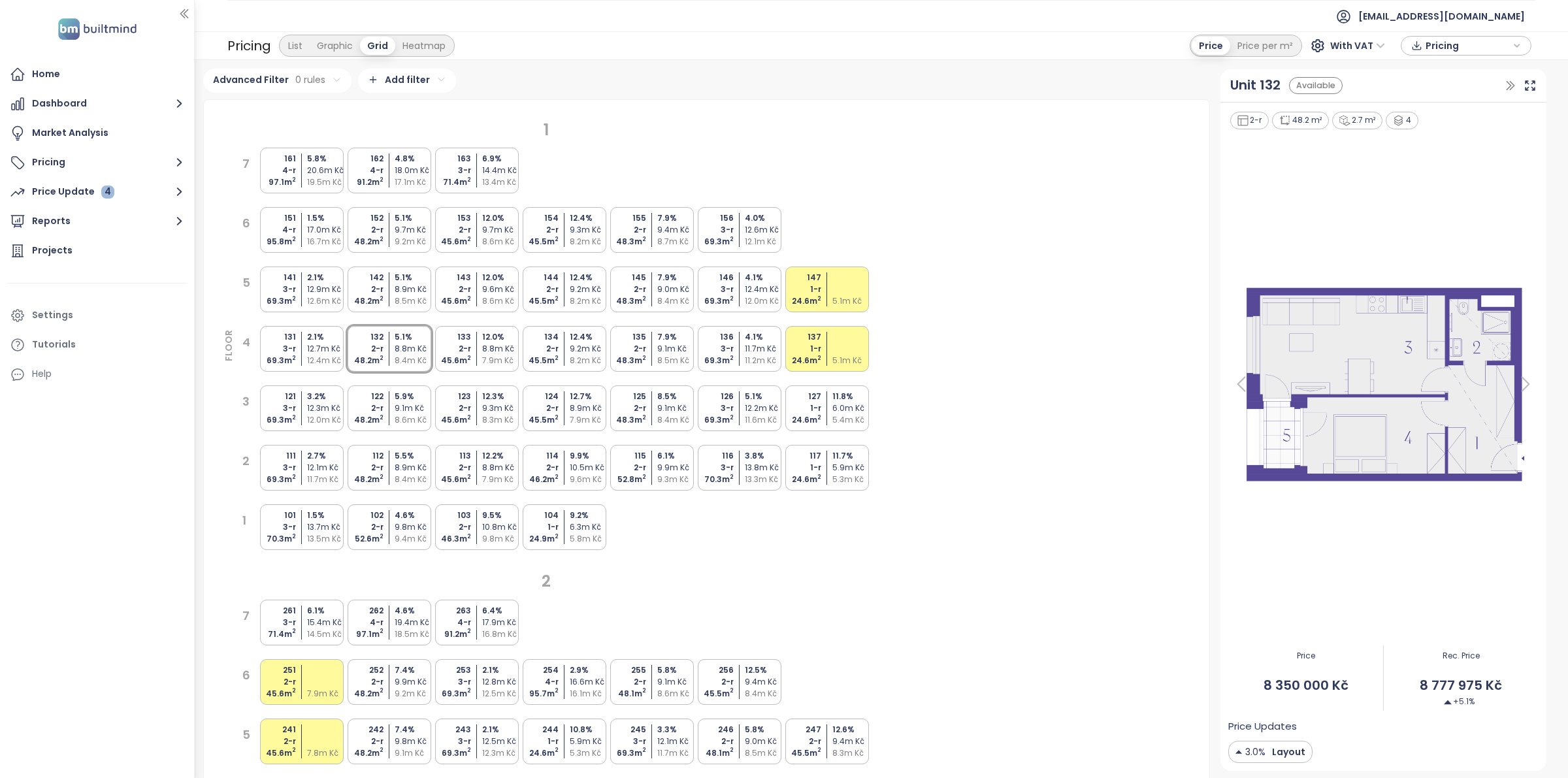
click at [397, 413] on div "9.1m Kč" at bounding box center [414, 408] width 39 height 12
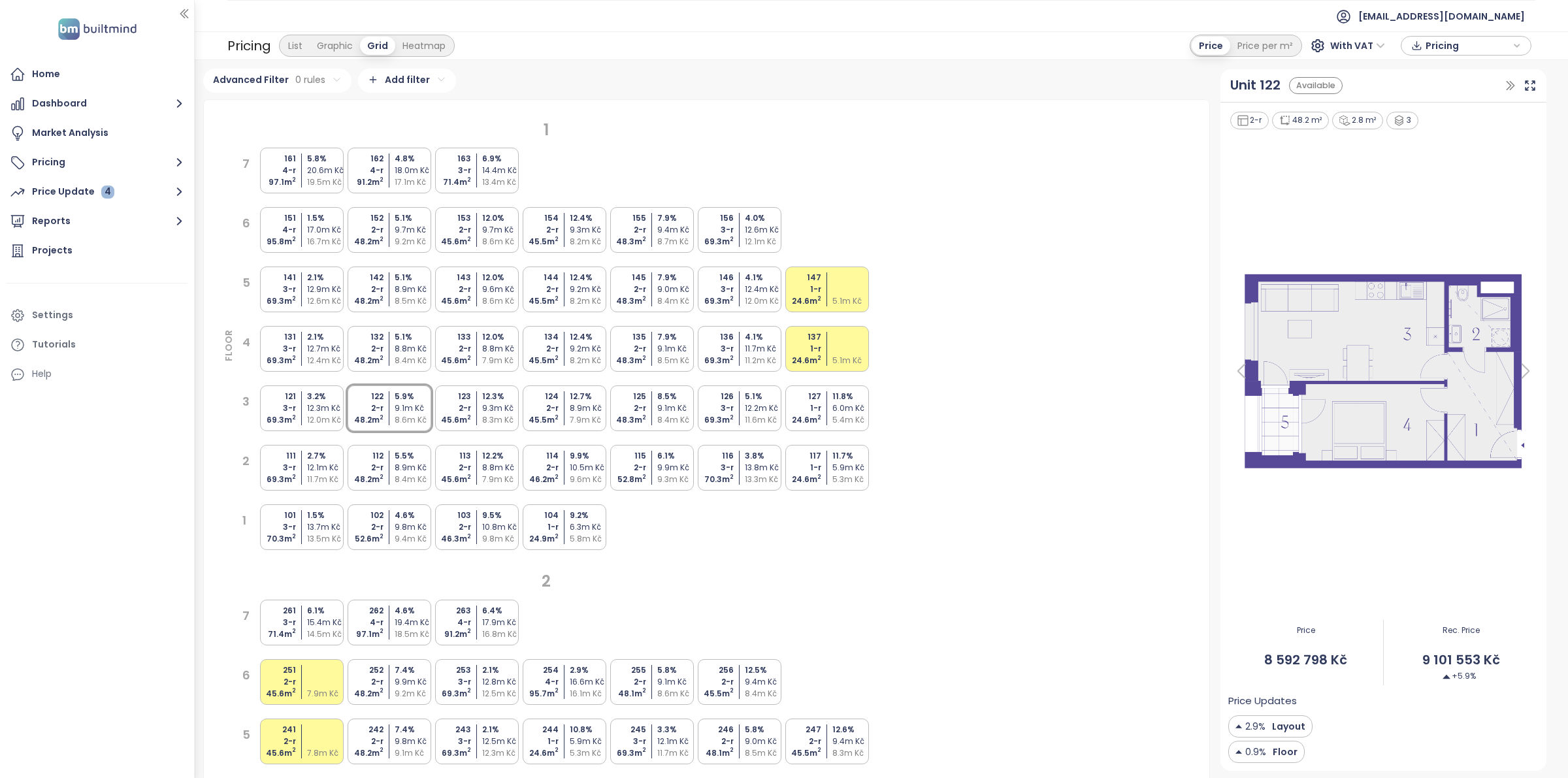
click at [402, 342] on div "5.1 %" at bounding box center [414, 338] width 39 height 12
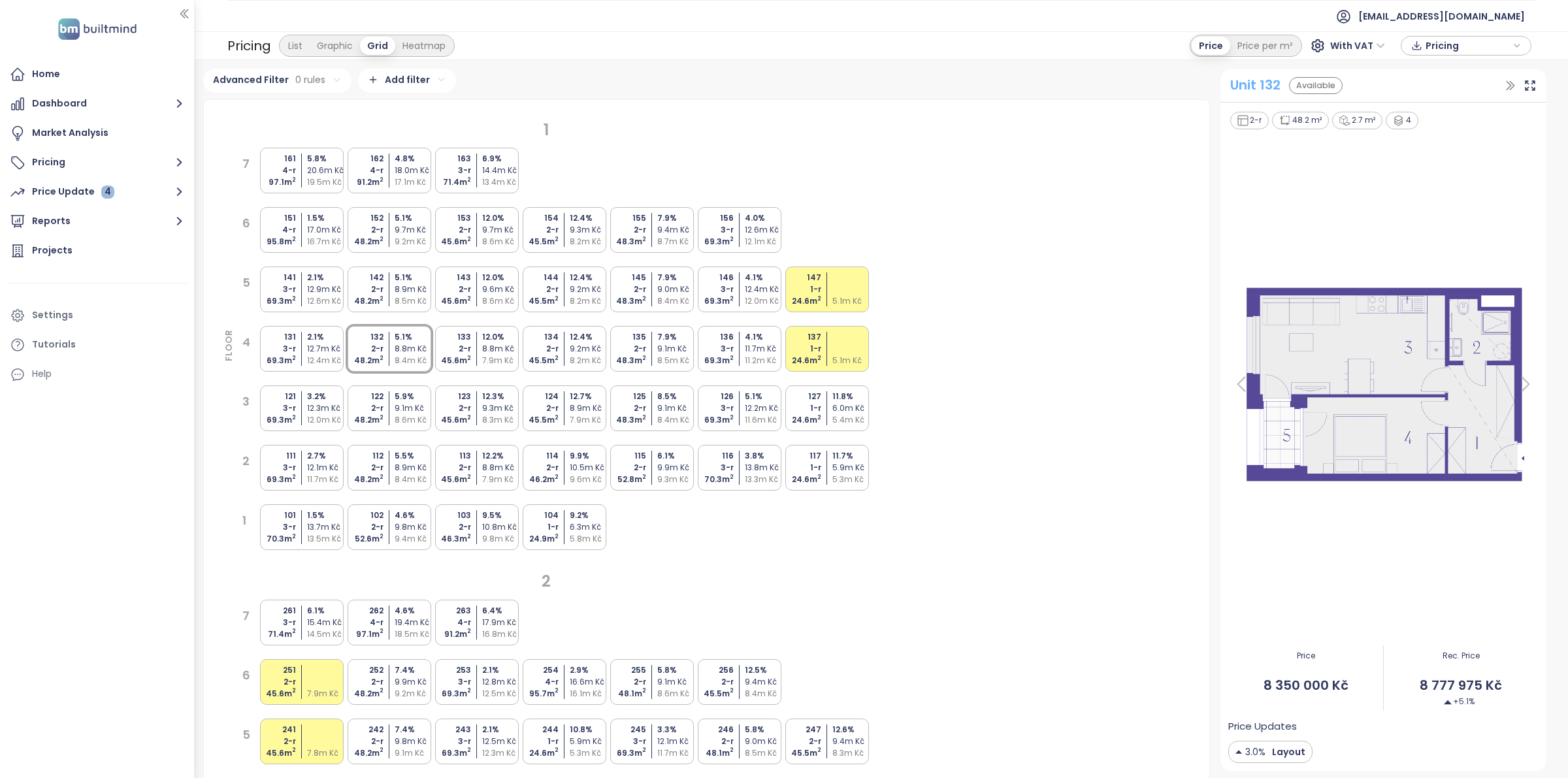
click at [1269, 85] on div "Unit 132" at bounding box center [1256, 85] width 51 height 20
click at [402, 354] on div "8.8m Kč" at bounding box center [414, 348] width 39 height 12
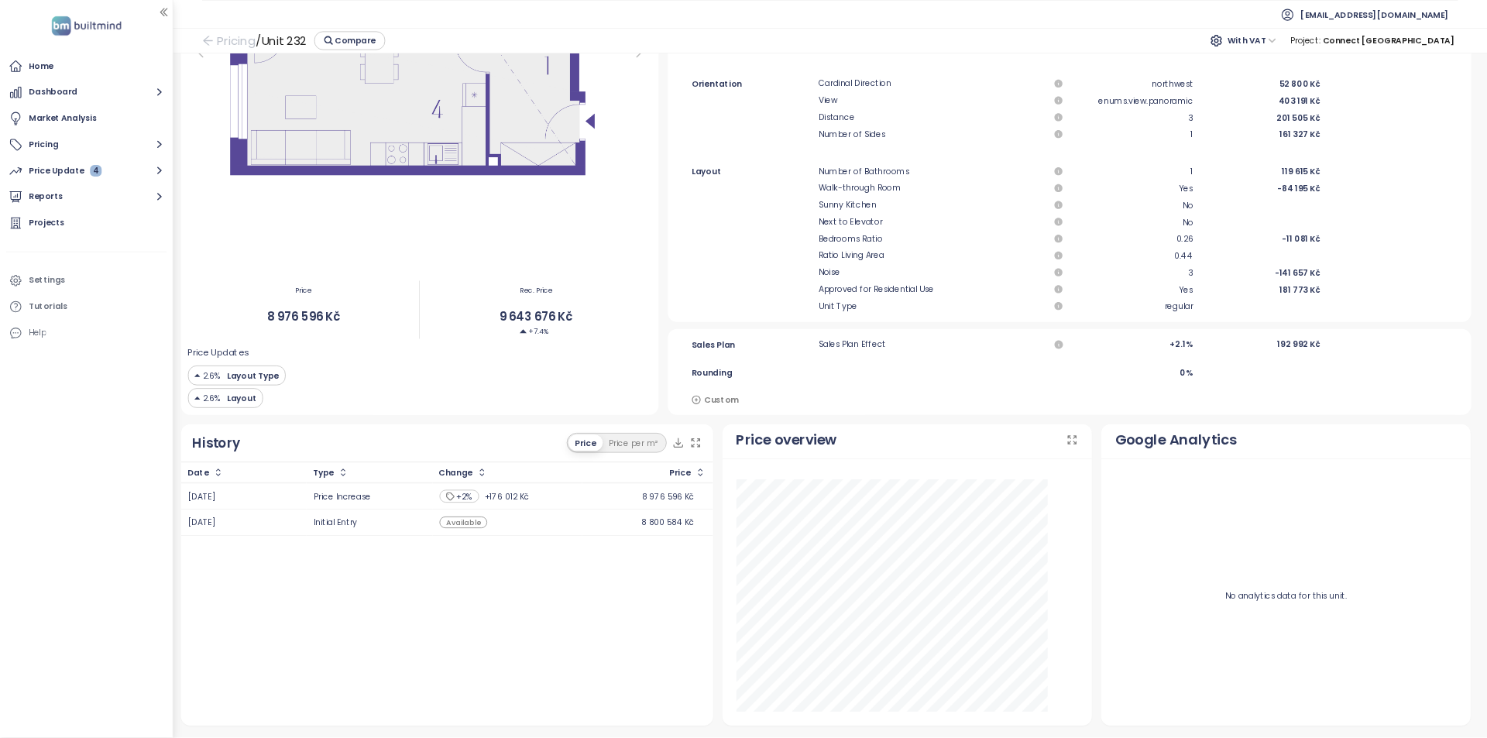
scroll to position [382, 0]
click at [521, 419] on span "8 976 596 Kč" at bounding box center [404, 422] width 309 height 24
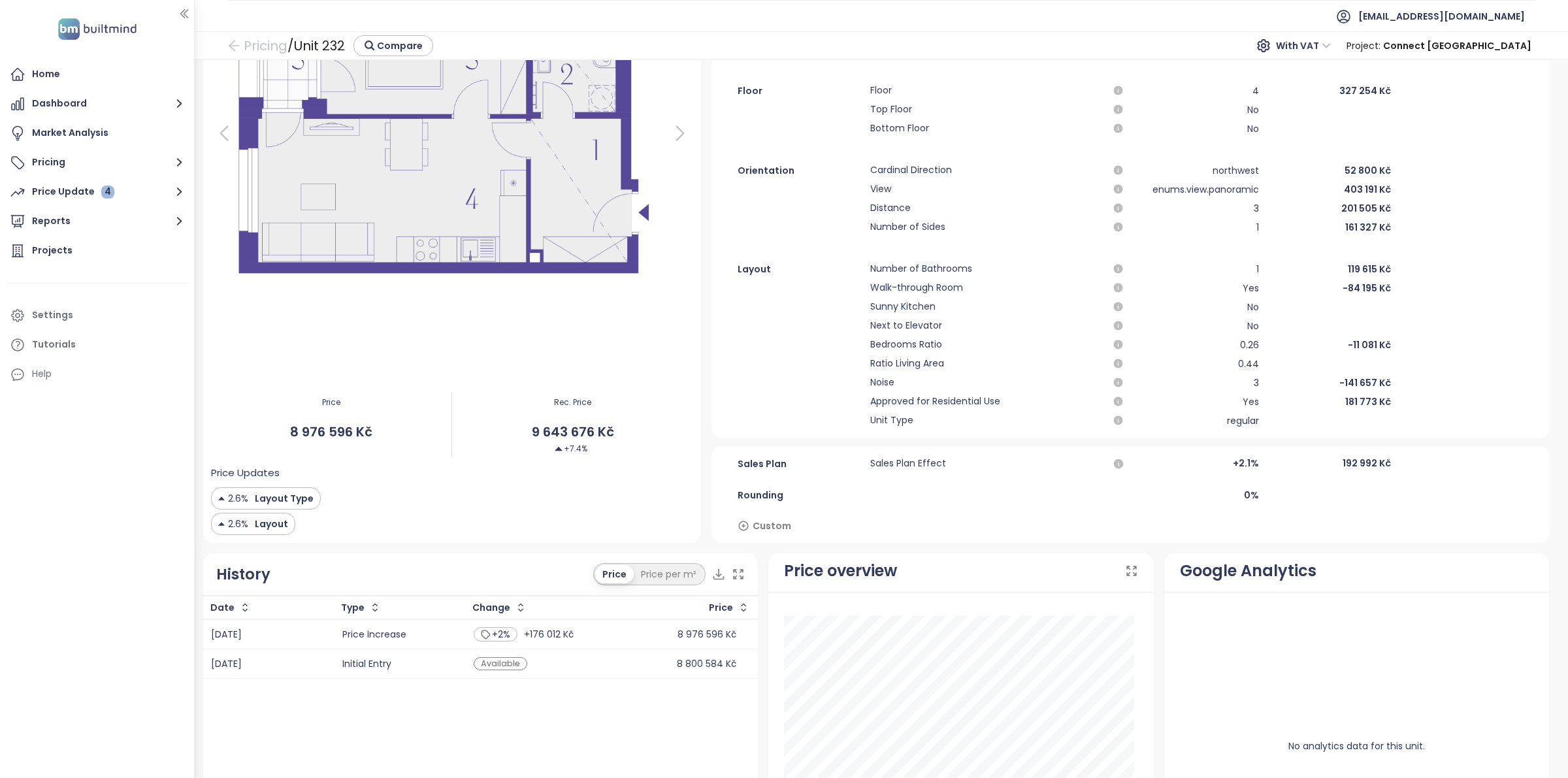
scroll to position [375, 0]
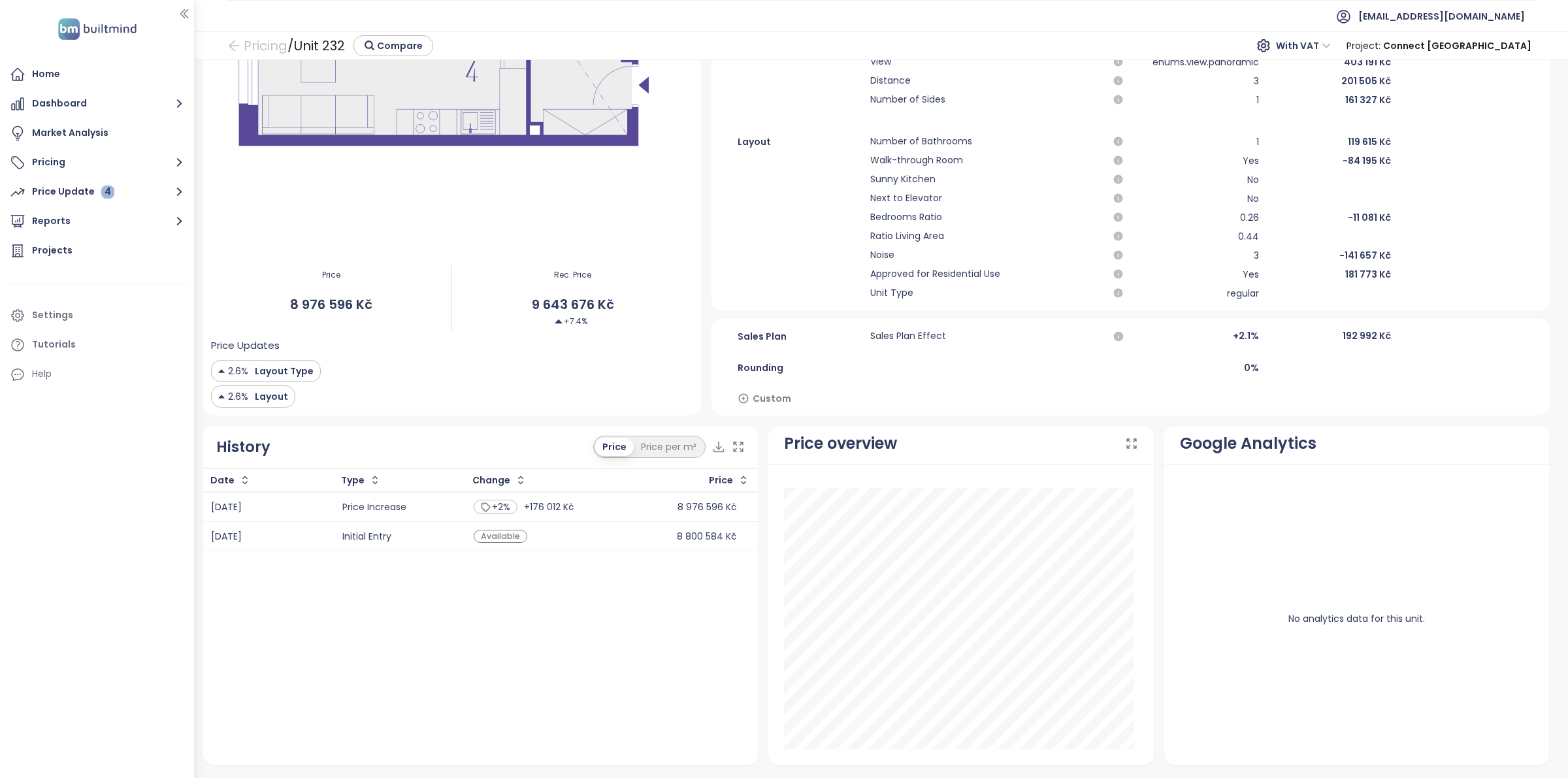
click at [639, 487] on div "Price" at bounding box center [689, 480] width 135 height 21
click at [634, 500] on div "8 976 596 Kč" at bounding box center [689, 507] width 120 height 16
click at [649, 445] on div "Price per m²" at bounding box center [668, 447] width 70 height 19
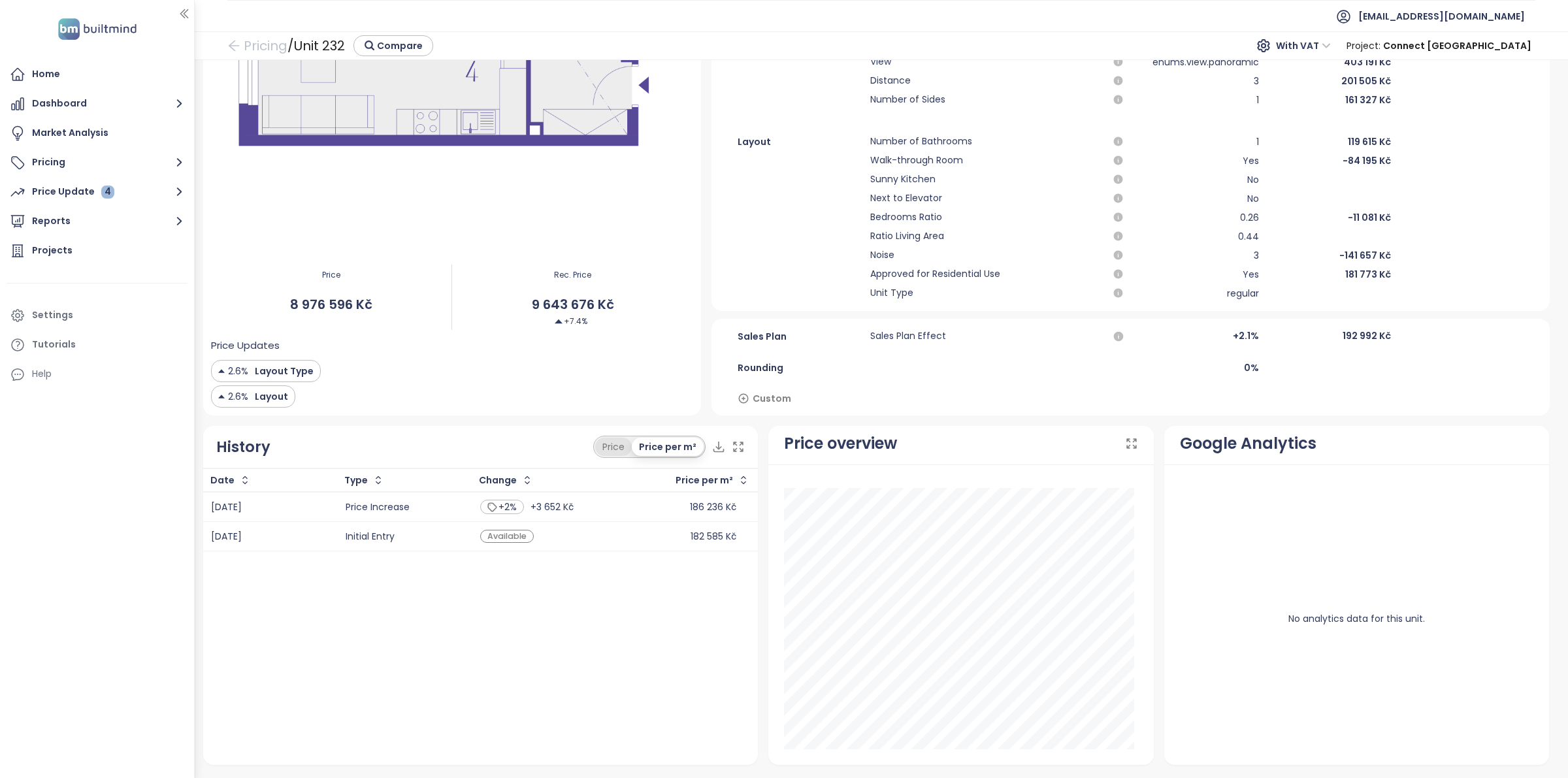
click at [613, 446] on div "Price" at bounding box center [613, 447] width 36 height 19
click at [651, 446] on div "Price per m²" at bounding box center [668, 447] width 70 height 19
click at [614, 446] on div "Price" at bounding box center [613, 447] width 36 height 19
click at [576, 413] on div "2-r 48.2 m² 2.7 m² 4 Price 8 976 596 Kč Rec. Price 9 643 676 Kč +7.4% Price Upd…" at bounding box center [452, 71] width 499 height 689
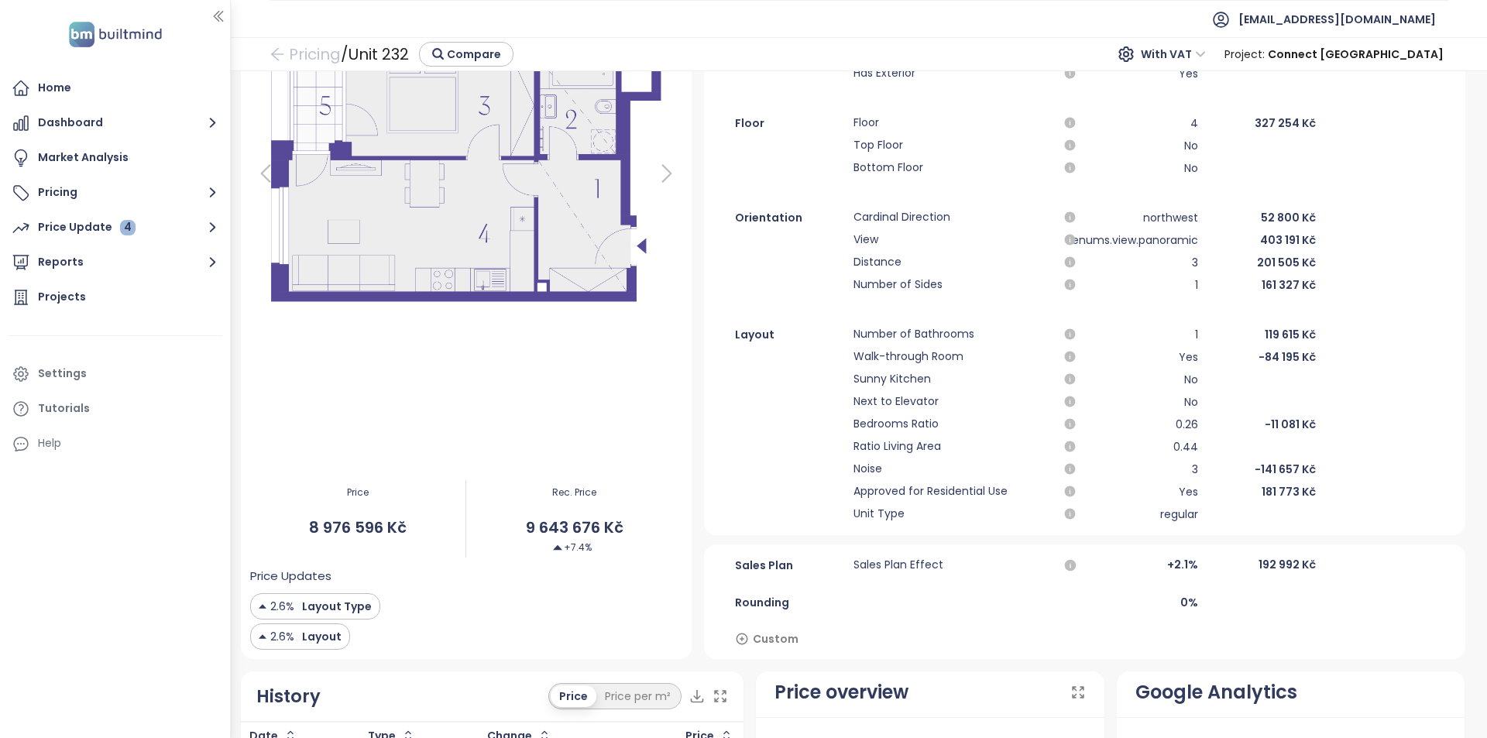
scroll to position [464, 0]
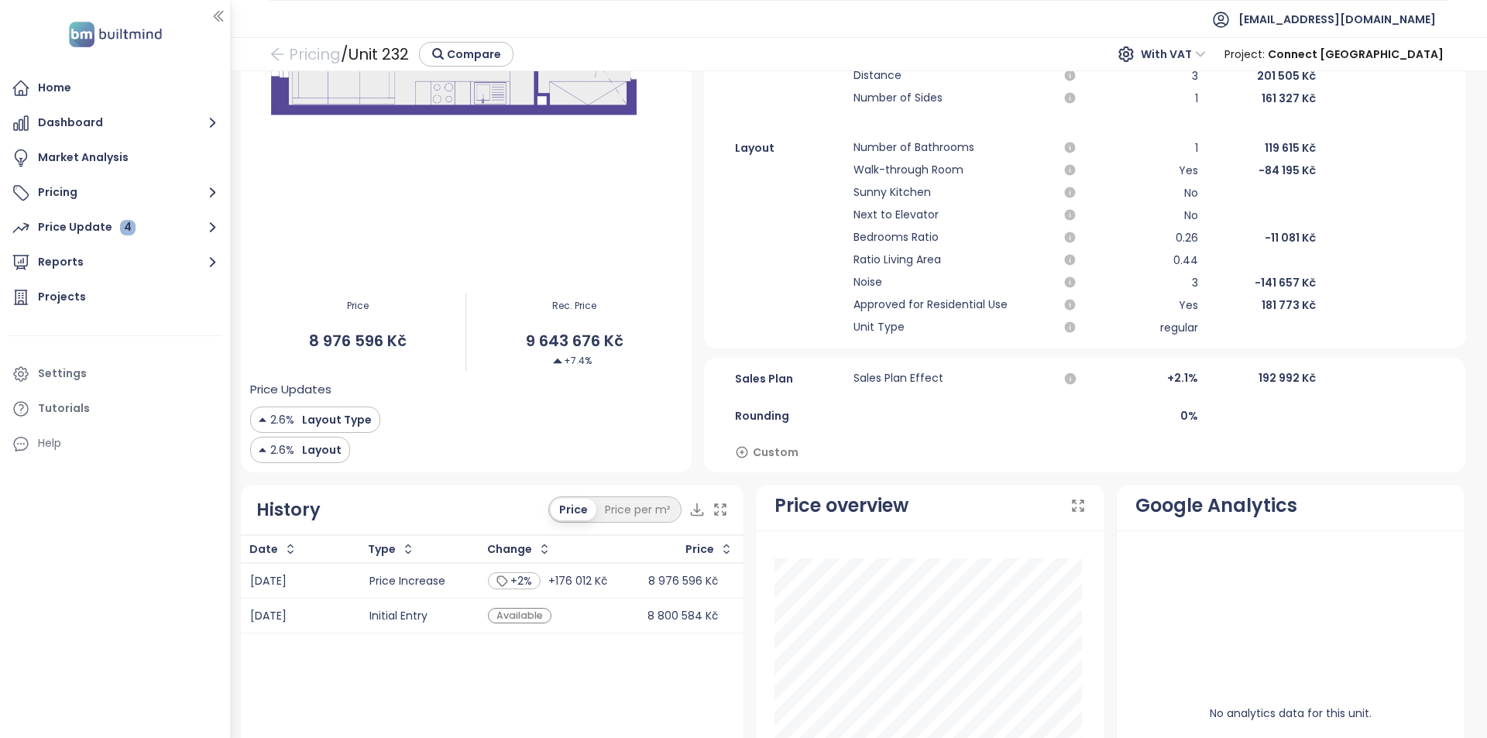
click at [517, 376] on div "Rec. Price 9 643 676 Kč +7.4%" at bounding box center [574, 331] width 216 height 97
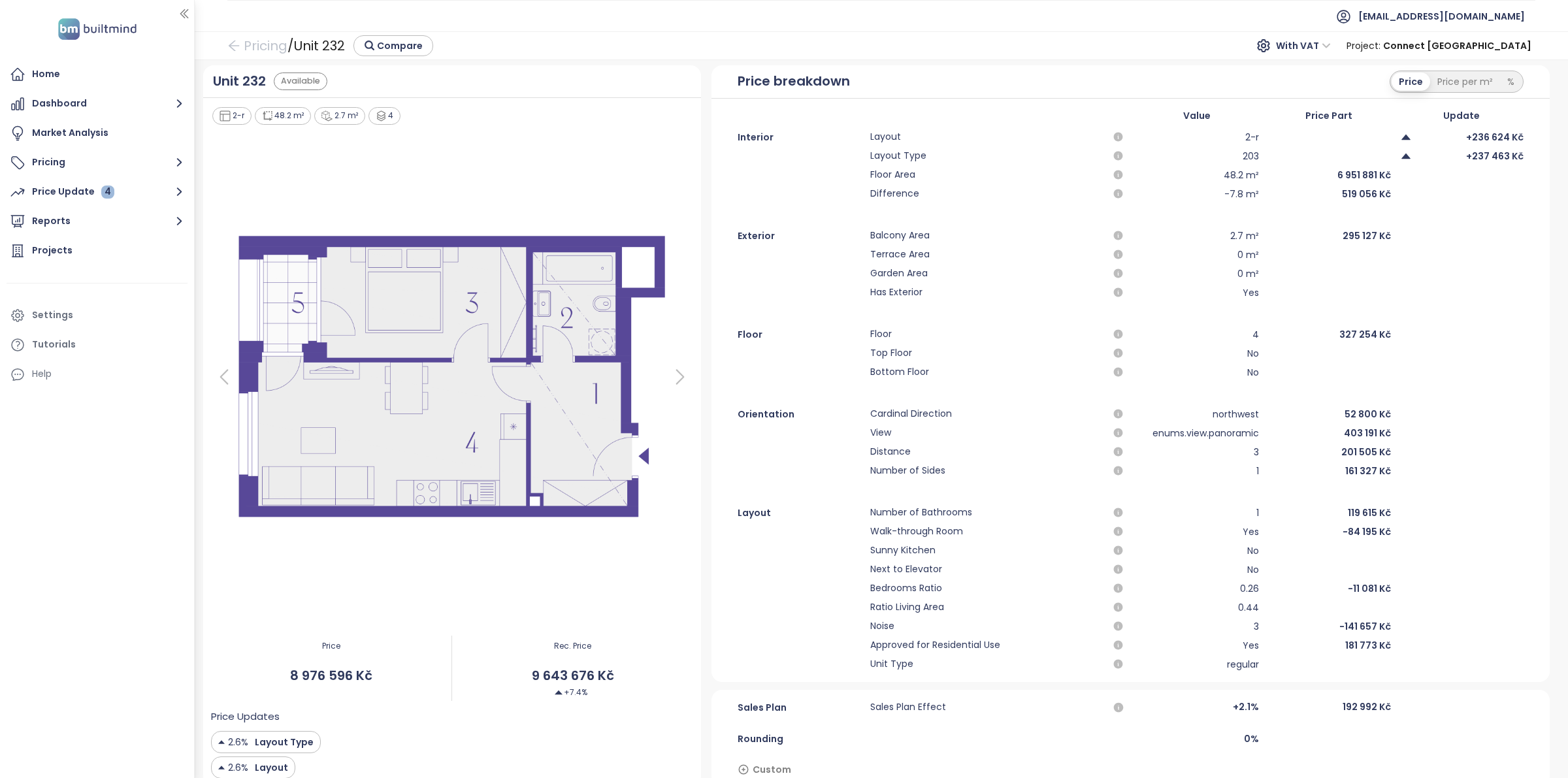
scroll to position [0, 0]
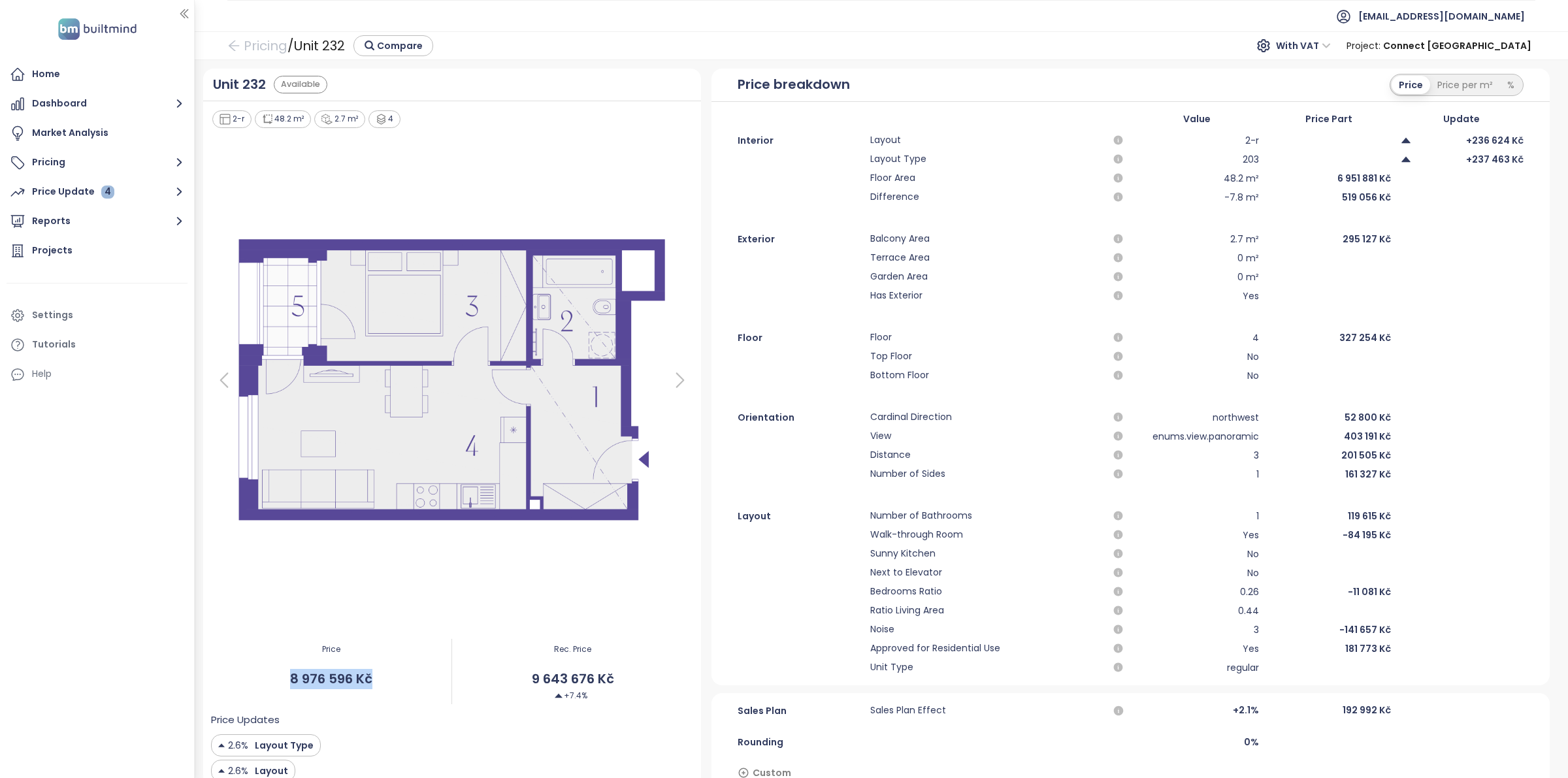
drag, startPoint x: 374, startPoint y: 683, endPoint x: 285, endPoint y: 678, distance: 89.1
click at [285, 622] on span "8 976 596 Kč" at bounding box center [332, 679] width 241 height 20
click at [324, 622] on span "8 976 596 Kč" at bounding box center [332, 679] width 241 height 20
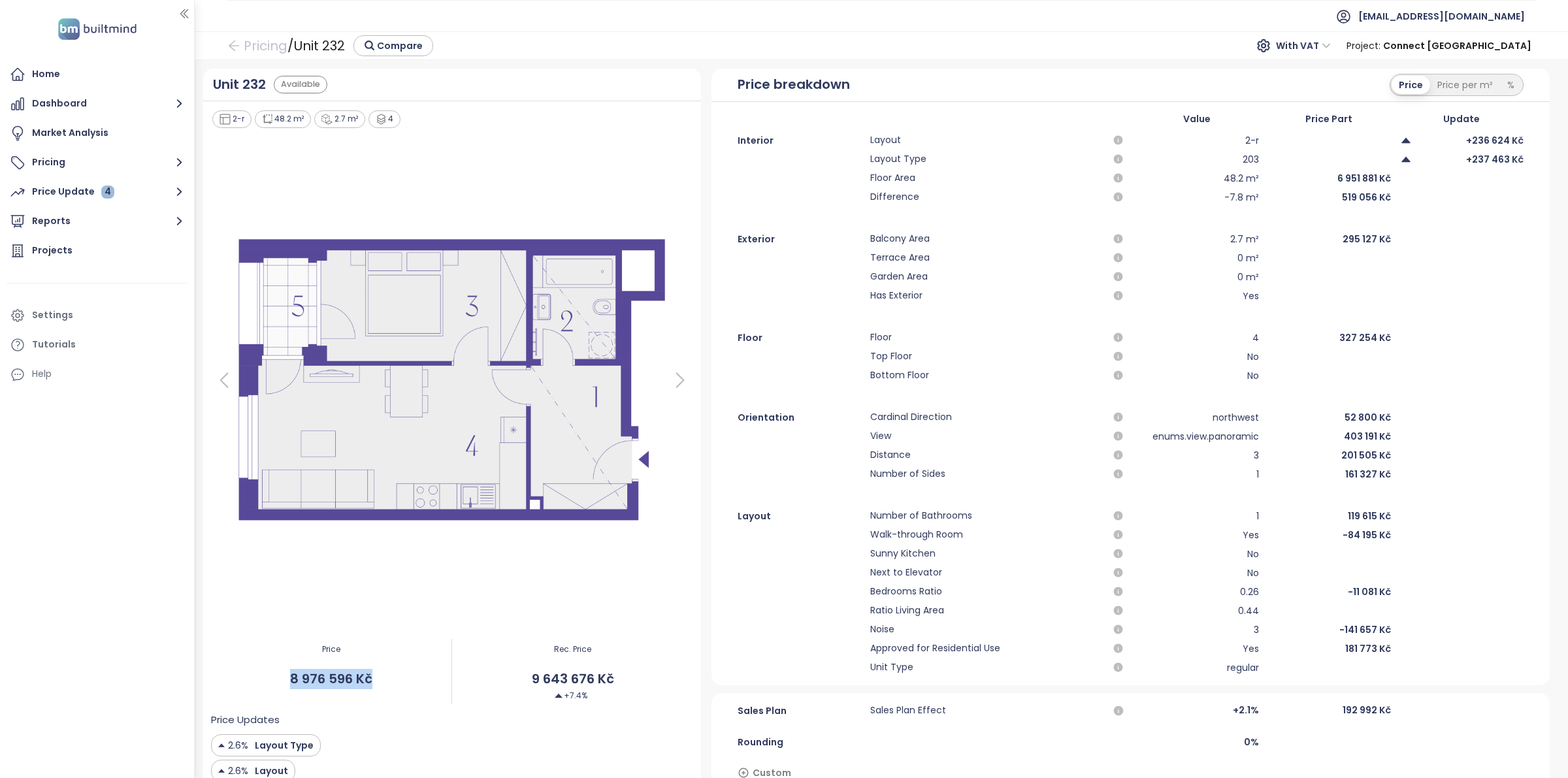
click at [324, 622] on span "8 976 596 Kč" at bounding box center [332, 679] width 241 height 20
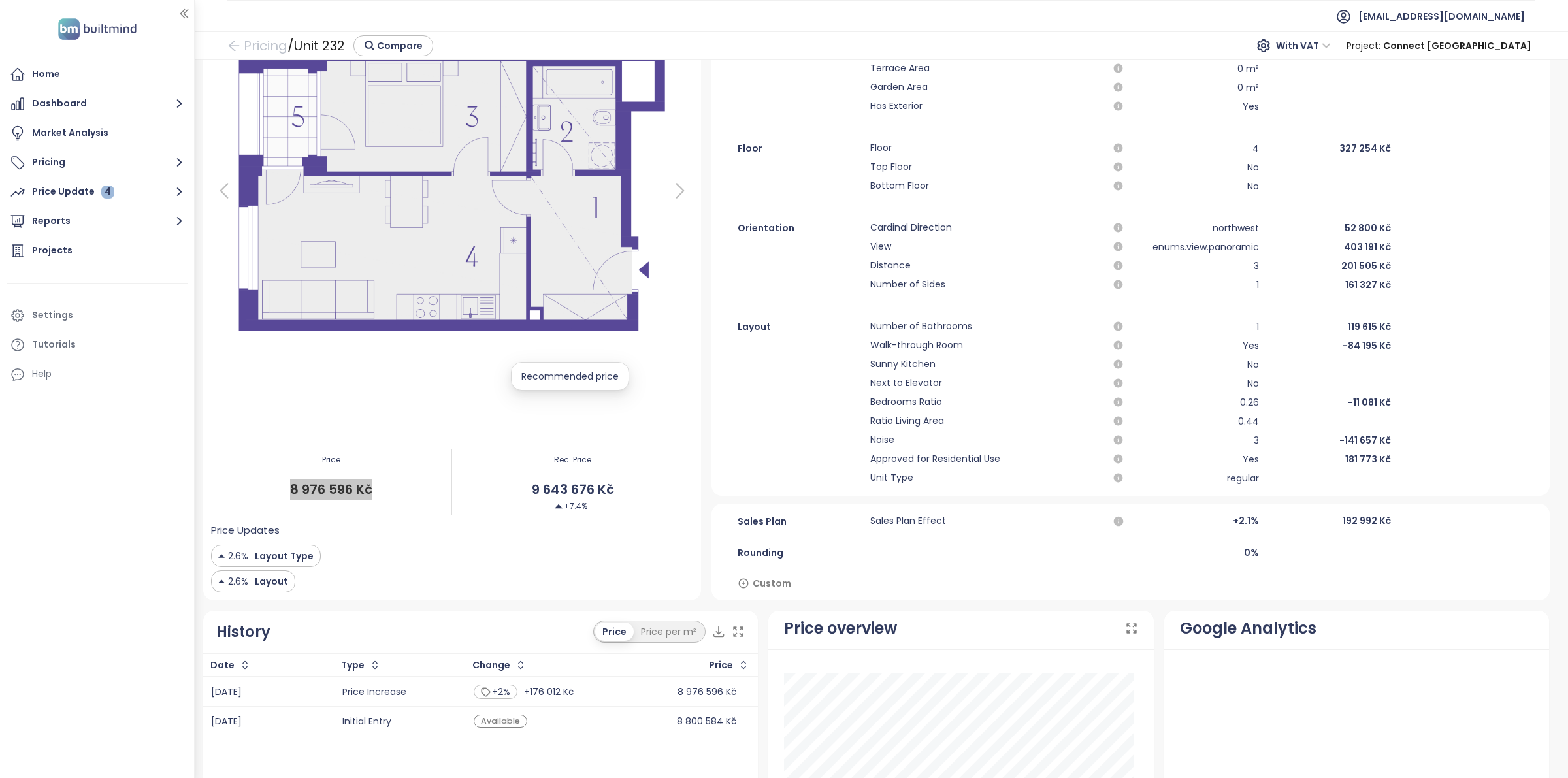
scroll to position [164, 0]
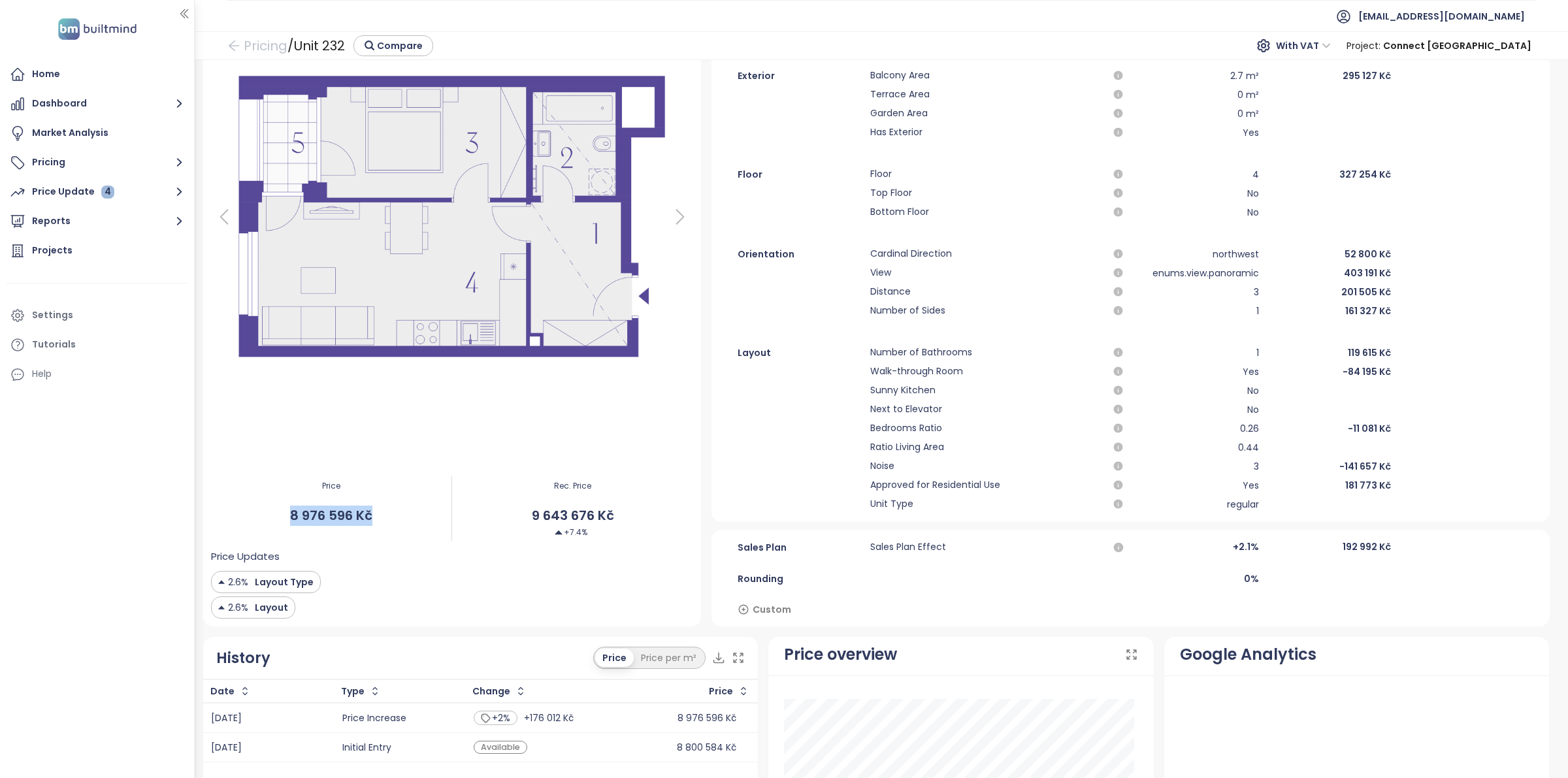
click at [293, 523] on span "8 976 596 Kč" at bounding box center [332, 516] width 241 height 20
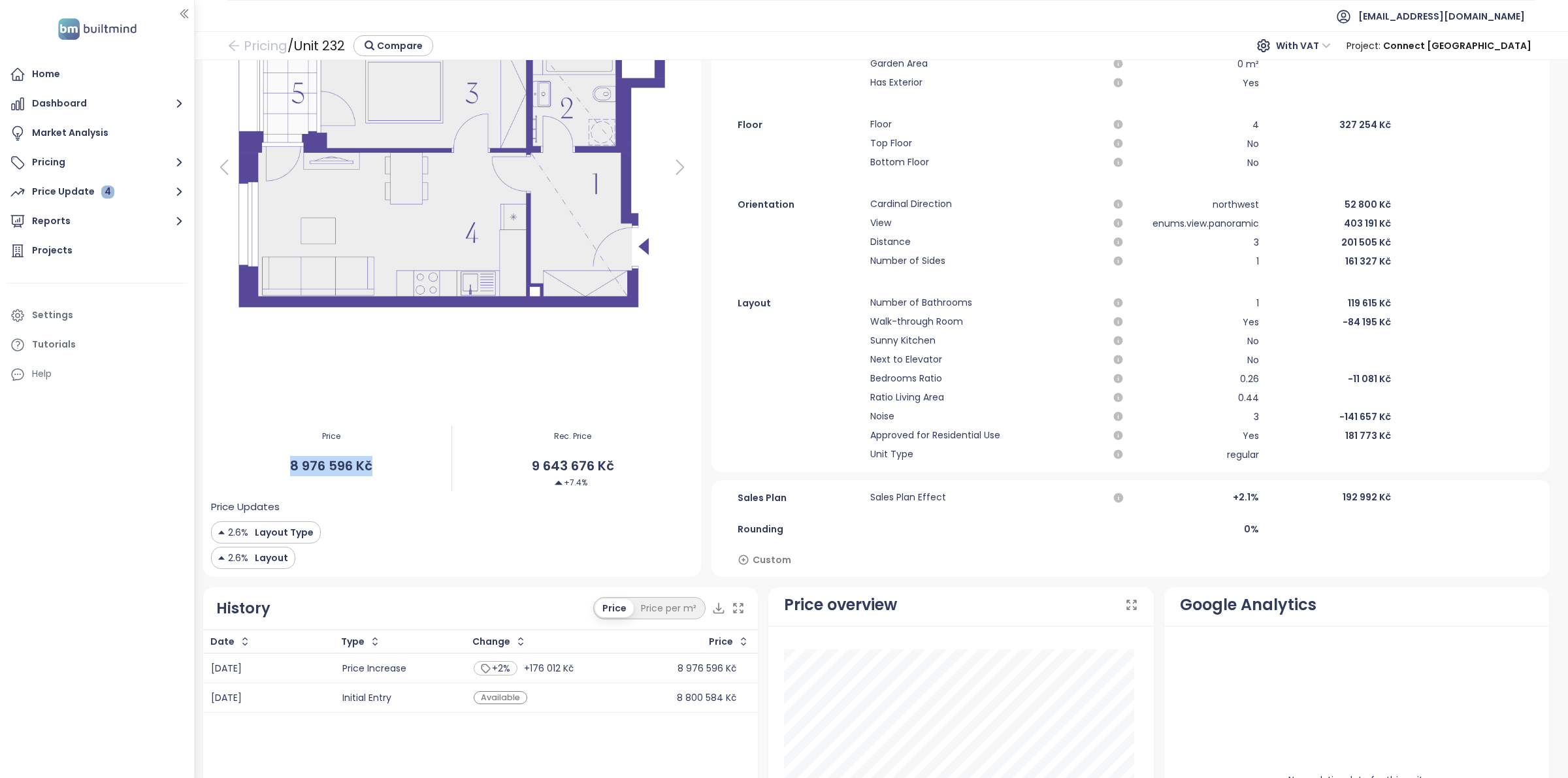
scroll to position [0, 0]
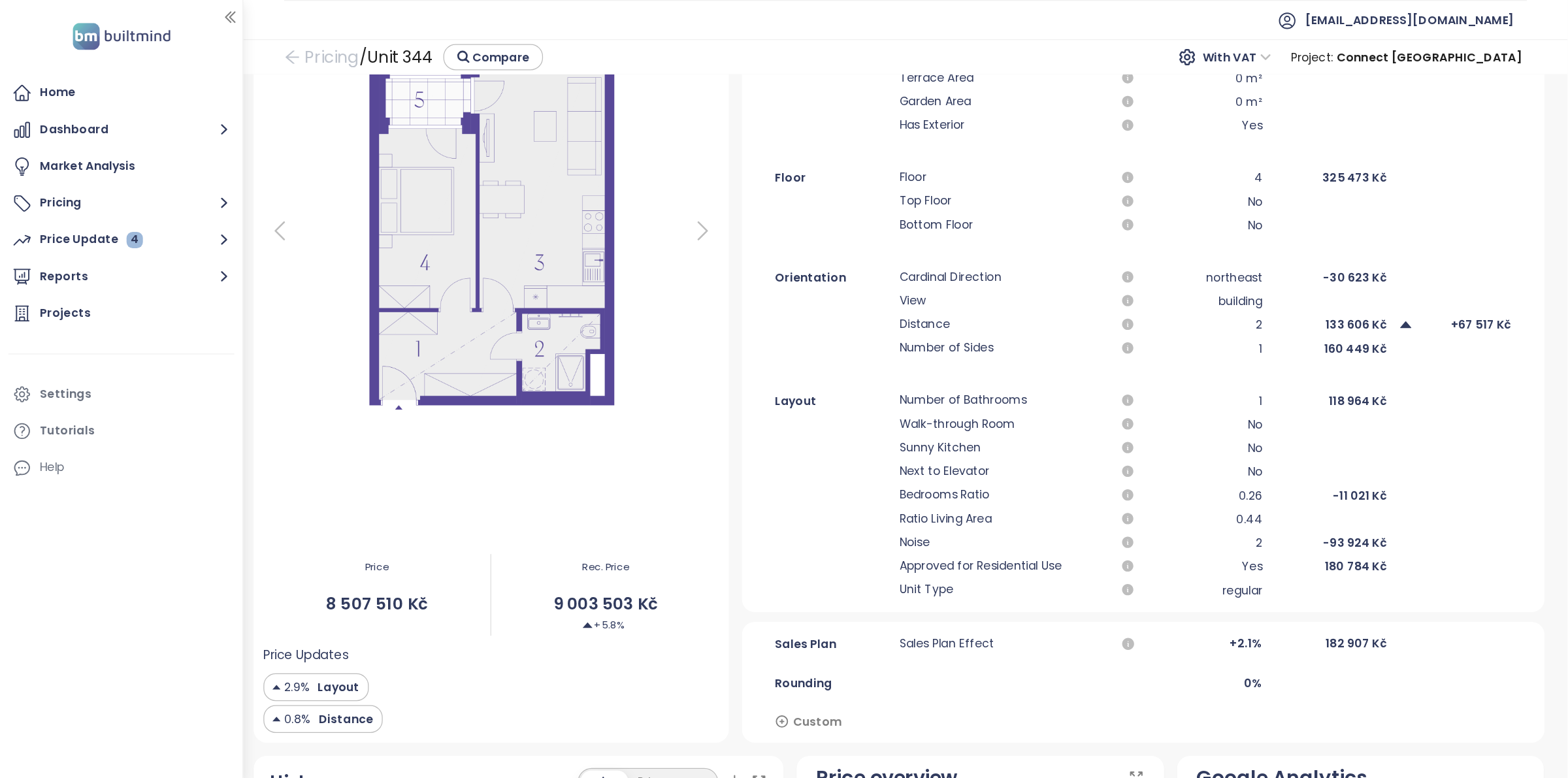
scroll to position [196, 0]
click at [723, 403] on span "Bedrooms Ratio" at bounding box center [803, 396] width 167 height 16
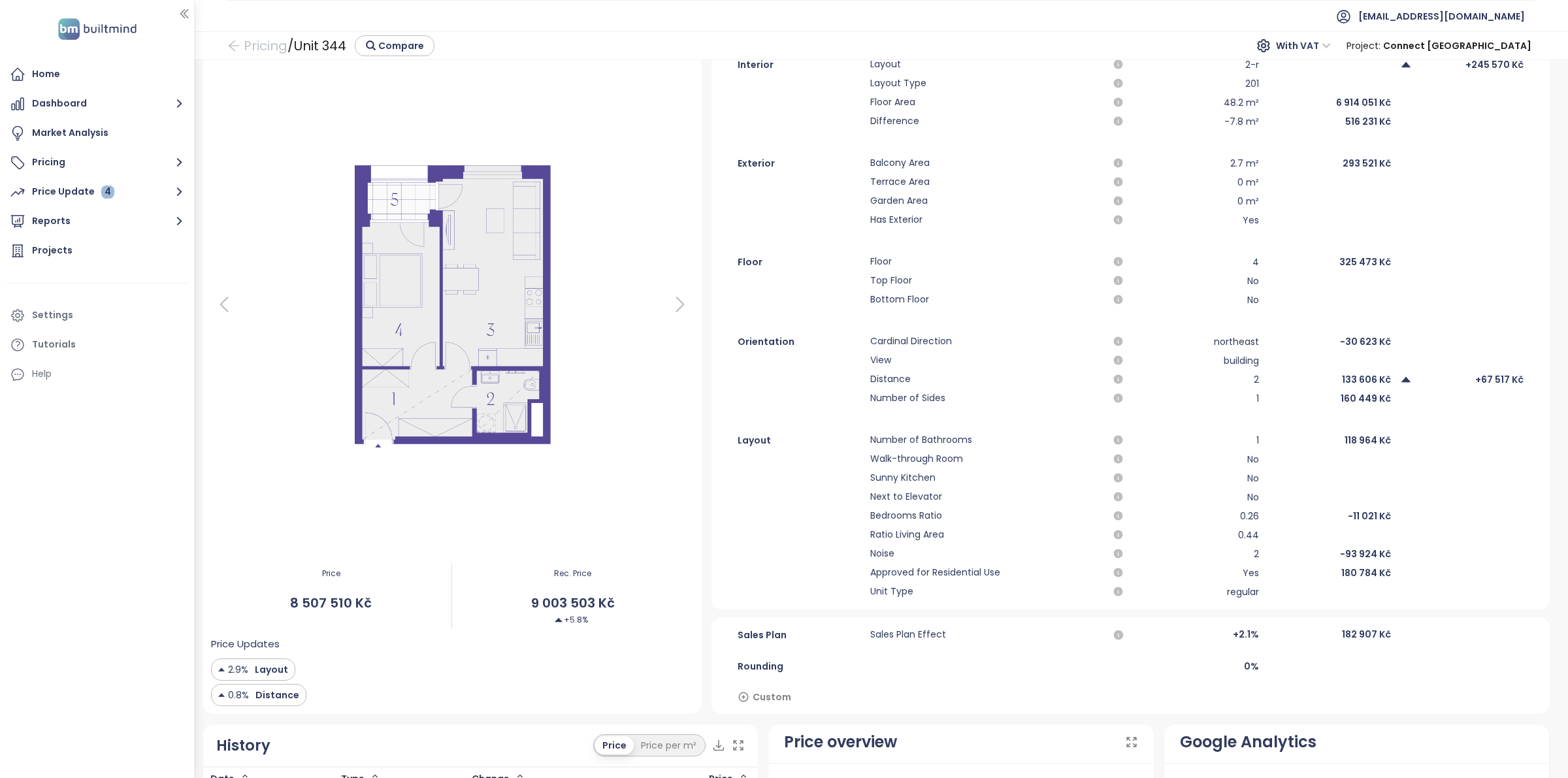
scroll to position [0, 0]
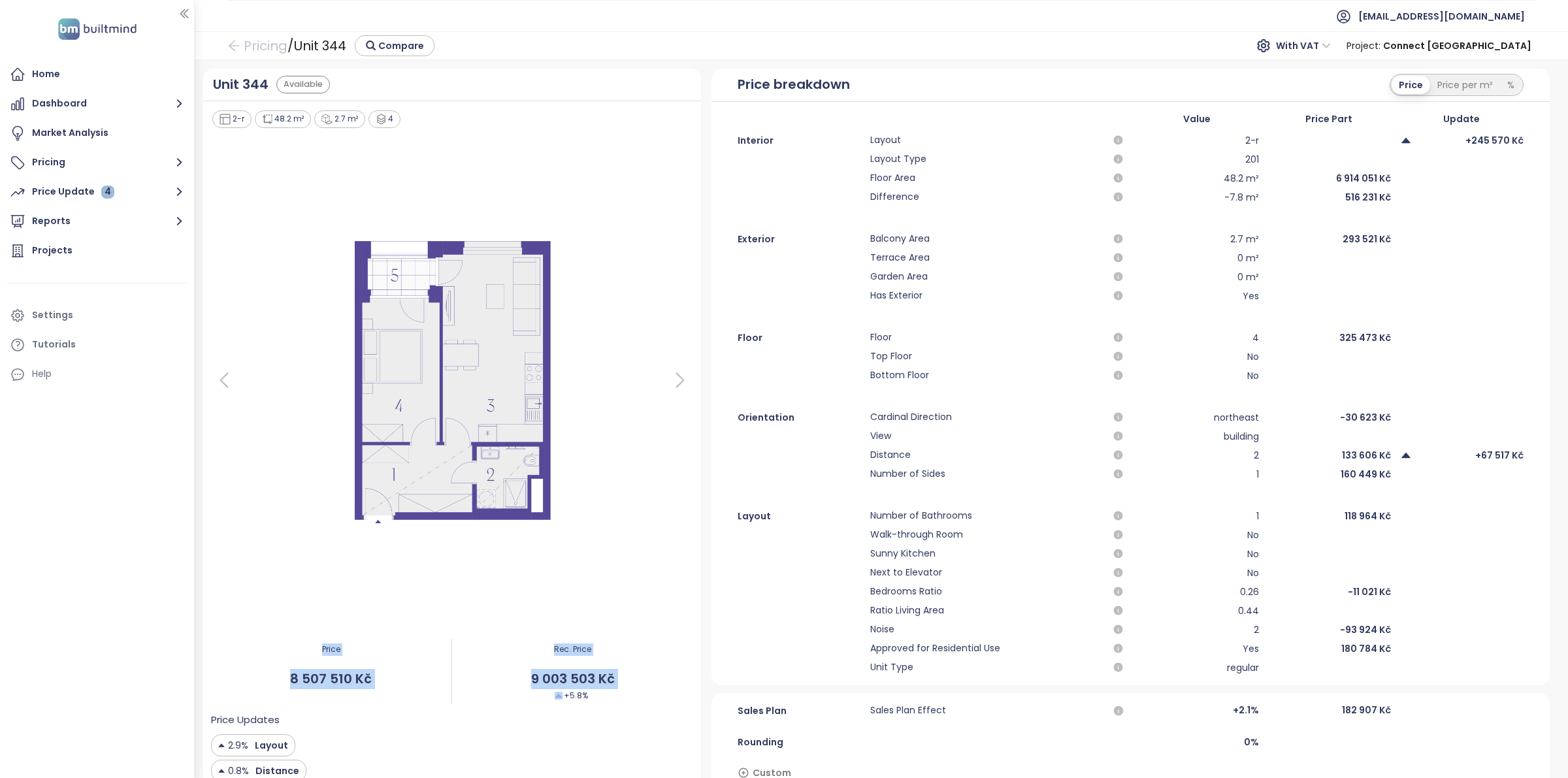
drag, startPoint x: 603, startPoint y: 697, endPoint x: 322, endPoint y: 645, distance: 285.8
click at [322, 622] on div "Price 8 507 510 Kč Rec. Price 9 003 503 Kč +5.8%" at bounding box center [452, 671] width 483 height 82
click at [439, 622] on div "Price 8 507 510 Kč" at bounding box center [332, 671] width 241 height 82
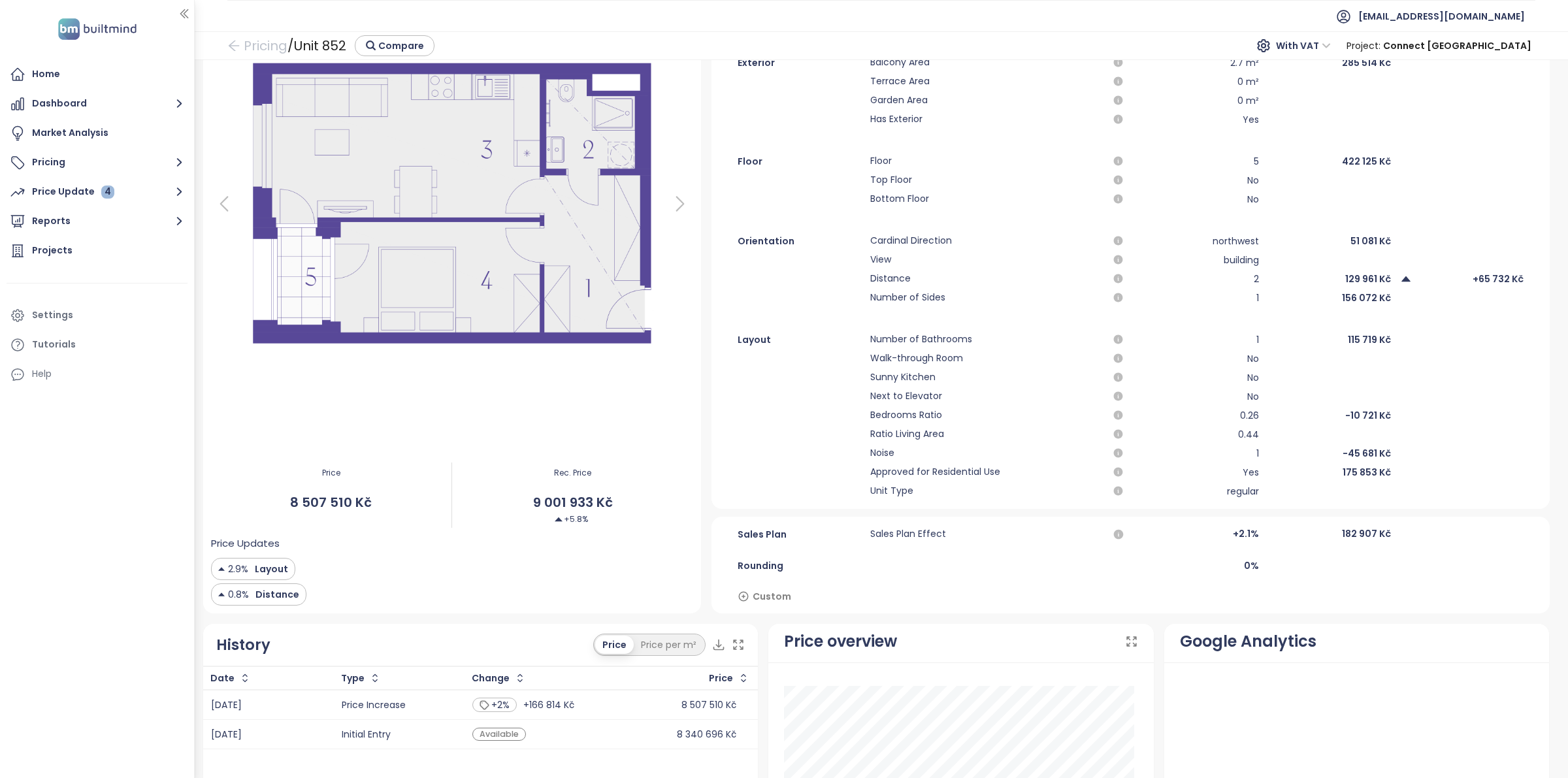
scroll to position [375, 0]
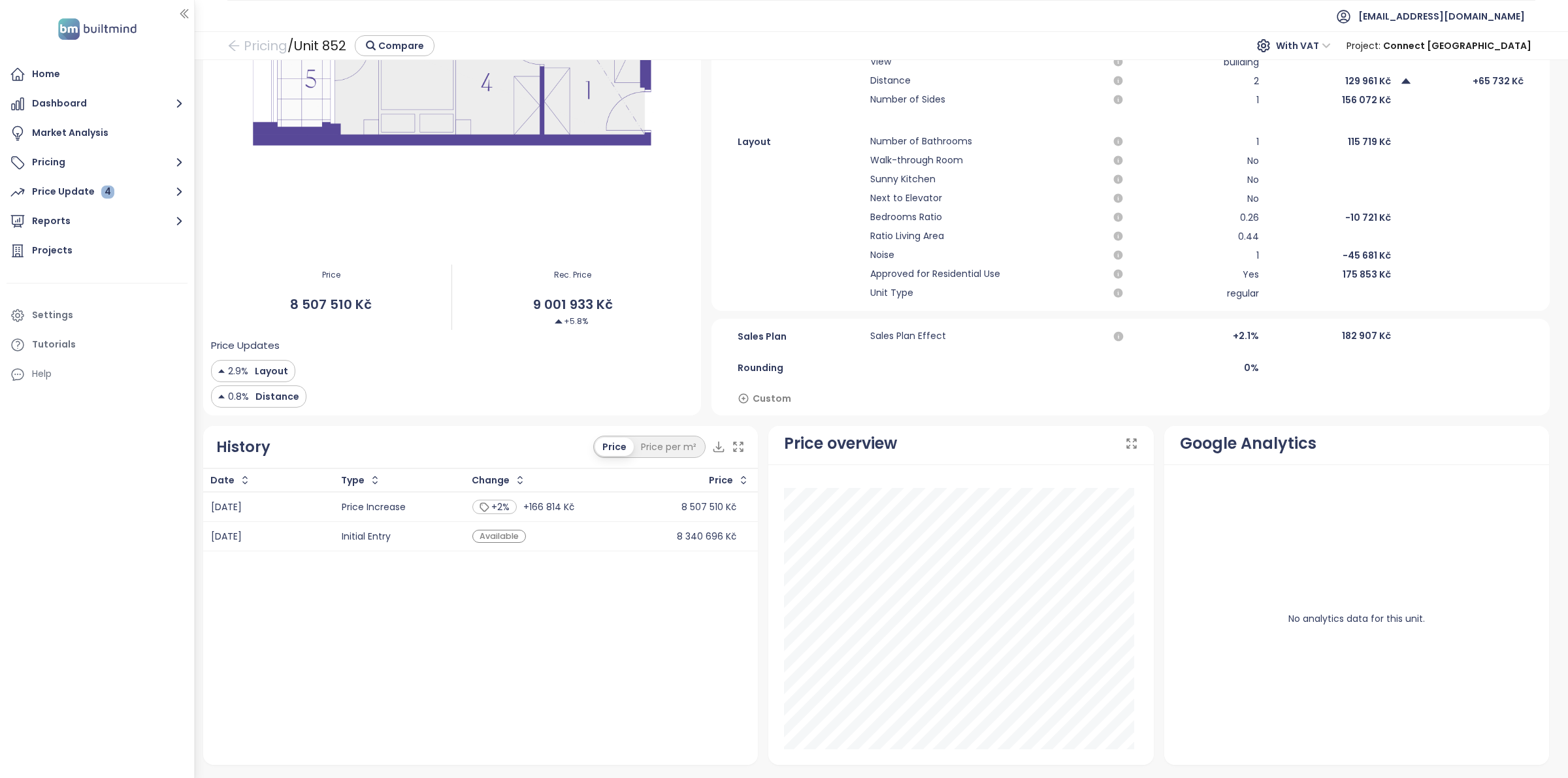
drag, startPoint x: 468, startPoint y: 713, endPoint x: 528, endPoint y: 83, distance: 632.9
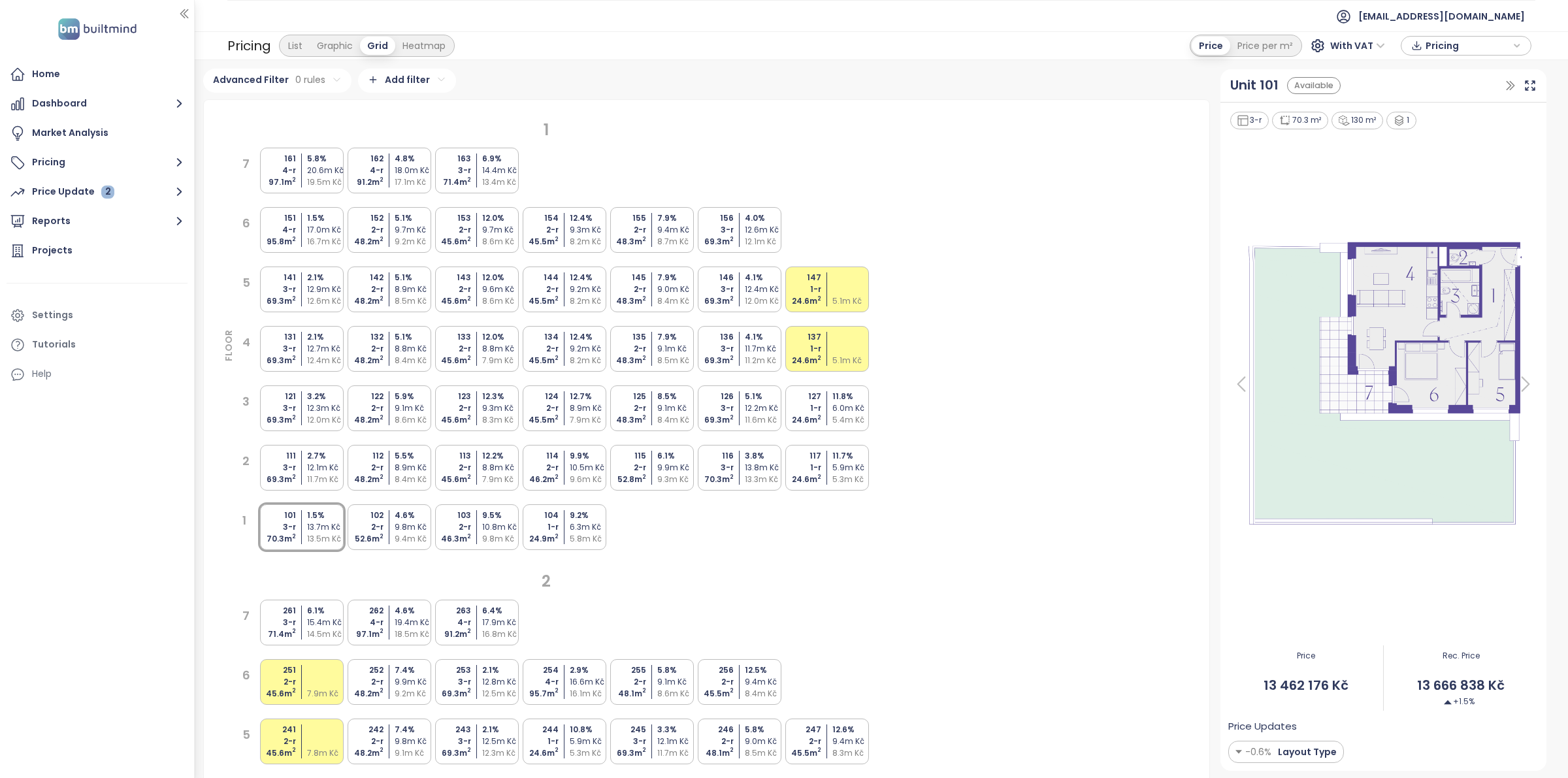
click at [403, 337] on div "5.1 %" at bounding box center [414, 338] width 39 height 12
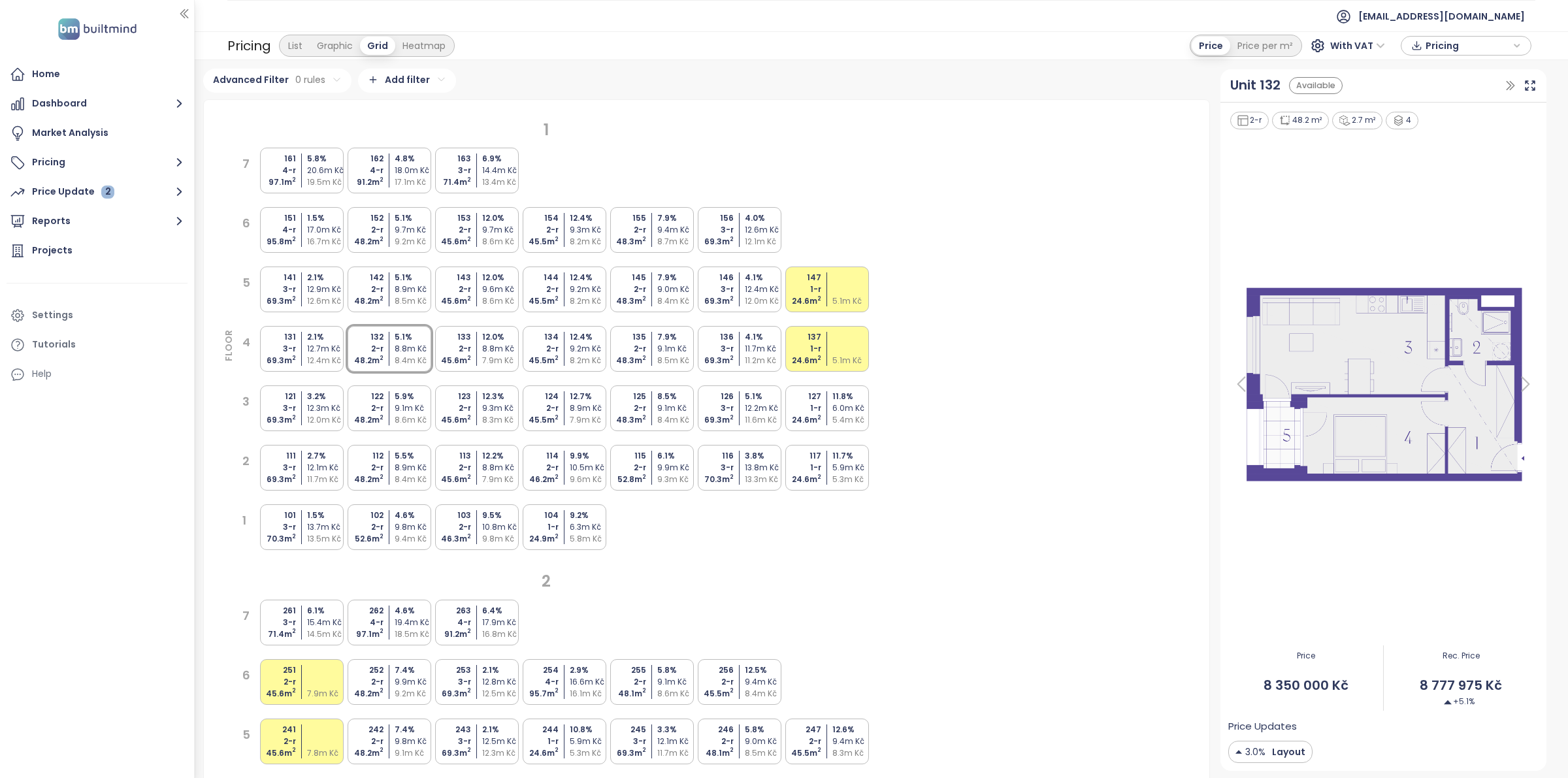
click at [285, 356] on div "69.3 m 2" at bounding box center [277, 360] width 39 height 12
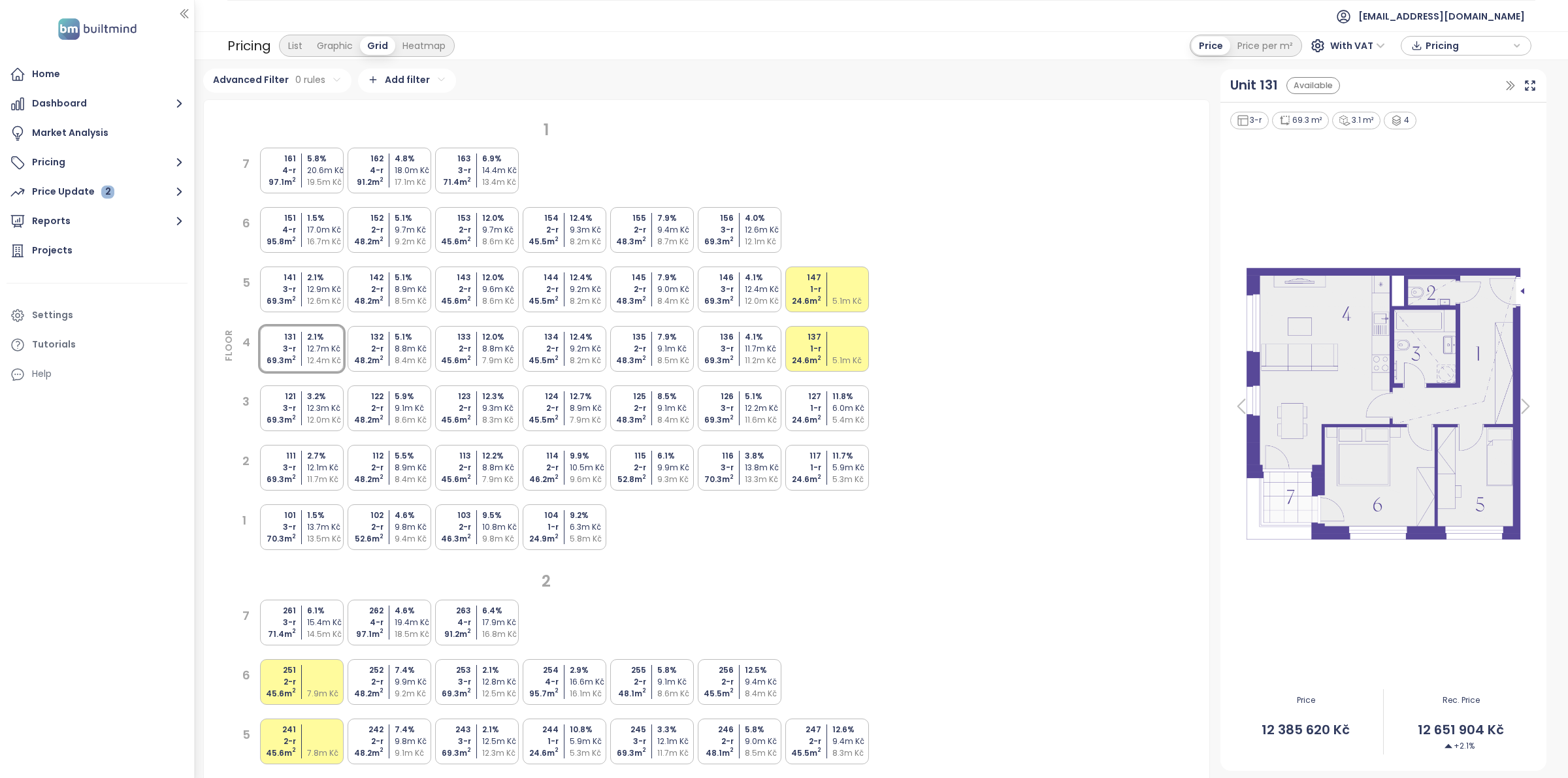
click at [370, 344] on div "2-r" at bounding box center [365, 348] width 39 height 12
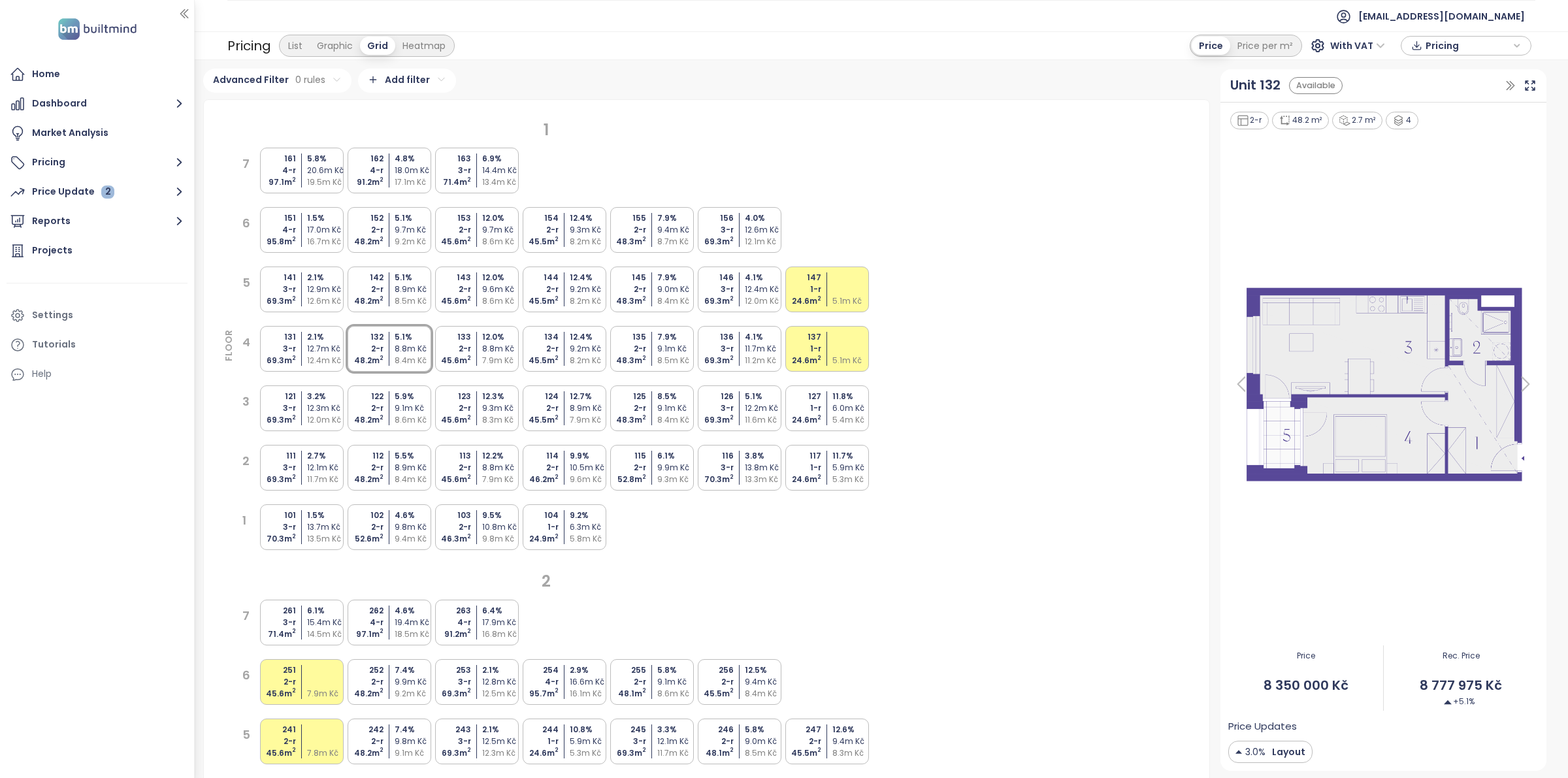
click at [314, 338] on div "2.1 %" at bounding box center [327, 338] width 39 height 12
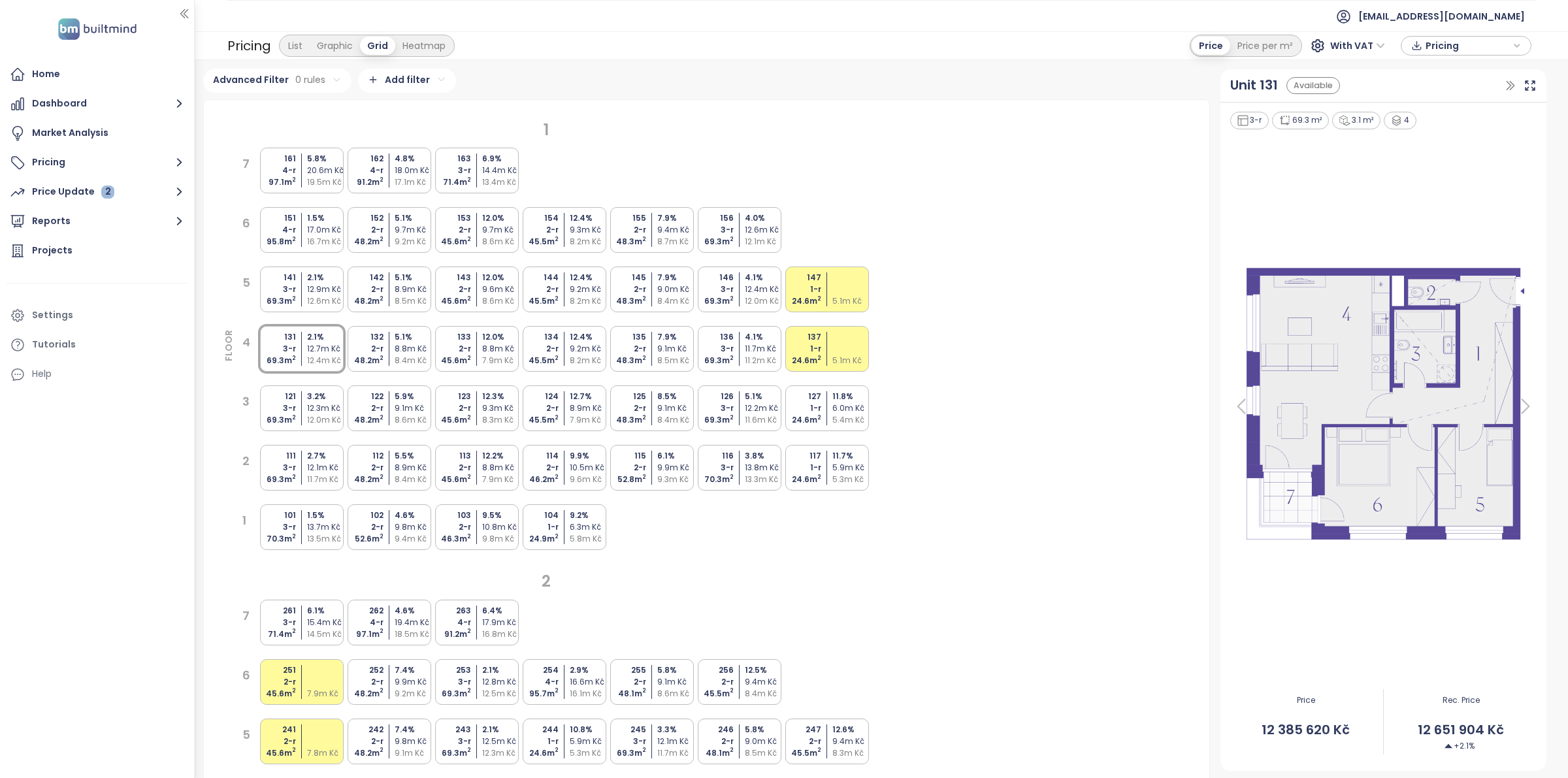
click at [403, 348] on div "8.8m Kč" at bounding box center [414, 348] width 39 height 12
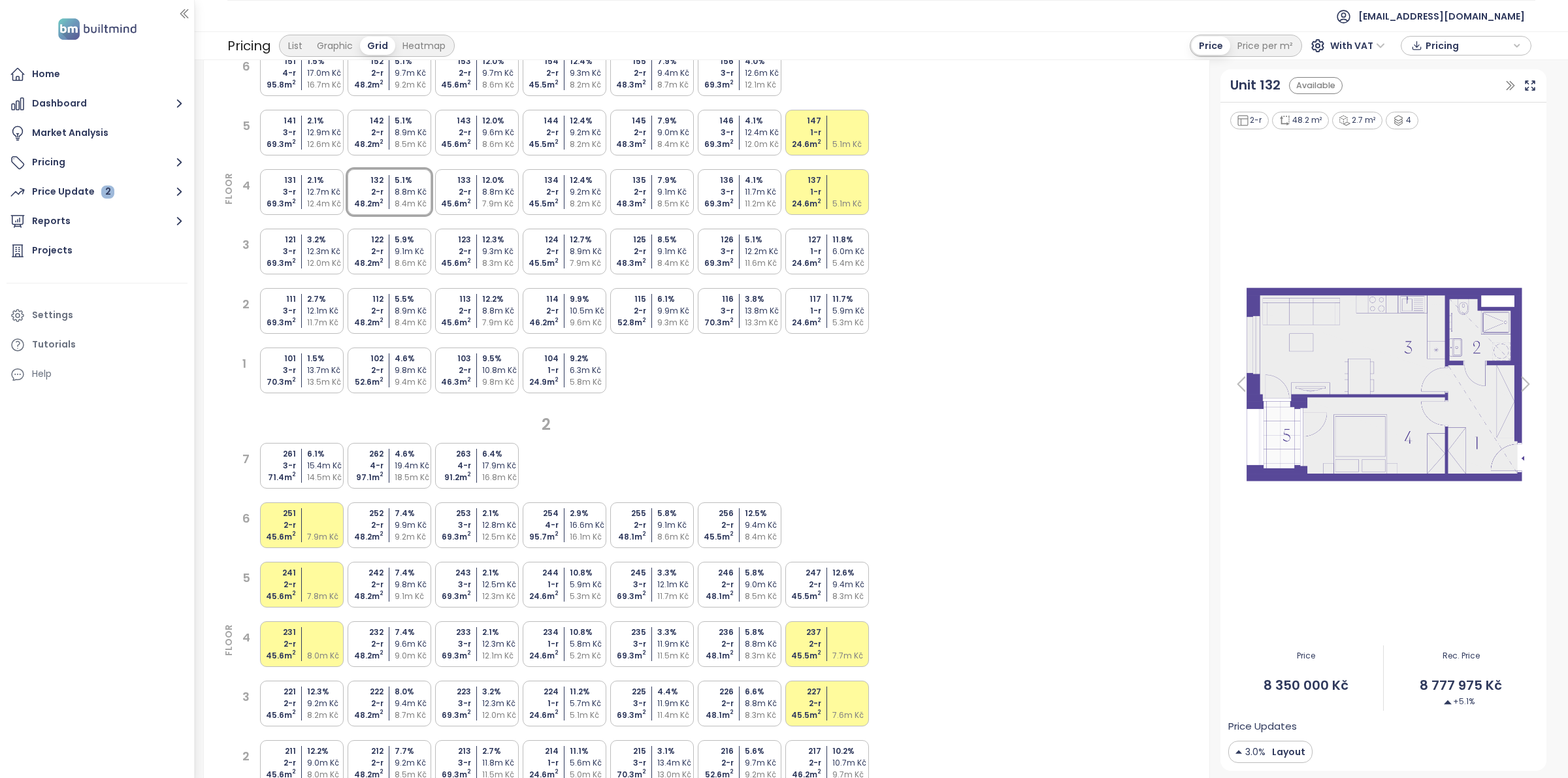
scroll to position [164, 0]
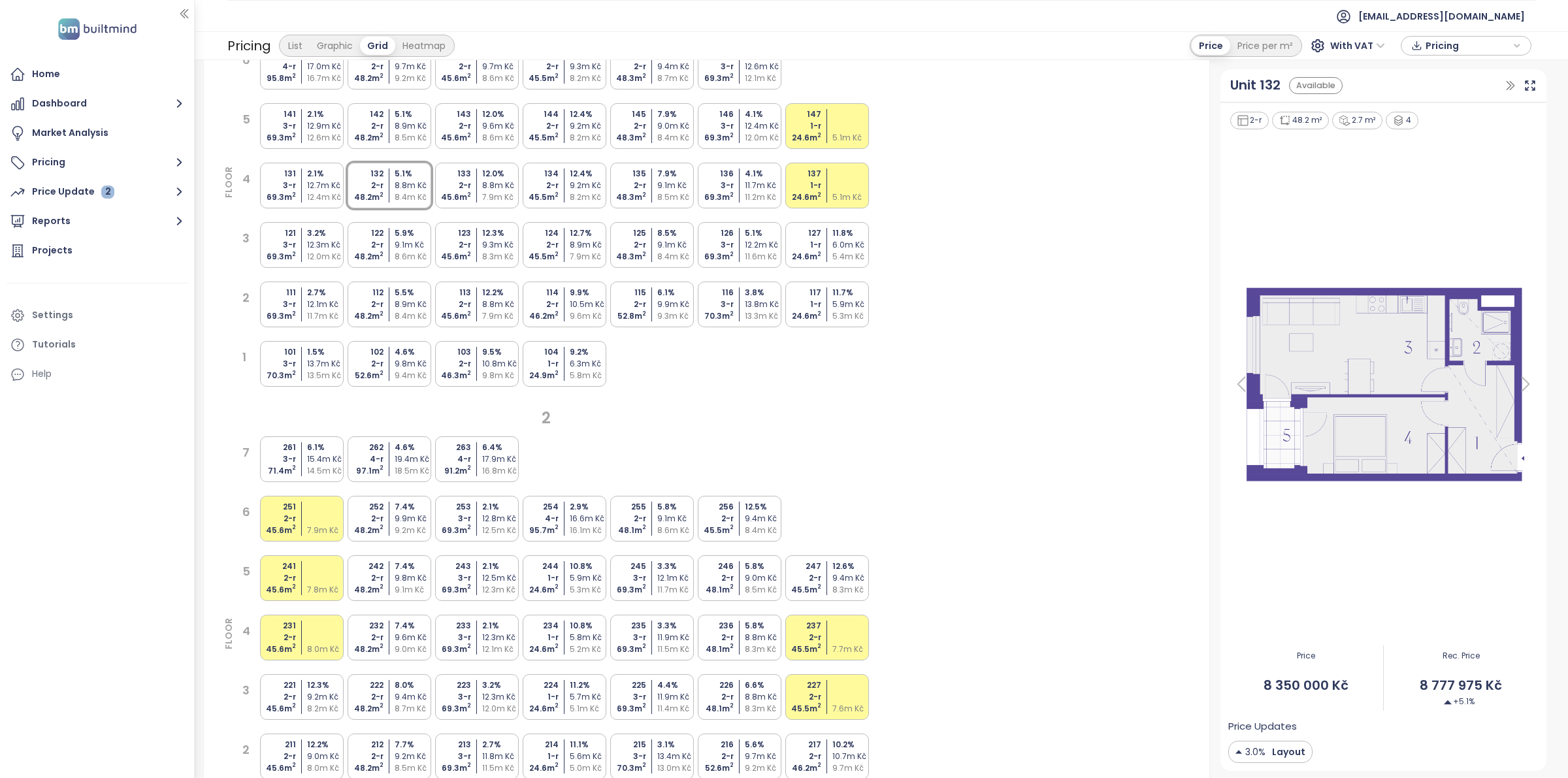
click at [468, 173] on div "133" at bounding box center [452, 174] width 39 height 12
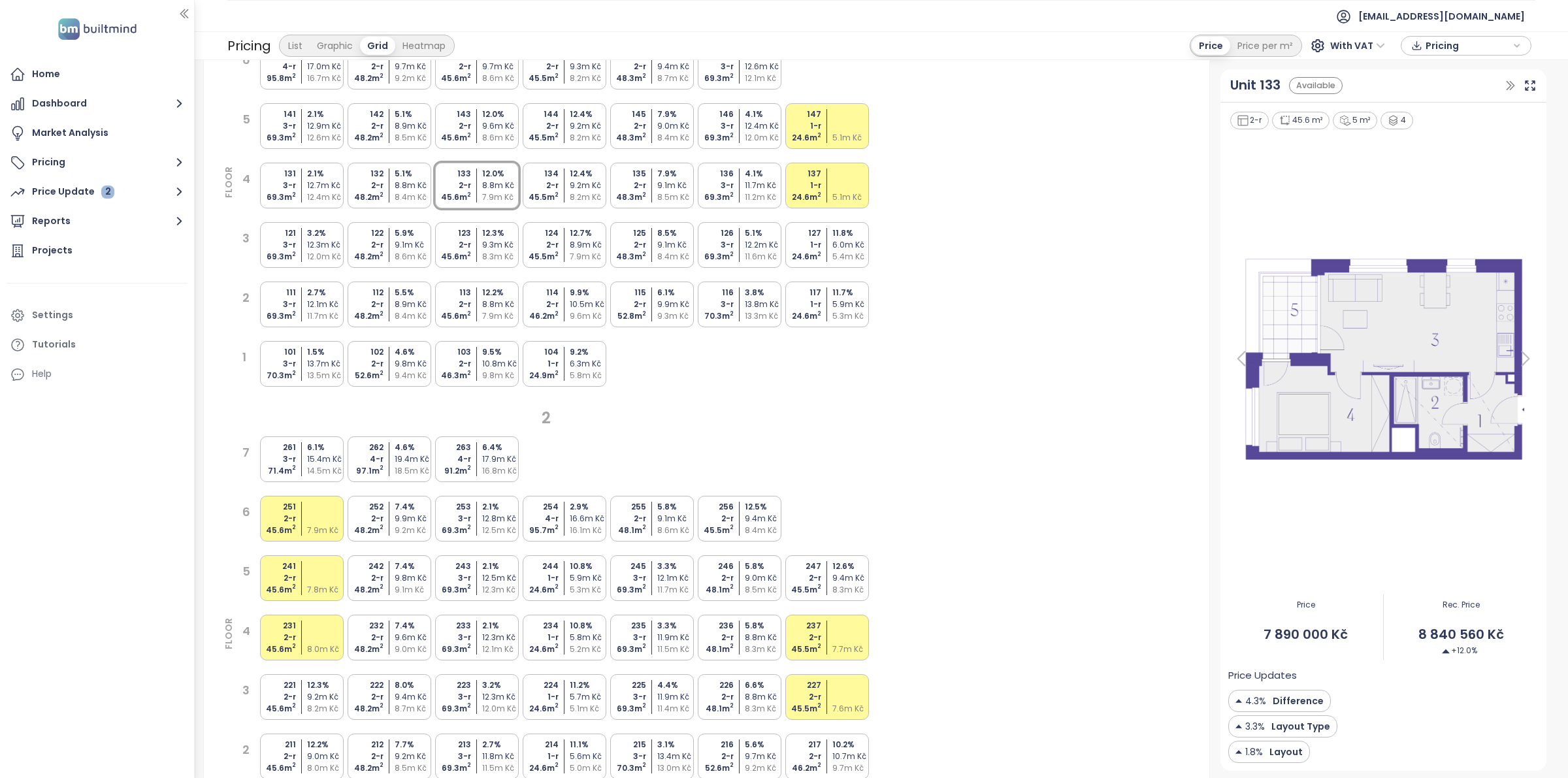
click at [387, 185] on div "132 2-r 48.2 m 2 5.1 % 8.8m Kč 8.4m Kč" at bounding box center [389, 186] width 84 height 46
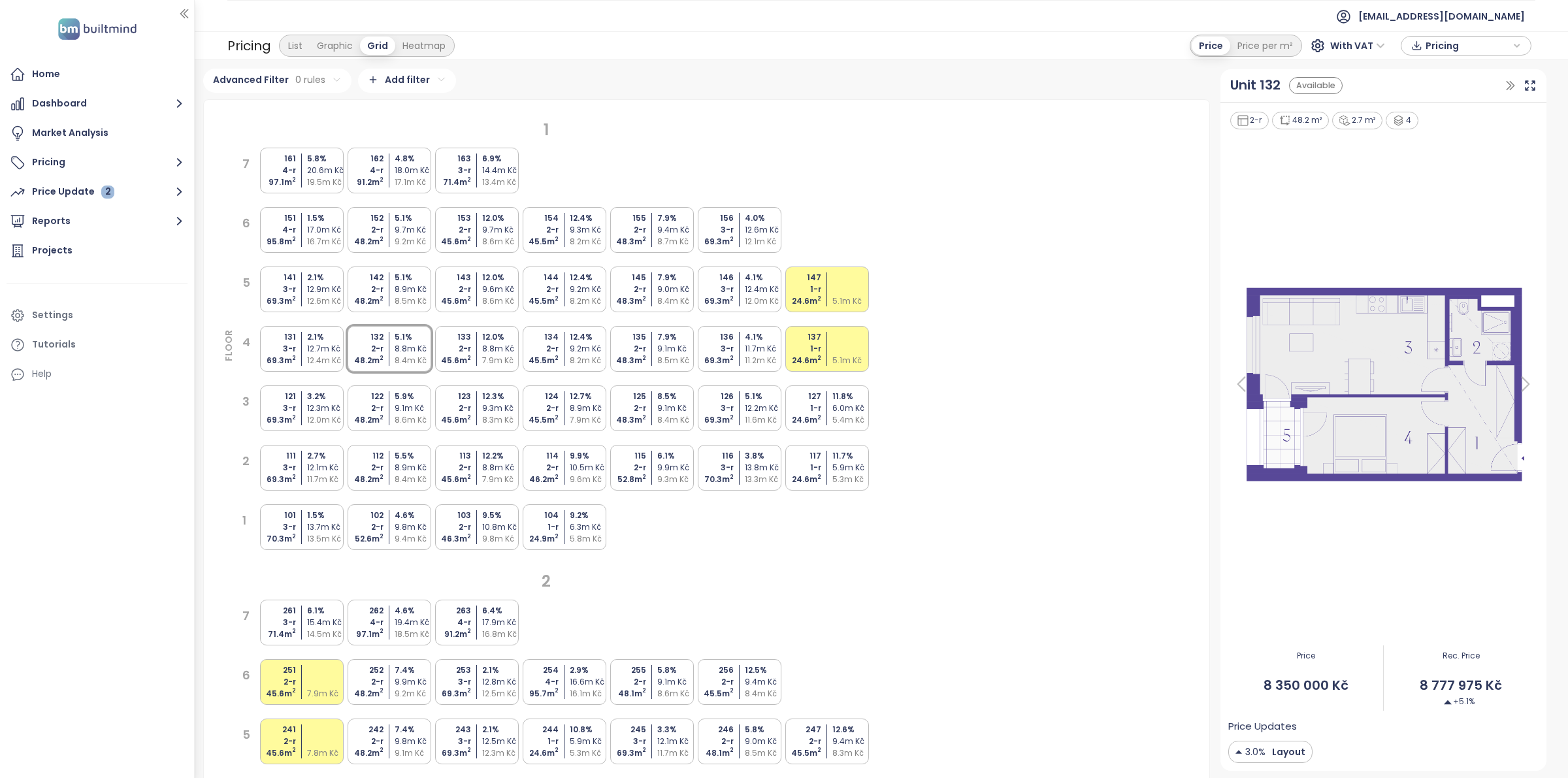
scroll to position [82, 0]
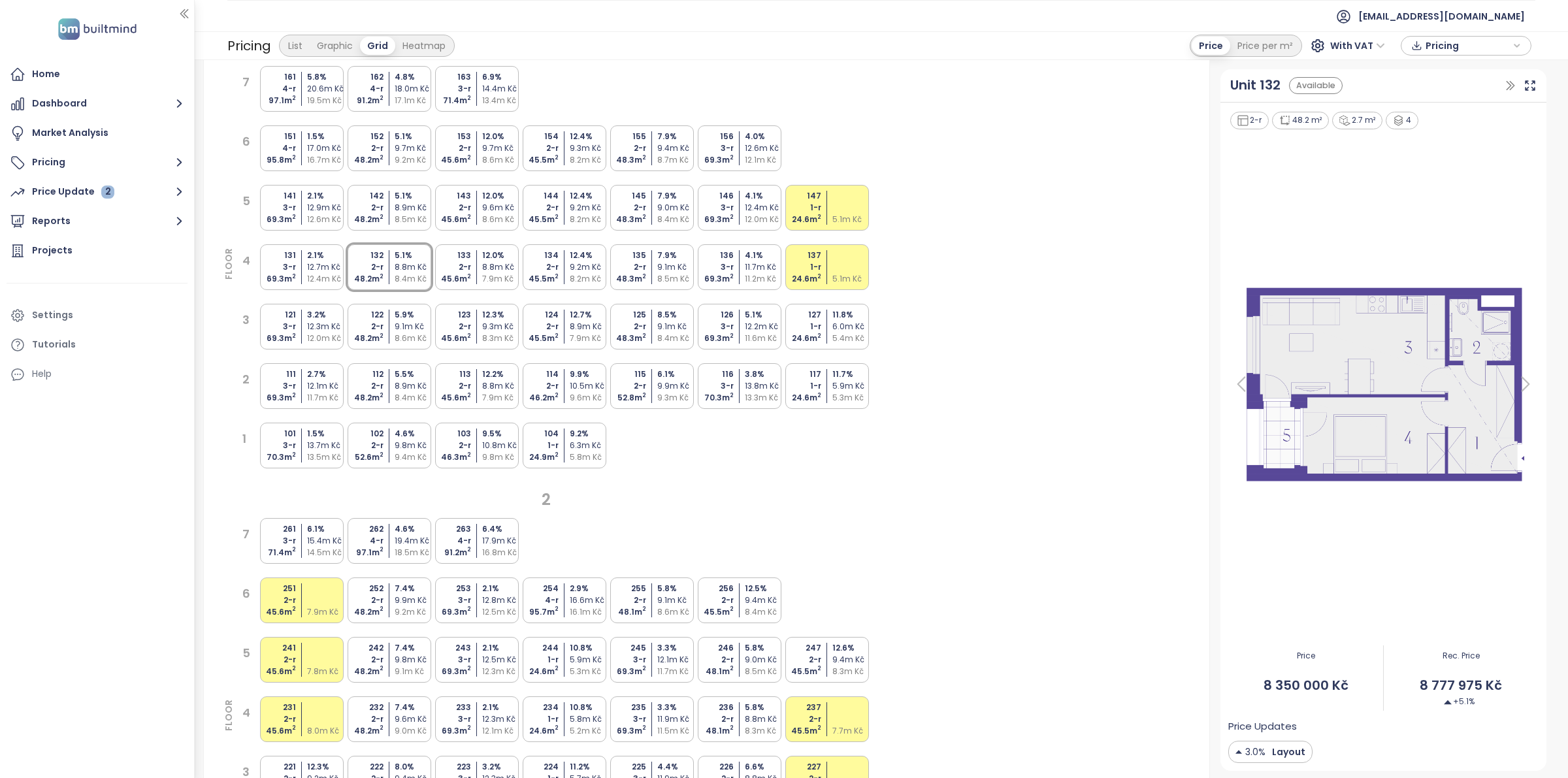
click at [391, 731] on div "232 2-r 48.2 m 2 7.4 % 9.6m Kč 9.0m Kč" at bounding box center [389, 719] width 84 height 46
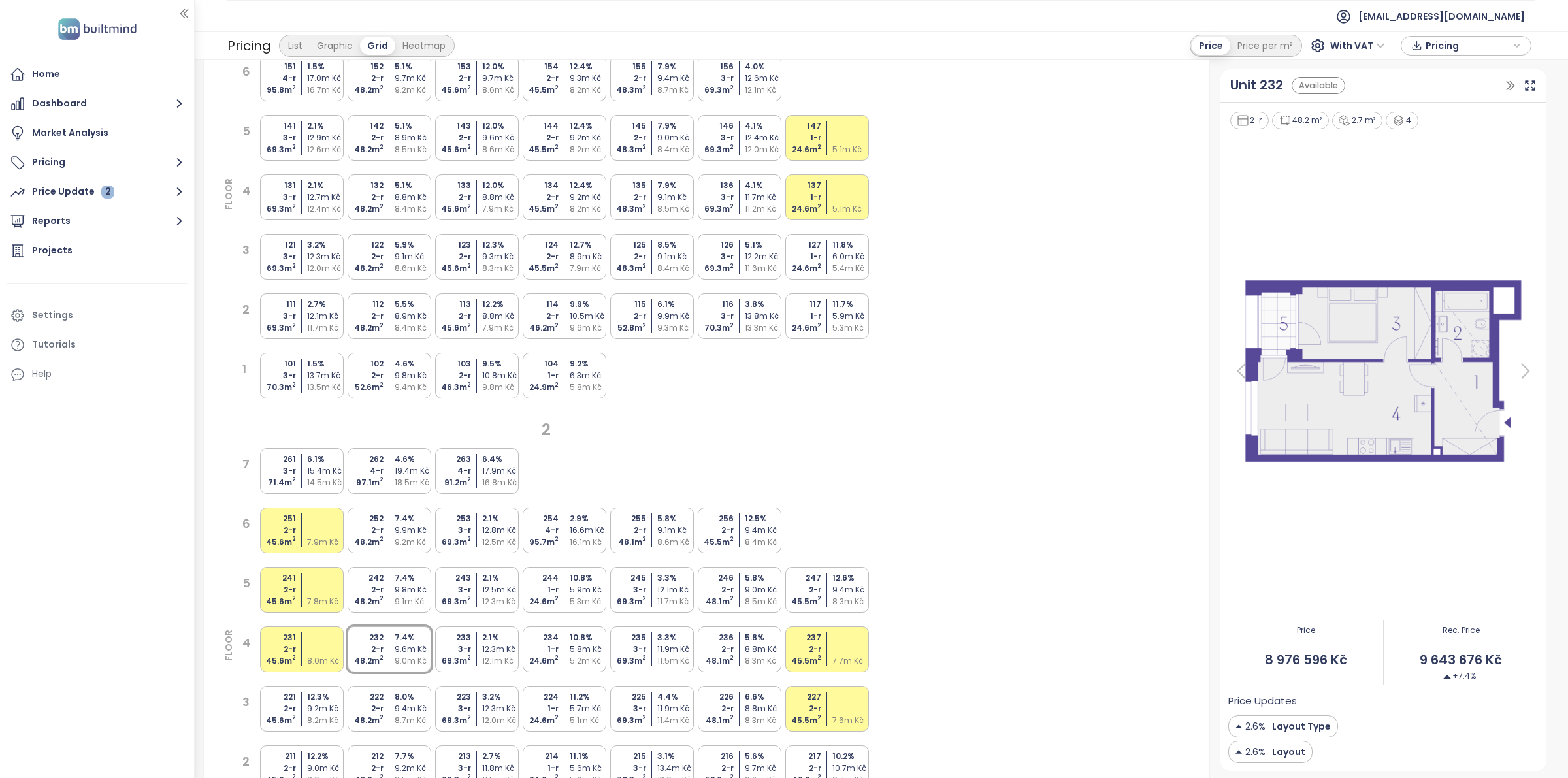
scroll to position [0, 0]
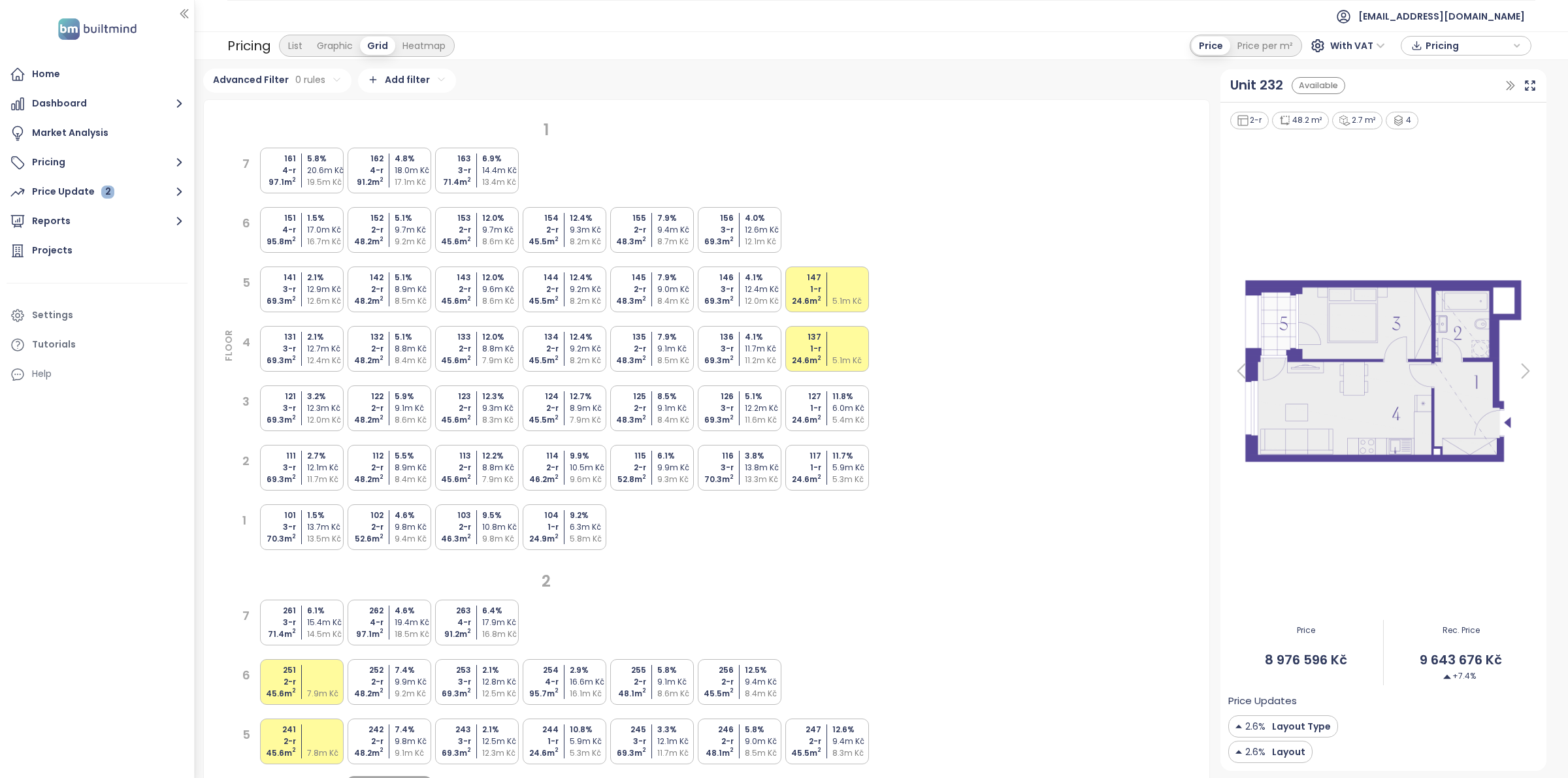
click at [402, 342] on div "5.1 %" at bounding box center [414, 338] width 39 height 12
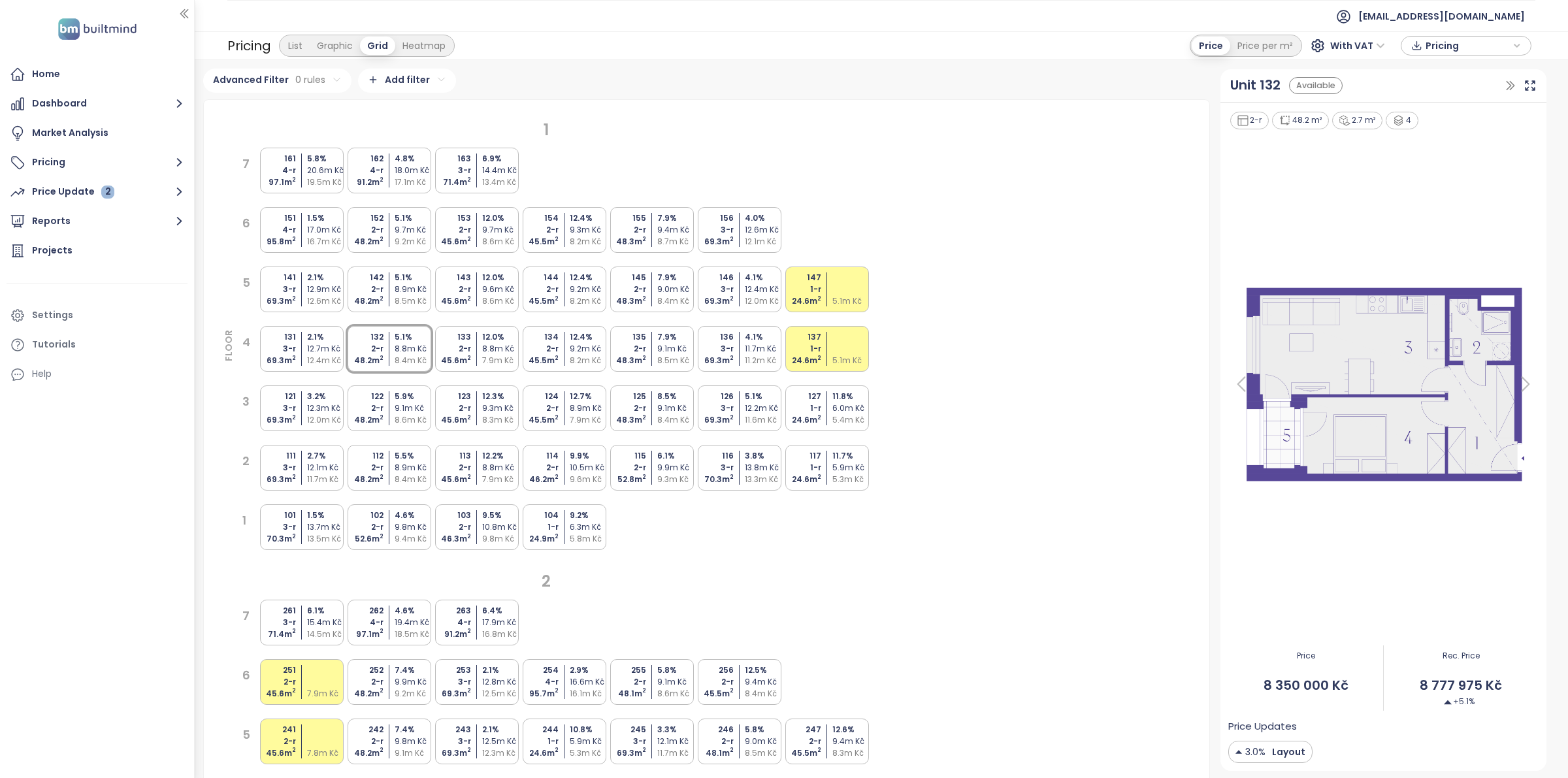
click at [419, 424] on div "8.6m Kč" at bounding box center [414, 420] width 39 height 12
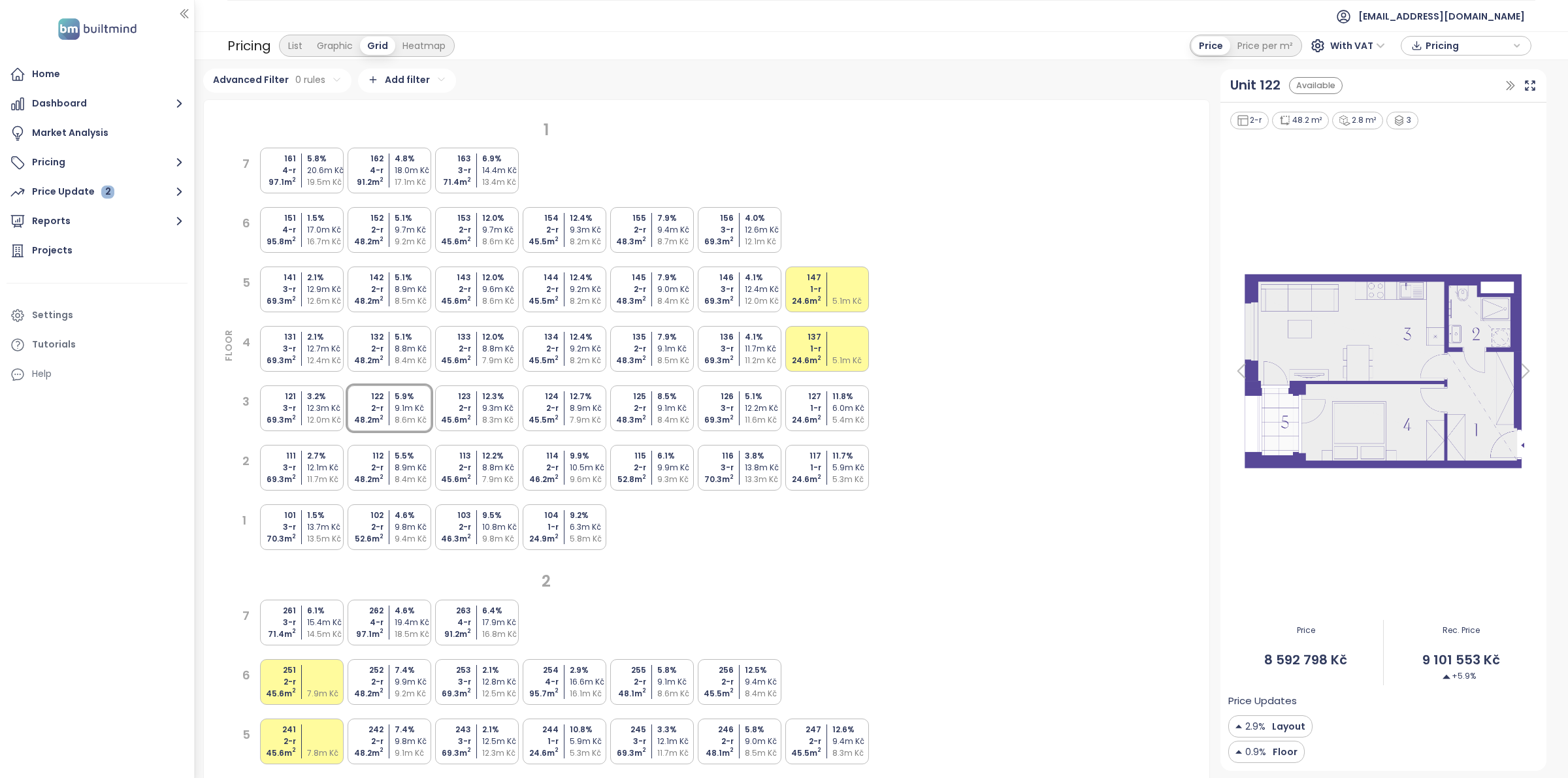
click at [419, 347] on div "8.8m Kč" at bounding box center [414, 348] width 39 height 12
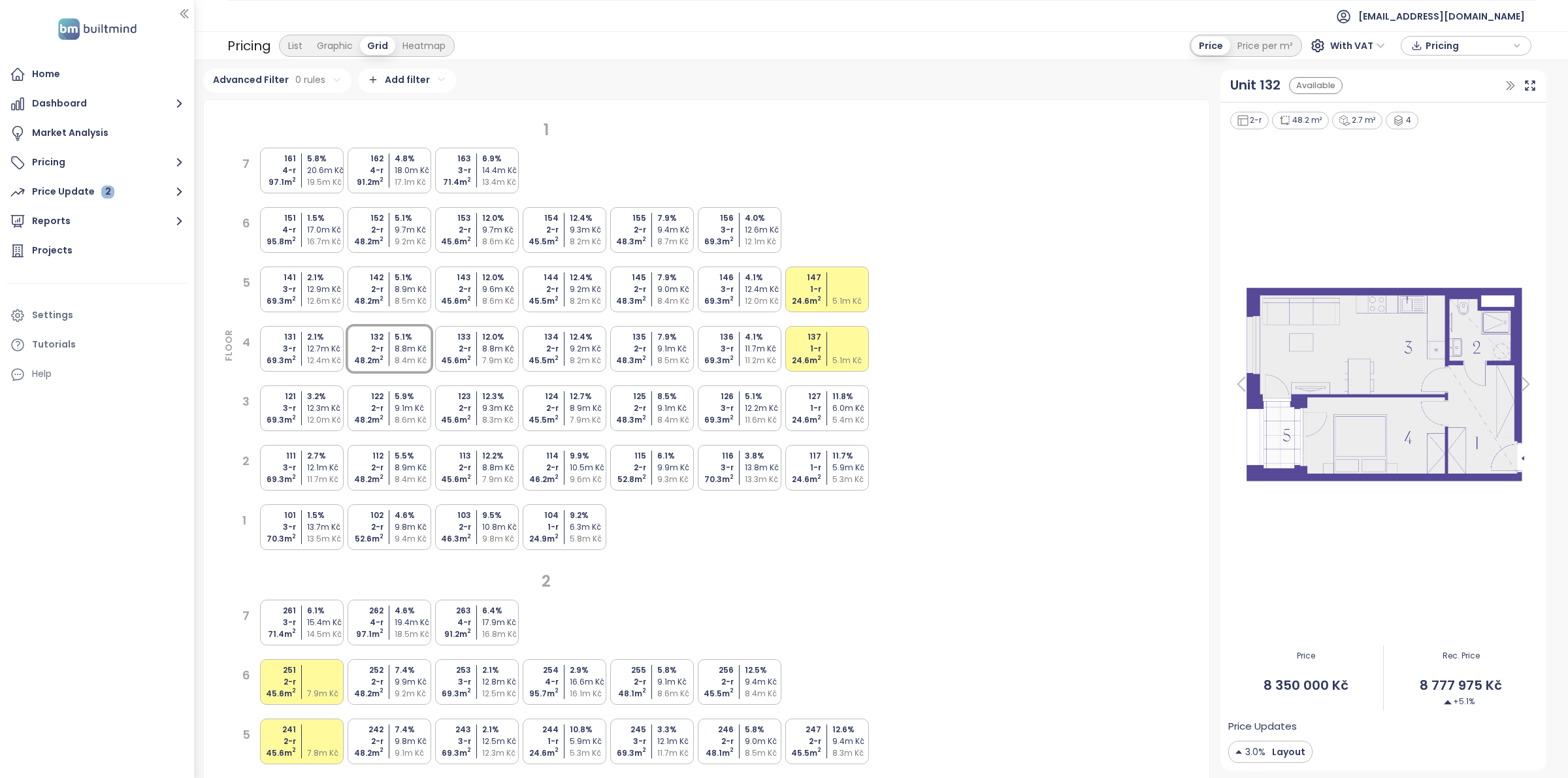
click at [416, 413] on div "9.1m Kč" at bounding box center [414, 408] width 39 height 12
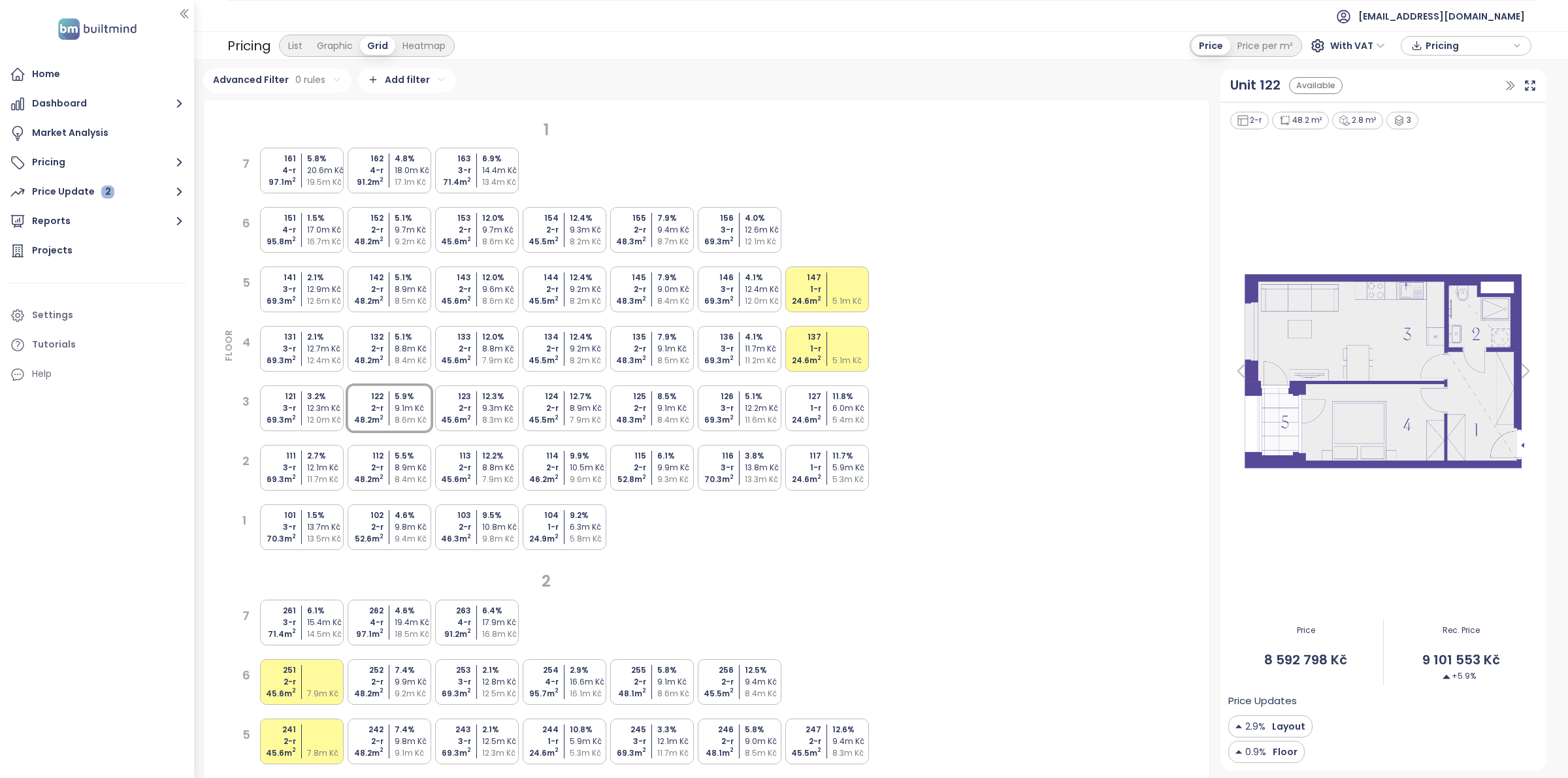
click at [424, 341] on div "5.1 %" at bounding box center [414, 338] width 39 height 12
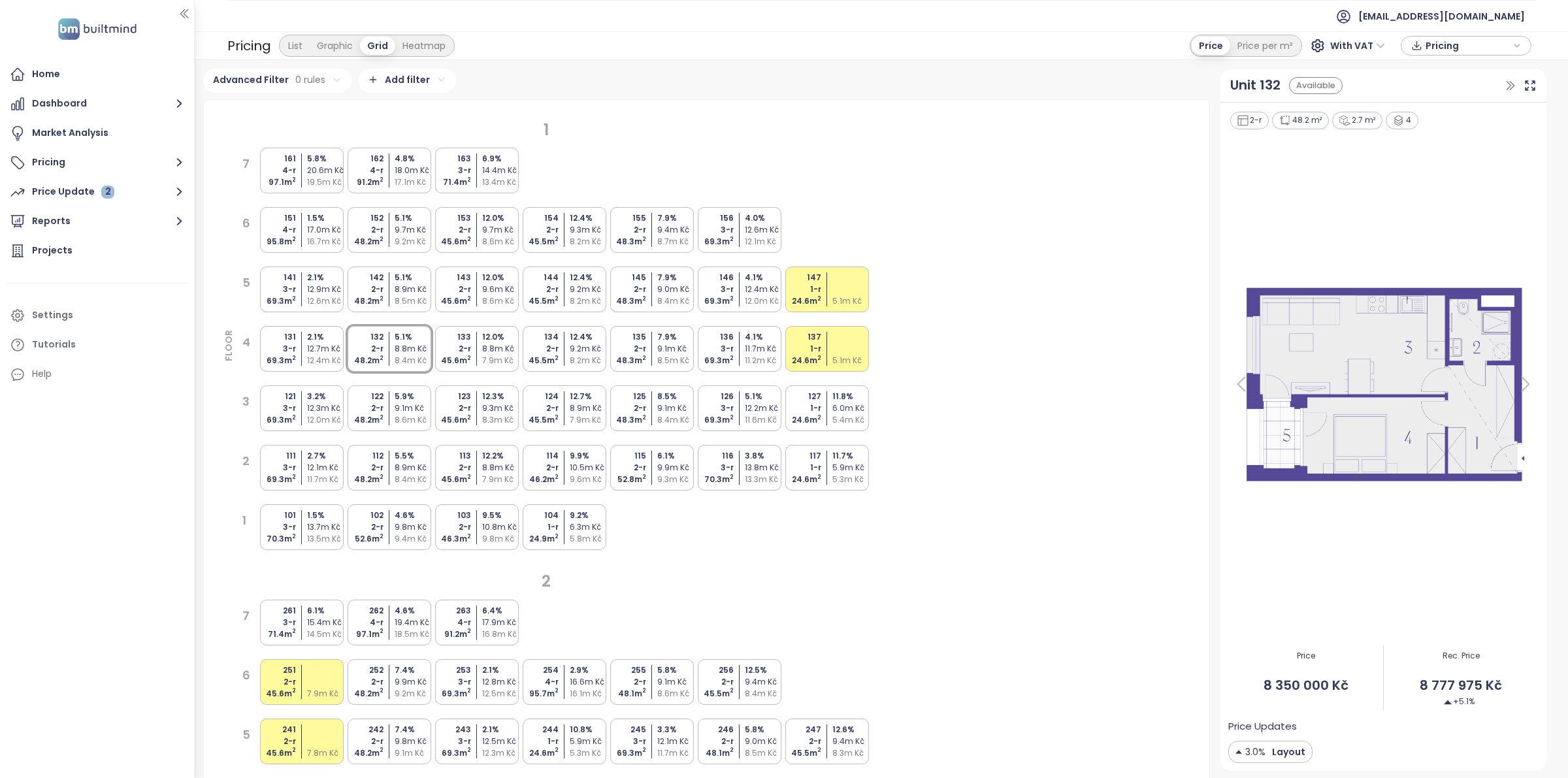
click at [412, 389] on div "122 2-r 48.2 m 2 5.9 % 9.1m Kč 8.6m Kč" at bounding box center [389, 408] width 84 height 46
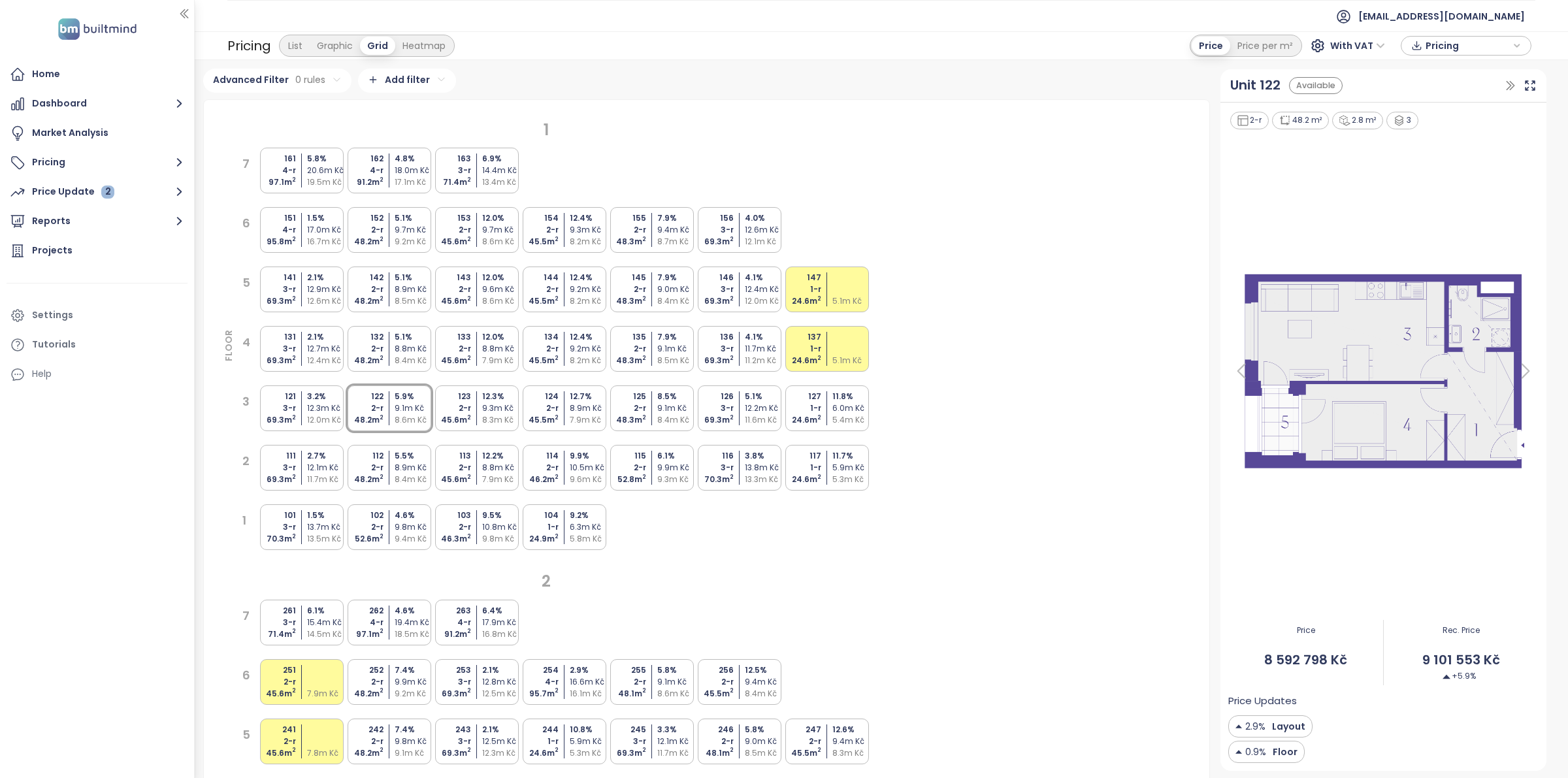
click at [416, 332] on div "5.1 %" at bounding box center [414, 338] width 39 height 12
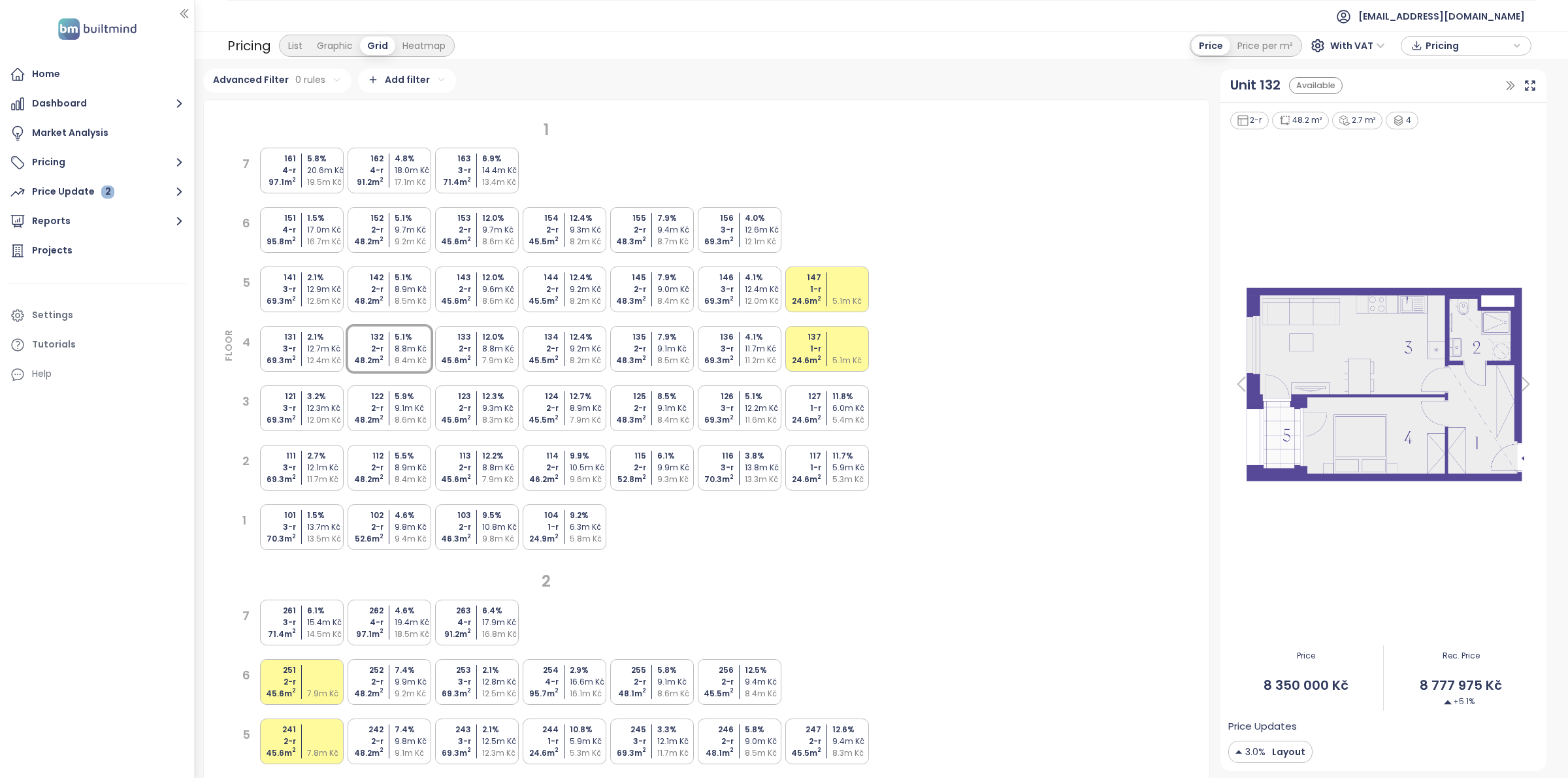
click at [406, 390] on div "122 2-r 48.2 m 2 5.9 % 9.1m Kč 8.6m Kč" at bounding box center [389, 408] width 84 height 46
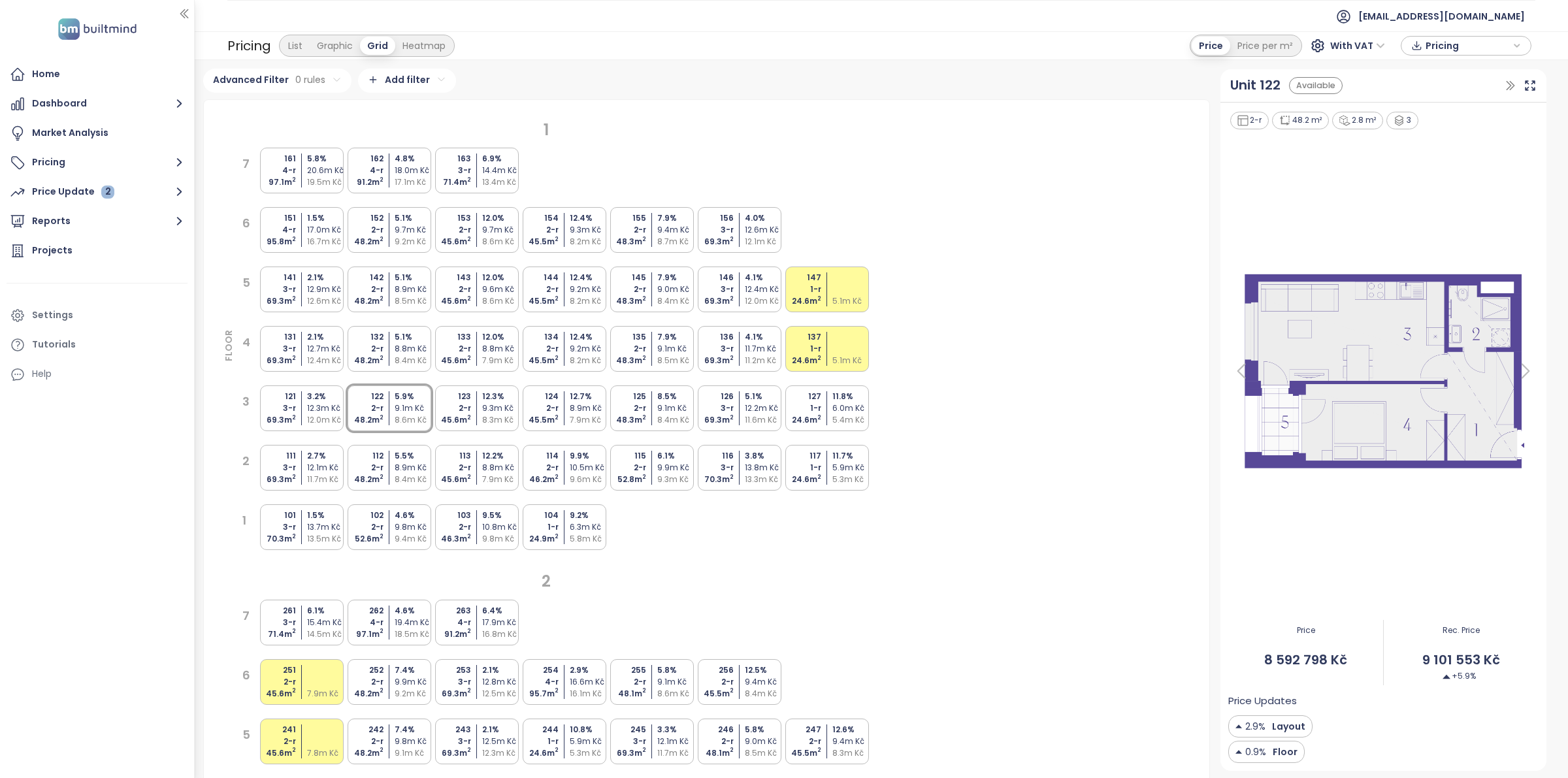
click at [410, 351] on div "8.8m Kč" at bounding box center [414, 348] width 39 height 12
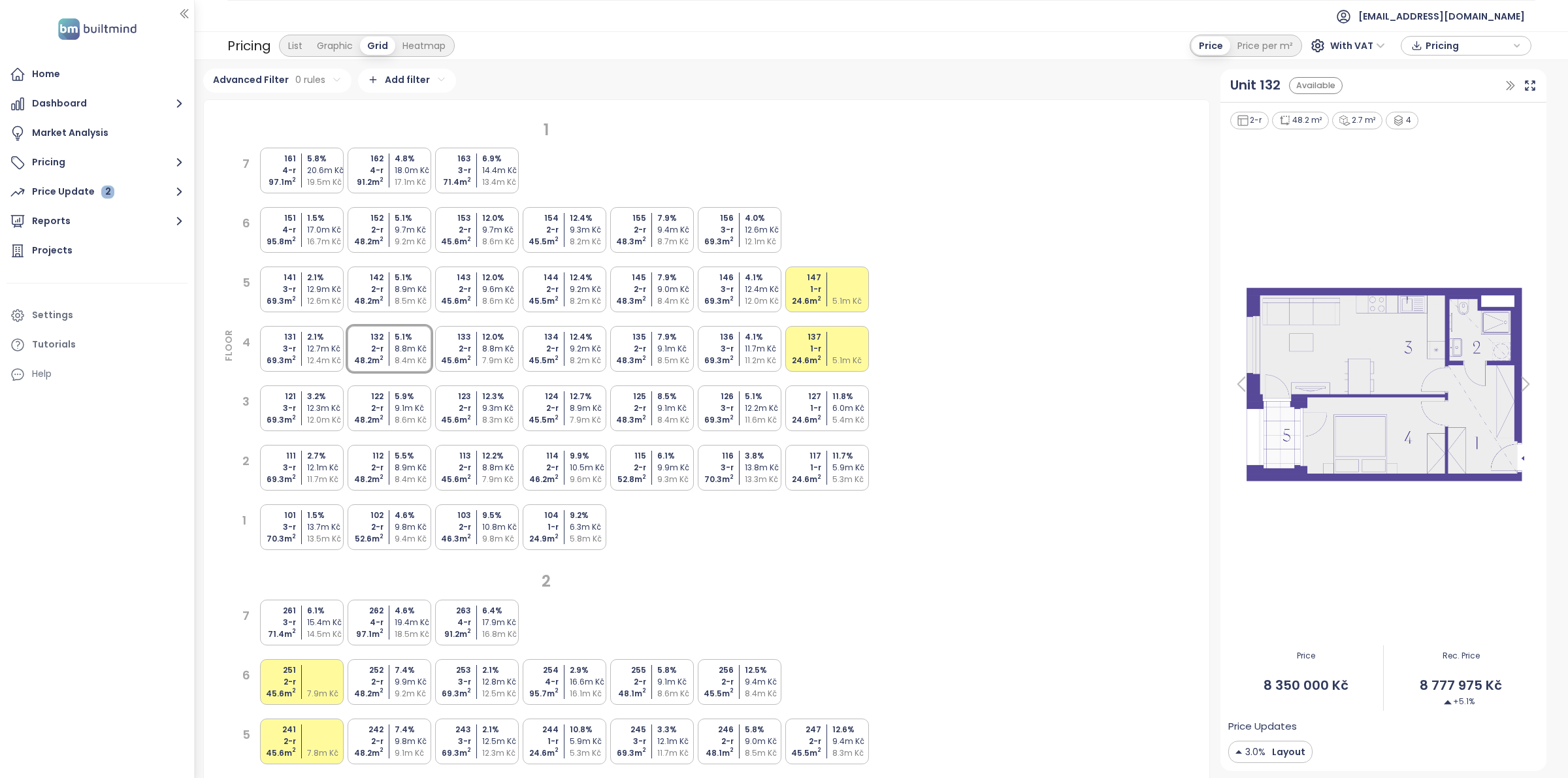
click at [404, 389] on div "122 2-r 48.2 m 2 5.9 % 9.1m Kč 8.6m Kč" at bounding box center [389, 408] width 84 height 46
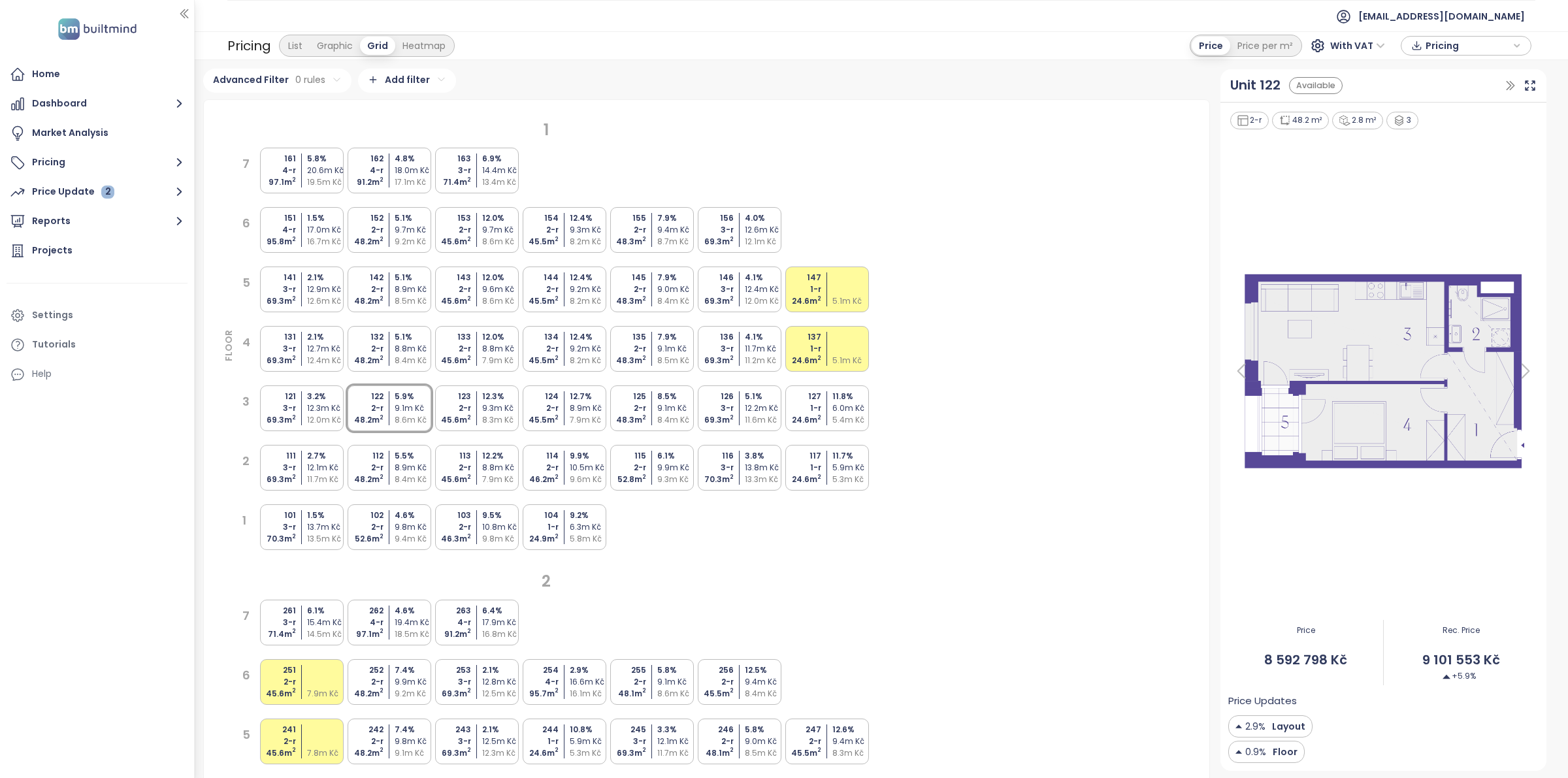
click at [413, 351] on div "8.8m Kč" at bounding box center [414, 348] width 39 height 12
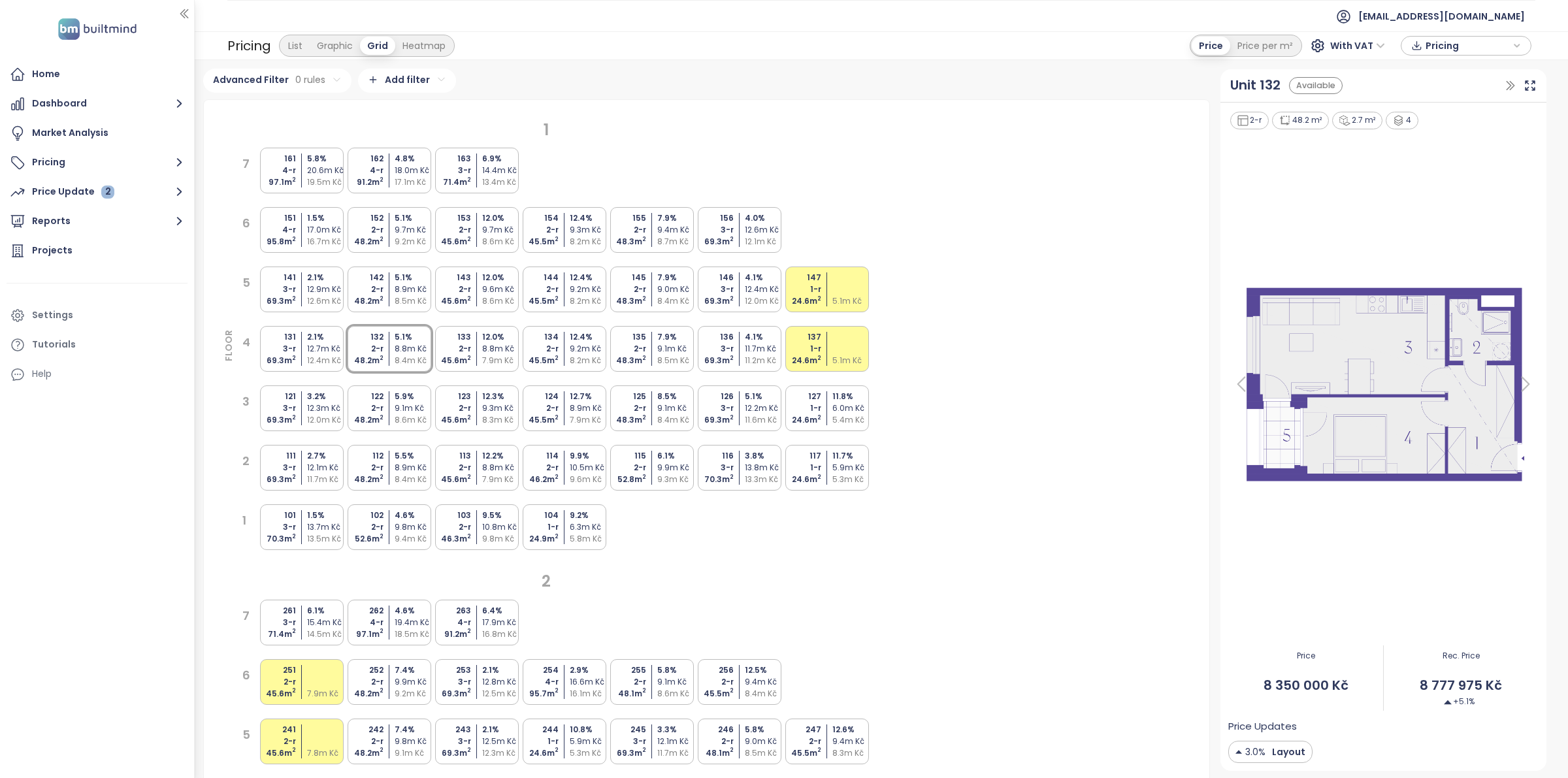
click at [403, 402] on div "5.9 %" at bounding box center [414, 397] width 39 height 12
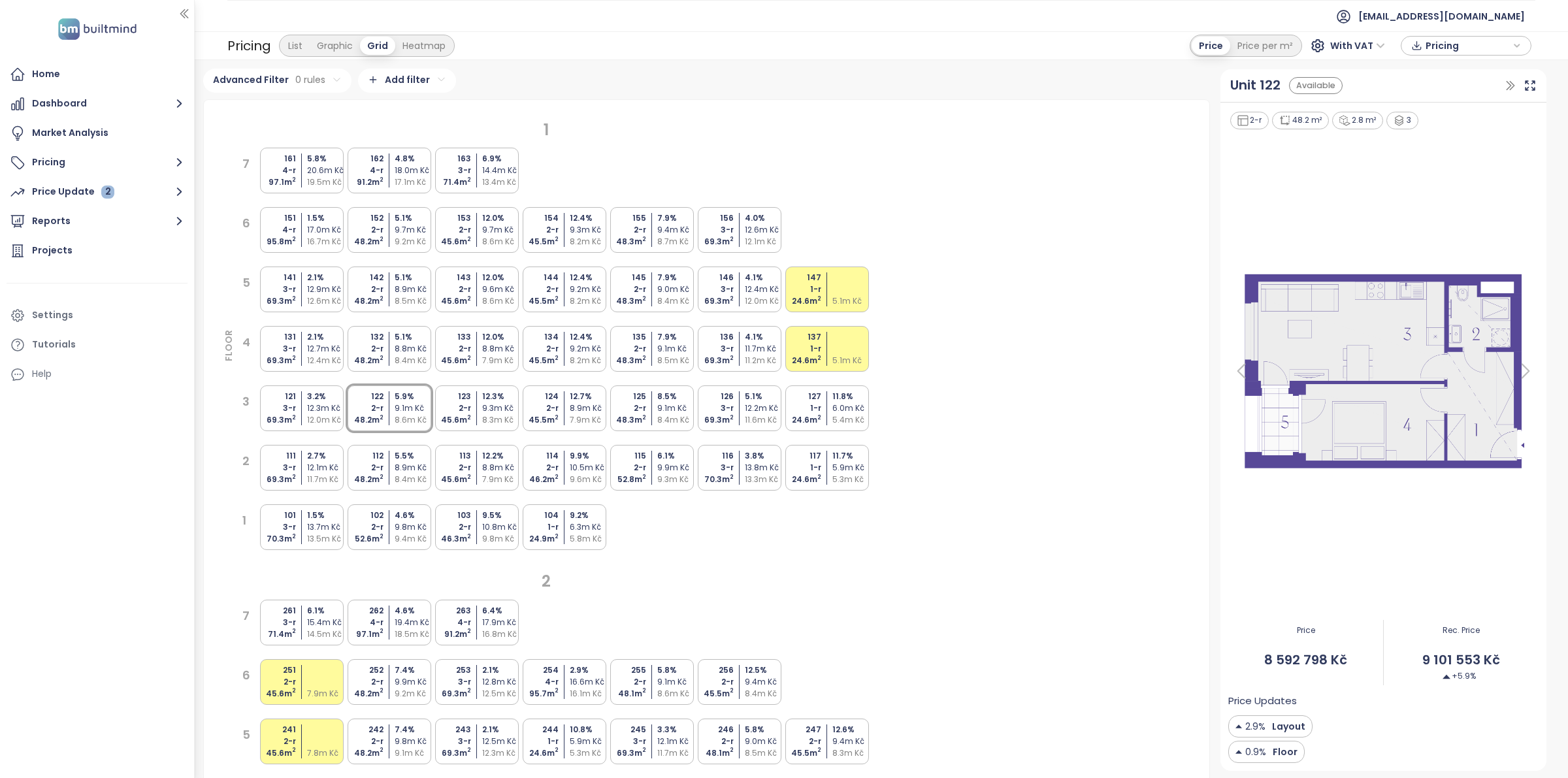
click at [406, 366] on div "8.4m Kč" at bounding box center [414, 360] width 39 height 12
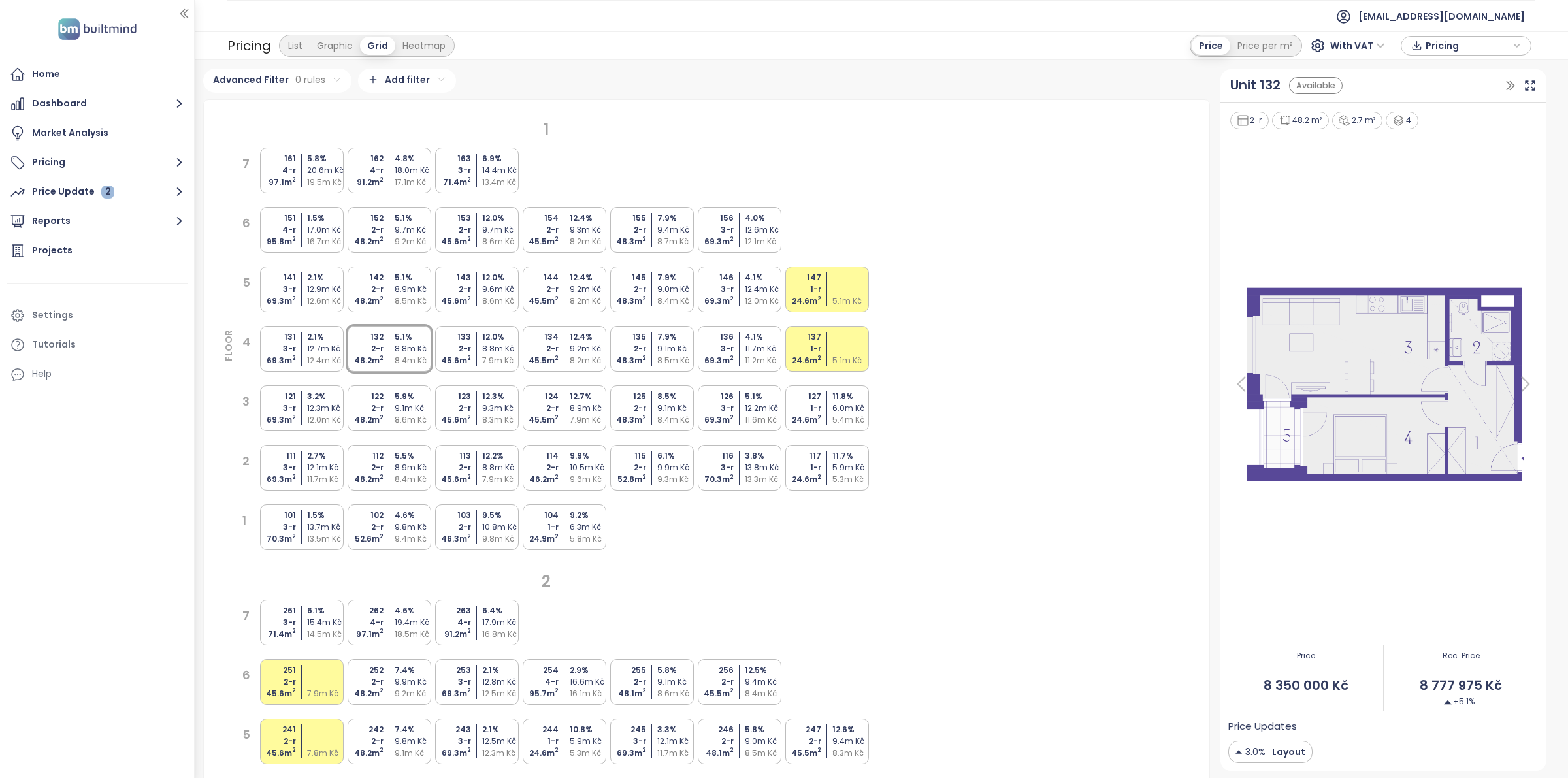
click at [403, 415] on div "8.6m Kč" at bounding box center [414, 420] width 39 height 12
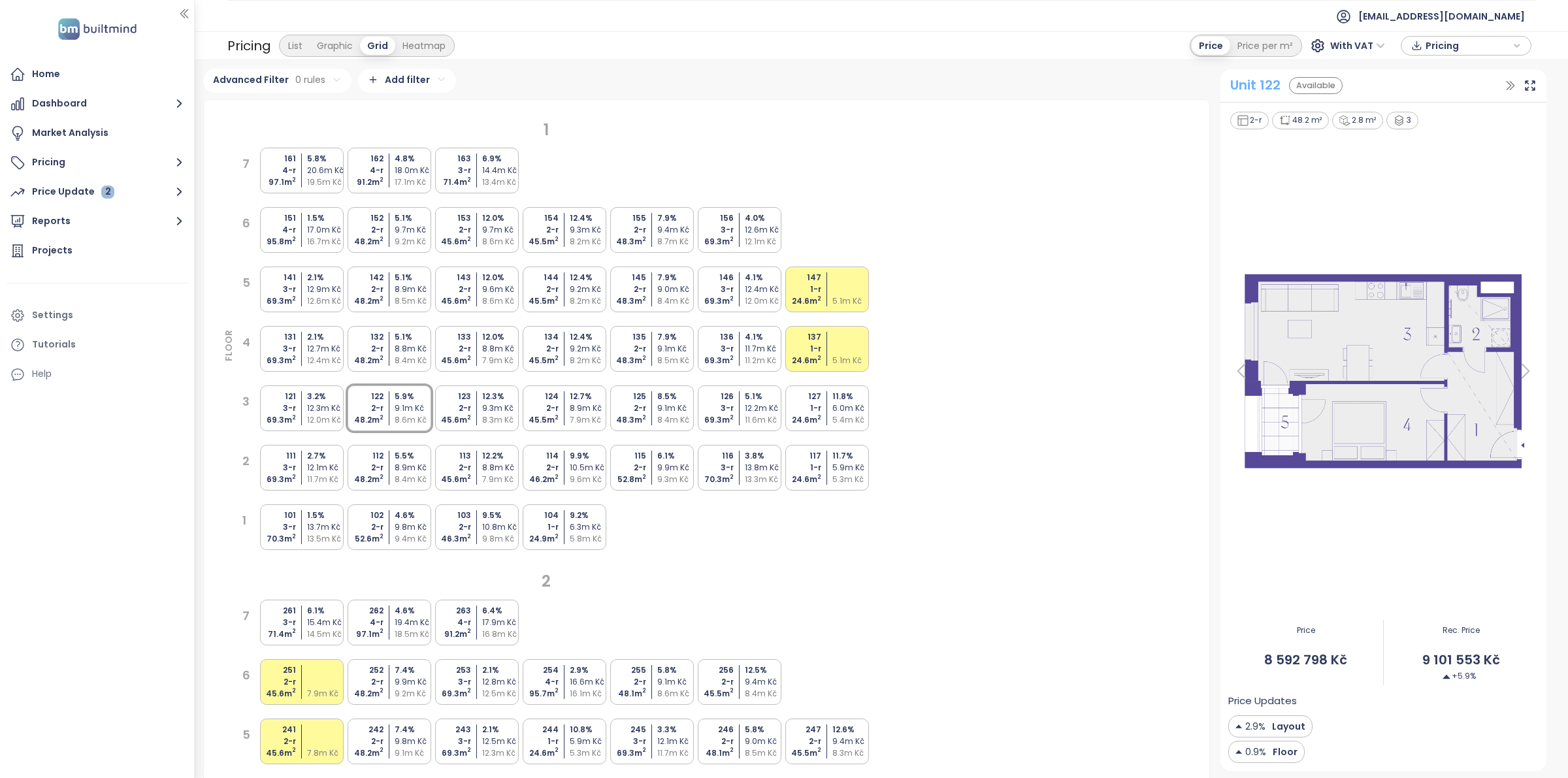
click at [1263, 79] on div "Unit 122" at bounding box center [1256, 85] width 51 height 20
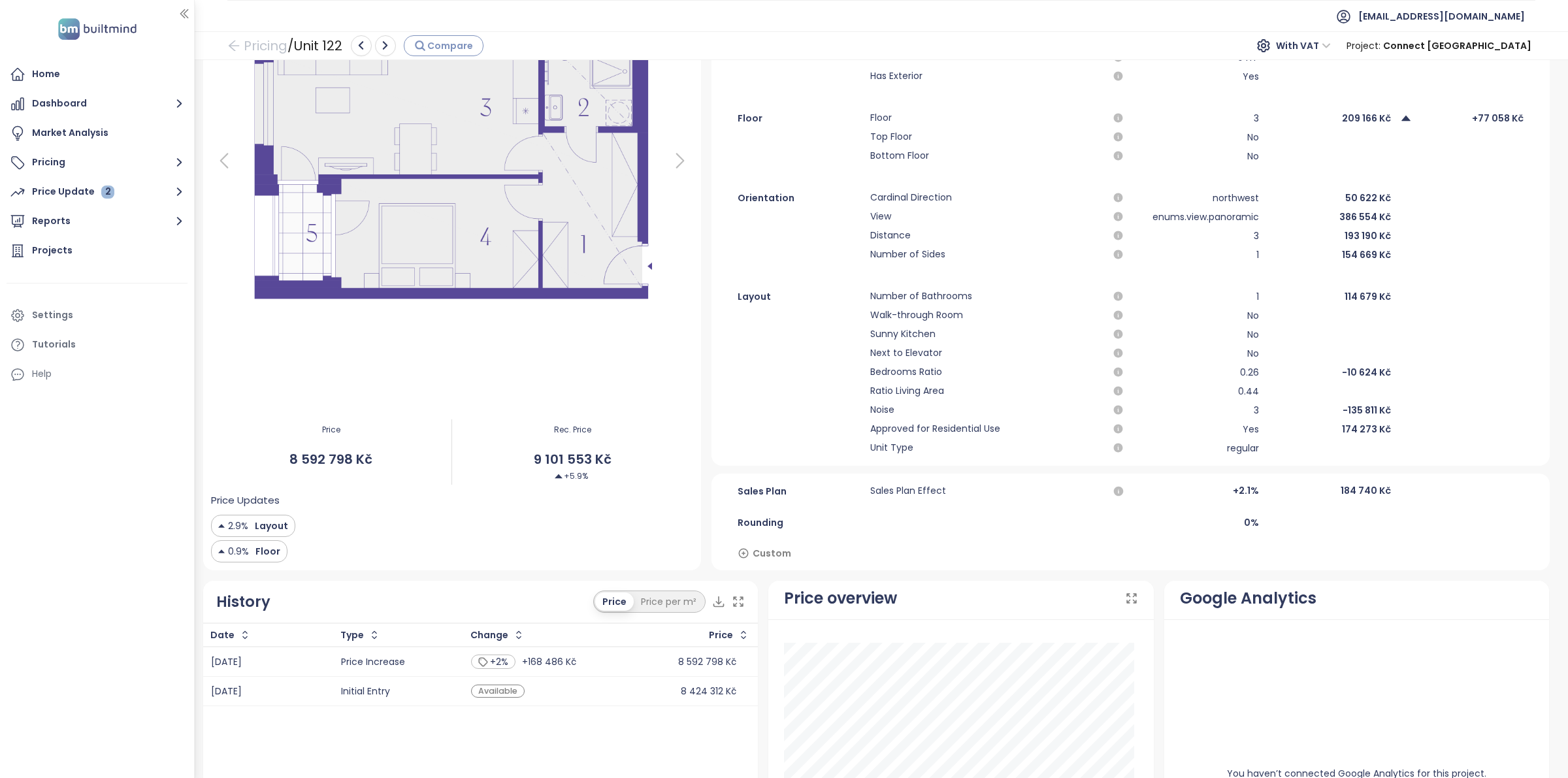
scroll to position [48, 0]
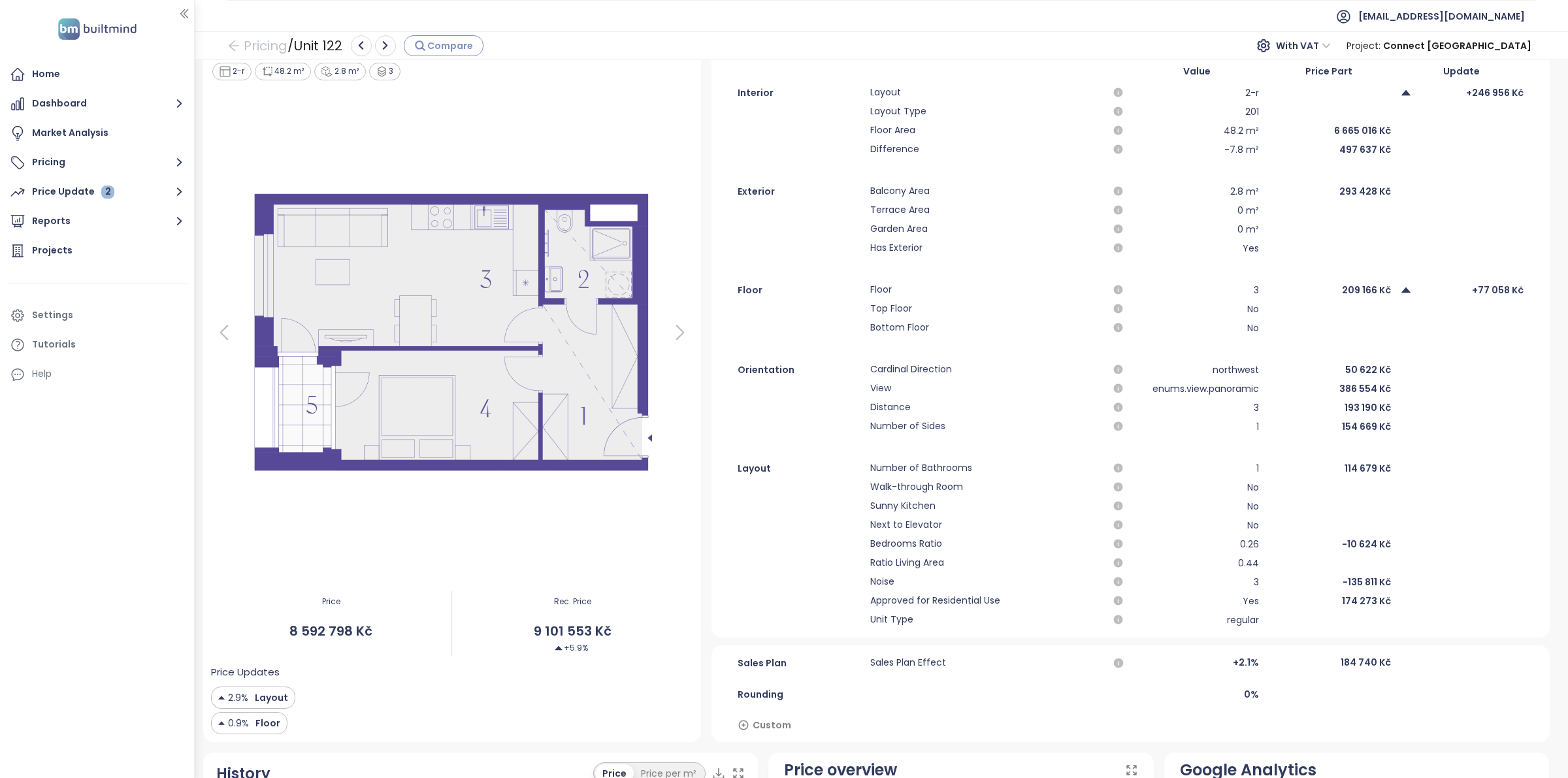
click at [452, 49] on span "Compare" at bounding box center [450, 46] width 46 height 14
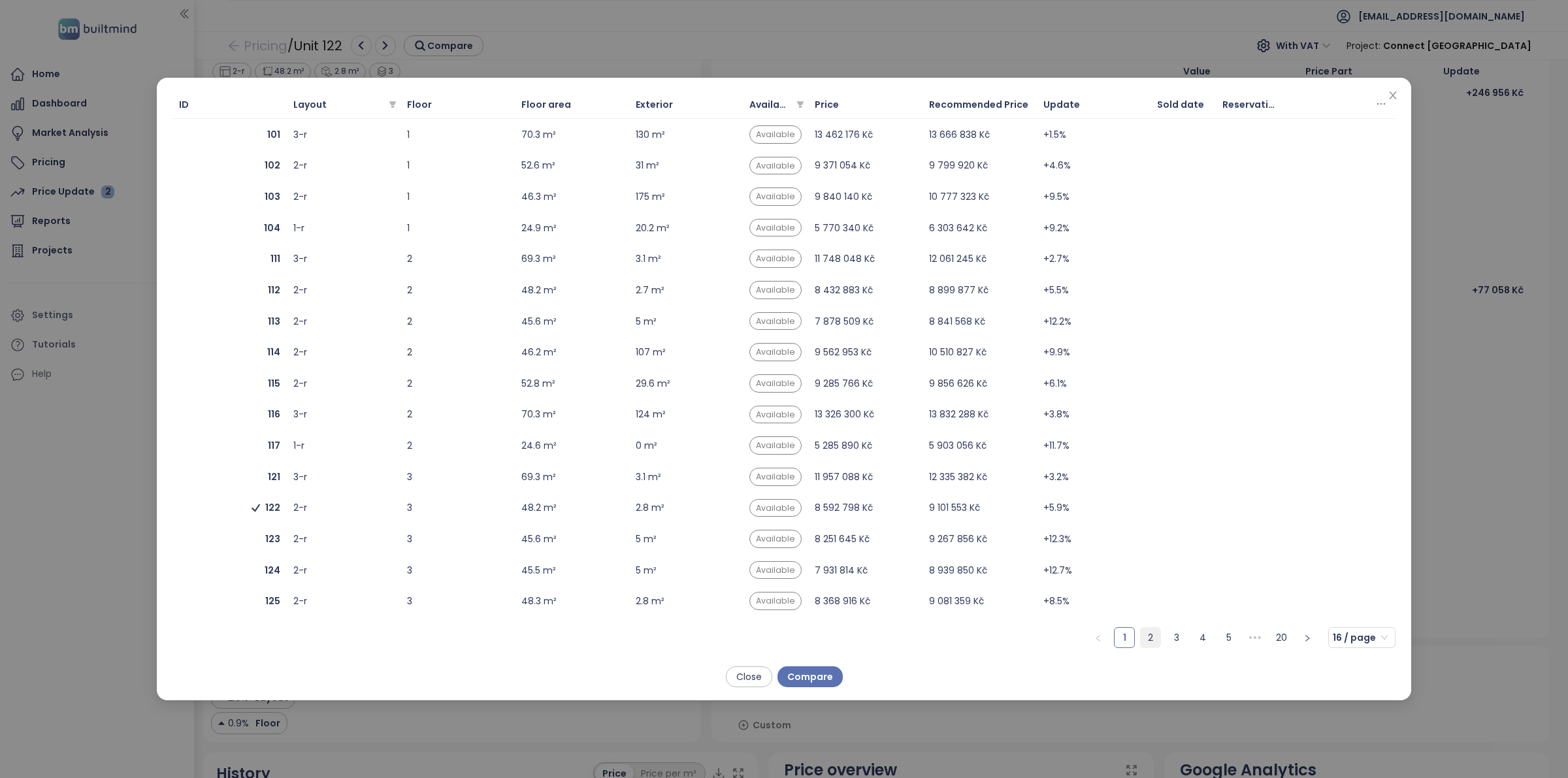
click at [1144, 646] on link "2" at bounding box center [1150, 637] width 19 height 19
click at [335, 233] on div "2-r" at bounding box center [344, 228] width 101 height 14
click at [820, 675] on span "Compare" at bounding box center [810, 677] width 46 height 14
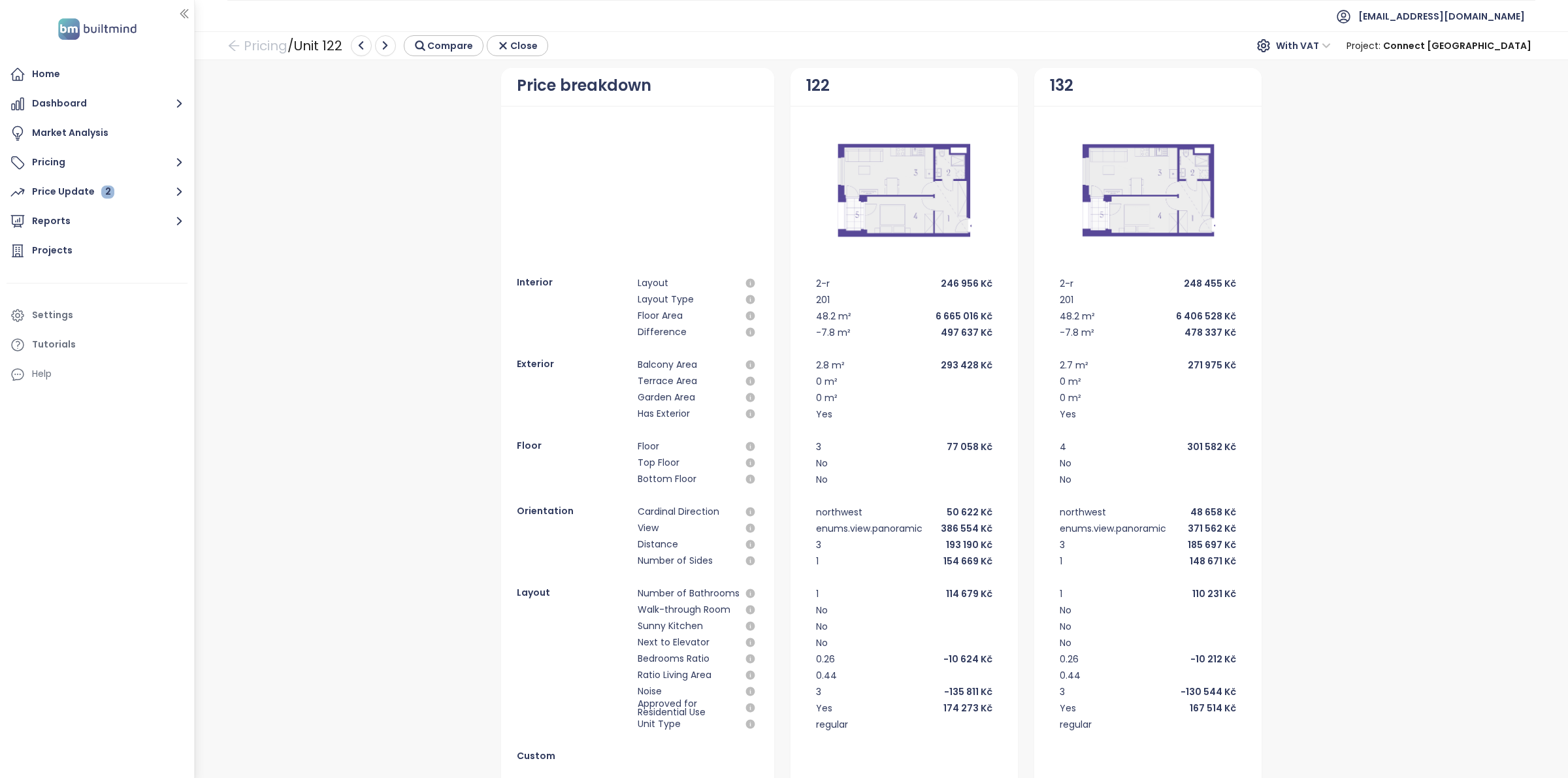
scroll to position [0, 0]
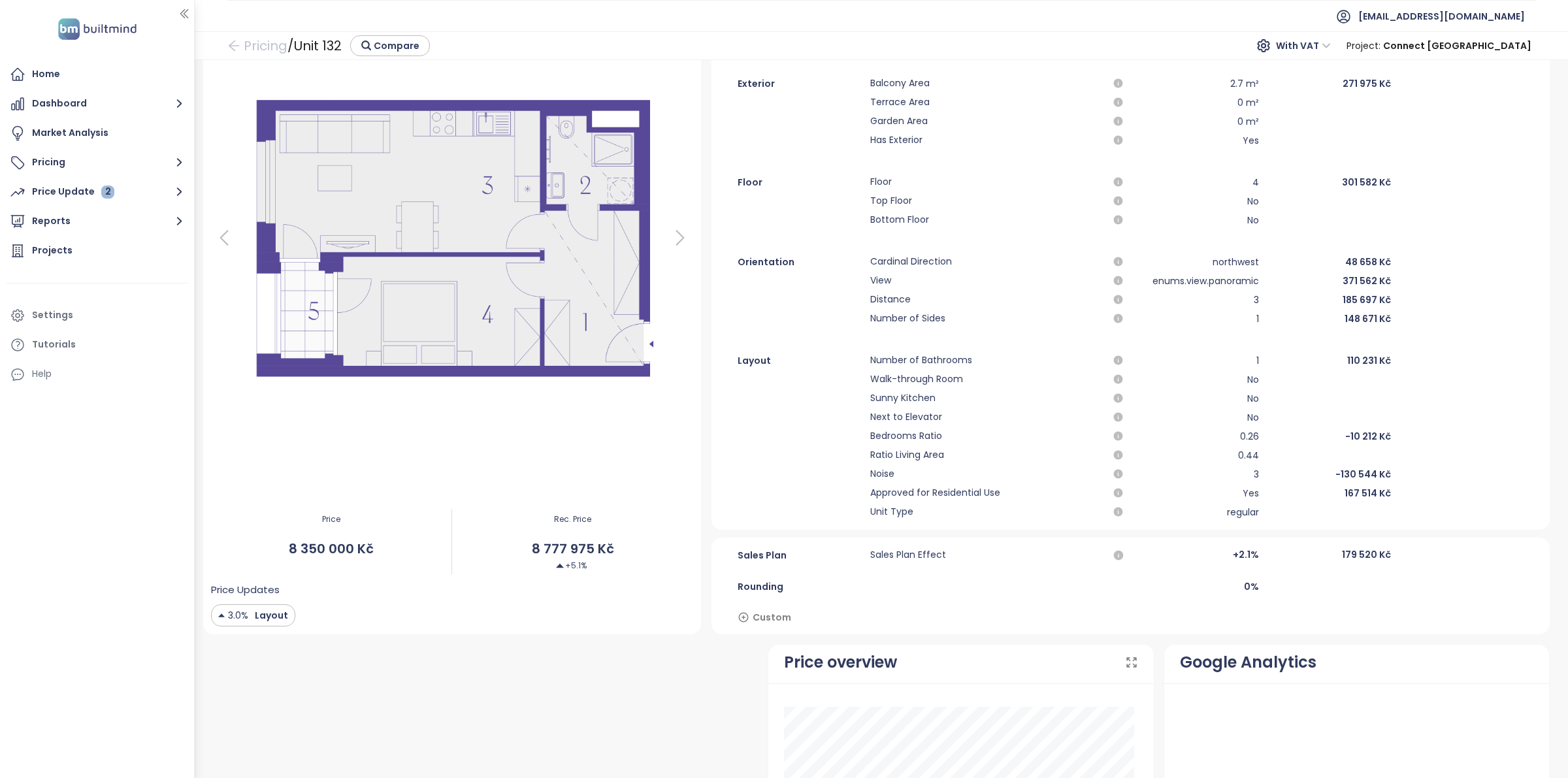
scroll to position [375, 0]
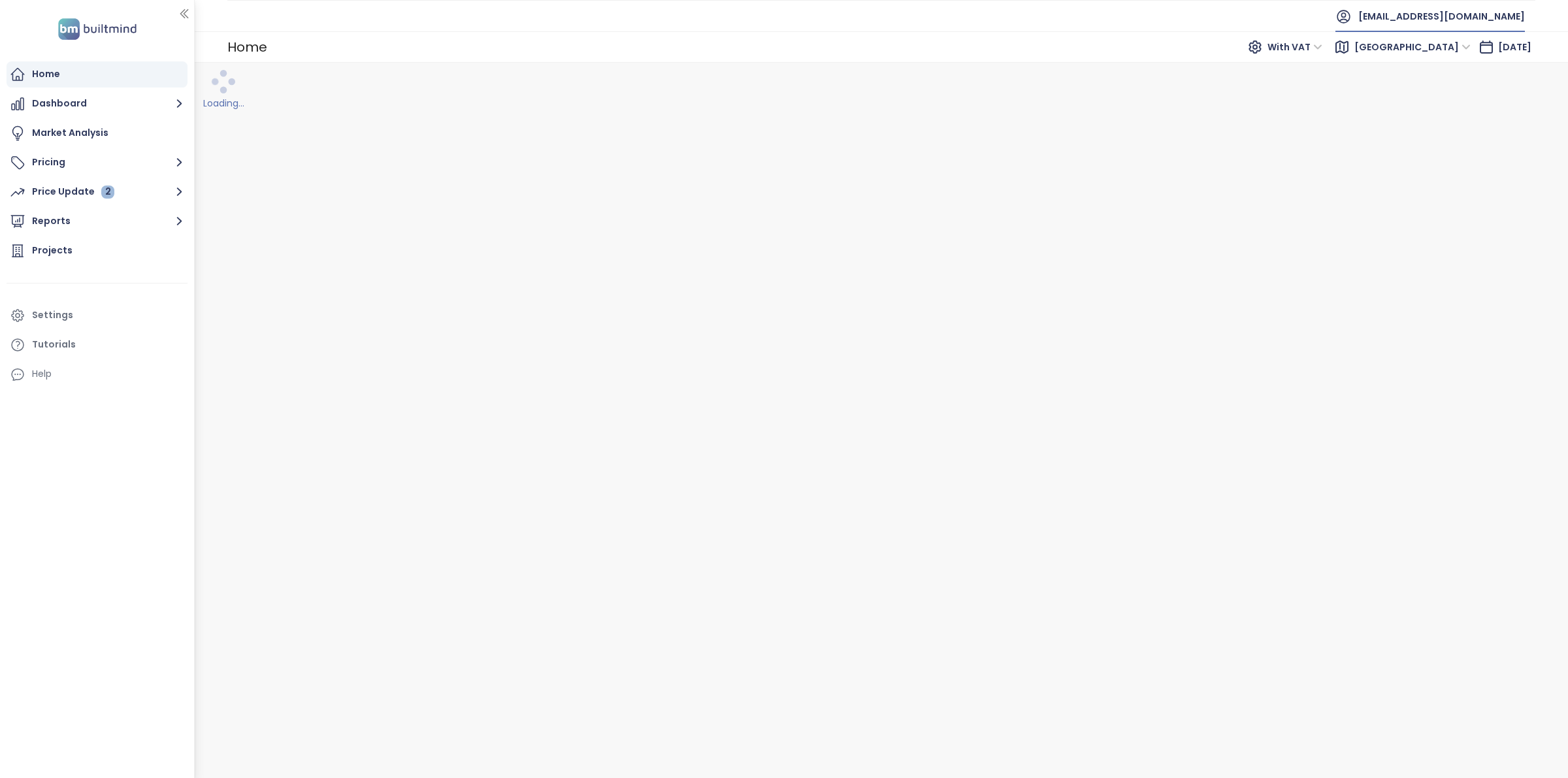
click at [1440, 24] on span "[EMAIL_ADDRESS][DOMAIN_NAME]" at bounding box center [1441, 16] width 166 height 31
click at [1447, 53] on li "Log out" at bounding box center [1463, 52] width 120 height 26
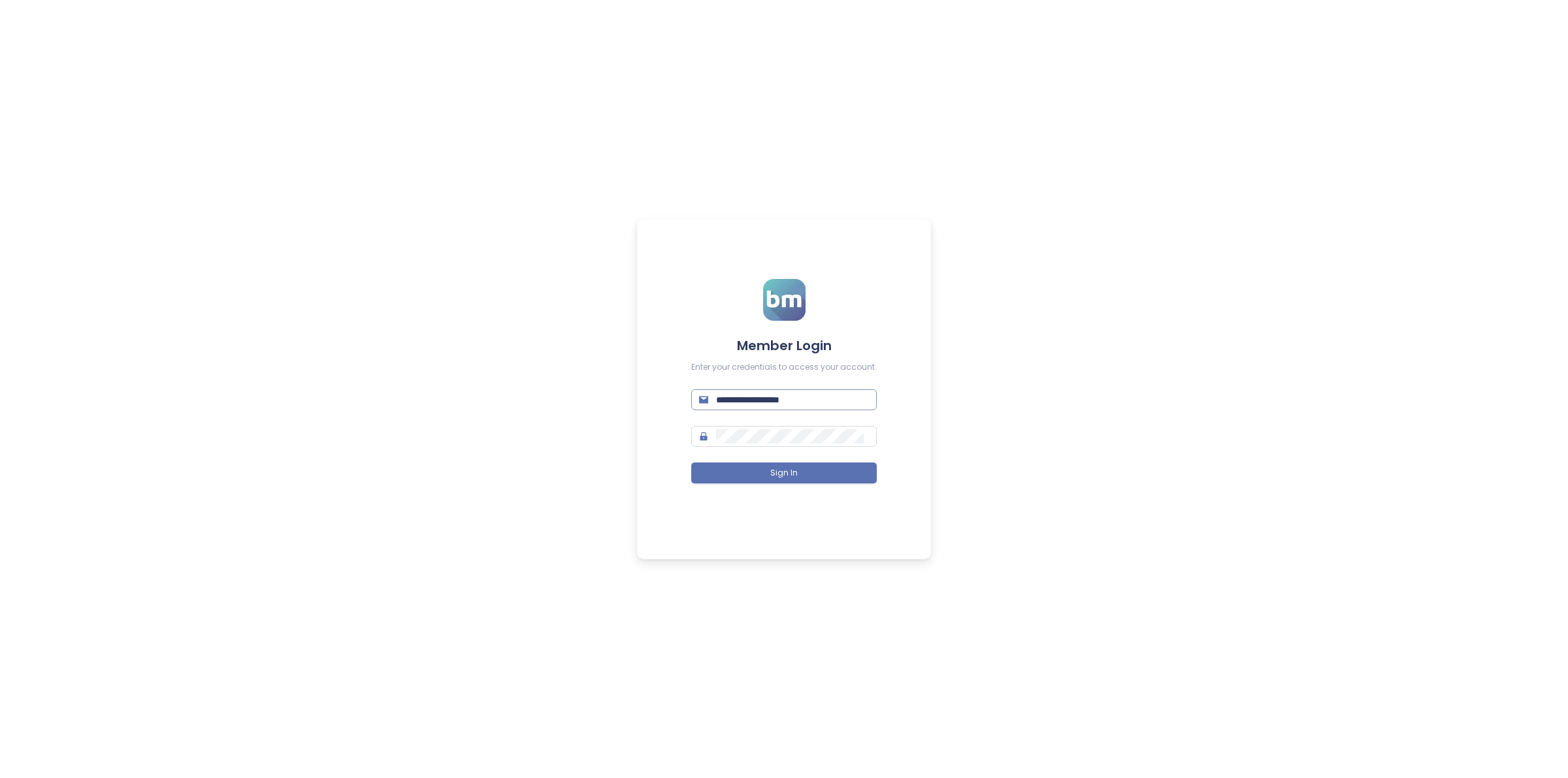
click at [854, 408] on span "**********" at bounding box center [784, 399] width 186 height 21
drag, startPoint x: 852, startPoint y: 397, endPoint x: 844, endPoint y: 381, distance: 17.9
click at [852, 397] on input "**********" at bounding box center [792, 399] width 153 height 14
type input "**********"
click at [691, 462] on button "Sign In" at bounding box center [784, 473] width 186 height 21
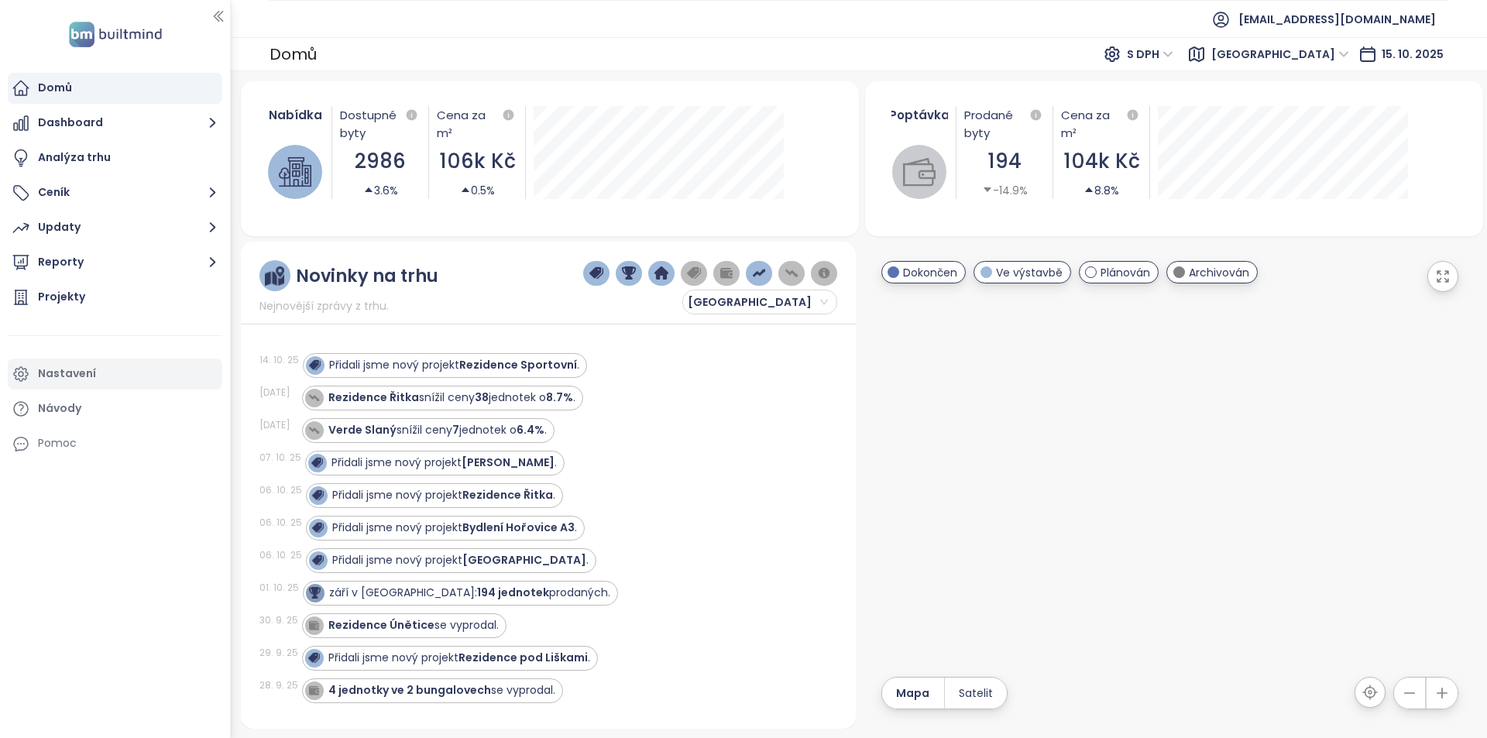
drag, startPoint x: 104, startPoint y: 367, endPoint x: 516, endPoint y: 363, distance: 412.7
click at [516, 363] on strong "Rezidence Sportovní" at bounding box center [518, 364] width 118 height 15
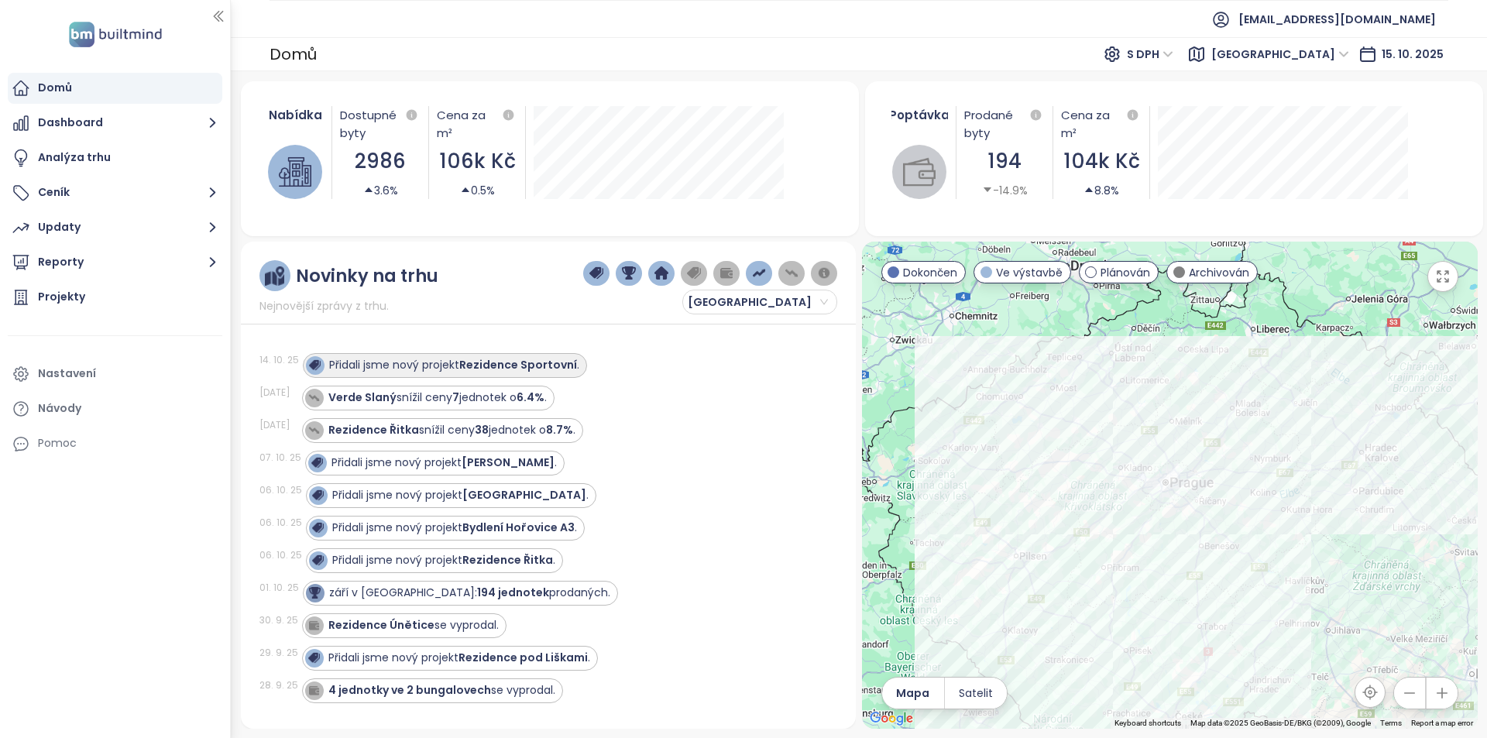
click at [515, 371] on strong "Rezidence Sportovní" at bounding box center [518, 364] width 118 height 15
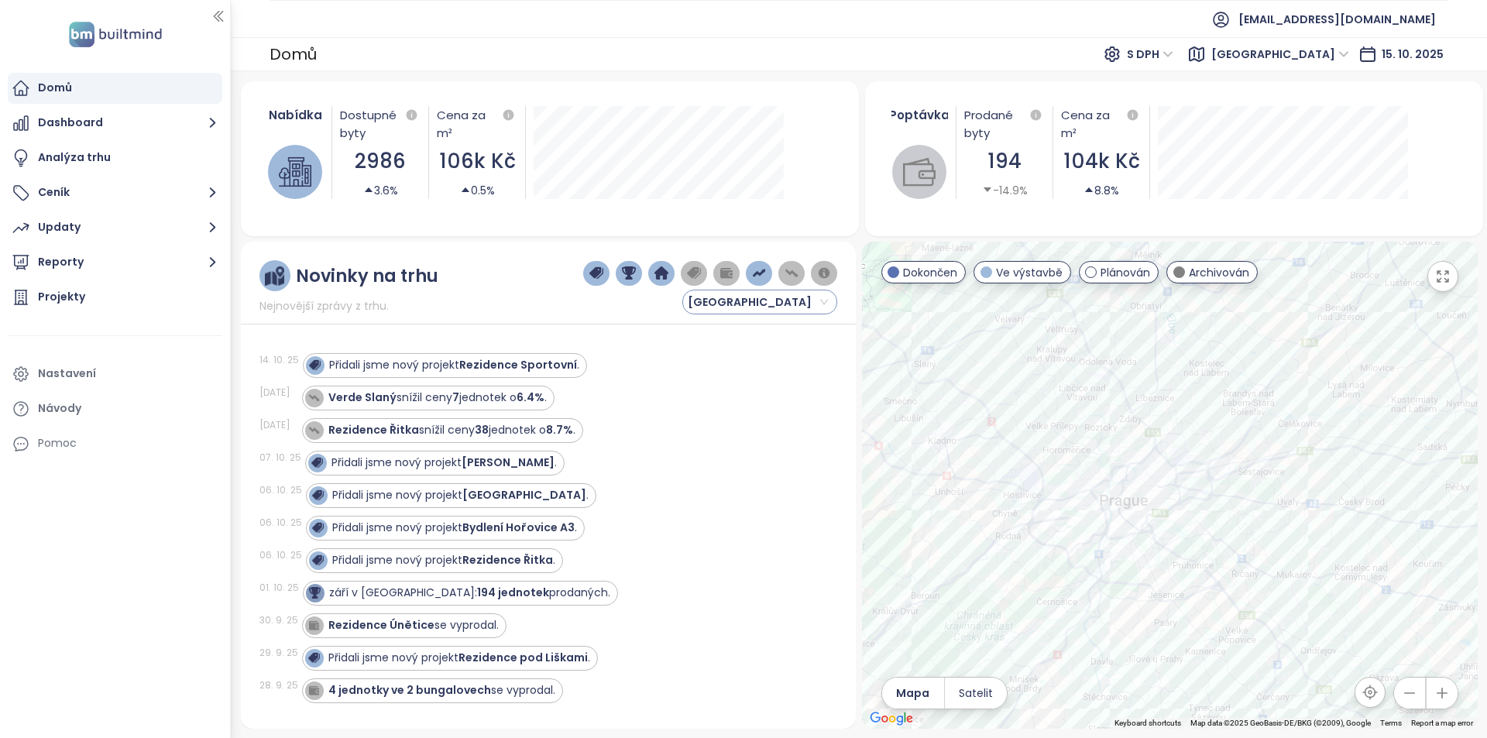
click at [750, 305] on span "[GEOGRAPHIC_DATA]" at bounding box center [758, 301] width 140 height 23
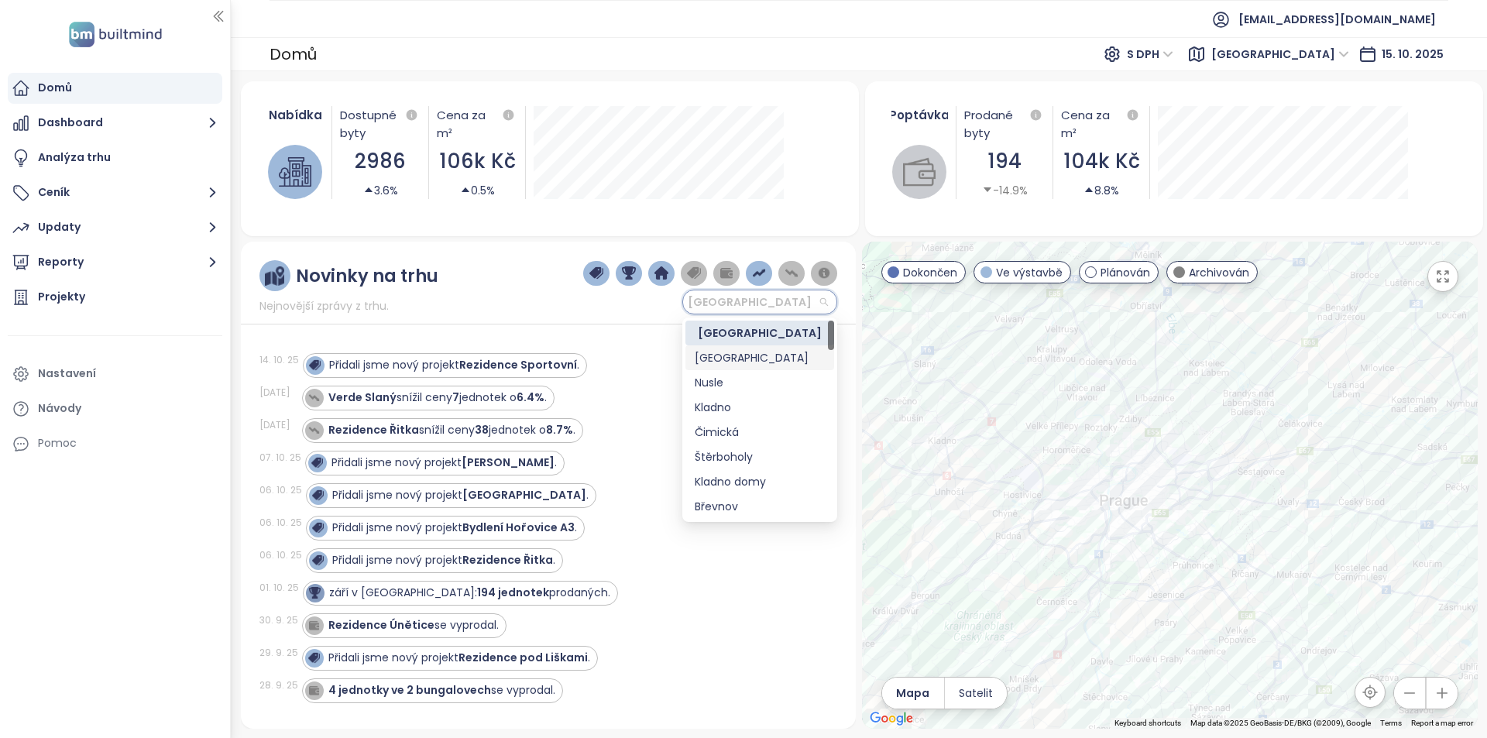
click at [729, 357] on div "[GEOGRAPHIC_DATA]" at bounding box center [760, 357] width 130 height 17
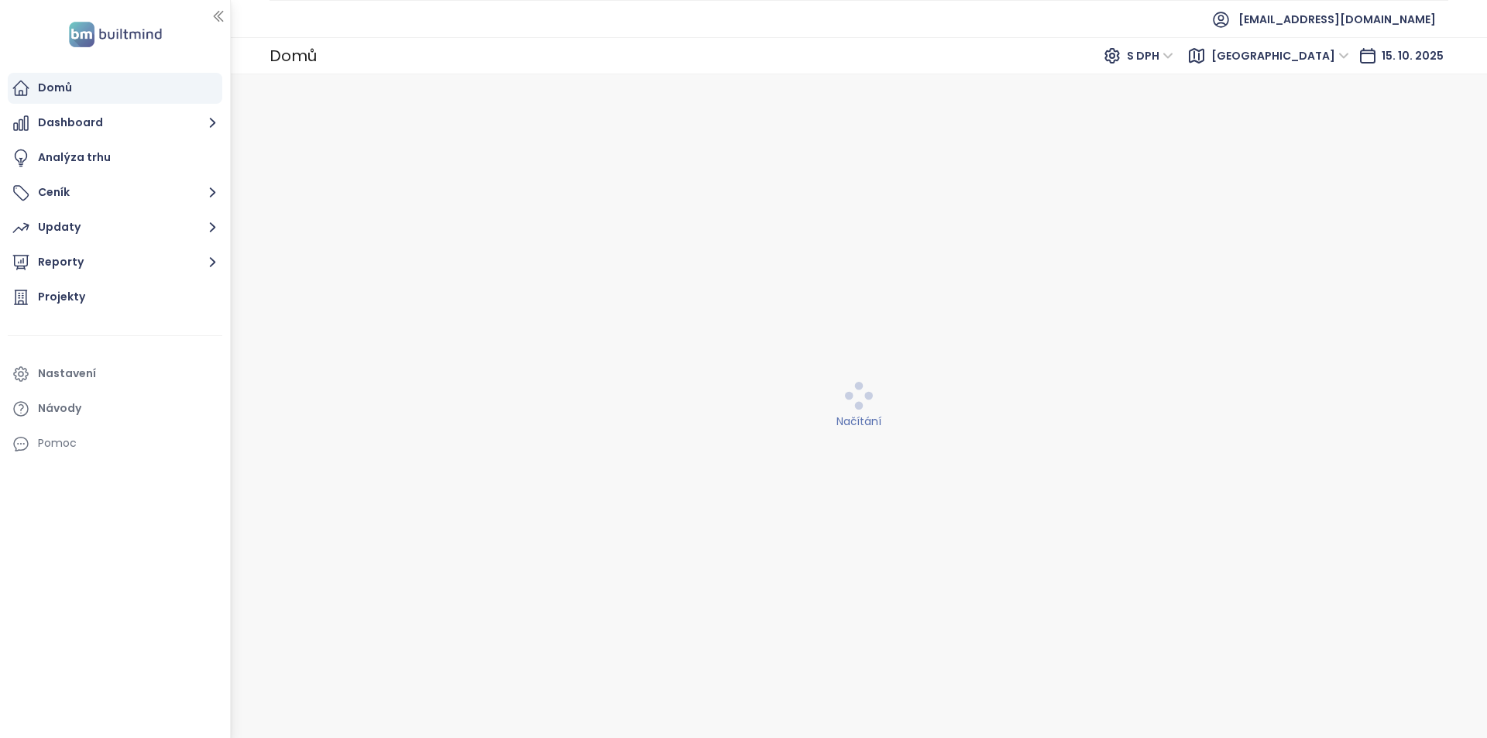
click at [1299, 58] on span "[GEOGRAPHIC_DATA]" at bounding box center [1280, 55] width 138 height 23
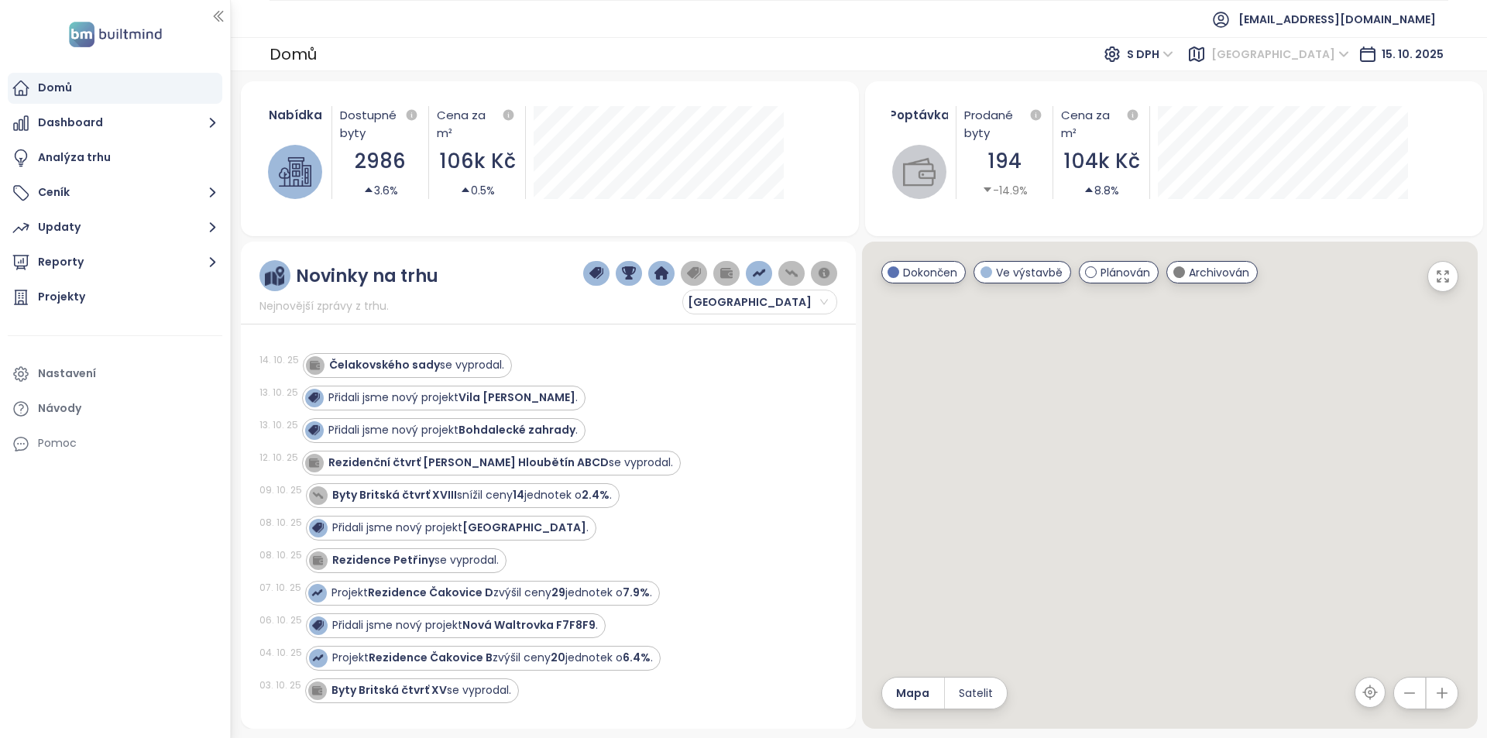
click at [1319, 60] on span "[GEOGRAPHIC_DATA]" at bounding box center [1280, 54] width 138 height 23
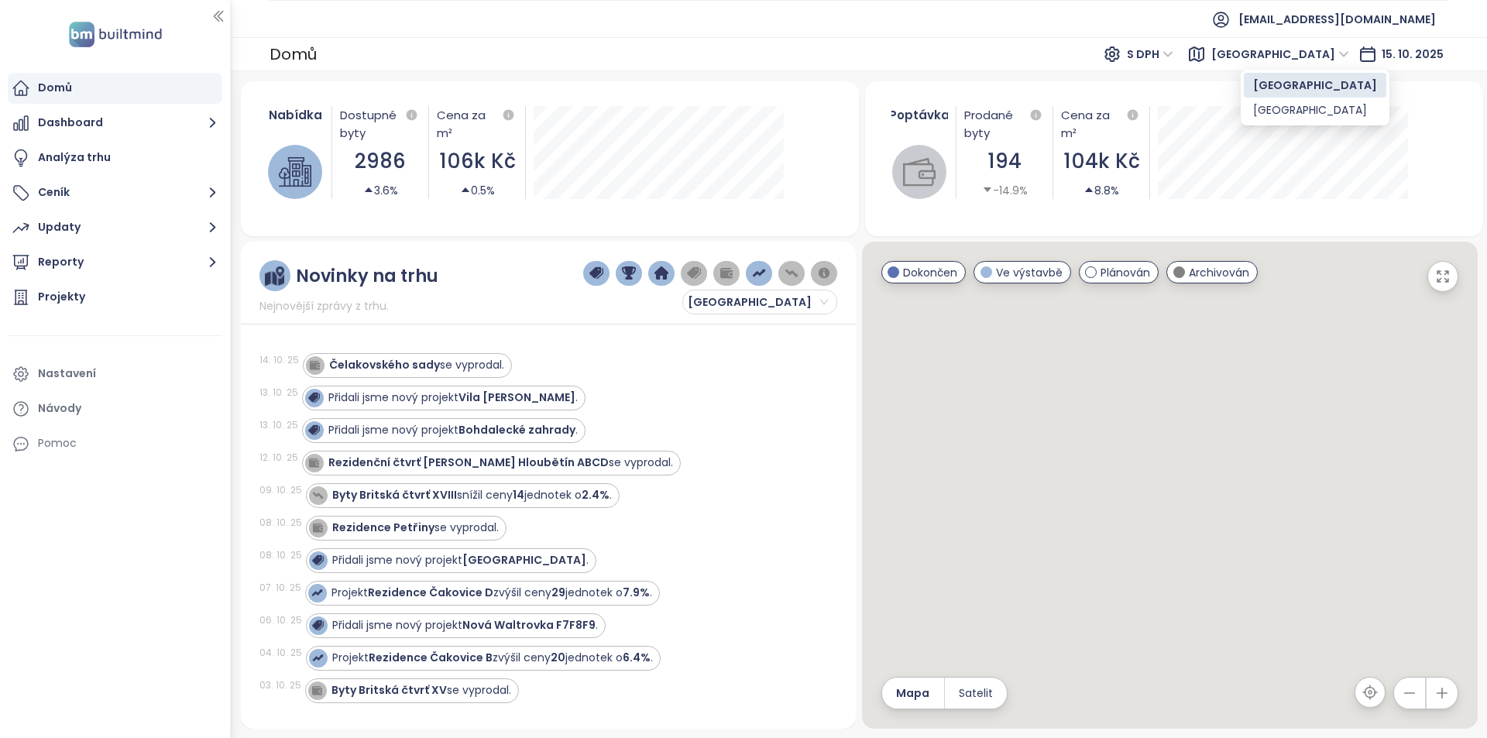
click at [1318, 57] on span "[GEOGRAPHIC_DATA]" at bounding box center [1280, 54] width 138 height 23
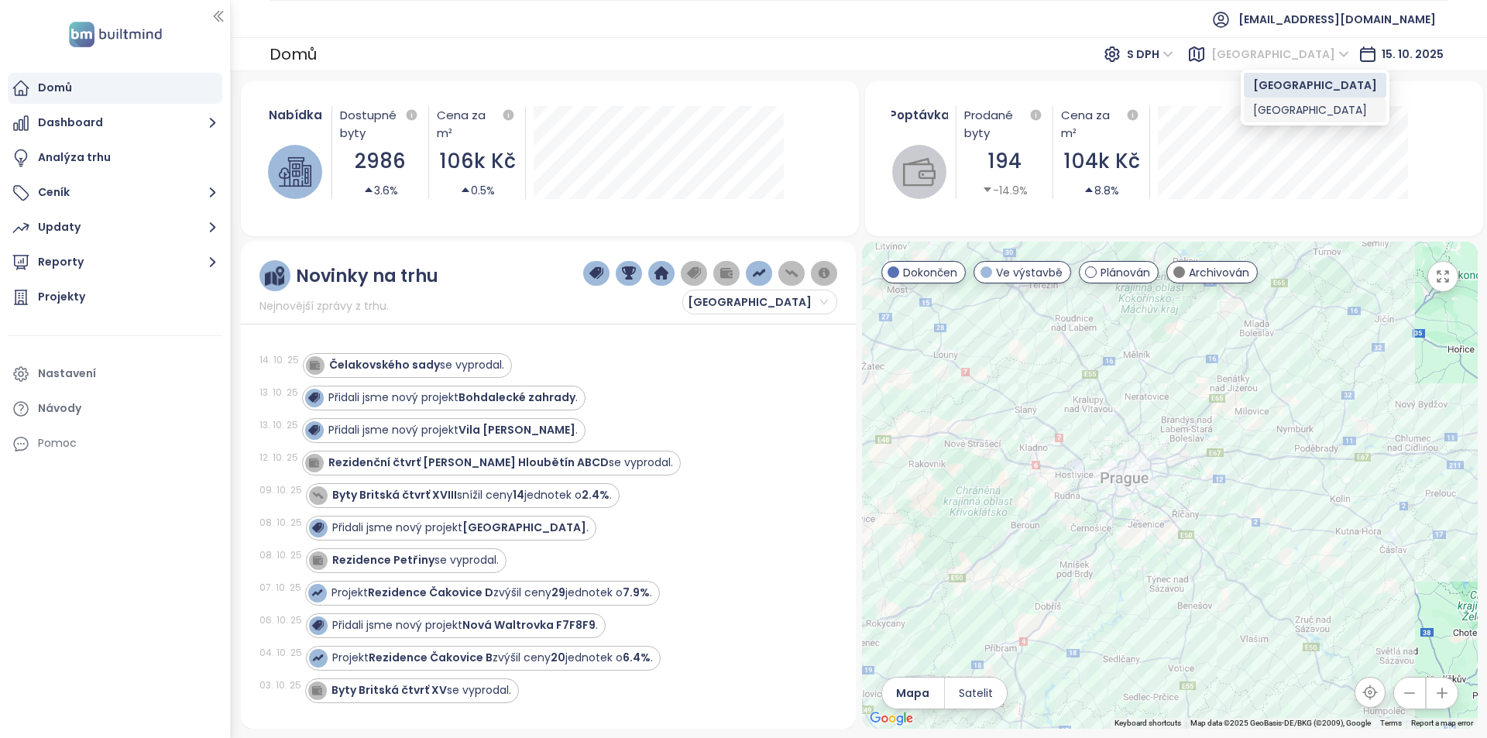
click at [1295, 108] on div "[GEOGRAPHIC_DATA]" at bounding box center [1315, 109] width 124 height 17
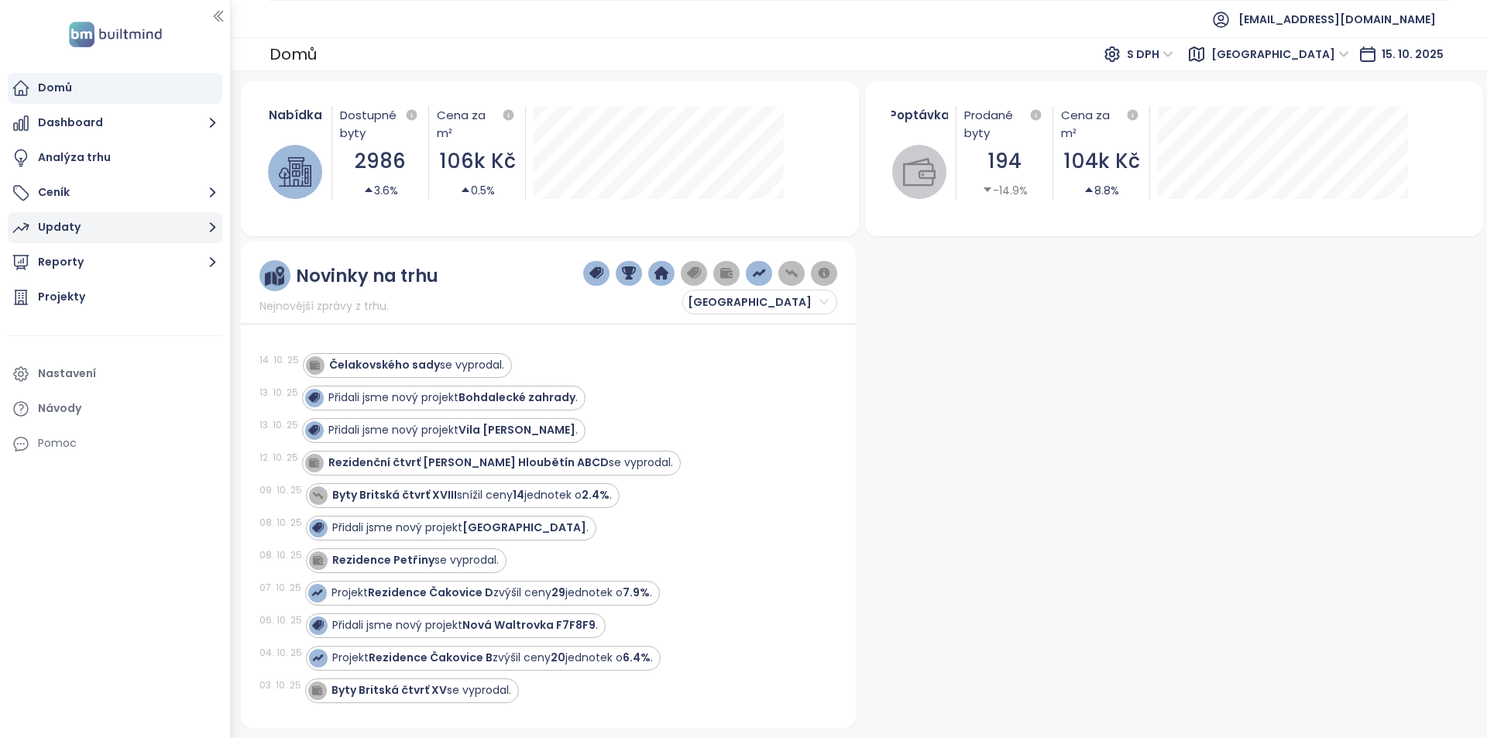
click at [112, 218] on button "Updaty" at bounding box center [115, 227] width 214 height 31
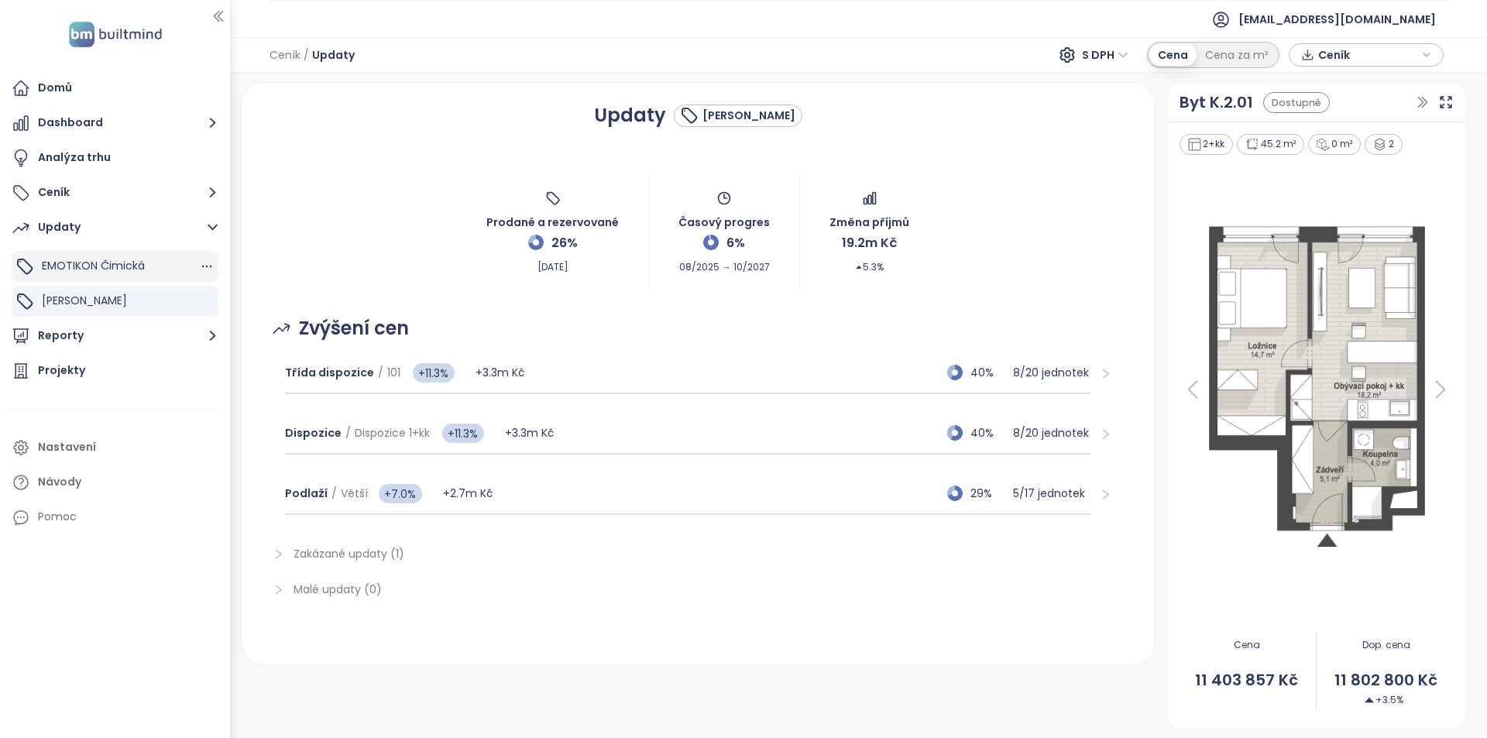
click at [135, 267] on span "EMOTIKON Čimická" at bounding box center [93, 265] width 103 height 15
